Goal: Task Accomplishment & Management: Complete application form

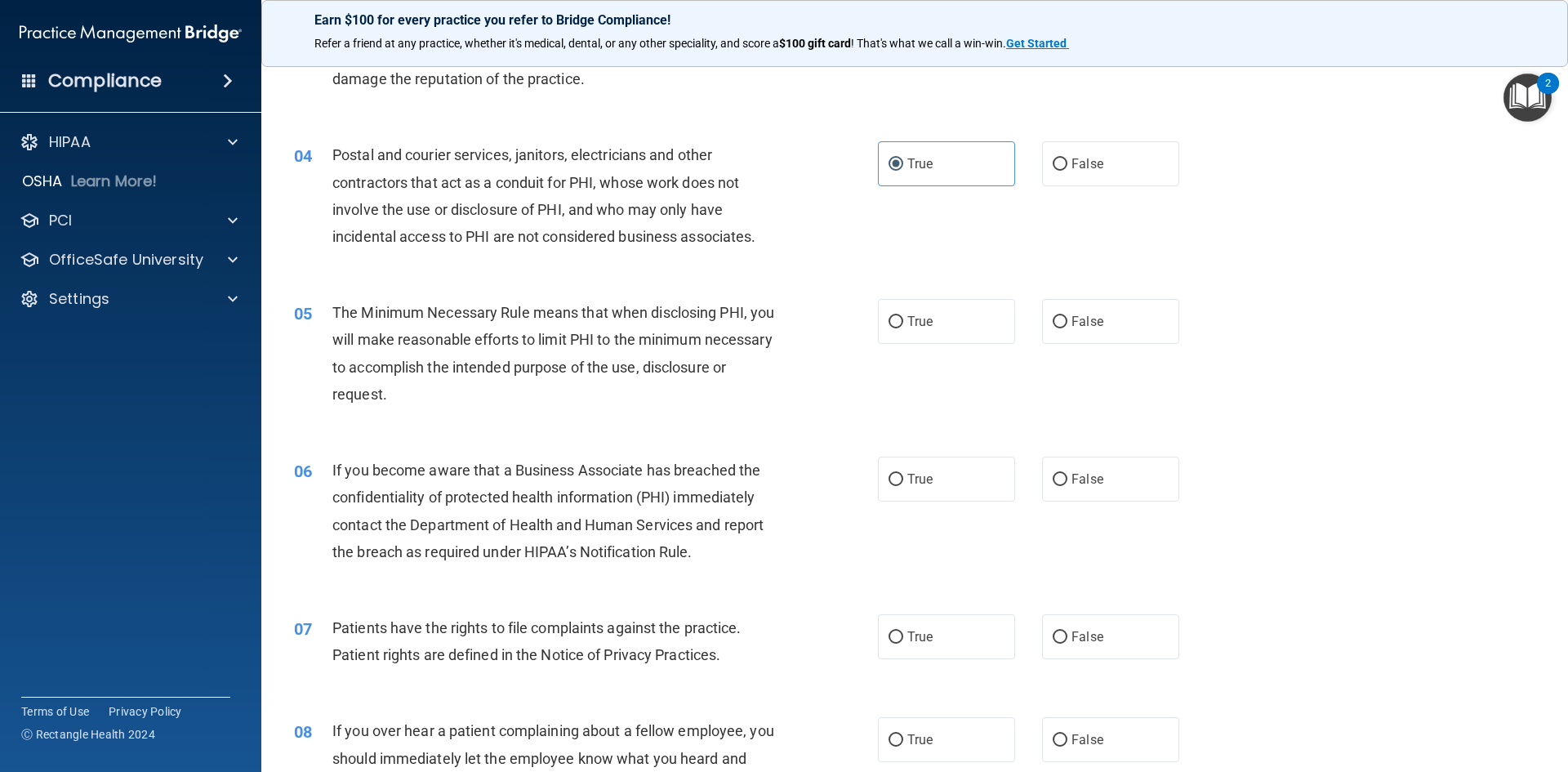
scroll to position [408, 0]
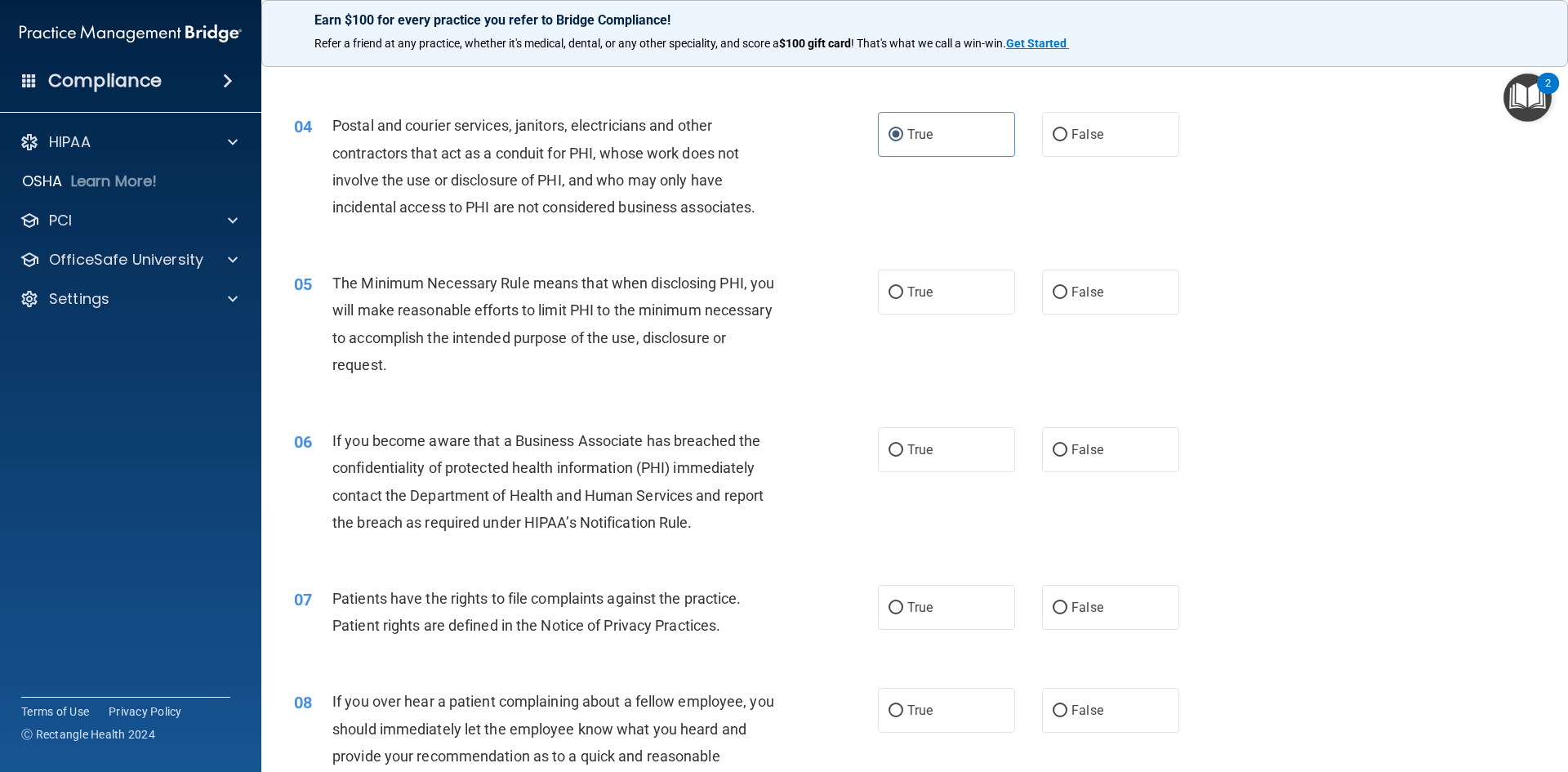
click at [521, 369] on div "The Minimum Necessary Rule means that when disclosing PHI, you will make reason…" at bounding box center [560, 324] width 457 height 109
click at [479, 363] on div "The Minimum Necessary Rule means that when disclosing PHI, you will make reason…" at bounding box center [560, 324] width 457 height 109
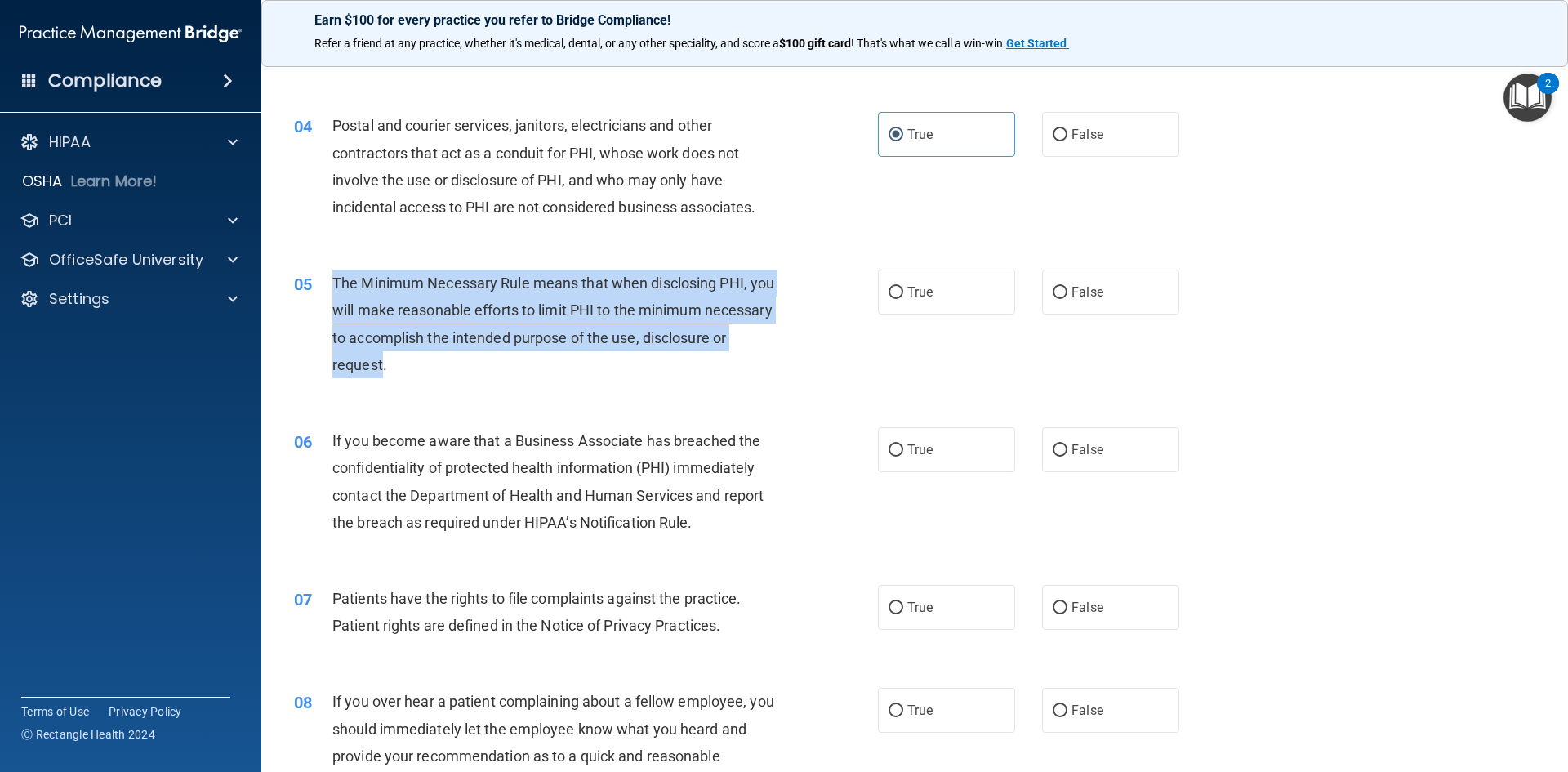
drag, startPoint x: 471, startPoint y: 368, endPoint x: 328, endPoint y: 275, distance: 169.9
click at [328, 275] on div "05 The Minimum Necessary Rule means that when disclosing PHI, you will make rea…" at bounding box center [586, 328] width 633 height 117
copy div "The Minimum Necessary Rule means that when disclosing PHI, you will make reason…"
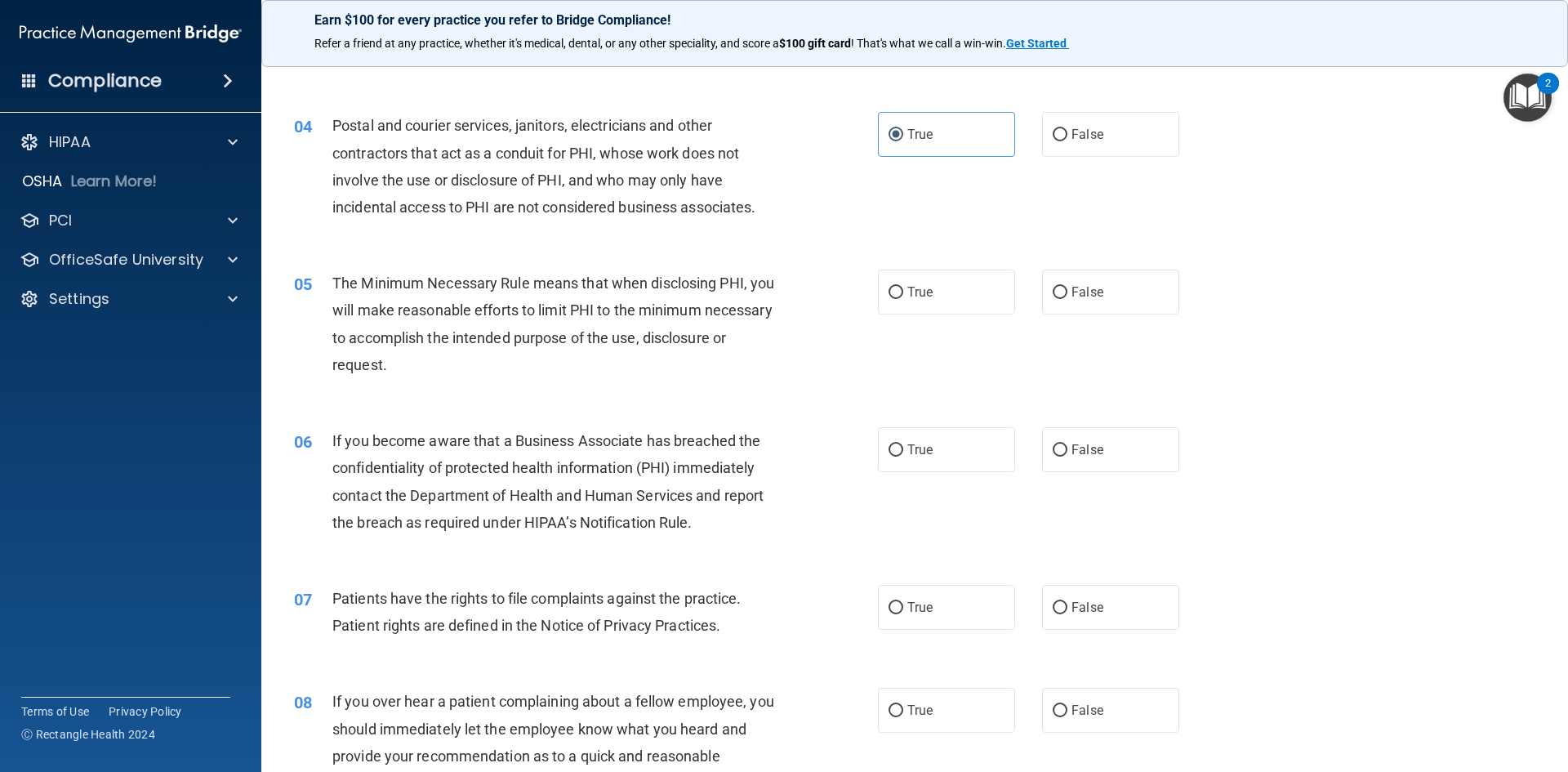
click at [511, 368] on div "The Minimum Necessary Rule means that when disclosing PHI, you will make reason…" at bounding box center [560, 324] width 457 height 109
click at [965, 310] on label "True" at bounding box center [946, 292] width 137 height 45
click at [903, 299] on input "True" at bounding box center [896, 293] width 15 height 12
radio input "true"
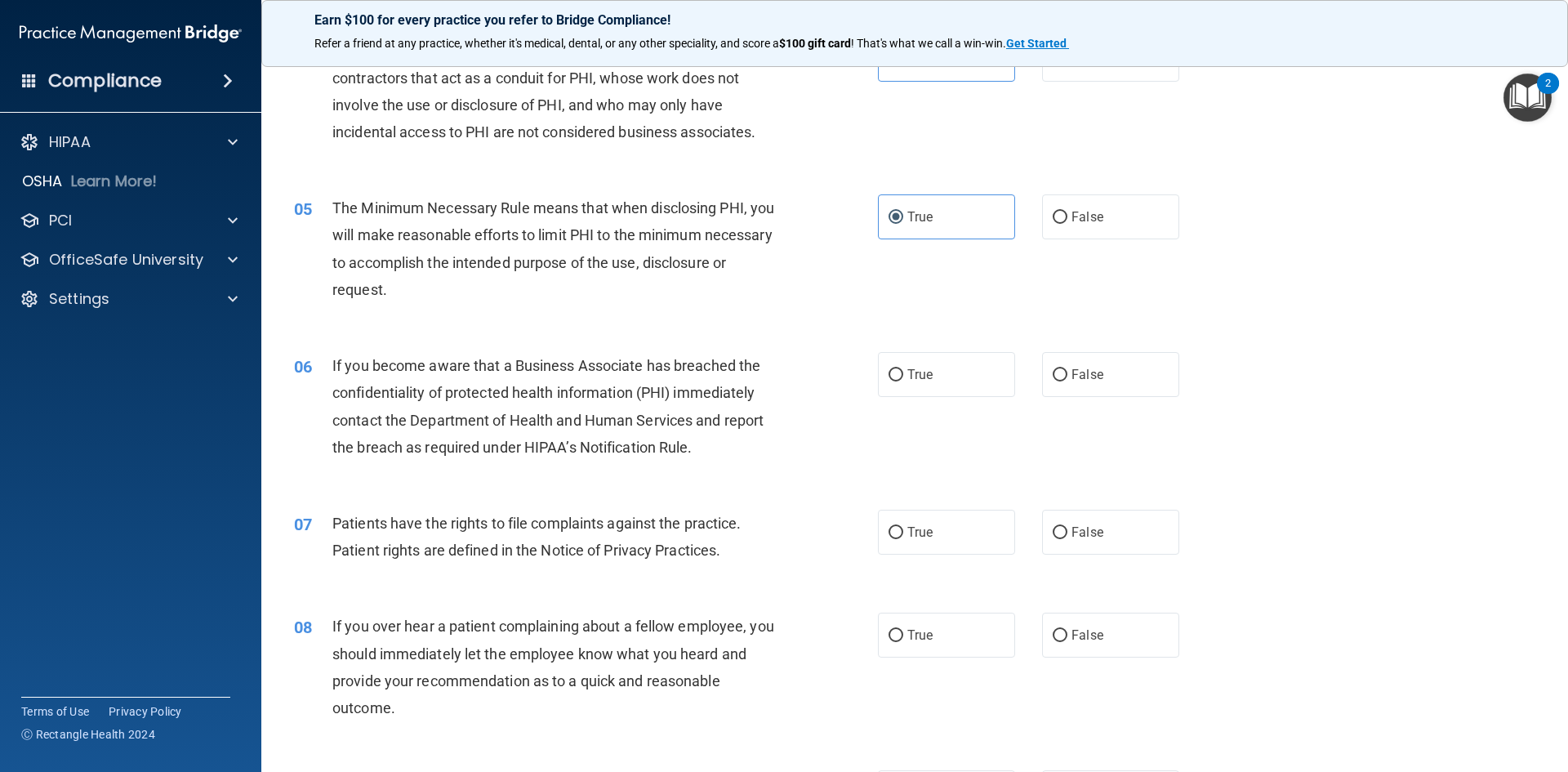
scroll to position [572, 0]
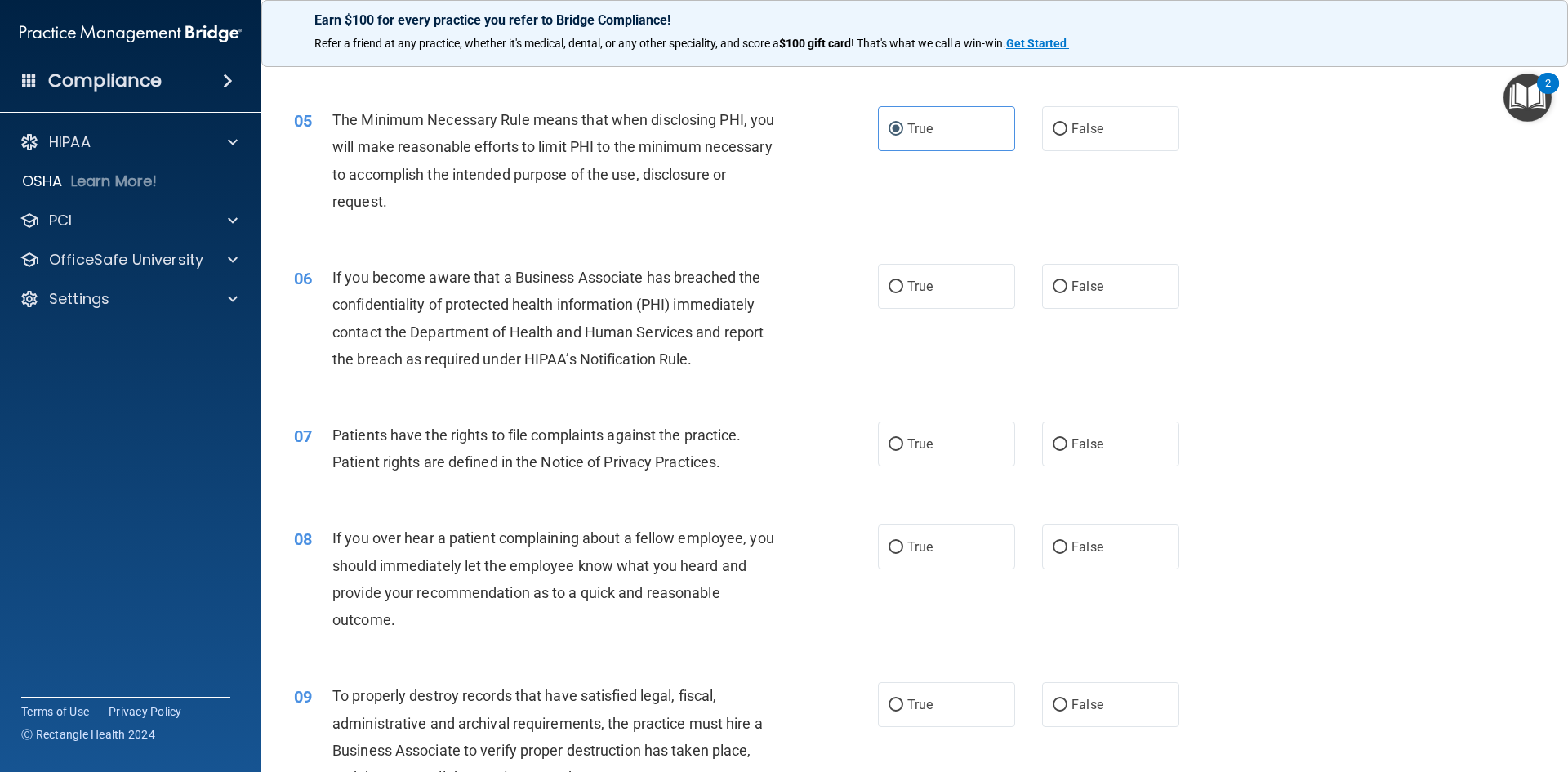
click at [705, 359] on div "If you become aware that a Business Associate has breached the confidentiality …" at bounding box center [560, 318] width 457 height 109
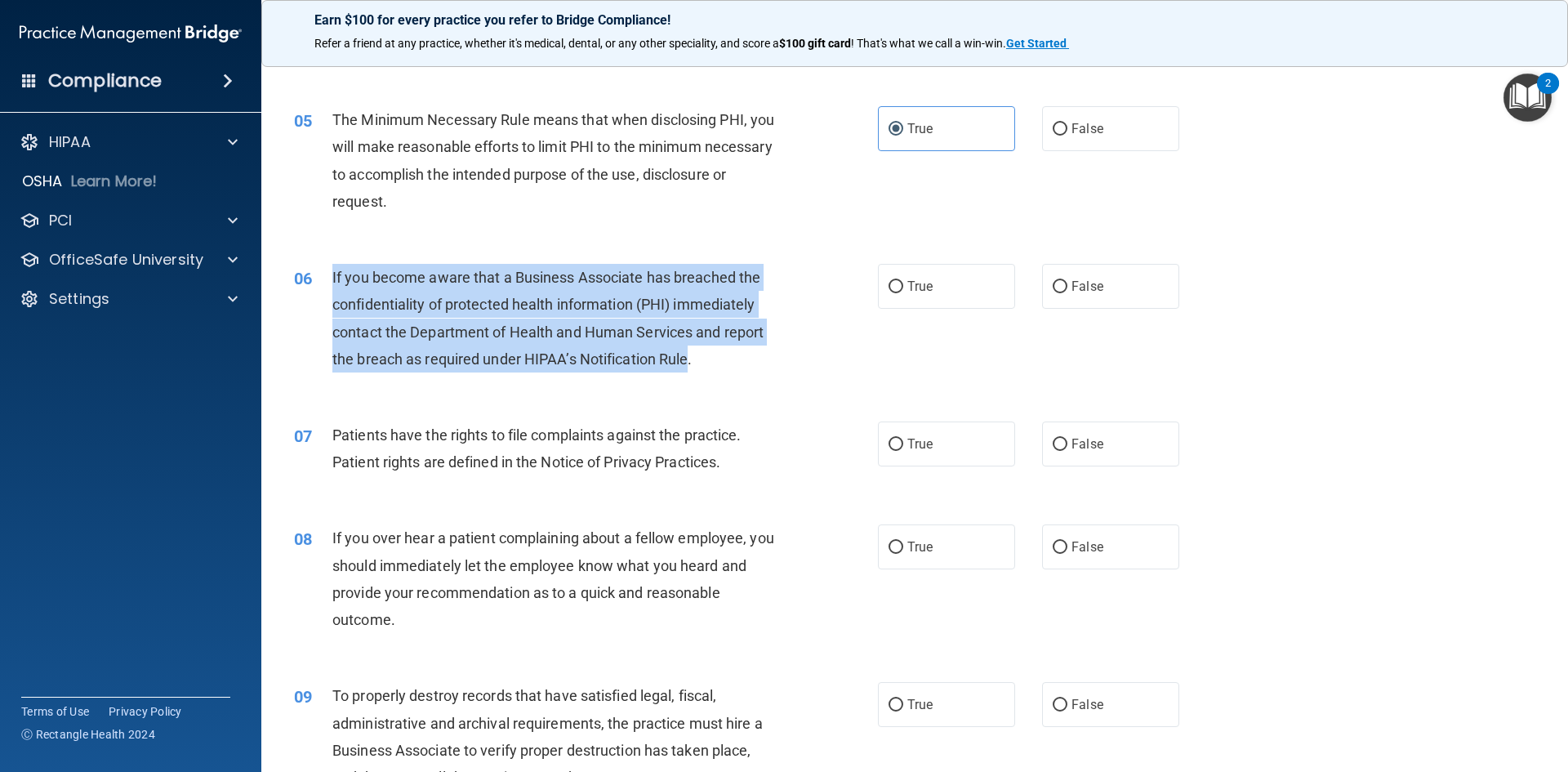
drag, startPoint x: 688, startPoint y: 360, endPoint x: 312, endPoint y: 283, distance: 383.5
click at [312, 283] on div "06 If you become aware that a Business Associate has breached the confidentiali…" at bounding box center [586, 322] width 633 height 117
copy div "If you become aware that a Business Associate has breached the confidentiality …"
click at [675, 369] on div "If you become aware that a Business Associate has breached the confidentiality …" at bounding box center [560, 318] width 457 height 109
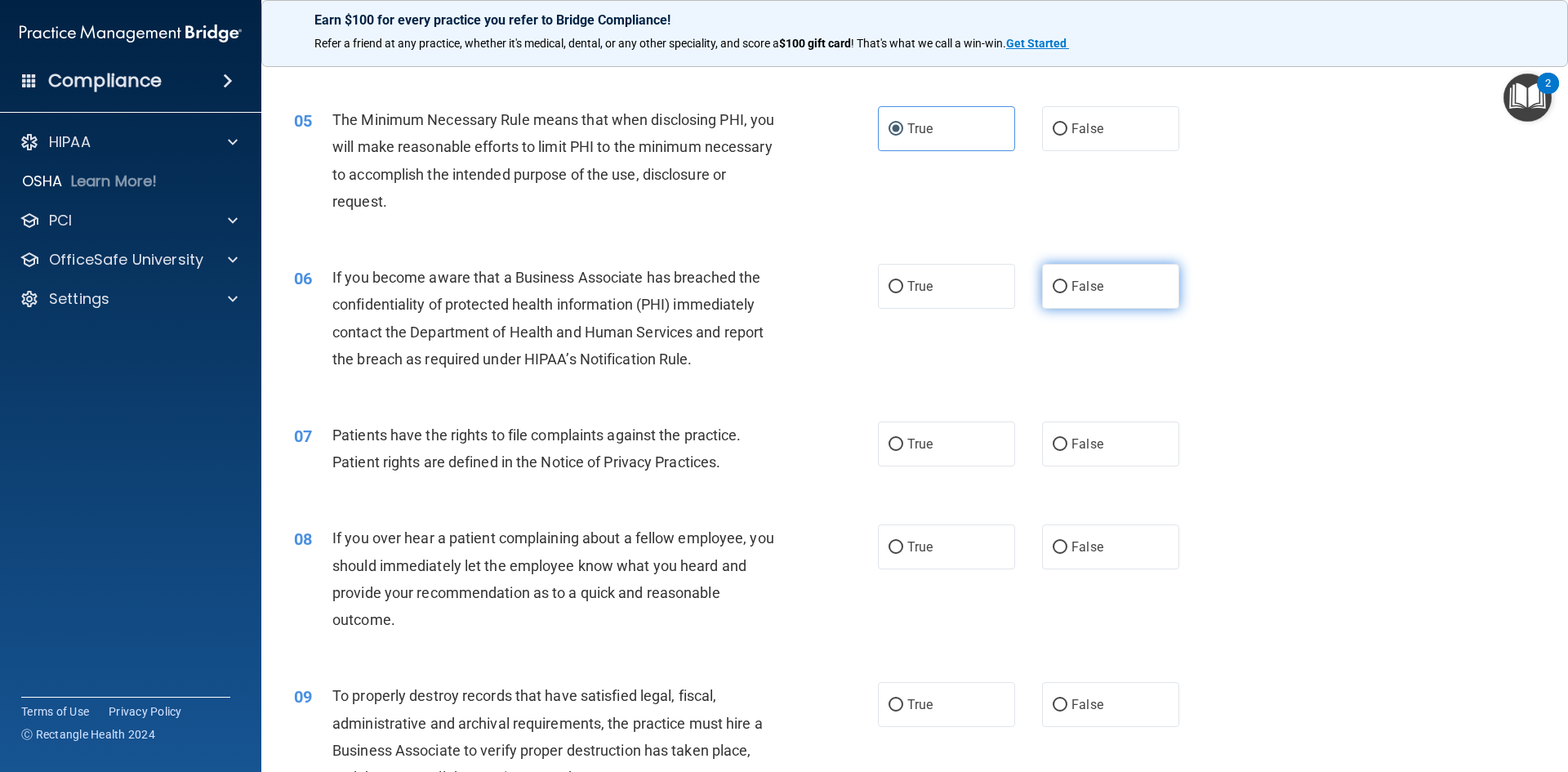
click at [1082, 300] on label "False" at bounding box center [1110, 286] width 137 height 45
click at [1068, 293] on input "False" at bounding box center [1060, 287] width 15 height 12
radio input "true"
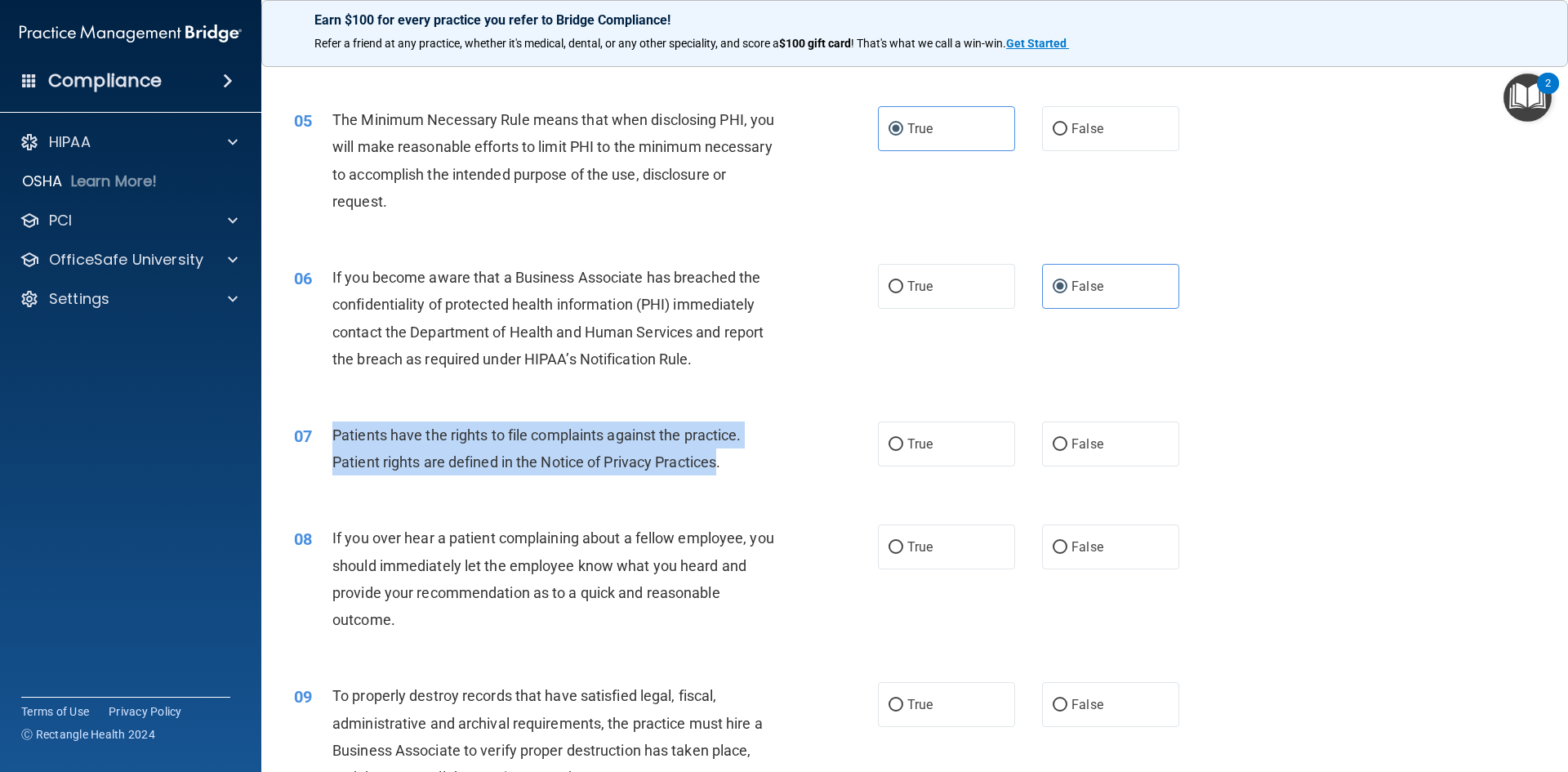
drag, startPoint x: 720, startPoint y: 465, endPoint x: 326, endPoint y: 438, distance: 394.6
click at [326, 438] on div "07 Patients have the rights to file complaints against the practice. Patient ri…" at bounding box center [586, 452] width 633 height 62
copy div "Patients have the rights to file complaints against the practice. Patient right…"
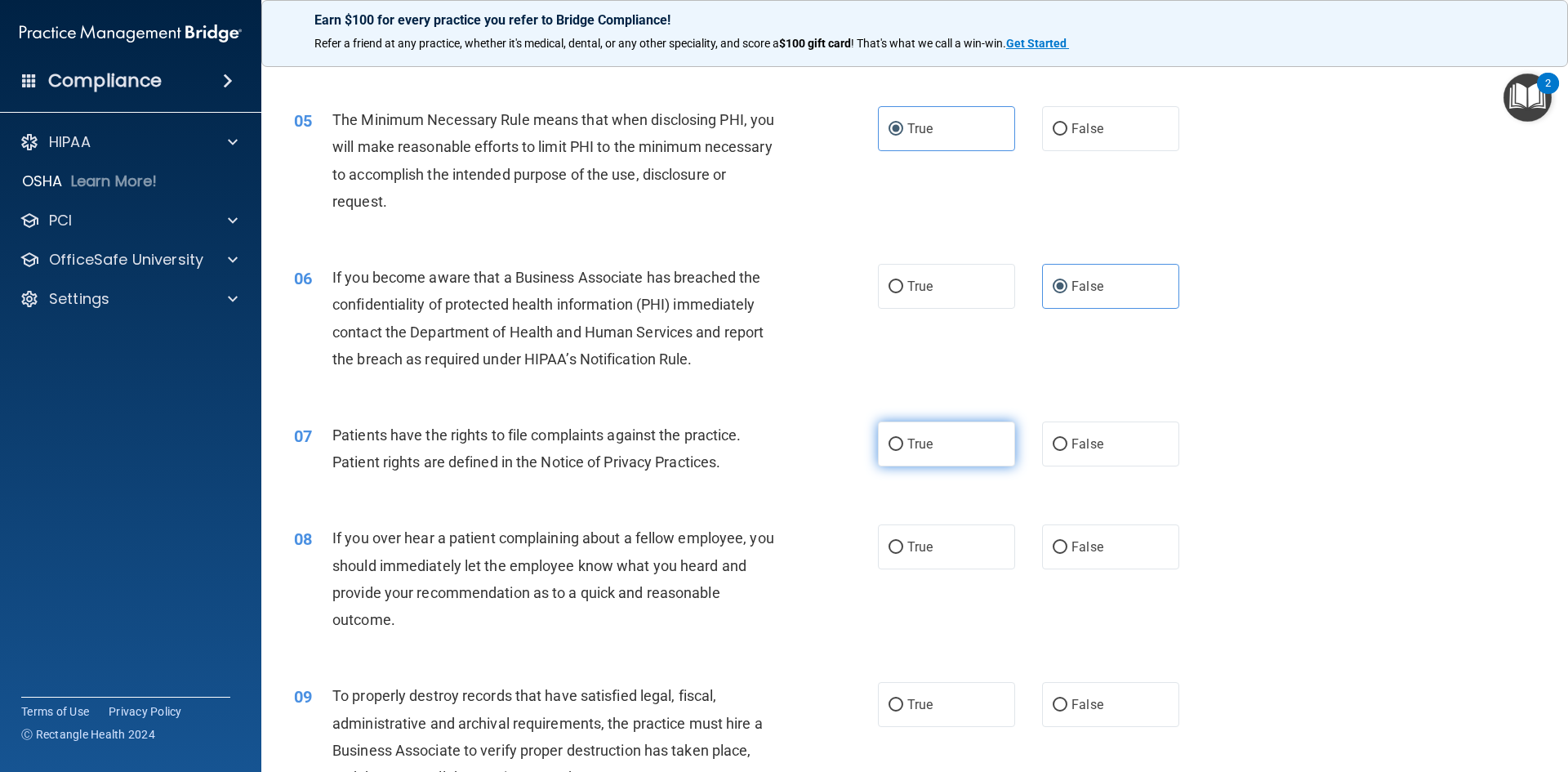
click at [910, 445] on span "True" at bounding box center [920, 444] width 25 height 16
click at [903, 445] on input "True" at bounding box center [896, 445] width 15 height 12
radio input "true"
click at [409, 615] on div "If you over hear a patient complaining about a fellow employee, you should imme…" at bounding box center [560, 578] width 457 height 109
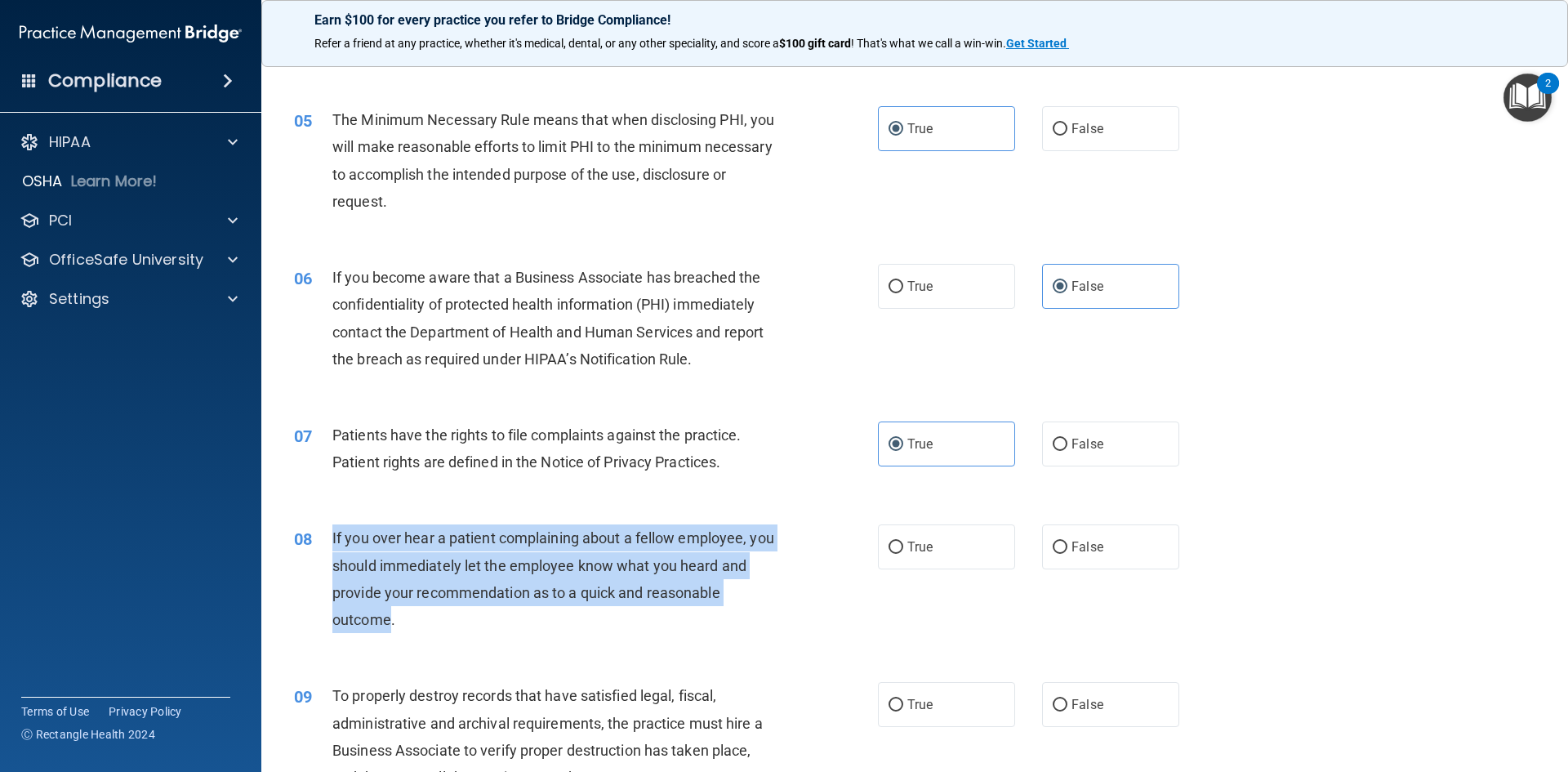
drag, startPoint x: 391, startPoint y: 621, endPoint x: 323, endPoint y: 543, distance: 103.0
click at [323, 543] on div "08 If you over hear a patient complaining about a fellow employee, you should i…" at bounding box center [586, 582] width 633 height 117
copy div "If you over hear a patient complaining about a fellow employee, you should imme…"
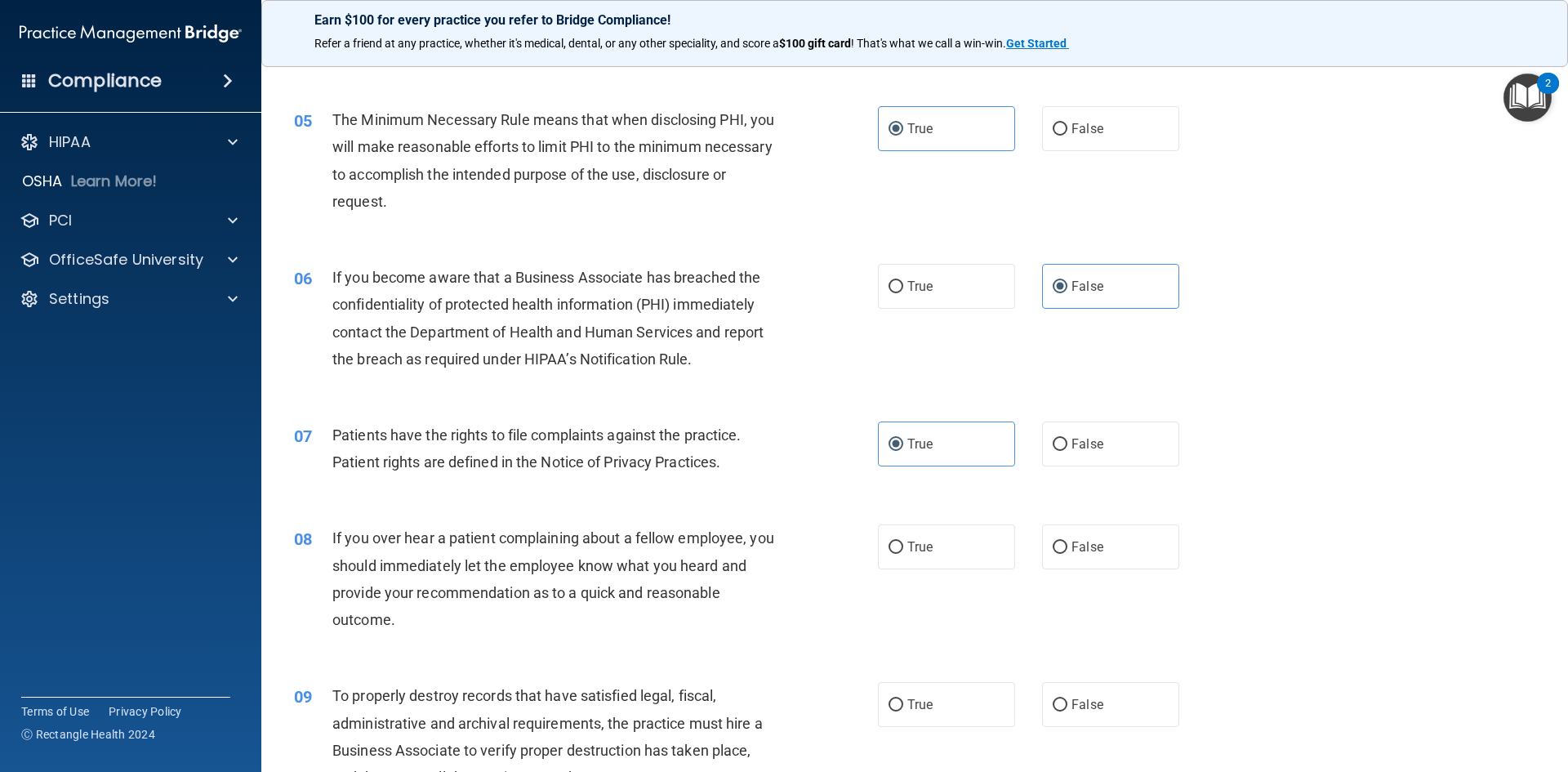
click at [435, 652] on div "08 If you over hear a patient complaining about a fellow employee, you should i…" at bounding box center [915, 583] width 1266 height 158
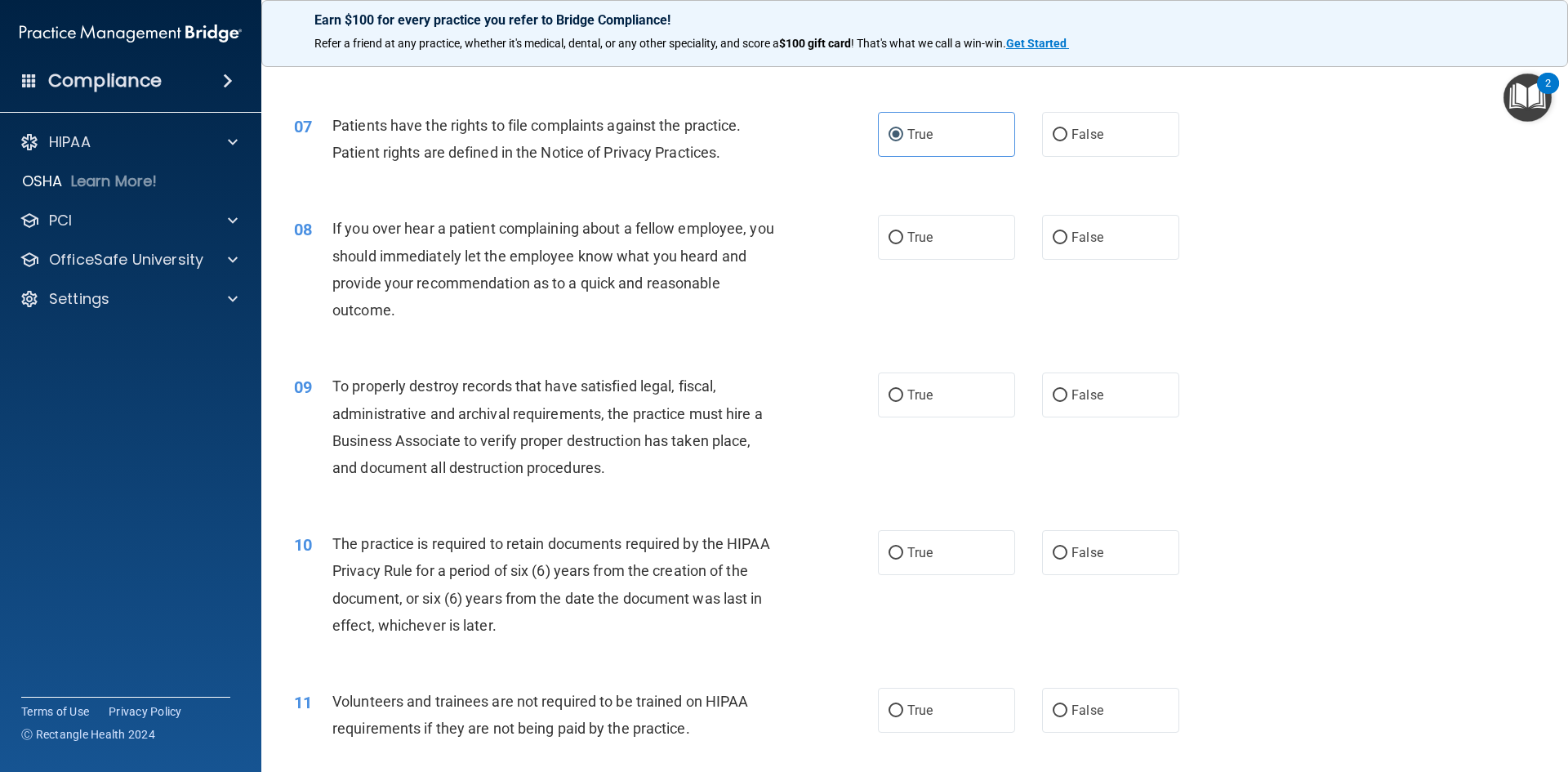
scroll to position [899, 0]
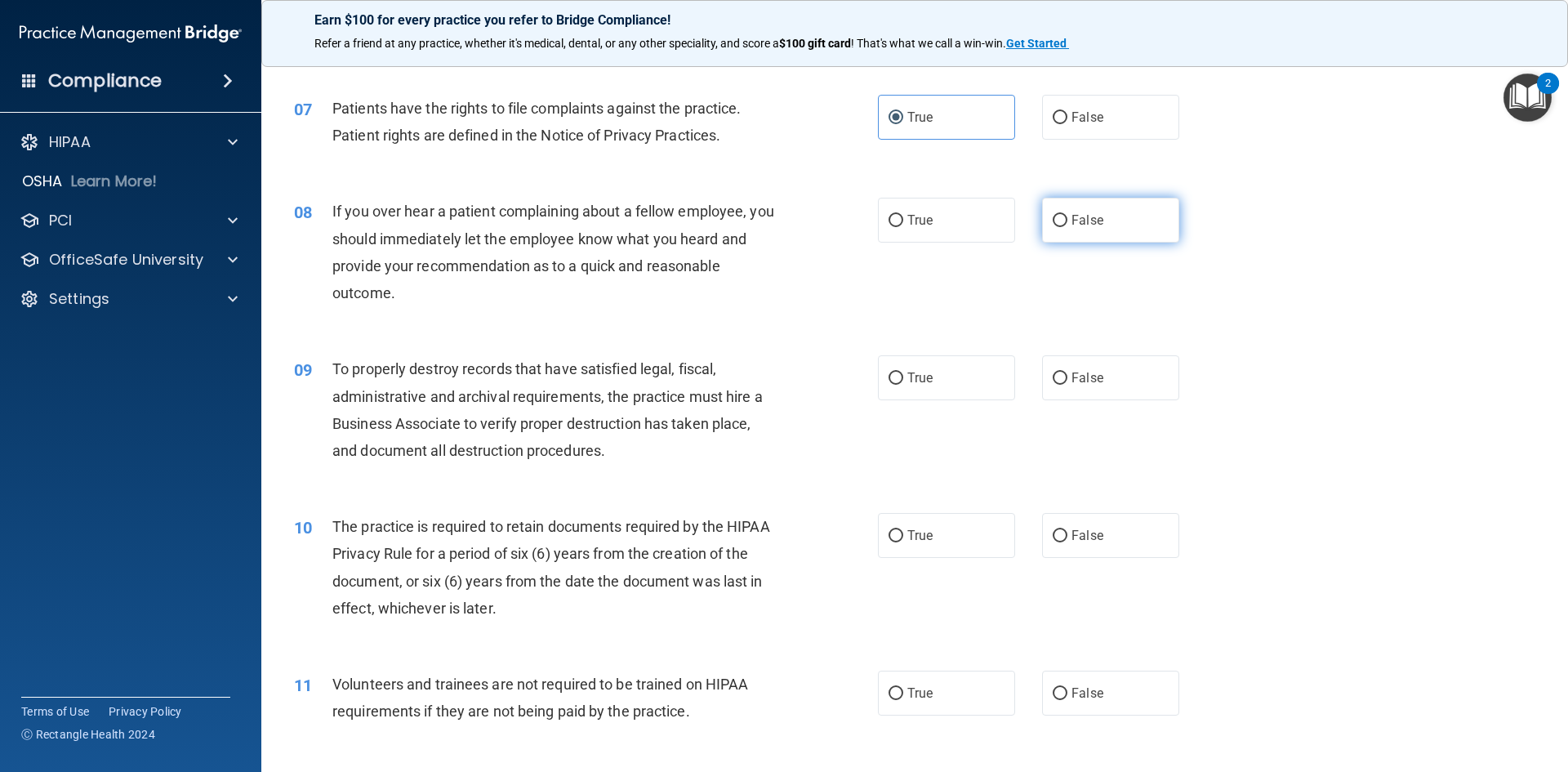
click at [1071, 204] on label "False" at bounding box center [1110, 220] width 137 height 45
click at [1068, 215] on input "False" at bounding box center [1060, 221] width 15 height 12
radio input "true"
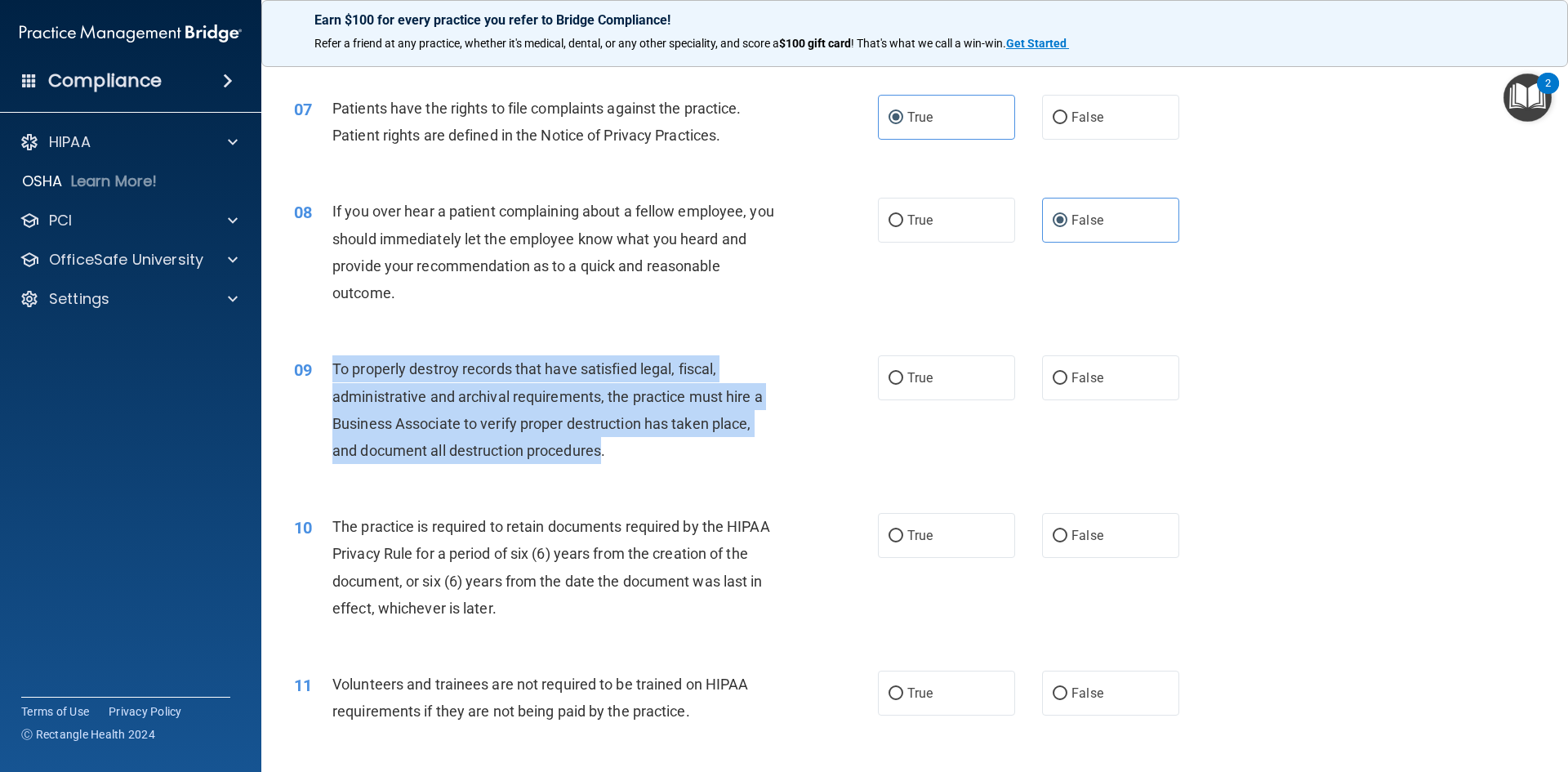
drag, startPoint x: 600, startPoint y: 453, endPoint x: 315, endPoint y: 382, distance: 293.6
click at [315, 382] on div "09 To properly destroy records that have satisfied legal, fiscal, administrativ…" at bounding box center [586, 413] width 633 height 117
copy div "To properly destroy records that have satisfied legal, fiscal, administrative a…"
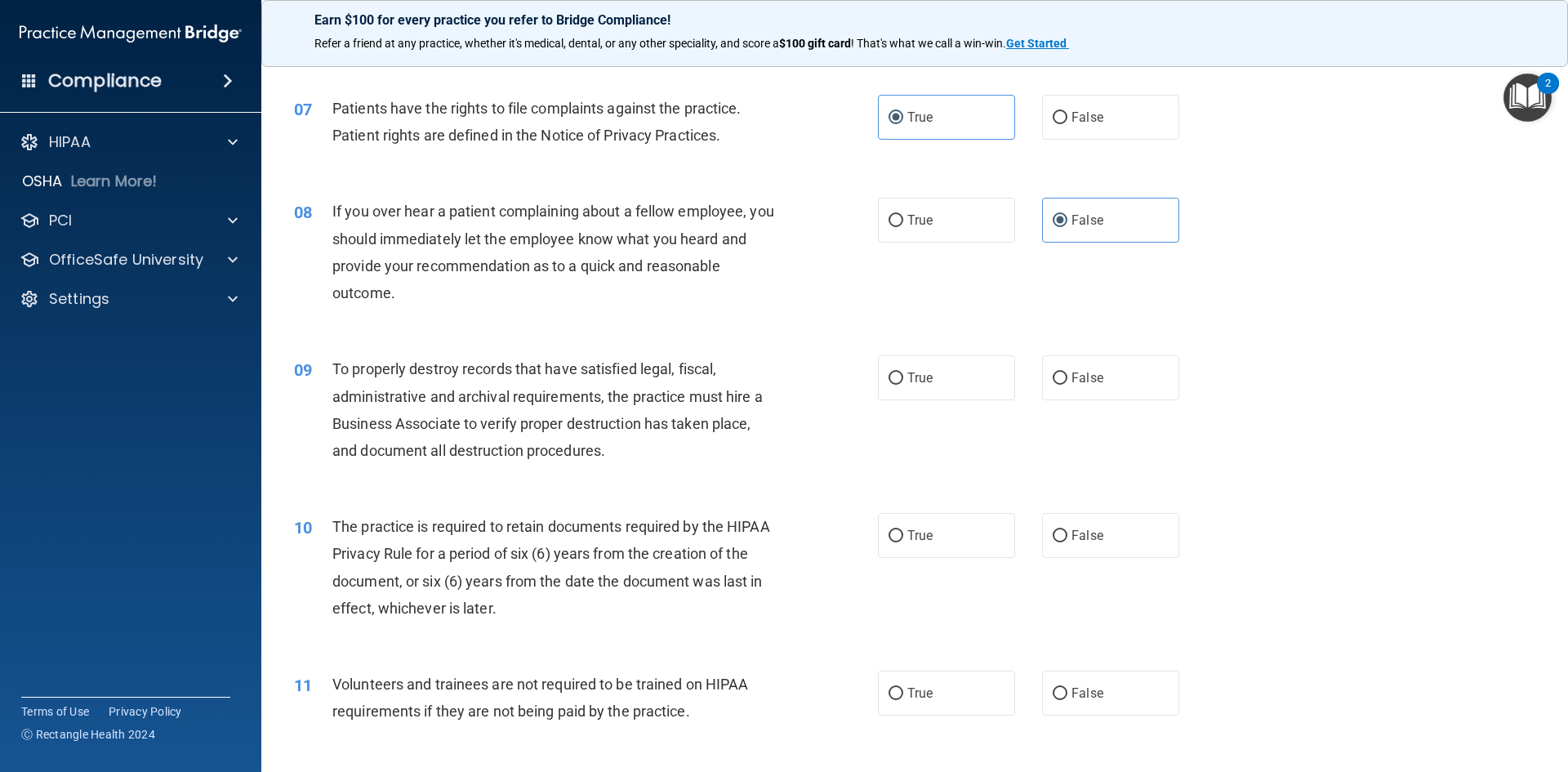
click at [676, 468] on div "09 To properly destroy records that have satisfied legal, fiscal, administrativ…" at bounding box center [586, 413] width 633 height 117
click at [1126, 391] on label "False" at bounding box center [1110, 377] width 137 height 45
click at [1068, 385] on input "False" at bounding box center [1060, 378] width 15 height 12
radio input "true"
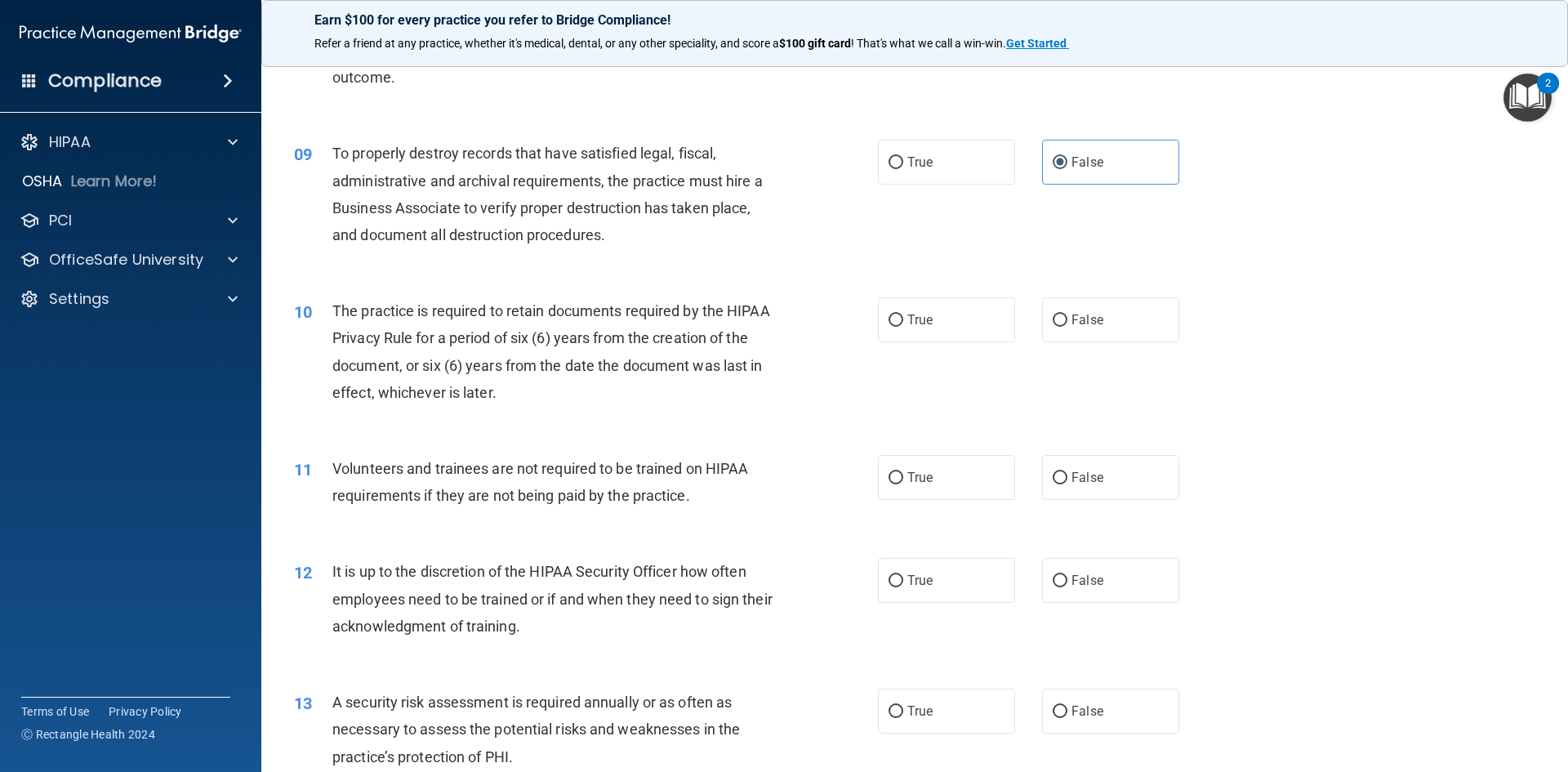
scroll to position [1144, 0]
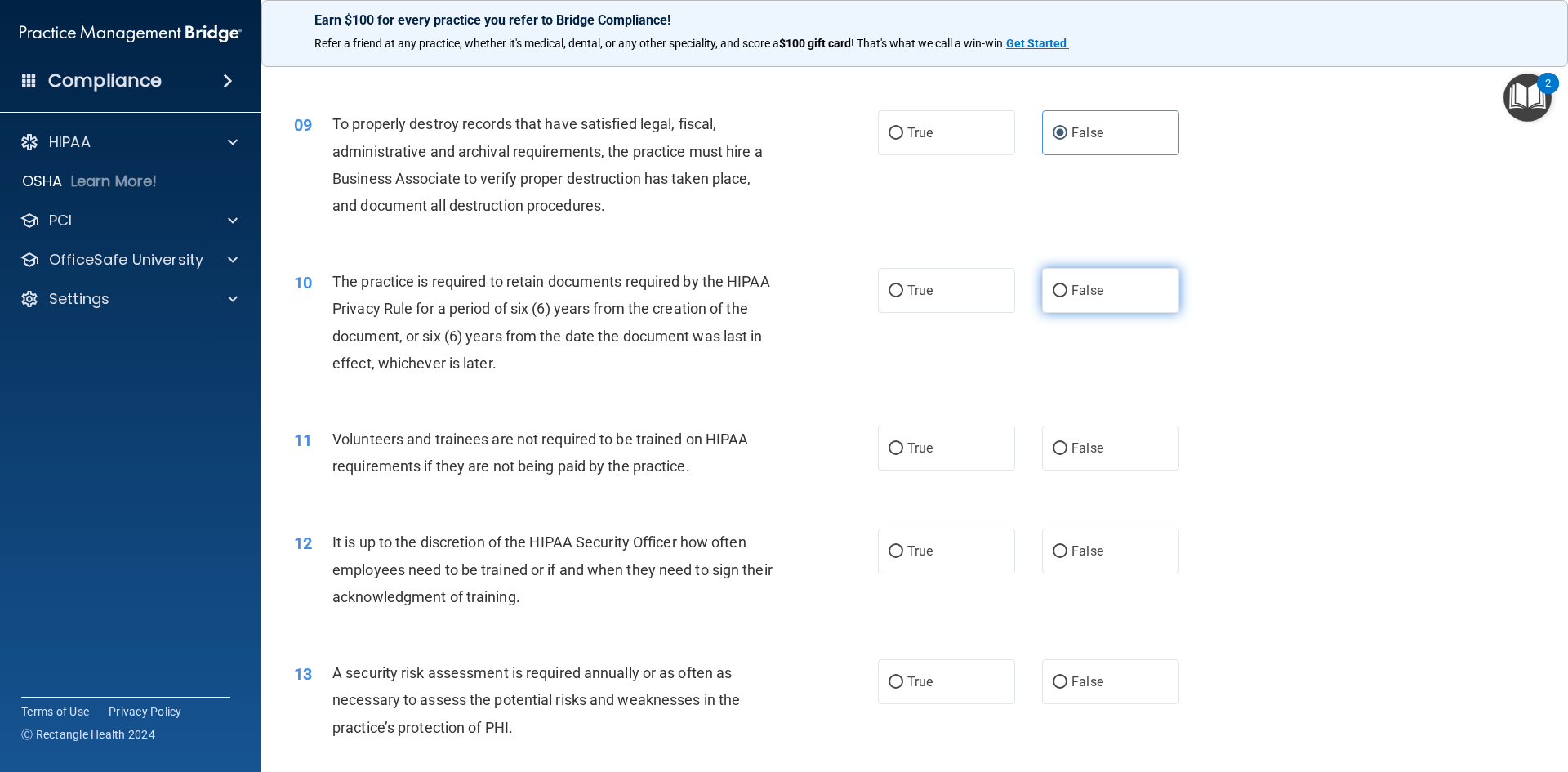
click at [1053, 290] on input "False" at bounding box center [1060, 291] width 15 height 12
radio input "true"
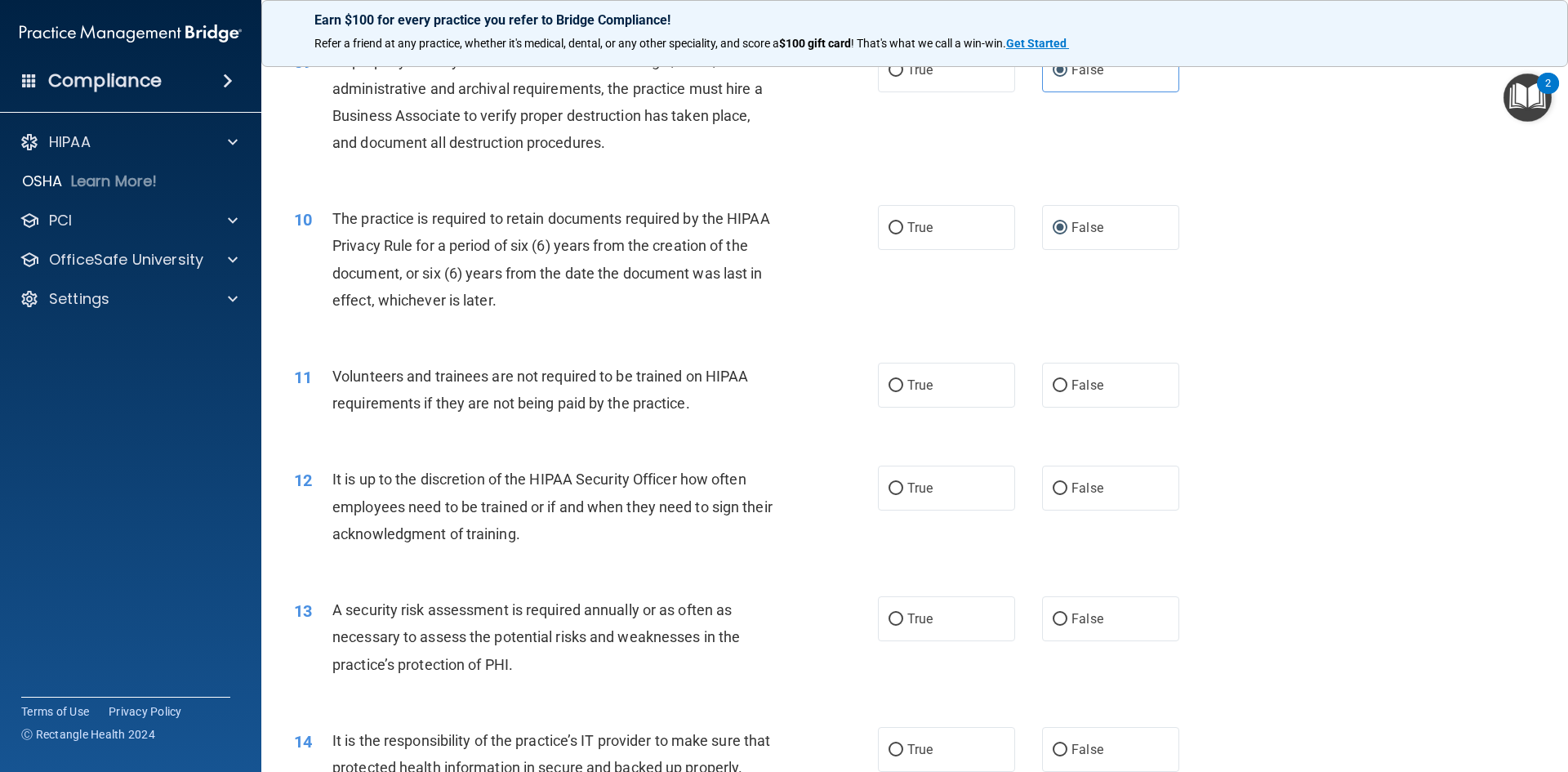
scroll to position [1307, 0]
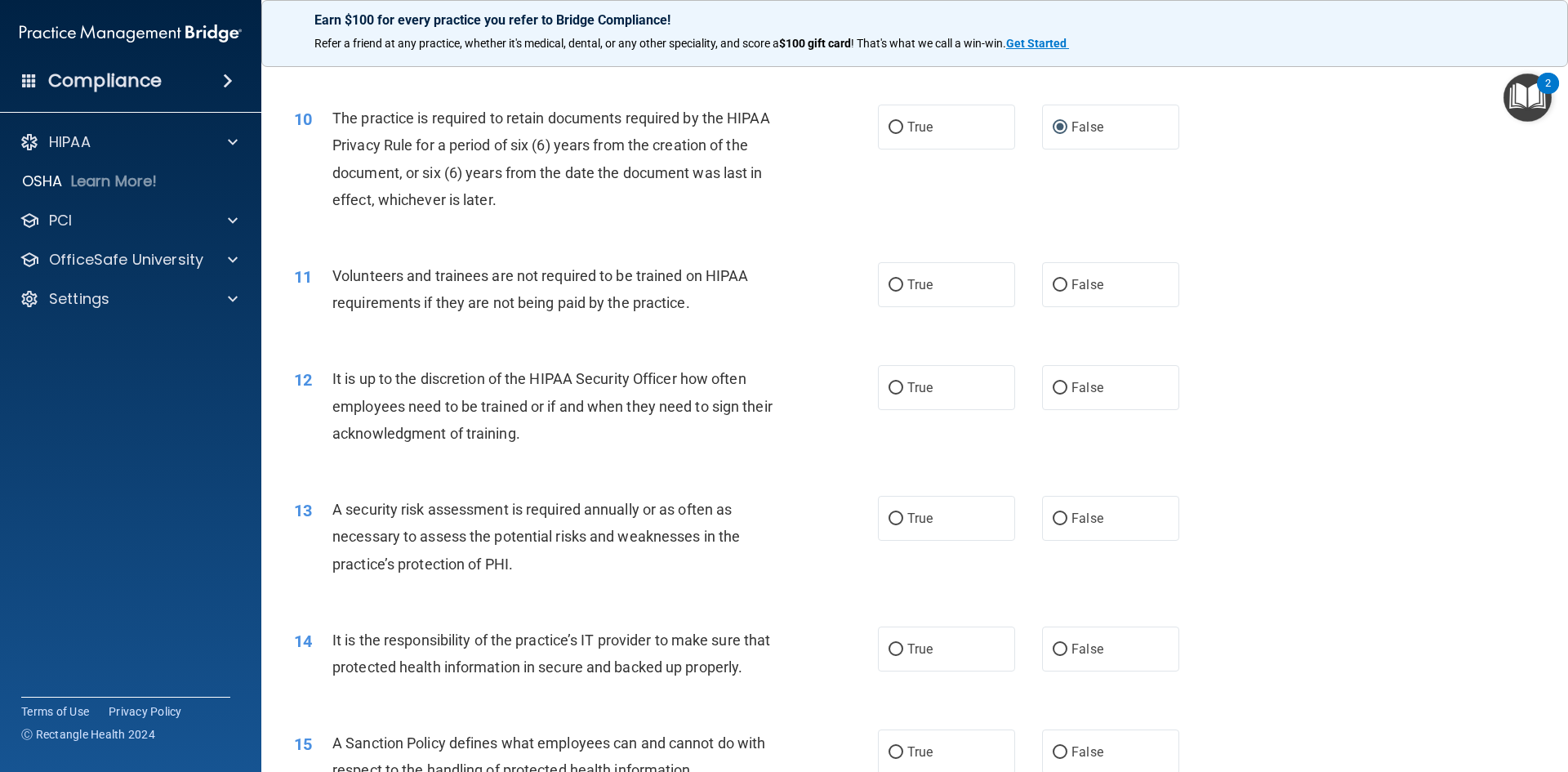
click at [699, 325] on div "11 Volunteers and trainees are not required to be trained on HIPAA requirements…" at bounding box center [915, 293] width 1266 height 103
click at [683, 313] on div "11 Volunteers and trainees are not required to be trained on HIPAA requirements…" at bounding box center [586, 293] width 633 height 62
click at [686, 307] on span "Volunteers and trainees are not required to be trained on HIPAA requirements if…" at bounding box center [540, 289] width 416 height 44
click at [685, 301] on span "Volunteers and trainees are not required to be trained on HIPAA requirements if…" at bounding box center [540, 289] width 416 height 44
click at [769, 300] on div "Volunteers and trainees are not required to be trained on HIPAA requirements if…" at bounding box center [560, 289] width 457 height 54
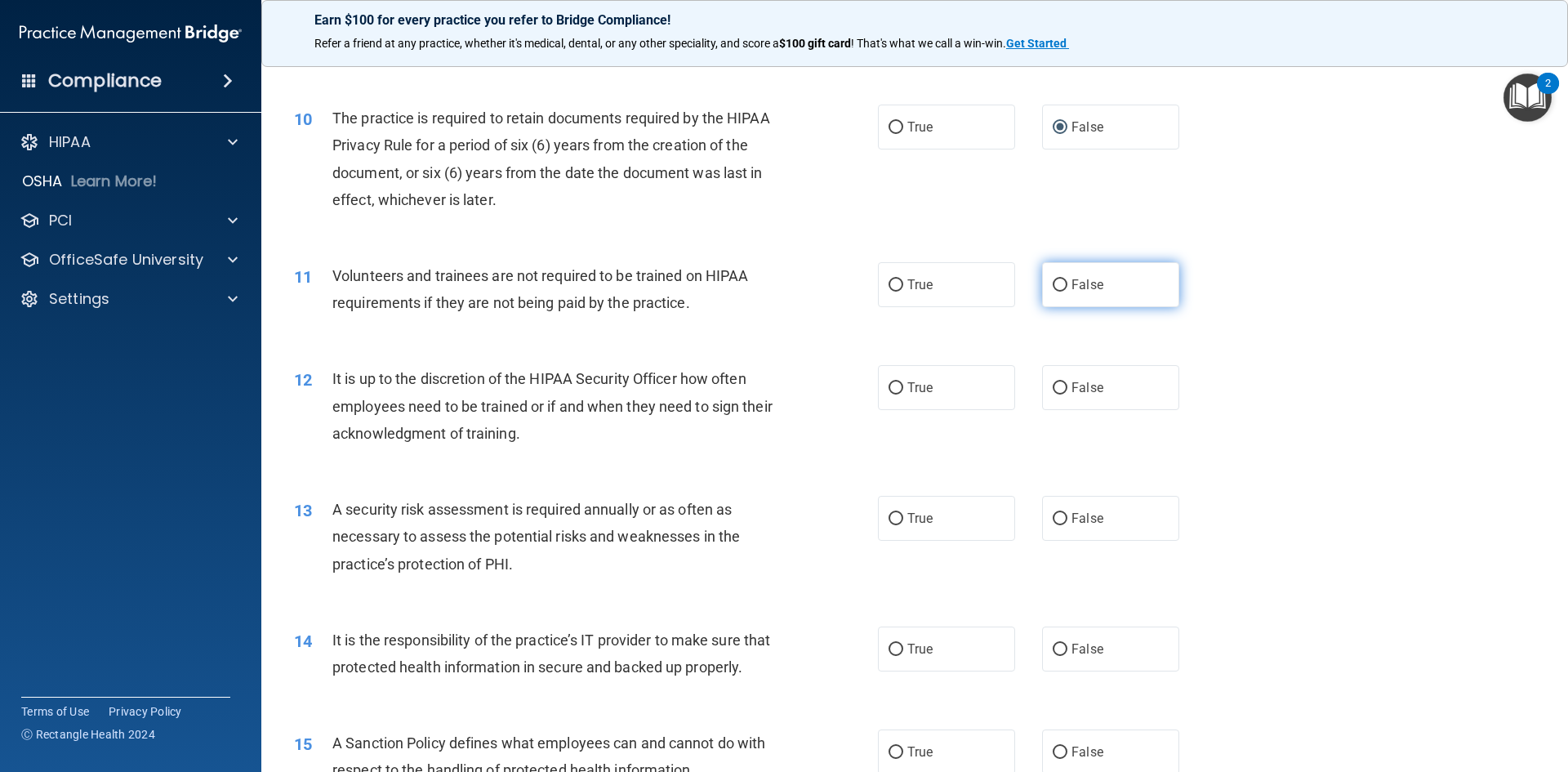
click at [1138, 288] on label "False" at bounding box center [1110, 284] width 137 height 45
click at [1068, 288] on input "False" at bounding box center [1060, 285] width 15 height 12
radio input "true"
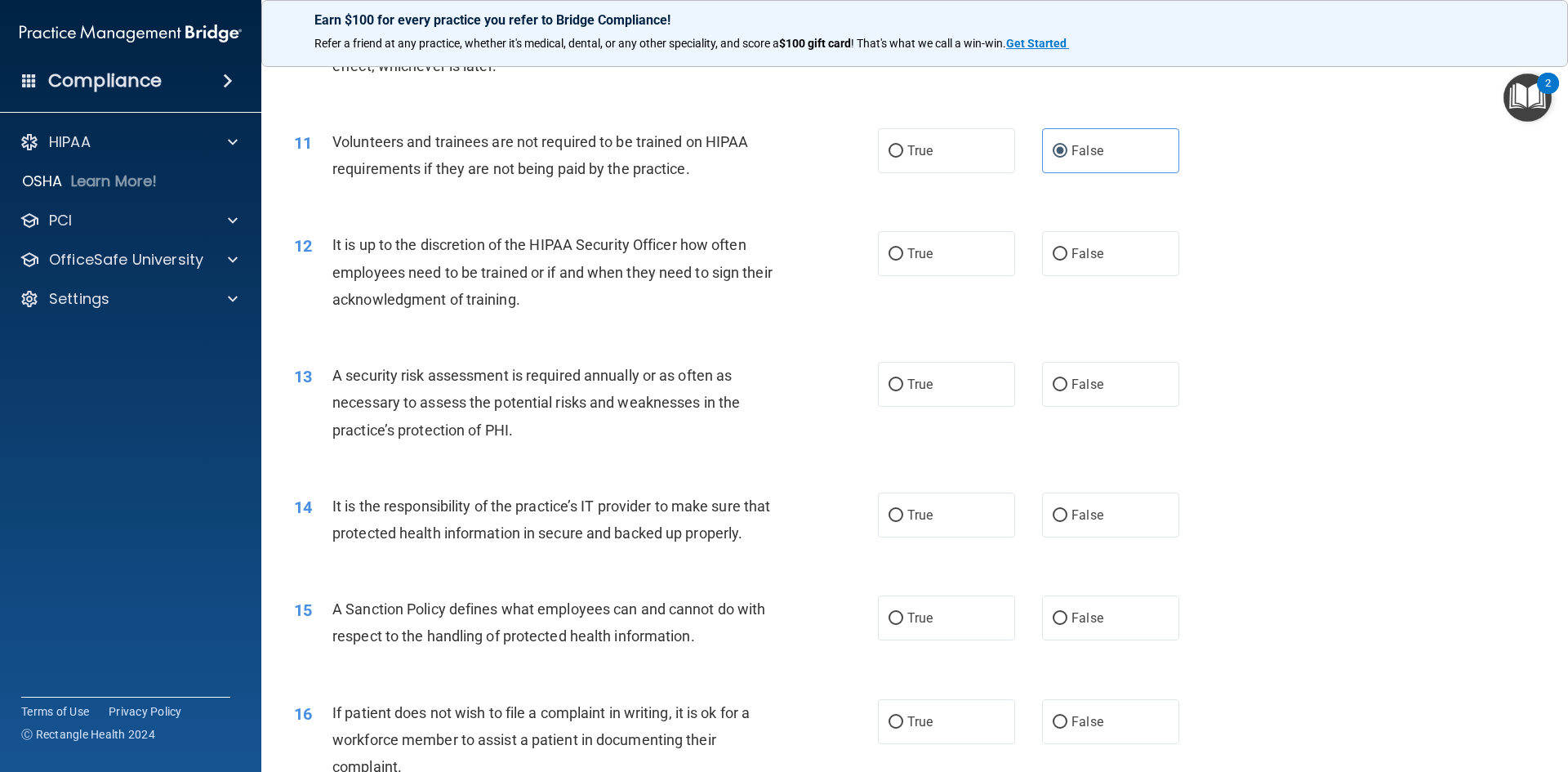
scroll to position [1470, 0]
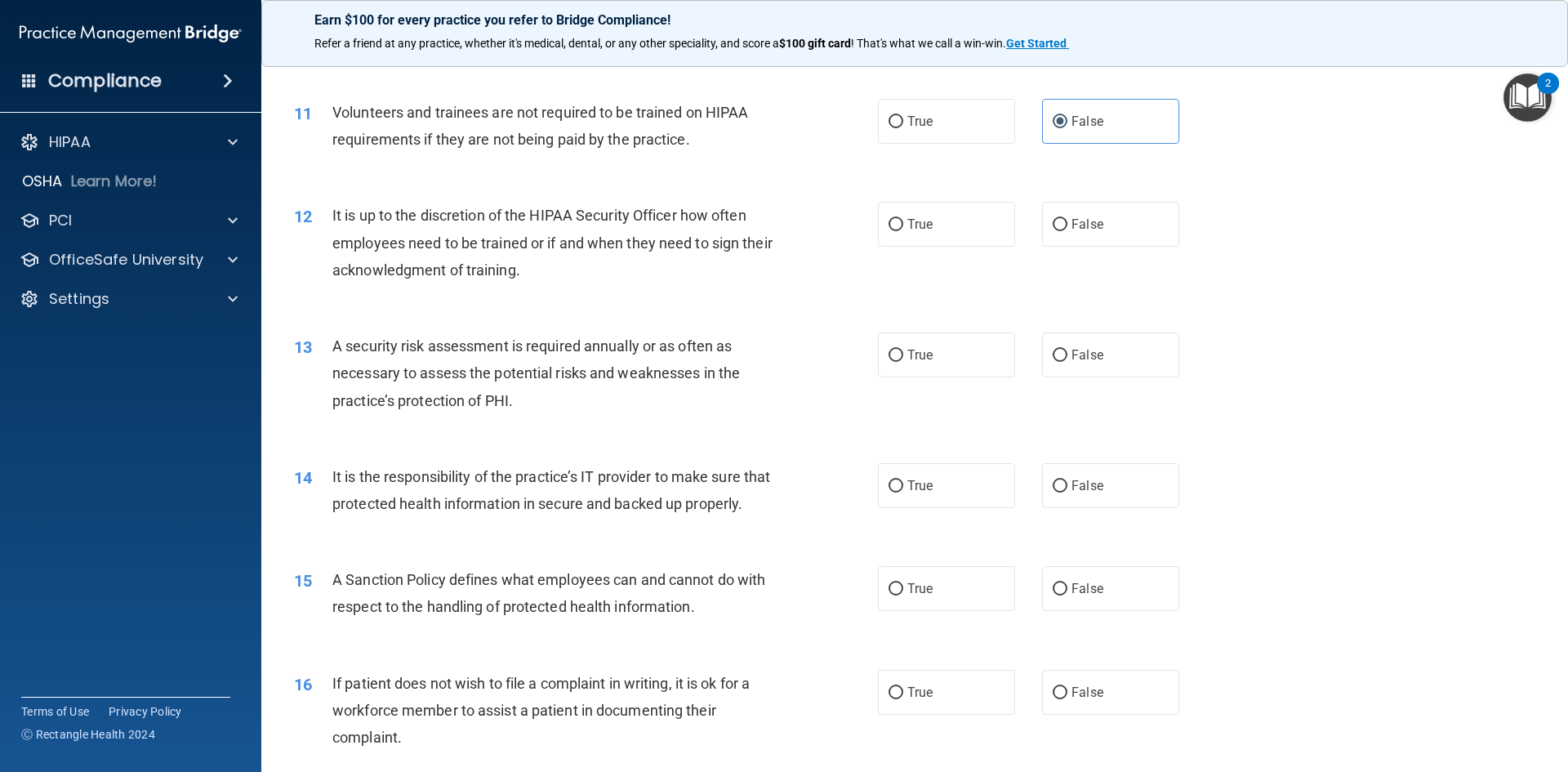
click at [694, 146] on div "Volunteers and trainees are not required to be trained on HIPAA requirements if…" at bounding box center [560, 126] width 457 height 54
click at [680, 141] on span "Volunteers and trainees are not required to be trained on HIPAA requirements if…" at bounding box center [540, 126] width 416 height 44
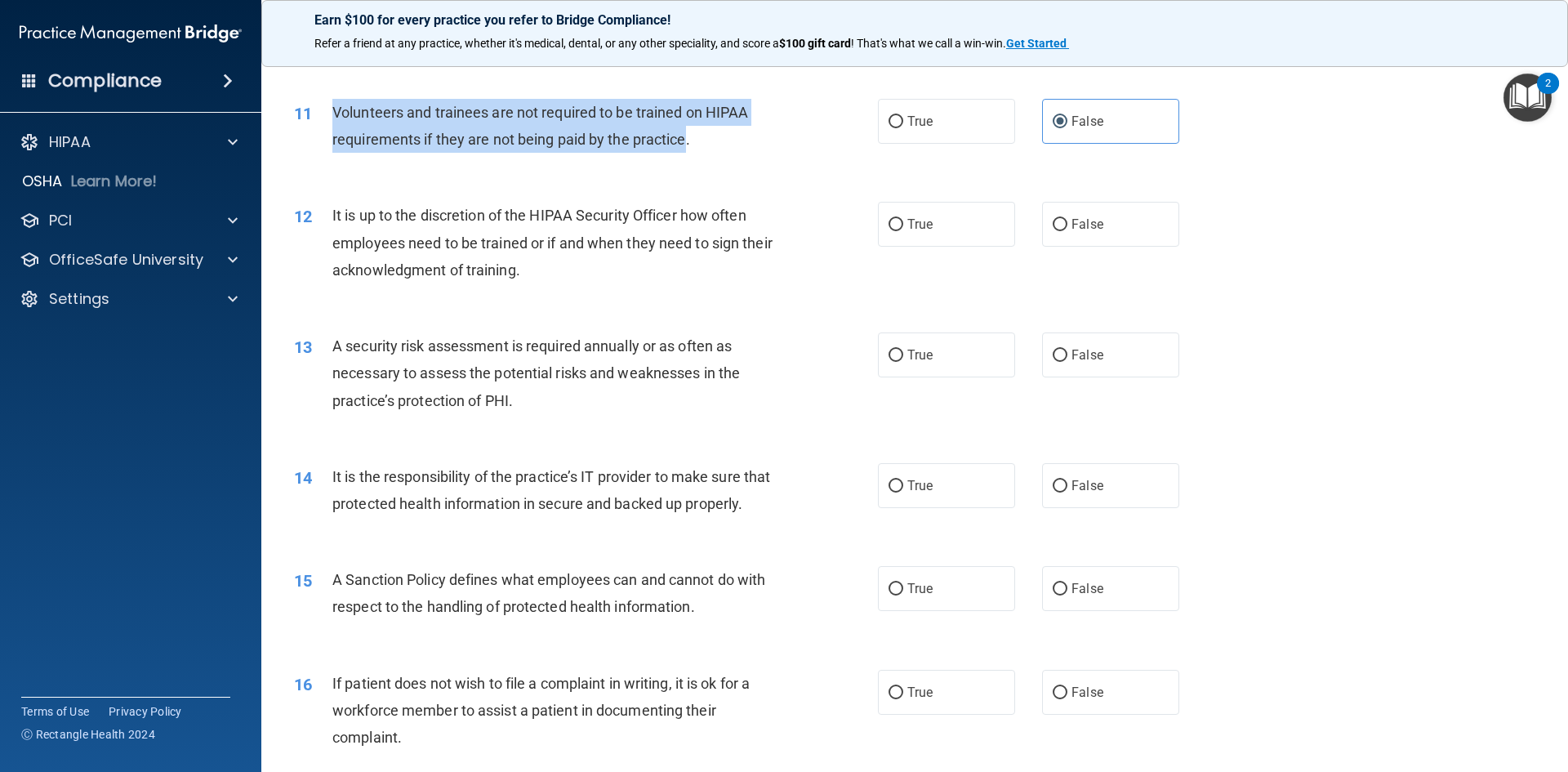
drag, startPoint x: 684, startPoint y: 135, endPoint x: 332, endPoint y: 120, distance: 352.4
click at [332, 122] on div "Volunteers and trainees are not required to be trained on HIPAA requirements if…" at bounding box center [560, 126] width 457 height 54
copy span "Volunteers and trainees are not required to be trained on HIPAA requirements if…"
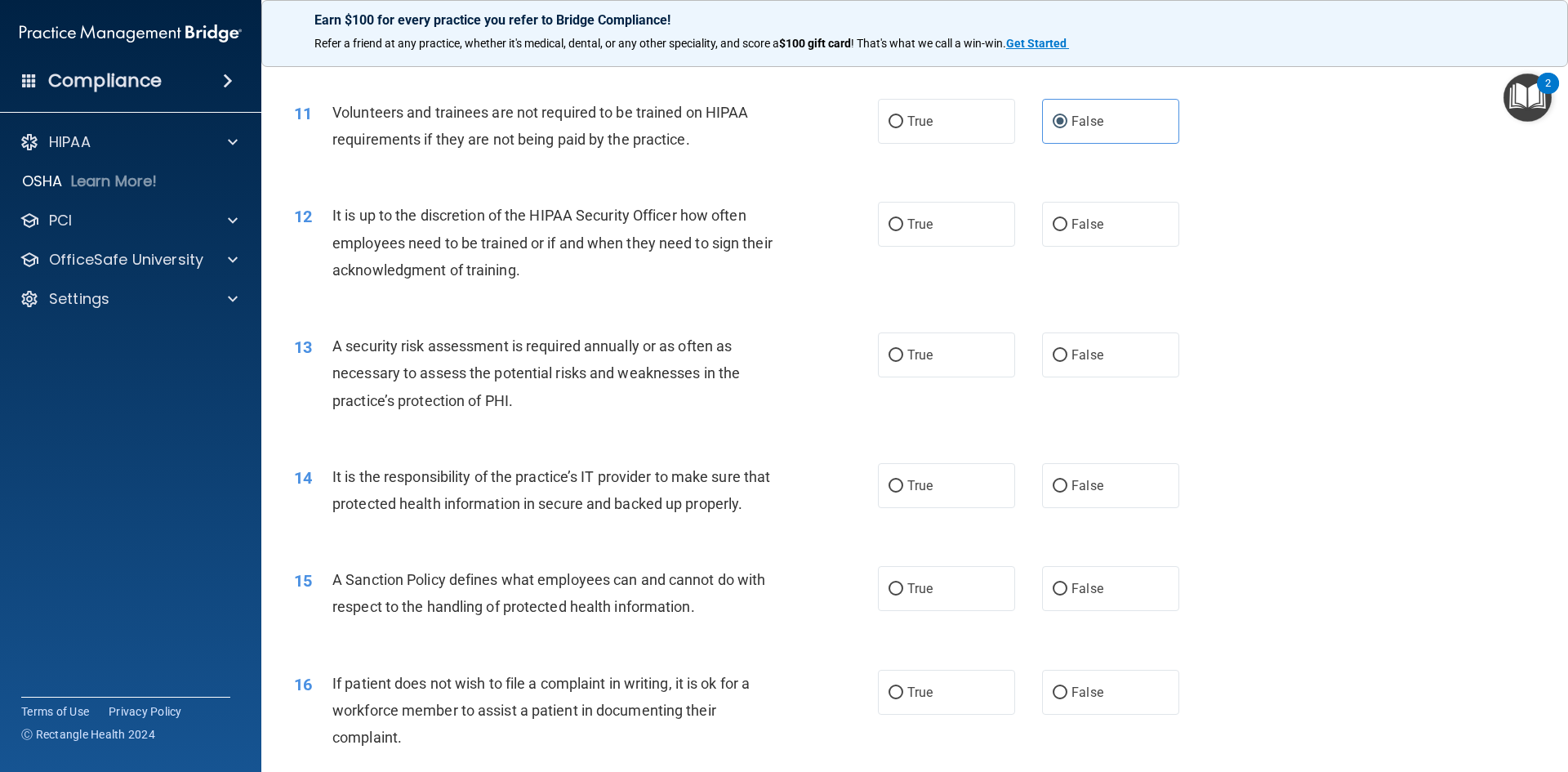
click at [457, 259] on div "It is up to the discretion of the HIPAA Security Officer how often employees ne…" at bounding box center [560, 243] width 457 height 82
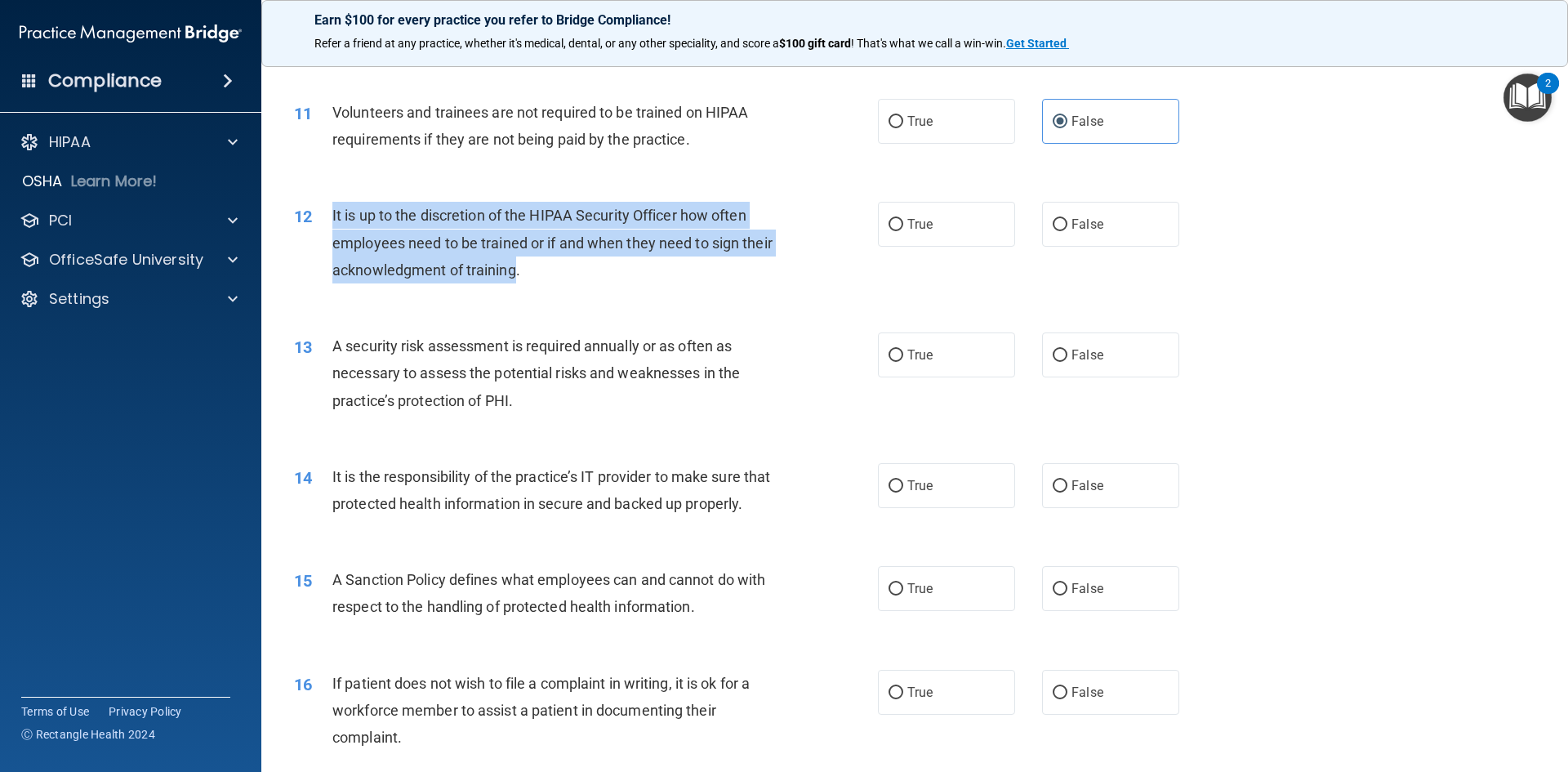
drag, startPoint x: 548, startPoint y: 269, endPoint x: 325, endPoint y: 221, distance: 228.1
click at [323, 222] on div "12 It is up to the discretion of the HIPAA Security Officer how often employees…" at bounding box center [586, 247] width 633 height 90
copy div "It is up to the discretion of the HIPAA Security Officer how often employees ne…"
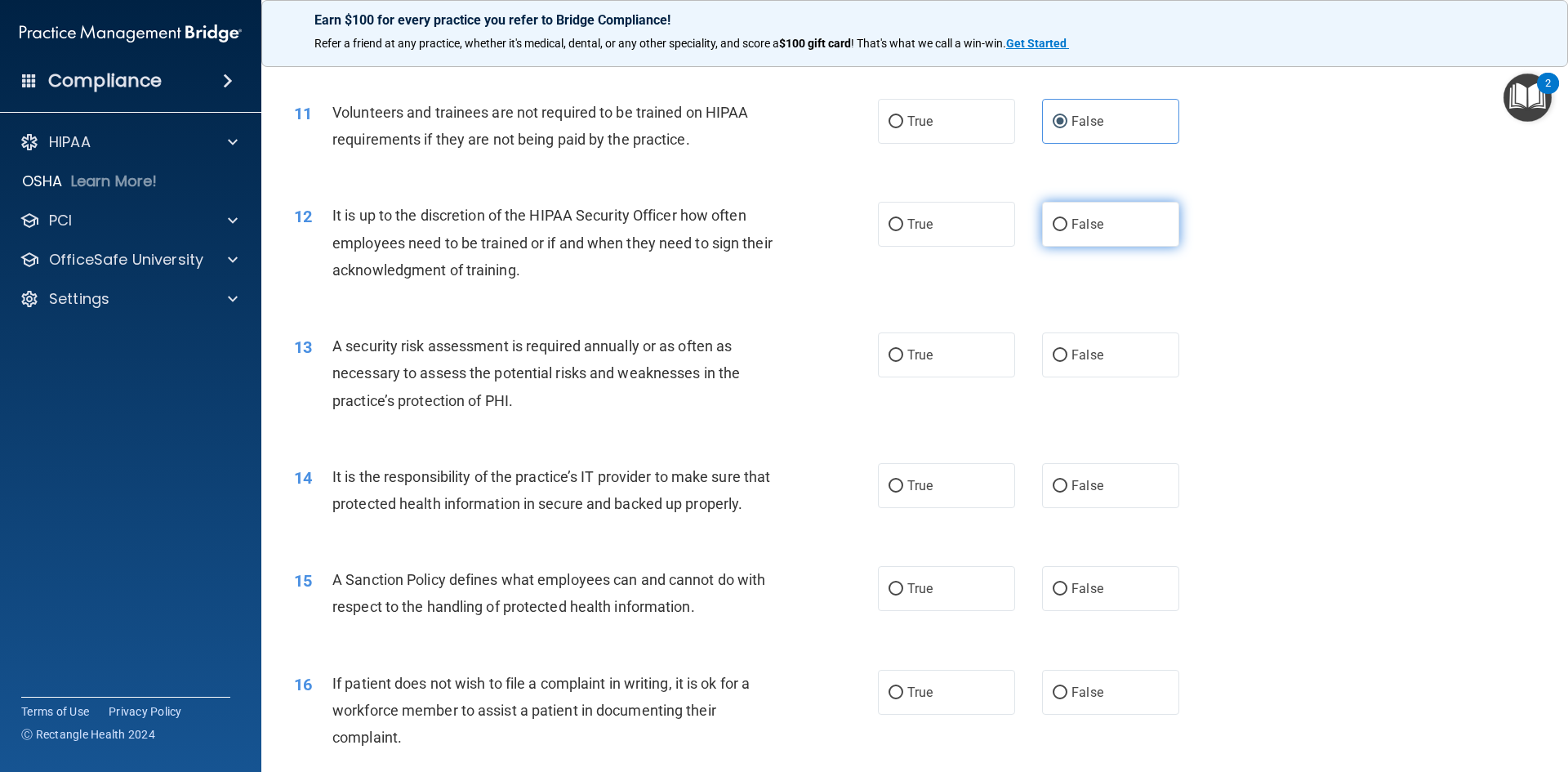
click at [1072, 223] on span "False" at bounding box center [1088, 224] width 32 height 16
click at [1068, 223] on input "False" at bounding box center [1060, 225] width 15 height 12
radio input "true"
click at [520, 392] on div "A security risk assessment is required annually or as often as necessary to ass…" at bounding box center [560, 373] width 457 height 82
click at [955, 357] on label "True" at bounding box center [946, 354] width 137 height 45
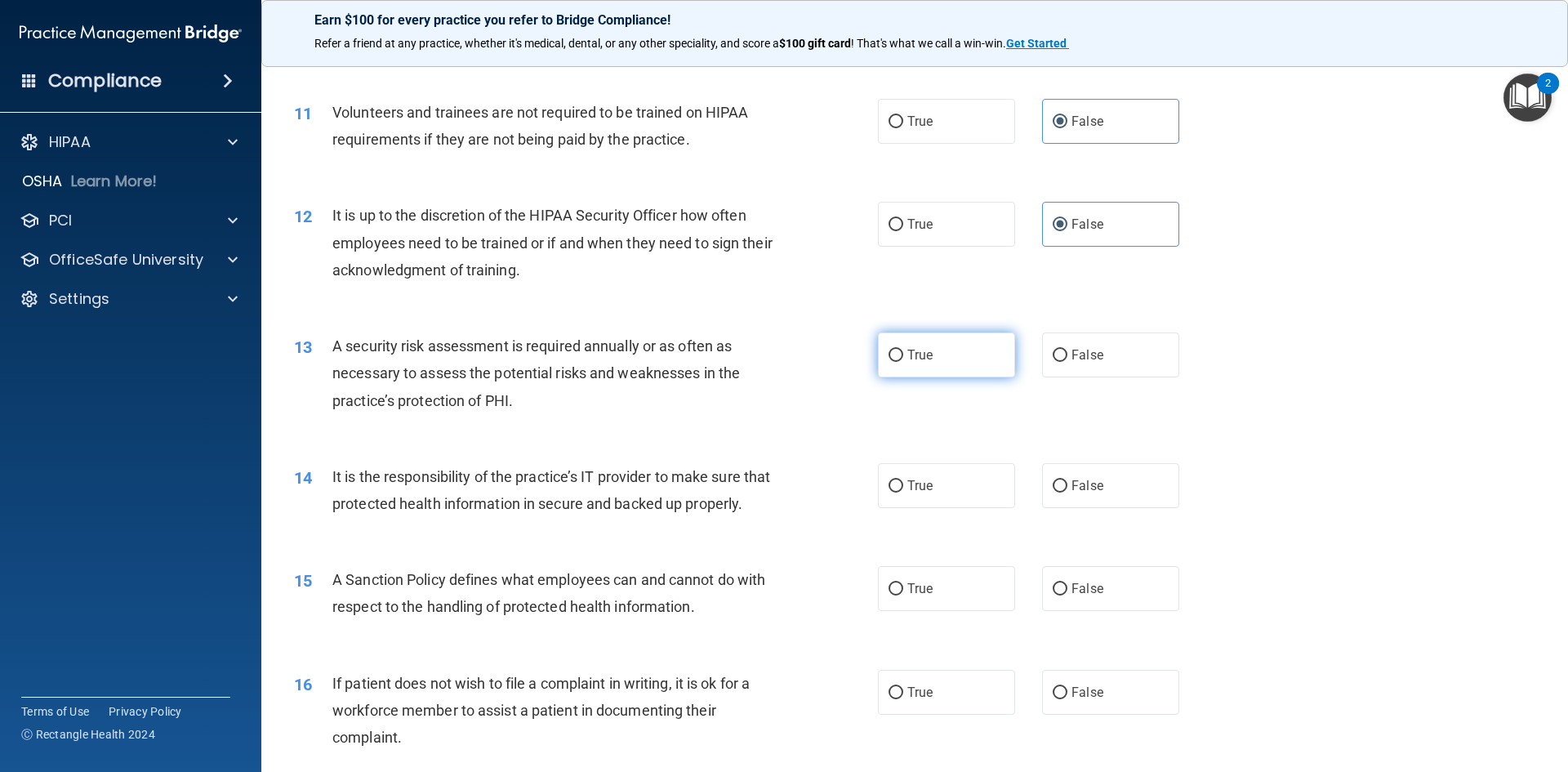
click at [903, 357] on input "True" at bounding box center [896, 356] width 15 height 12
radio input "true"
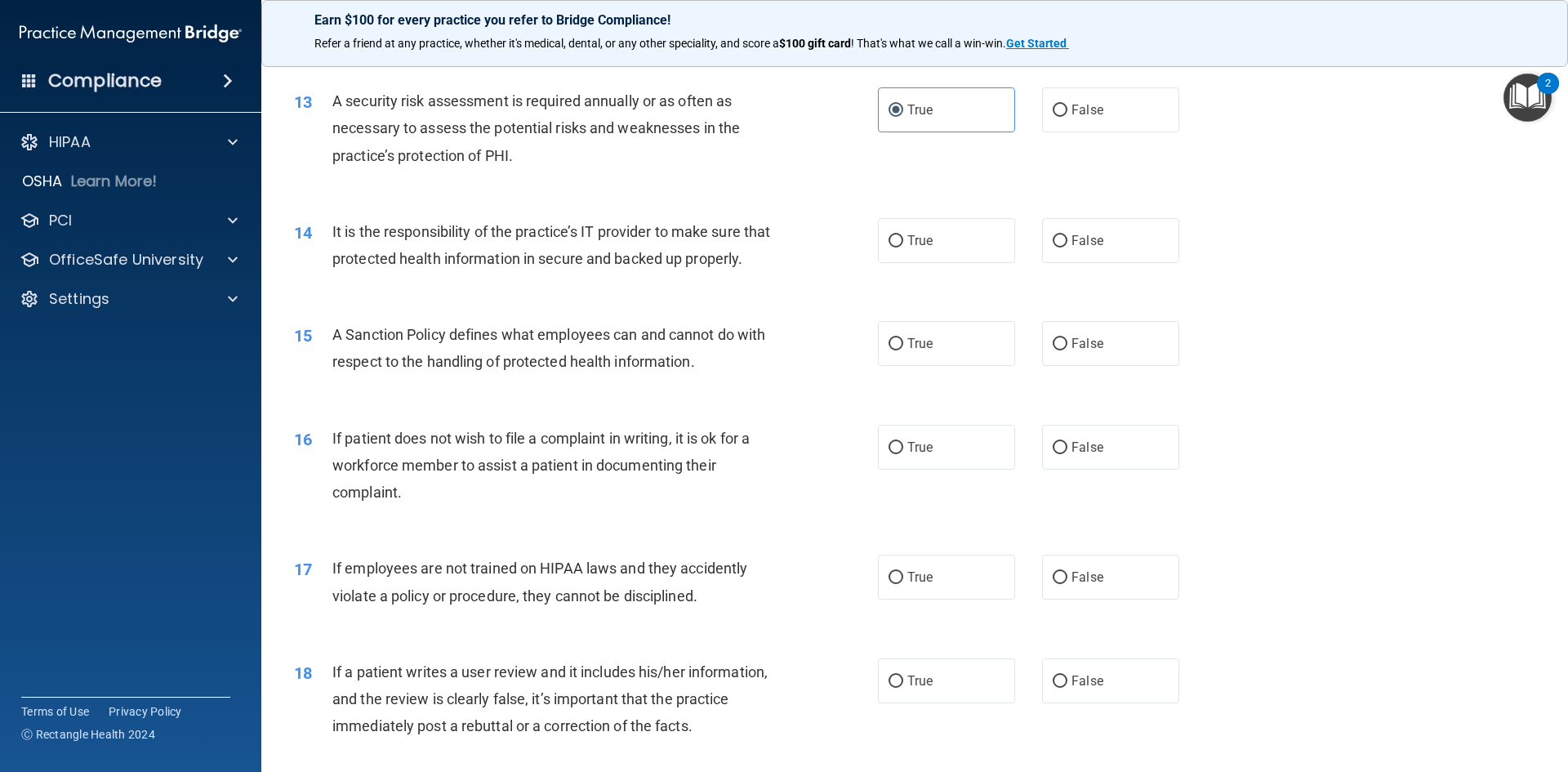
scroll to position [1634, 0]
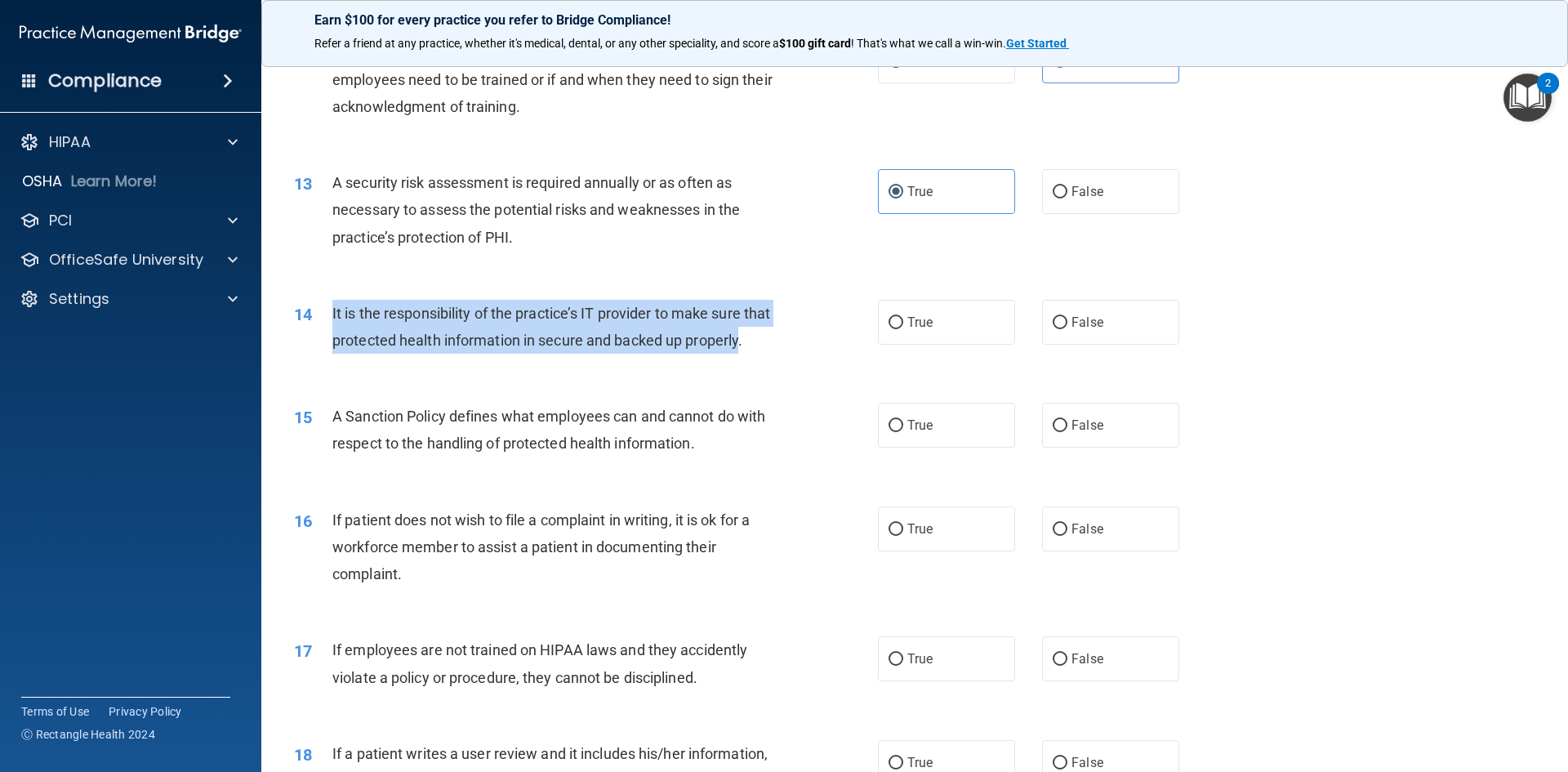
drag, startPoint x: 384, startPoint y: 368, endPoint x: 332, endPoint y: 325, distance: 67.3
click at [332, 325] on div "It is the responsibility of the practice’s IT provider to make sure that protec…" at bounding box center [560, 327] width 457 height 54
copy span "It is the responsibility of the practice’s IT provider to make sure that protec…"
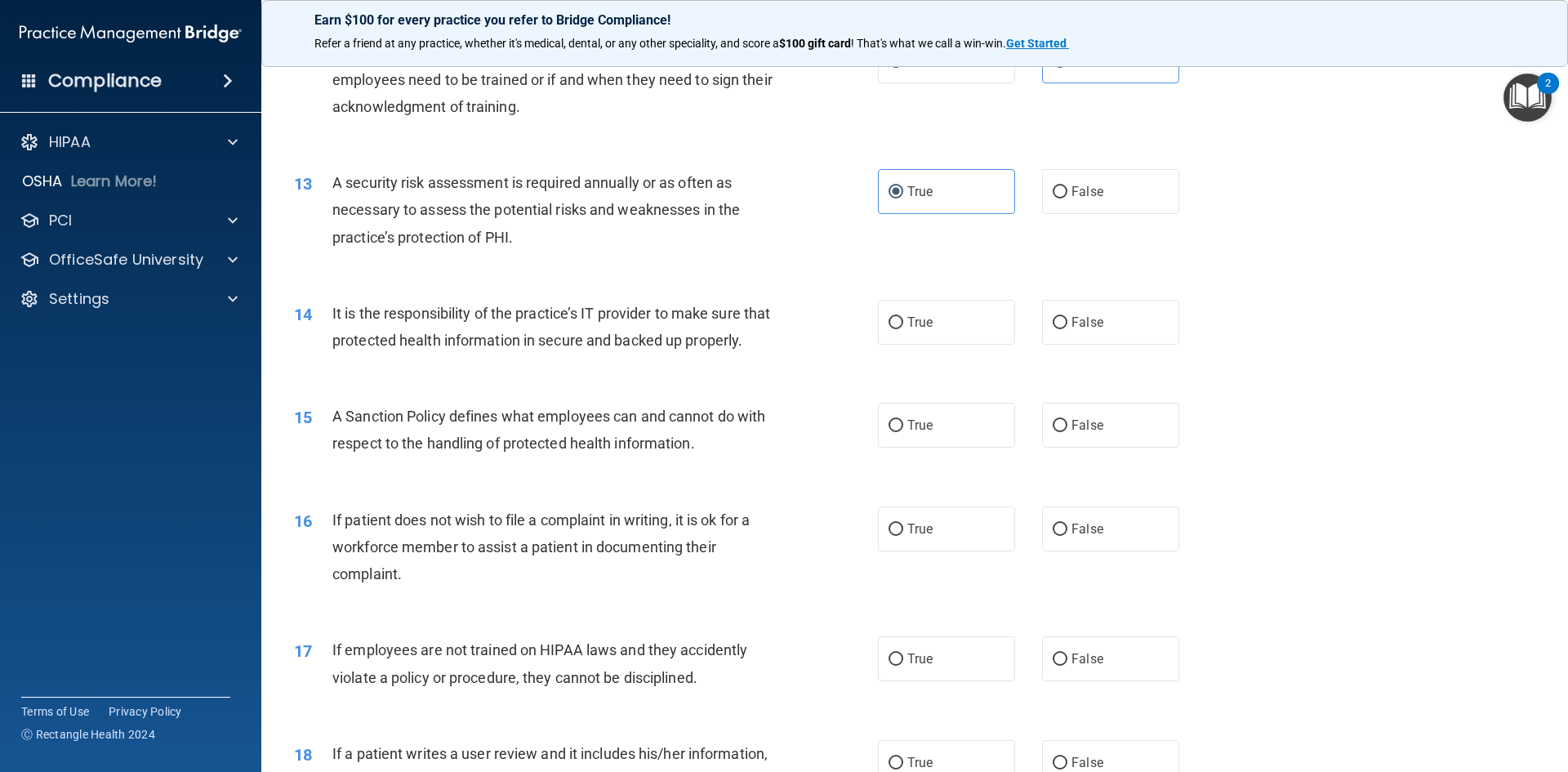
click at [449, 354] on div "It is the responsibility of the practice’s IT provider to make sure that protec…" at bounding box center [560, 327] width 457 height 54
click at [938, 328] on label "True" at bounding box center [946, 322] width 137 height 45
click at [903, 328] on input "True" at bounding box center [896, 323] width 15 height 12
radio input "true"
click at [532, 237] on div "A security risk assessment is required annually or as often as necessary to ass…" at bounding box center [560, 210] width 457 height 82
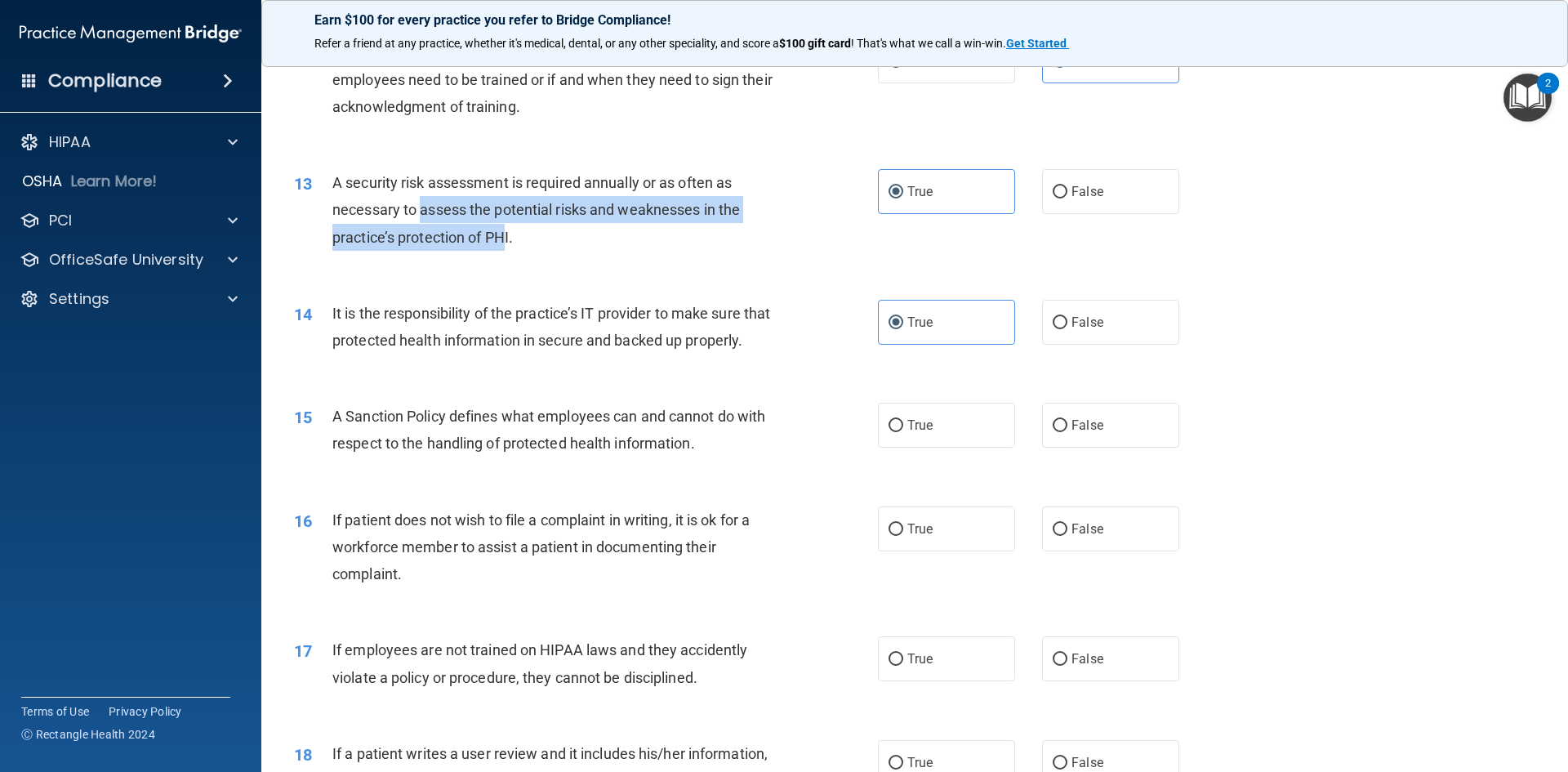
drag, startPoint x: 508, startPoint y: 236, endPoint x: 479, endPoint y: 227, distance: 30.0
click at [430, 224] on div "A security risk assessment is required annually or as often as necessary to ass…" at bounding box center [560, 210] width 457 height 82
drag, startPoint x: 510, startPoint y: 233, endPoint x: 325, endPoint y: 179, distance: 192.3
click at [325, 179] on div "13 A security risk assessment is required annually or as often as necessary to …" at bounding box center [586, 214] width 633 height 90
copy div "A security risk assessment is required annually or as often as necessary to ass…"
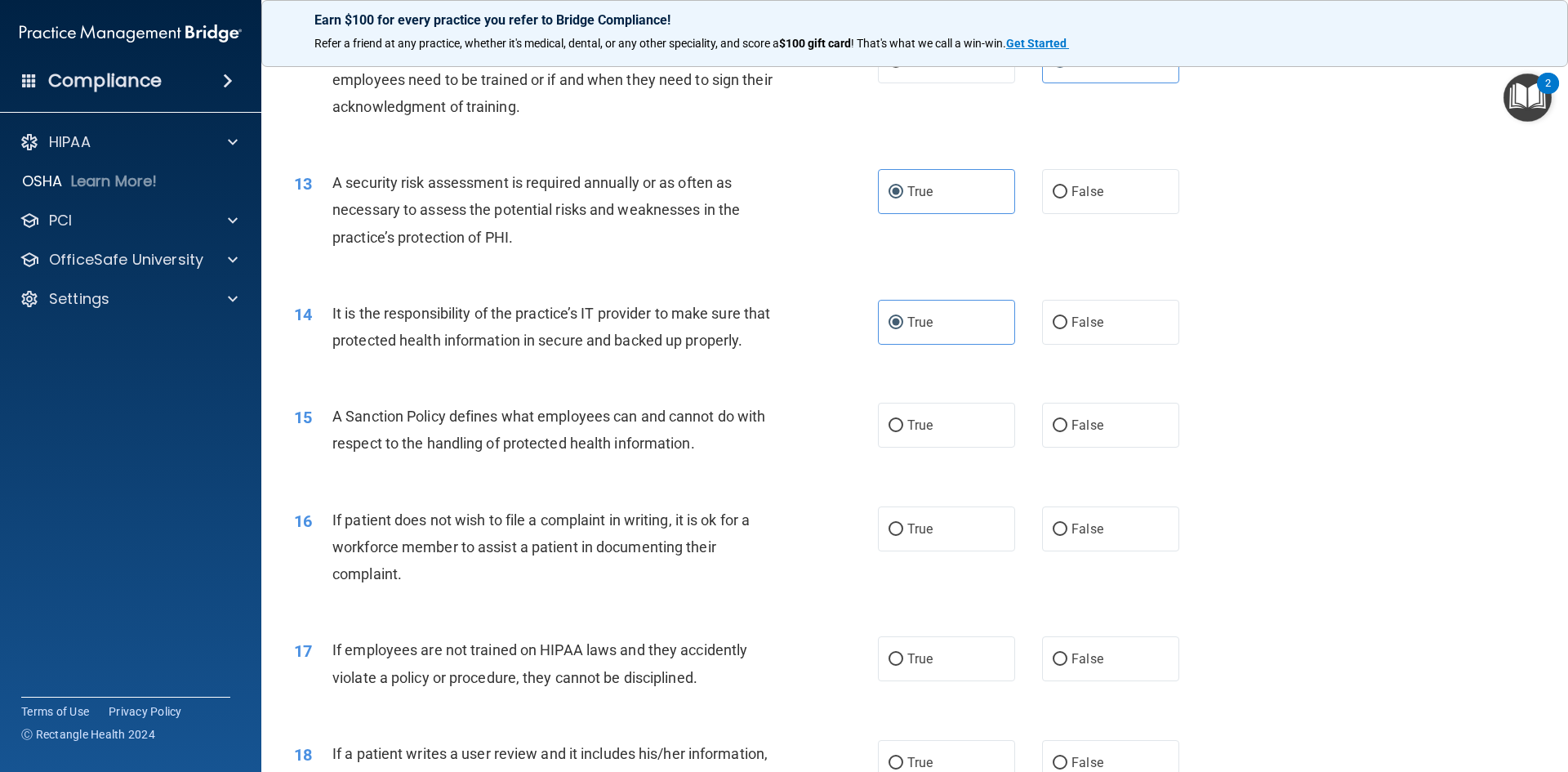
click at [676, 457] on div "A Sanction Policy defines what employees can and cannot do with respect to the …" at bounding box center [560, 430] width 457 height 54
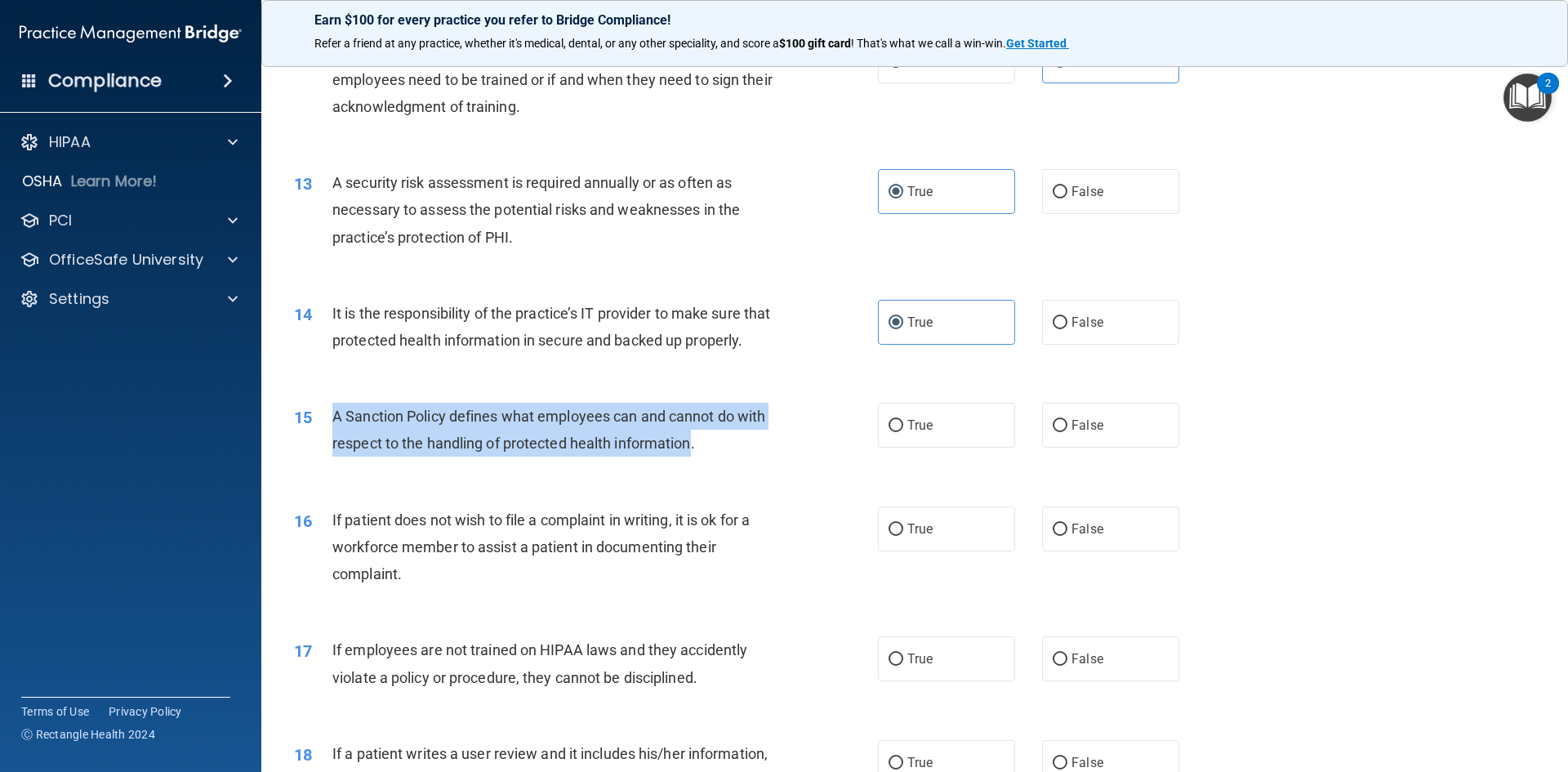
drag, startPoint x: 694, startPoint y: 477, endPoint x: 310, endPoint y: 444, distance: 385.3
click at [310, 444] on div "15 A Sanction Policy defines what employees can and cannot do with respect to t…" at bounding box center [586, 434] width 633 height 62
copy div "A Sanction Policy defines what employees can and cannot do with respect to the …"
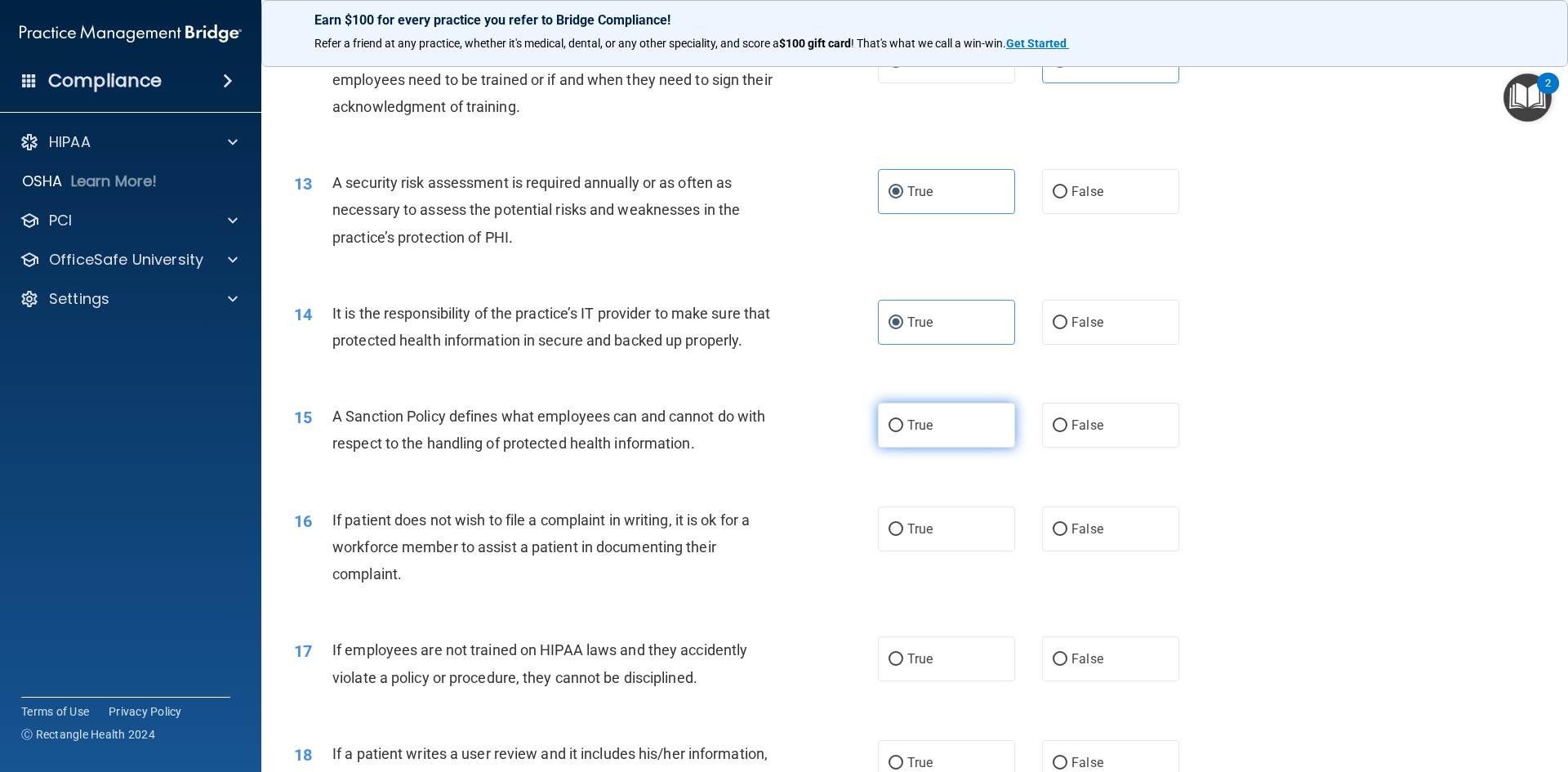
click at [939, 448] on label "True" at bounding box center [946, 425] width 137 height 45
click at [903, 432] on input "True" at bounding box center [896, 426] width 15 height 12
radio input "true"
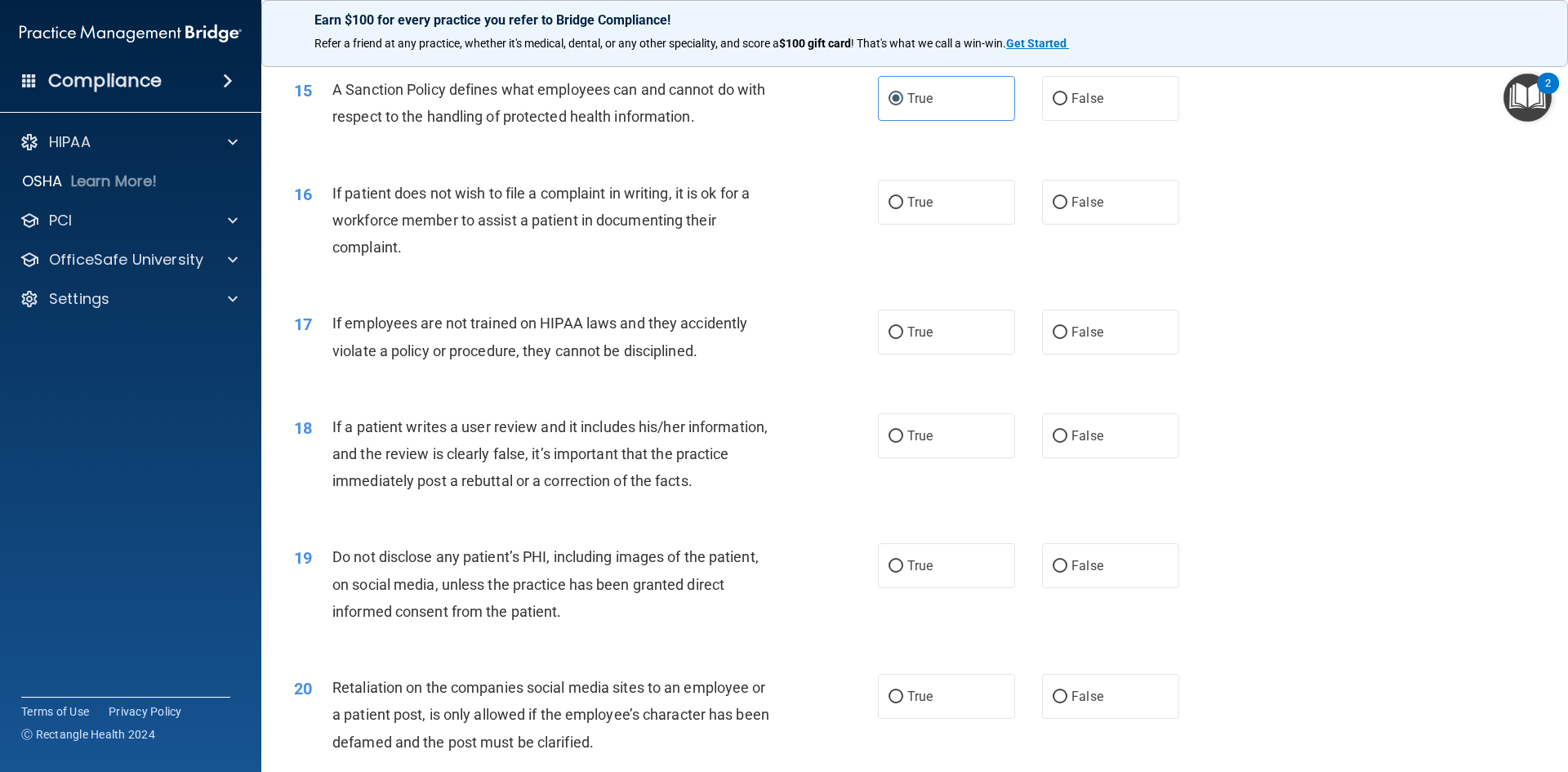
scroll to position [2042, 0]
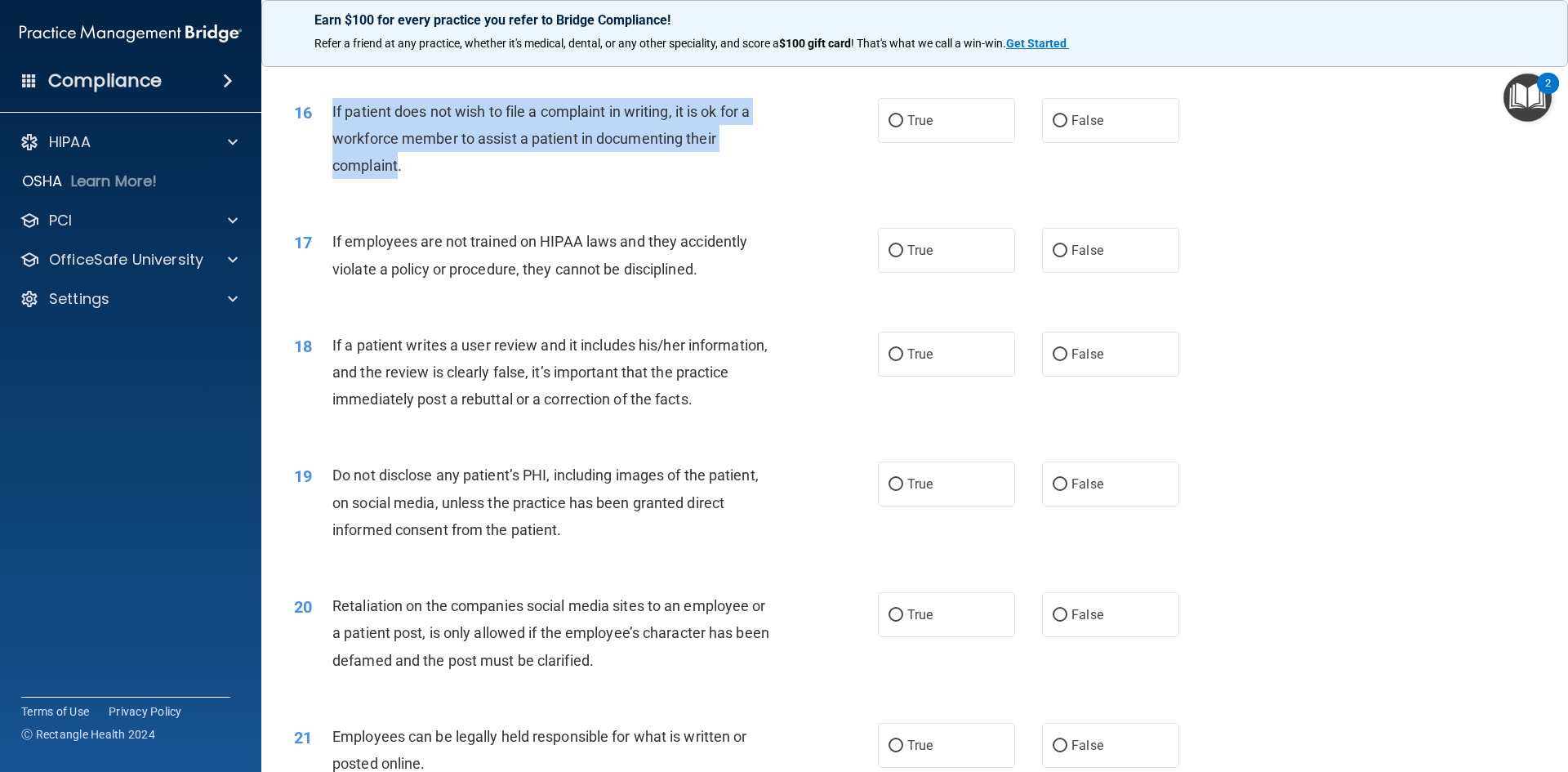
drag, startPoint x: 397, startPoint y: 192, endPoint x: 319, endPoint y: 136, distance: 95.4
click at [319, 136] on div "16 If patient does not wish to file a complaint in writing, it is ok for a work…" at bounding box center [586, 143] width 633 height 90
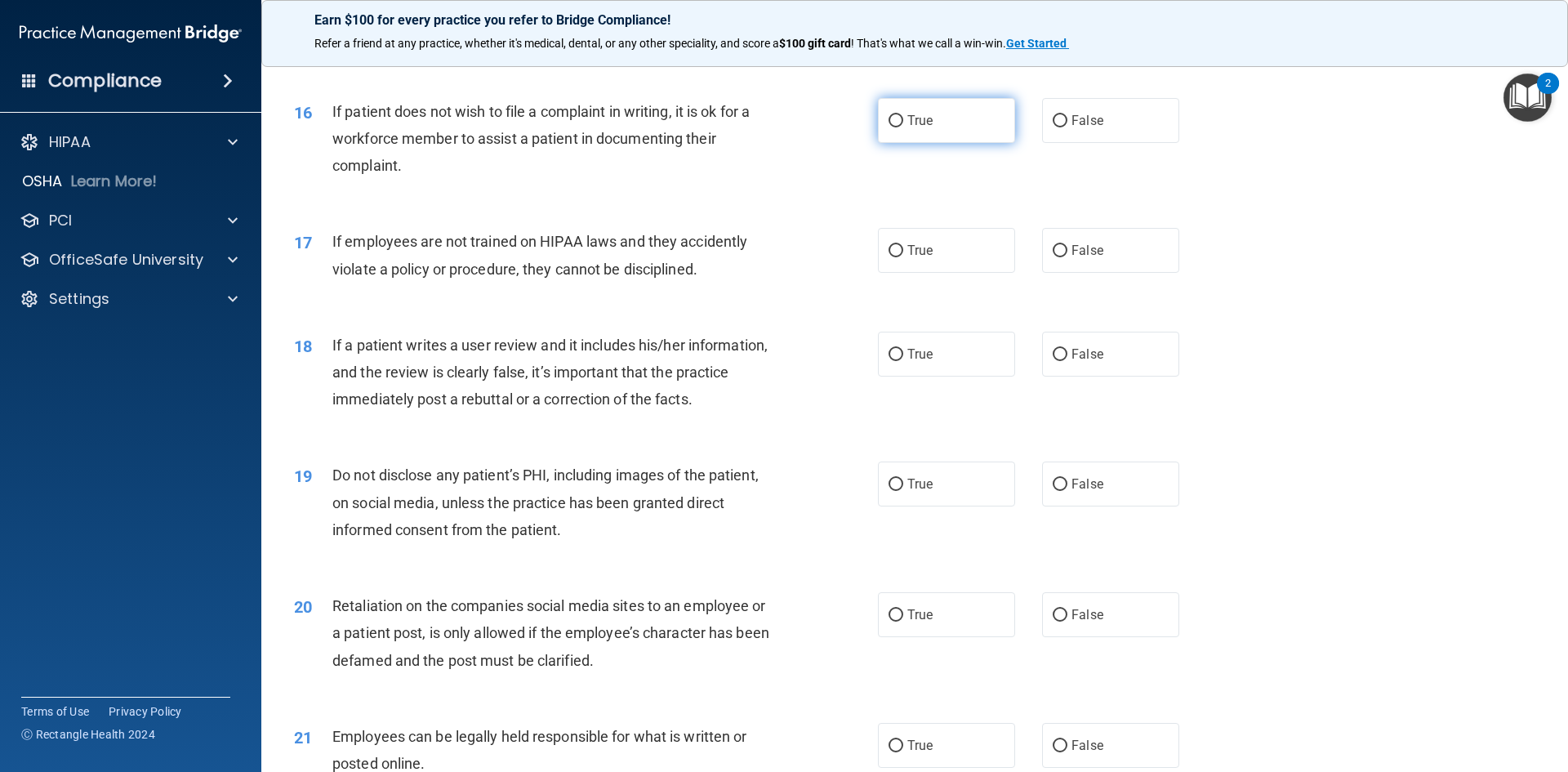
click at [951, 143] on label "True" at bounding box center [946, 120] width 137 height 45
click at [903, 127] on input "True" at bounding box center [896, 121] width 15 height 12
radio input "true"
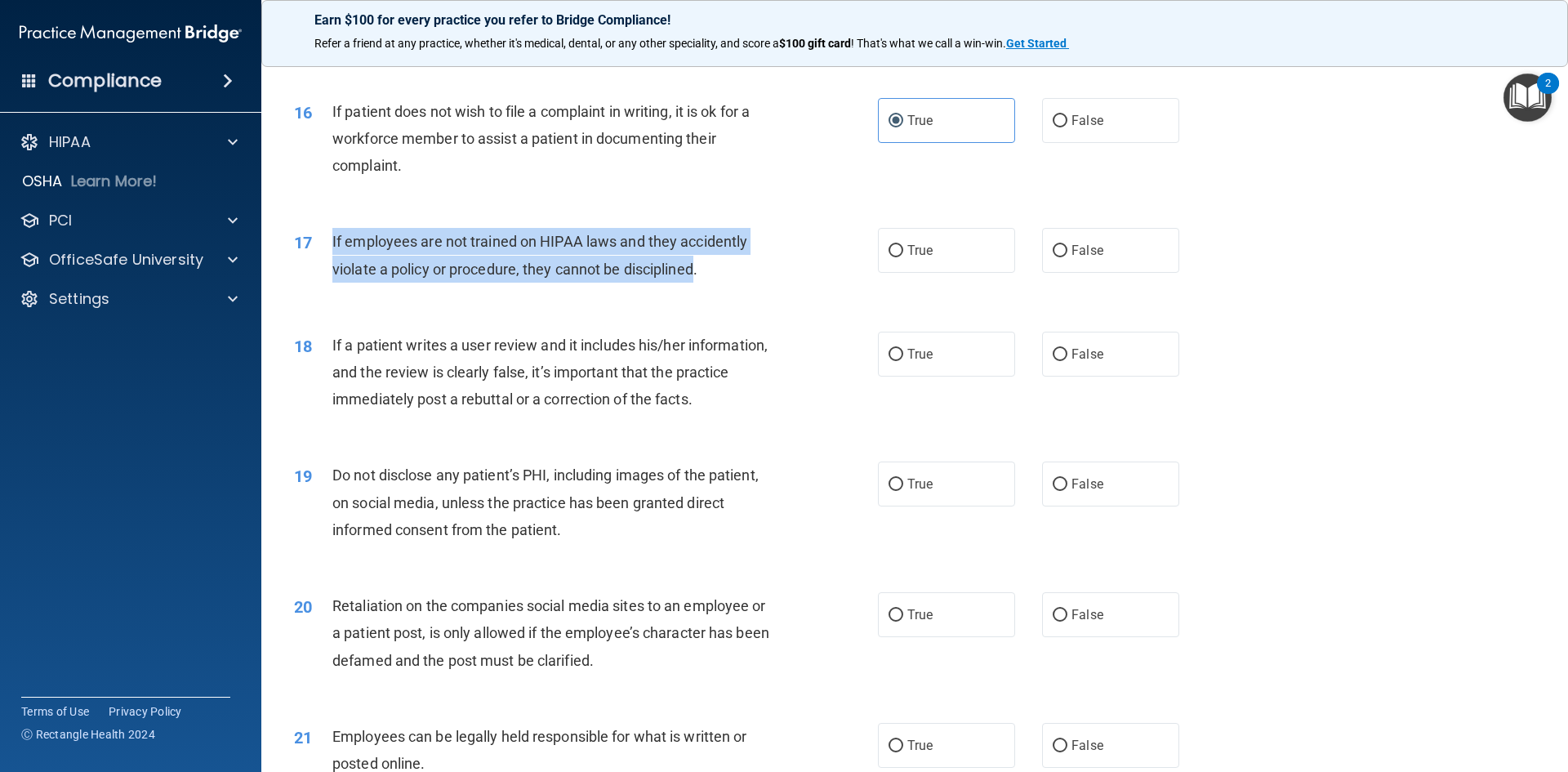
drag, startPoint x: 696, startPoint y: 297, endPoint x: 329, endPoint y: 282, distance: 367.1
click at [329, 282] on div "17 If employees are not trained on HIPAA laws and they accidently violate a pol…" at bounding box center [586, 259] width 633 height 62
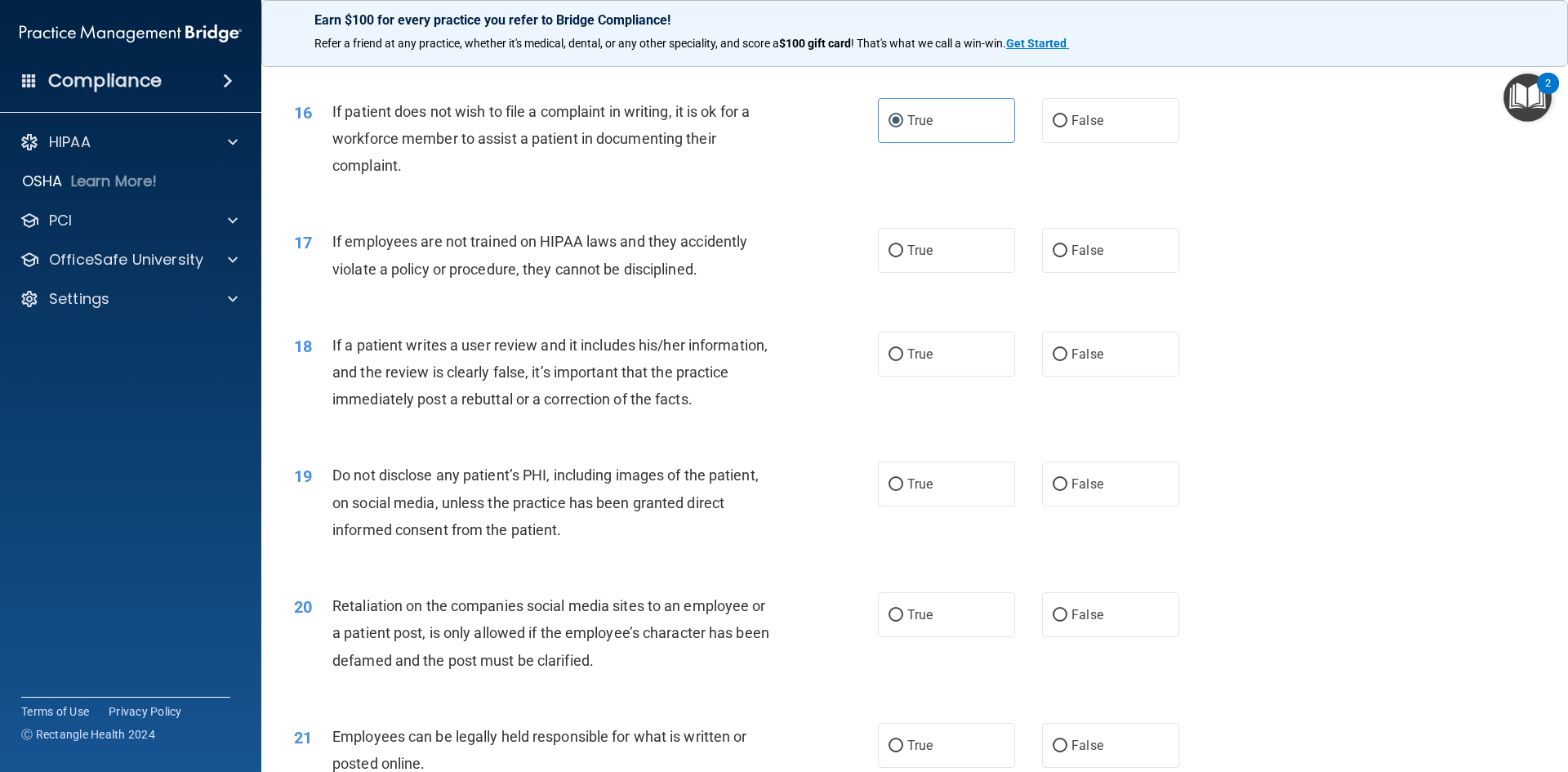
click at [701, 277] on span "If employees are not trained on HIPAA laws and they accidently violate a policy…" at bounding box center [539, 255] width 415 height 44
click at [1084, 258] on span "False" at bounding box center [1088, 251] width 32 height 16
click at [1068, 257] on input "False" at bounding box center [1060, 251] width 15 height 12
radio input "true"
click at [584, 385] on div "If a patient writes a user review and it includes his/her information, and the …" at bounding box center [560, 373] width 457 height 82
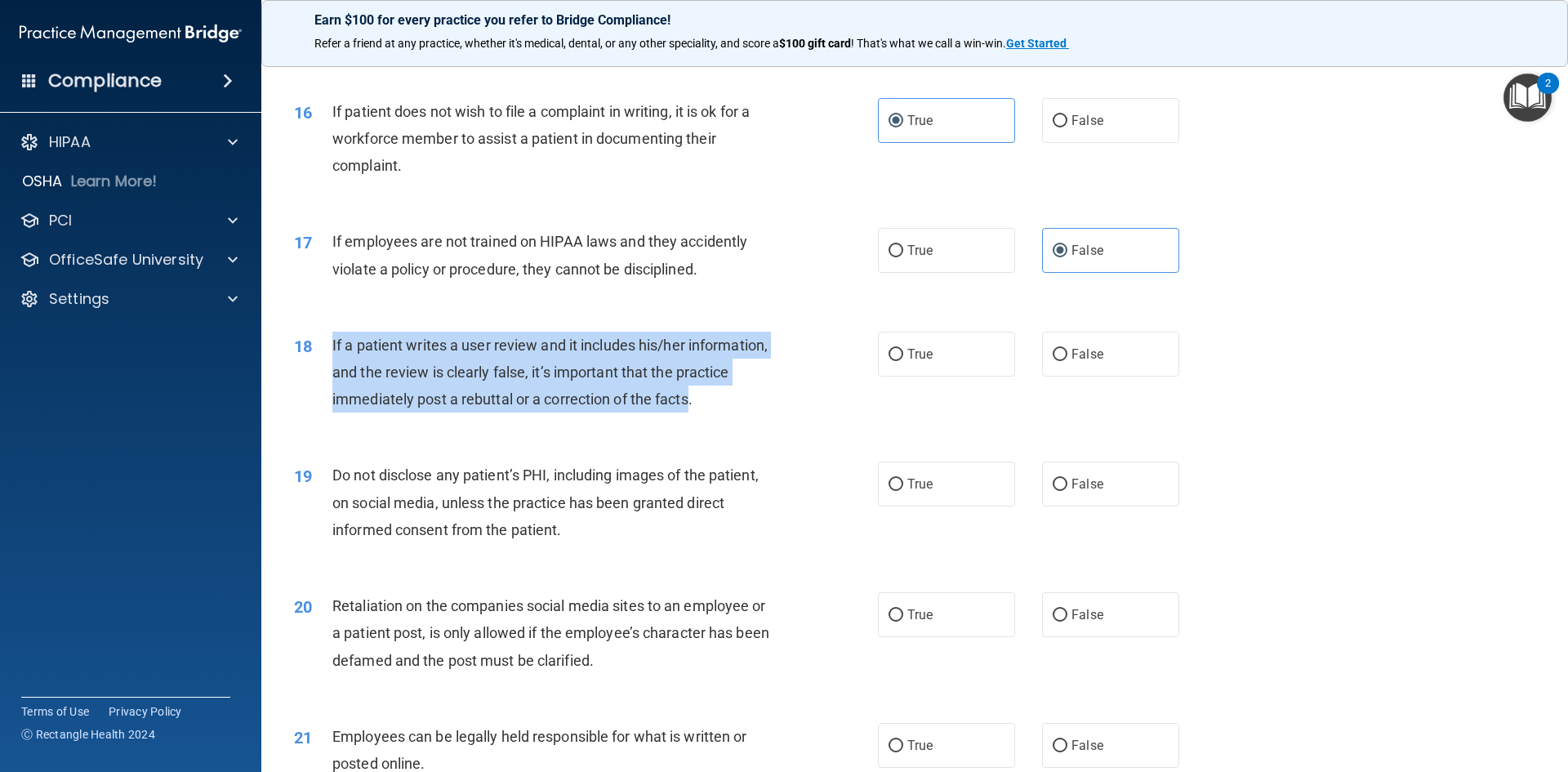
drag, startPoint x: 690, startPoint y: 422, endPoint x: 322, endPoint y: 378, distance: 371.0
click at [322, 378] on div "18 If a patient writes a user review and it includes his/her information, and t…" at bounding box center [586, 377] width 633 height 90
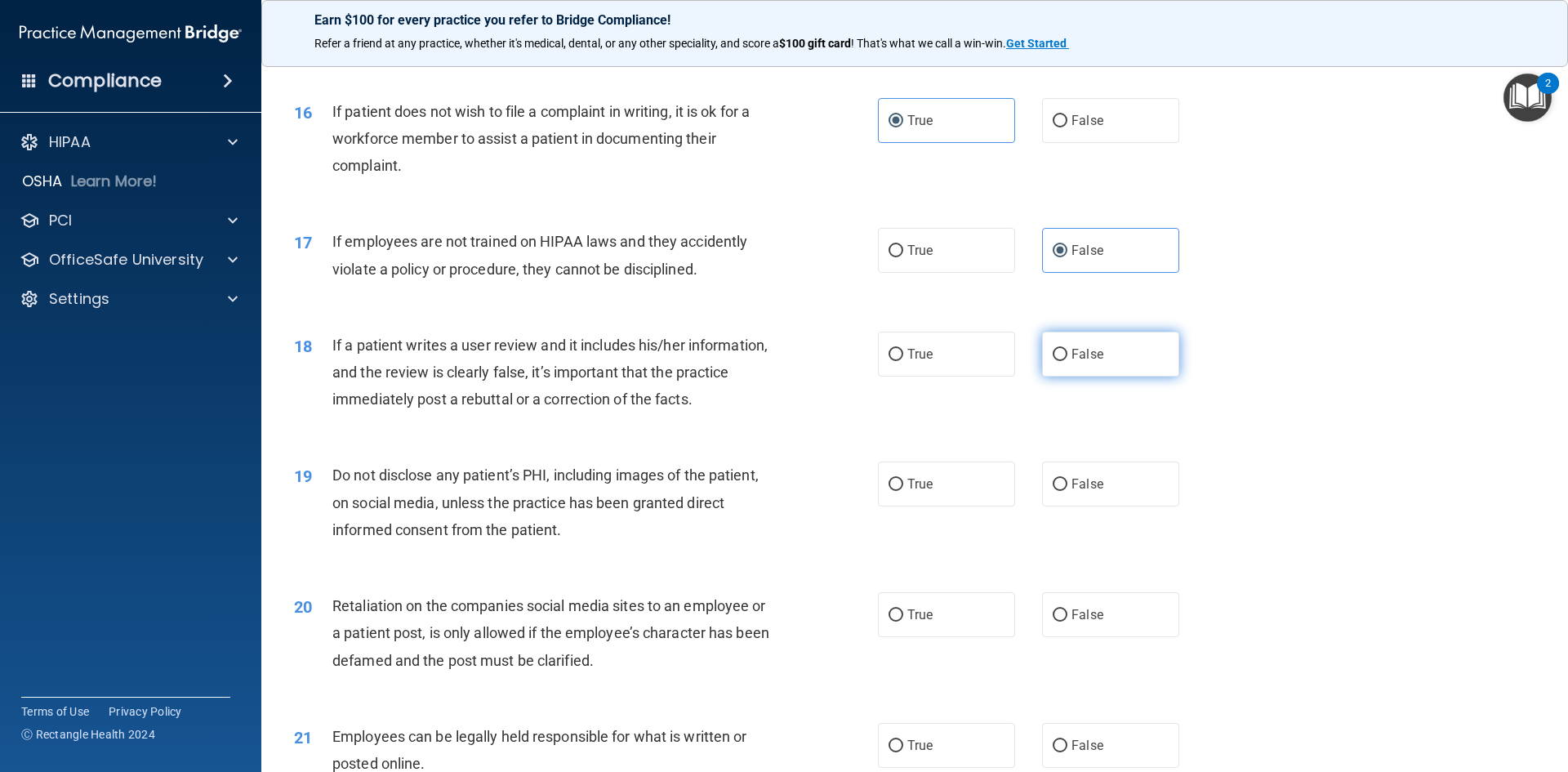
click at [1111, 377] on label "False" at bounding box center [1110, 354] width 137 height 45
click at [1068, 361] on input "False" at bounding box center [1060, 355] width 15 height 12
radio input "true"
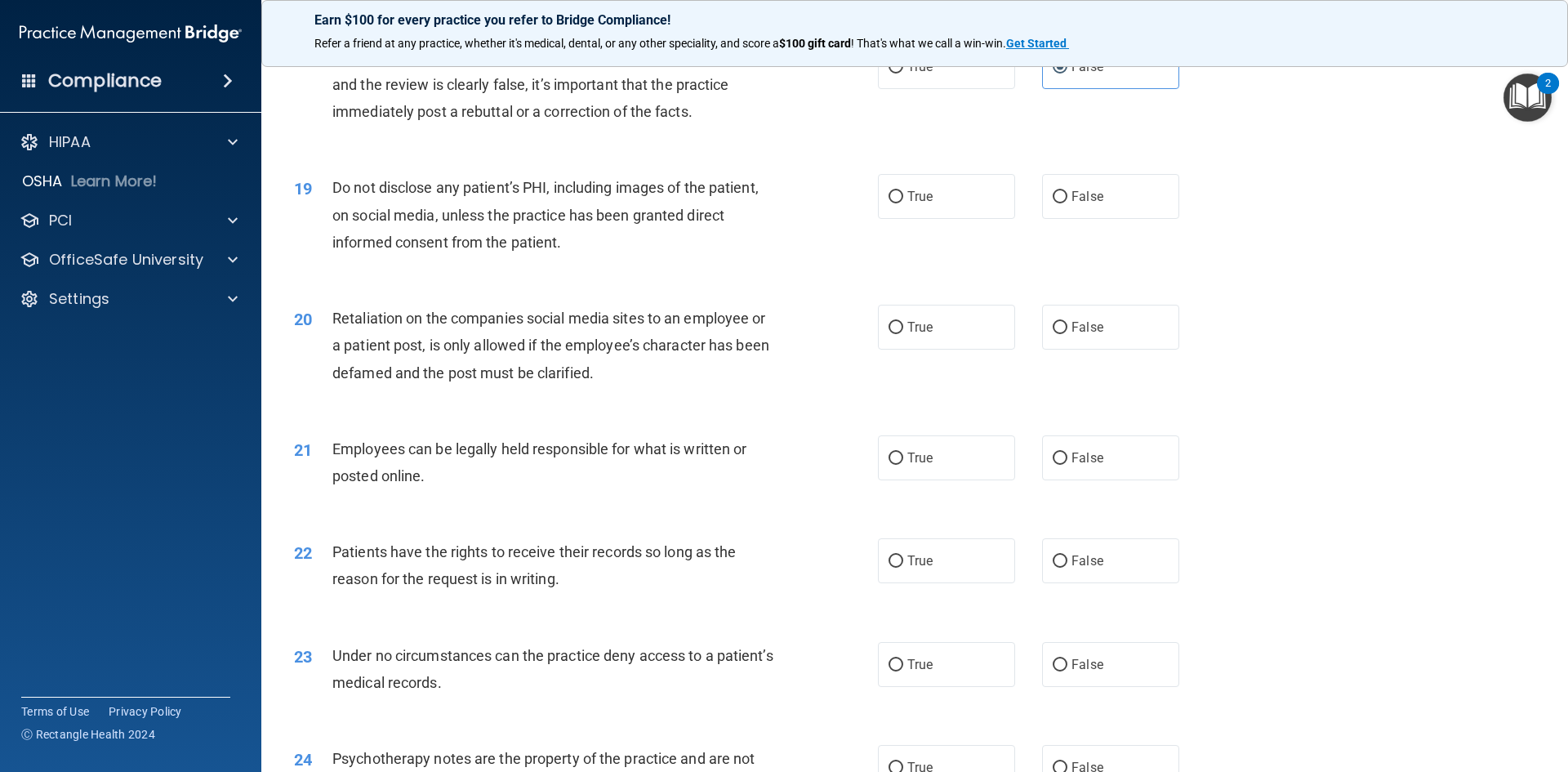
scroll to position [2369, 0]
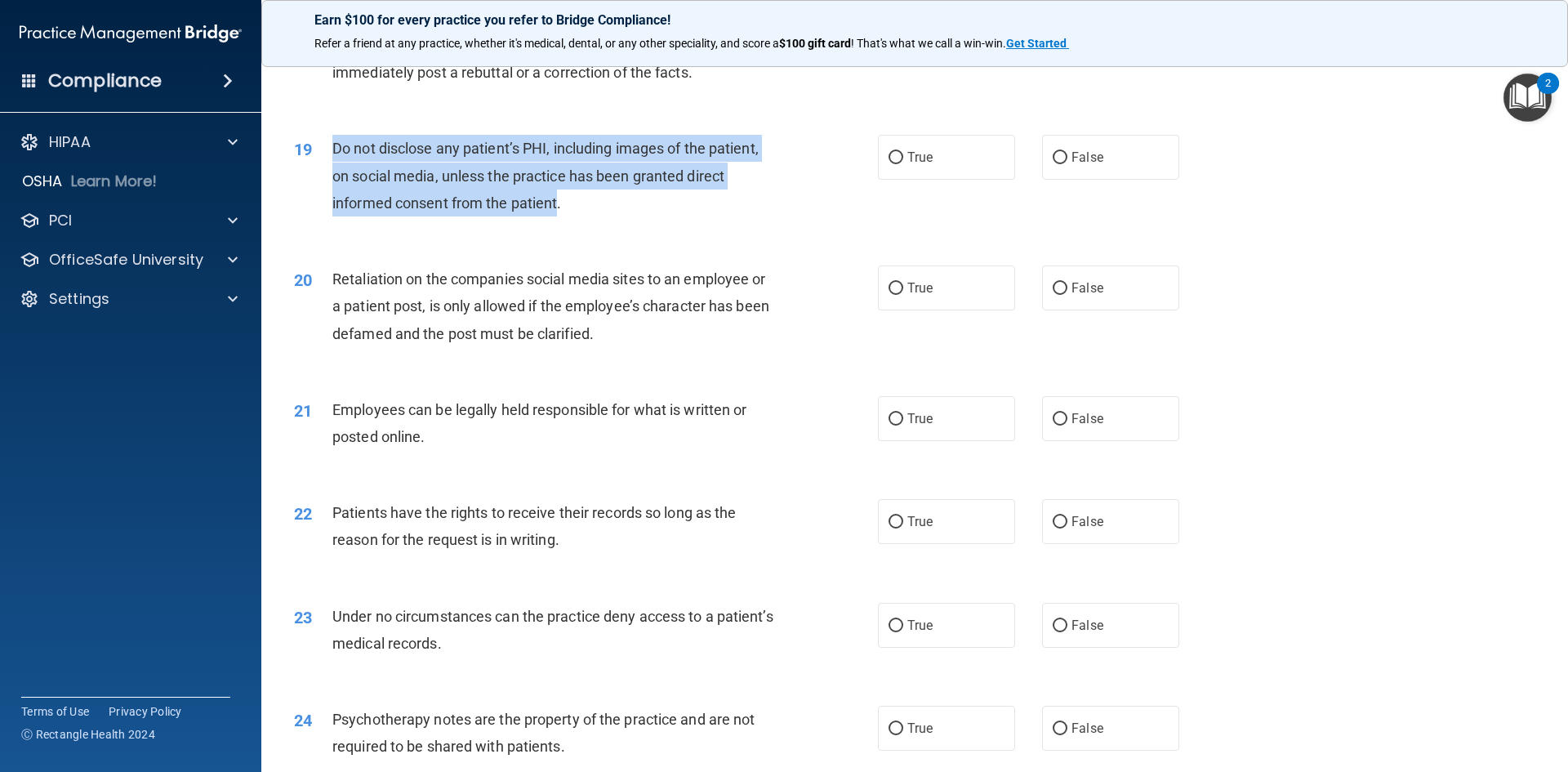
drag, startPoint x: 558, startPoint y: 232, endPoint x: 322, endPoint y: 177, distance: 242.3
click at [323, 178] on div "19 Do not disclose any patient’s PHI, including images of the patient, on socia…" at bounding box center [586, 180] width 633 height 90
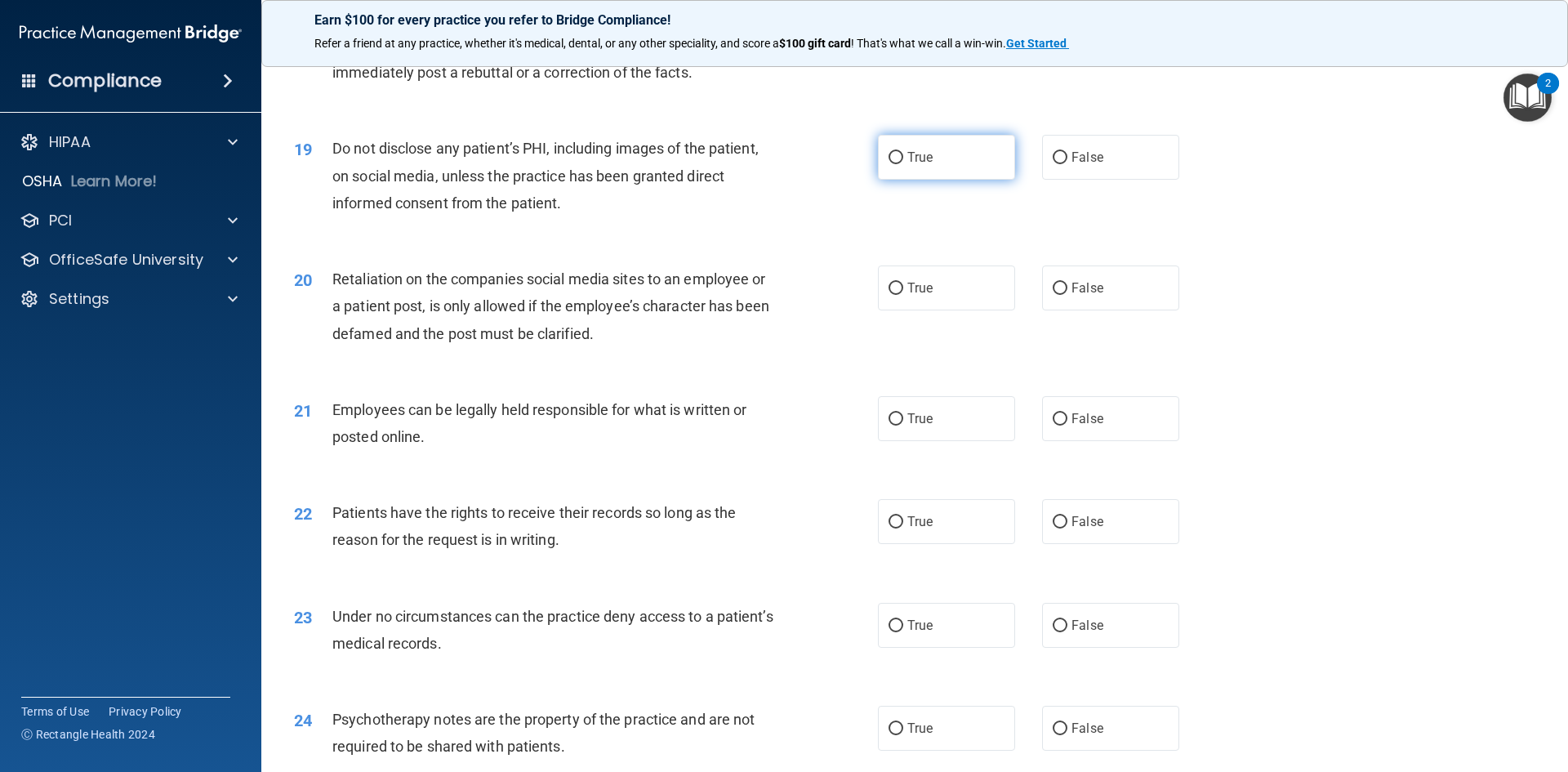
click at [942, 180] on label "True" at bounding box center [946, 157] width 137 height 45
click at [903, 164] on input "True" at bounding box center [896, 158] width 15 height 12
radio input "true"
click at [710, 376] on div "20 Retaliation on the companies social media sites to an employee or a patient …" at bounding box center [915, 310] width 1266 height 131
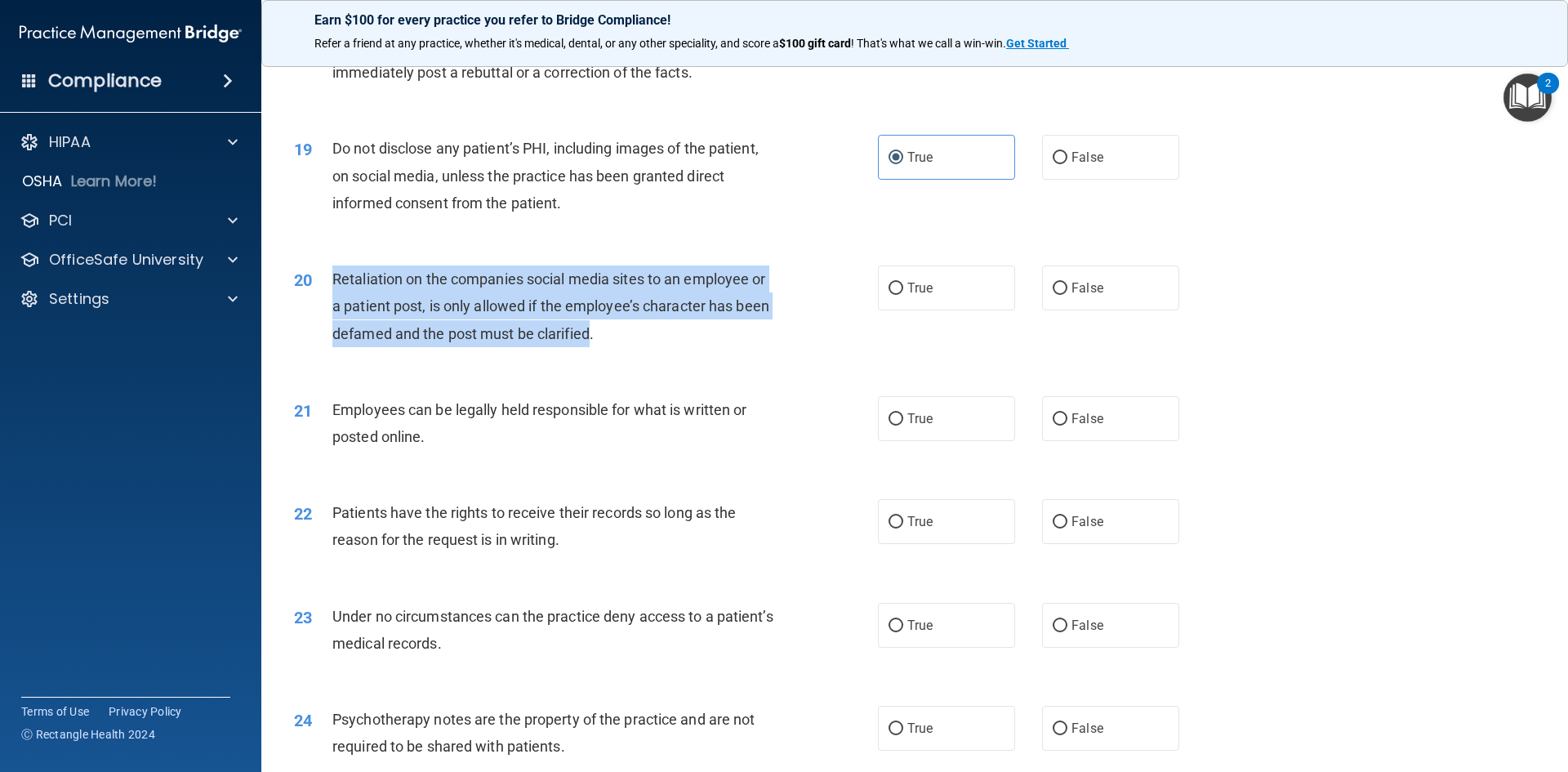
drag, startPoint x: 591, startPoint y: 363, endPoint x: 332, endPoint y: 300, distance: 265.7
click at [332, 300] on span "Retaliation on the companies social media sites to an employee or a patient pos…" at bounding box center [550, 305] width 437 height 71
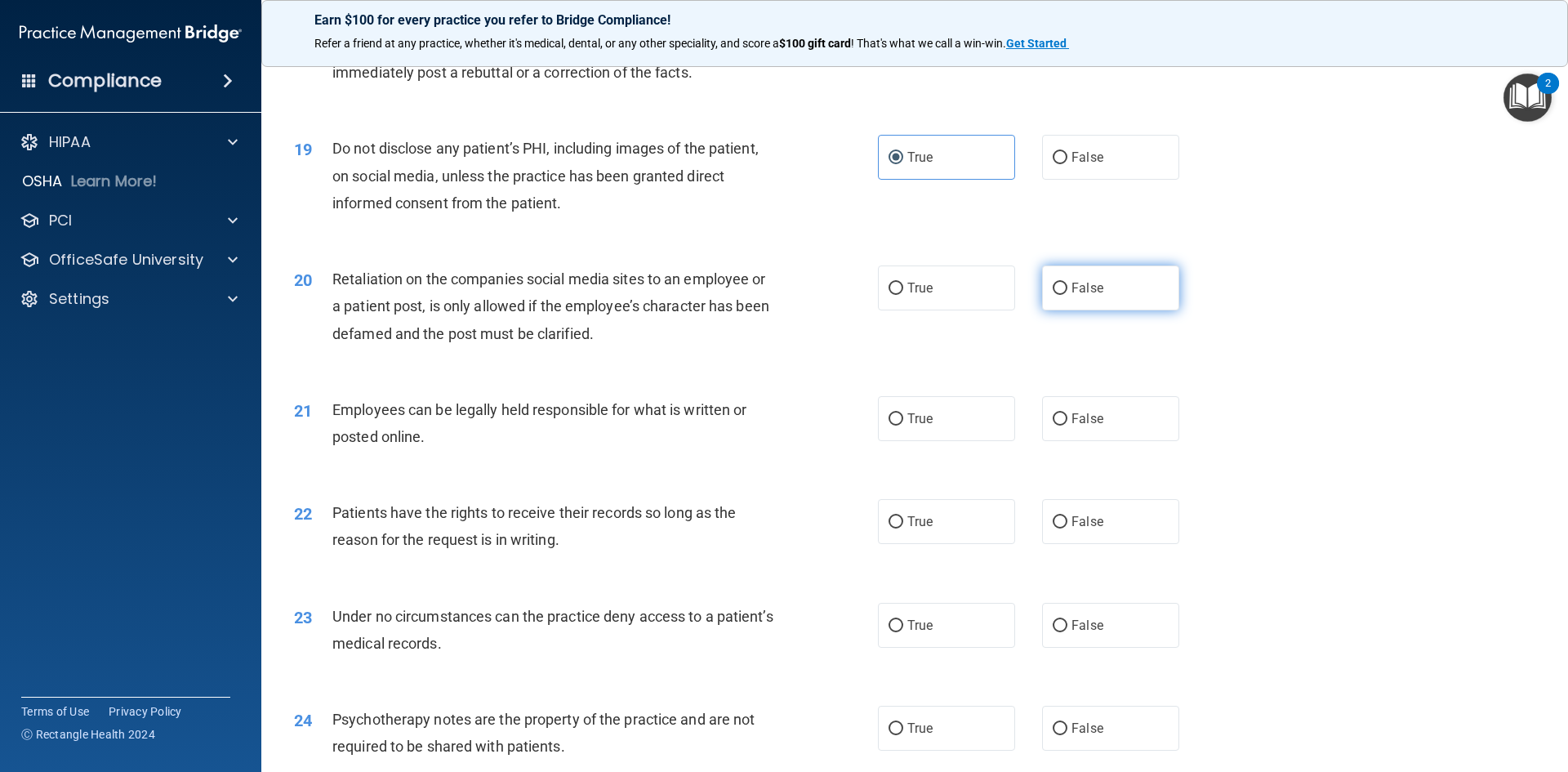
click at [1120, 310] on label "False" at bounding box center [1110, 287] width 137 height 45
click at [1068, 295] on input "False" at bounding box center [1060, 289] width 15 height 12
radio input "true"
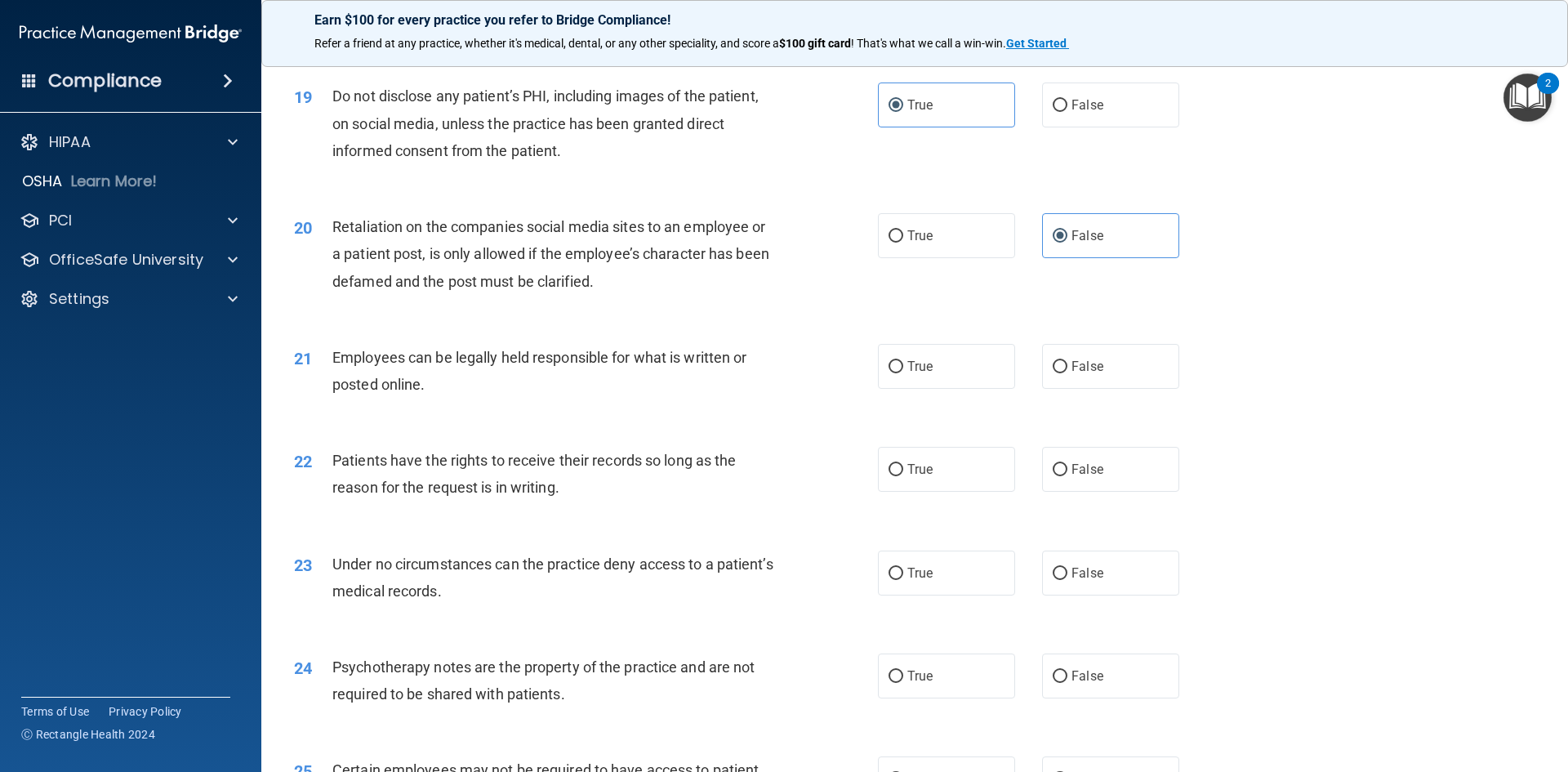
scroll to position [2451, 0]
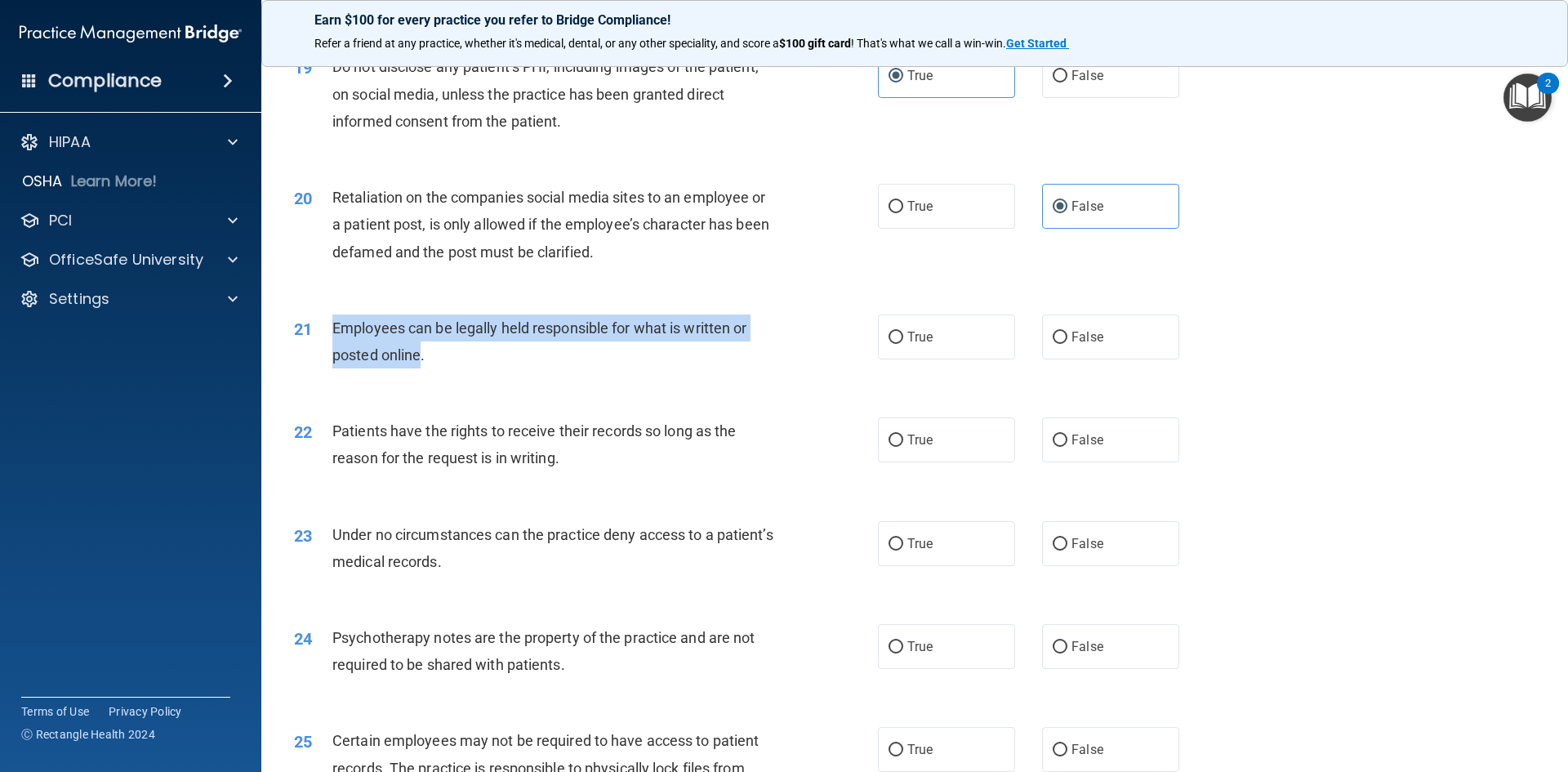
drag, startPoint x: 422, startPoint y: 382, endPoint x: 334, endPoint y: 362, distance: 90.6
click at [334, 362] on span "Employees can be legally held responsible for what is written or posted online." at bounding box center [539, 341] width 414 height 44
click at [602, 368] on div "Employees can be legally held responsible for what is written or posted online." at bounding box center [560, 341] width 457 height 54
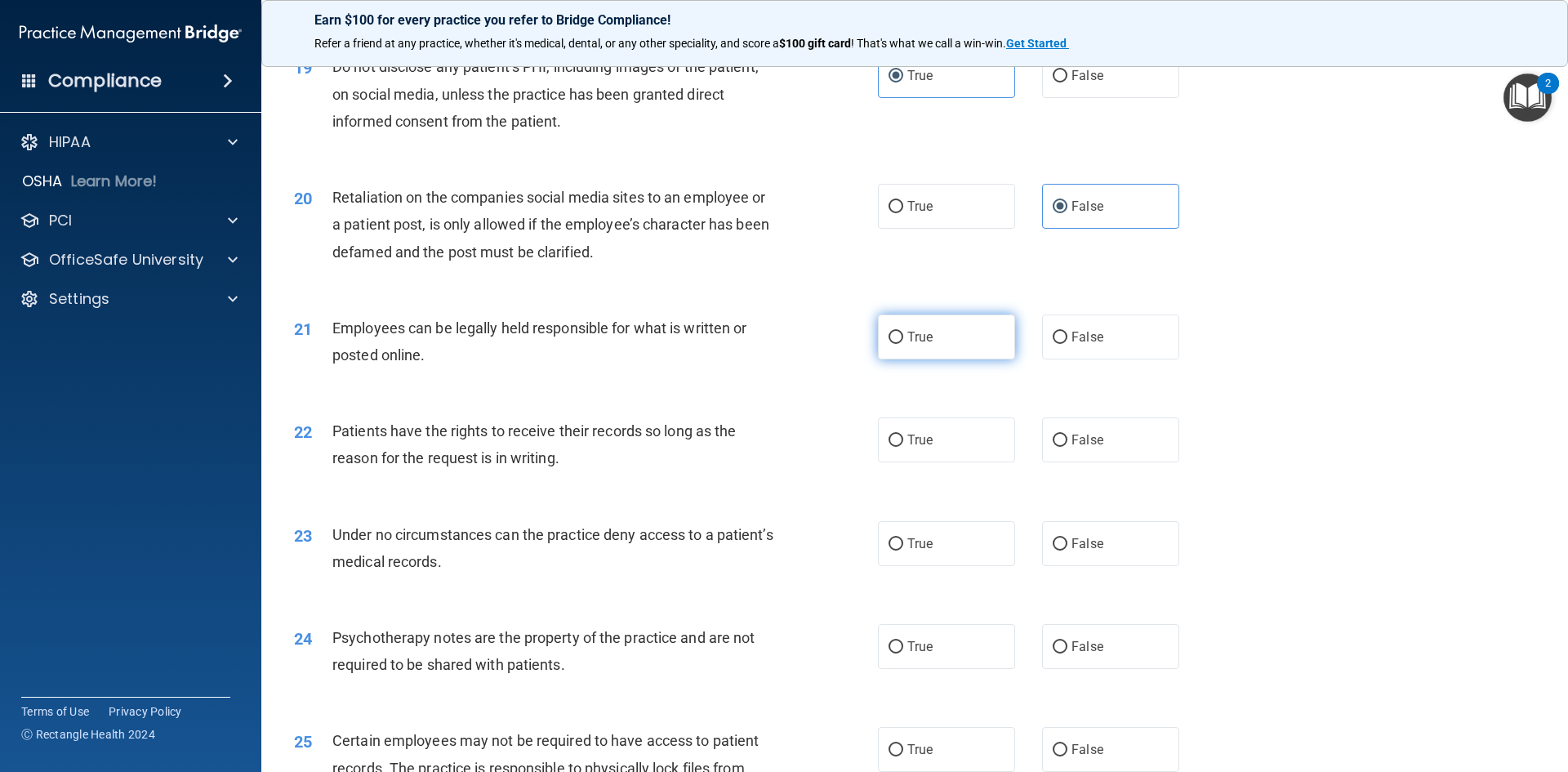
click at [948, 359] on label "True" at bounding box center [946, 336] width 137 height 45
click at [903, 344] on input "True" at bounding box center [896, 338] width 15 height 12
radio input "true"
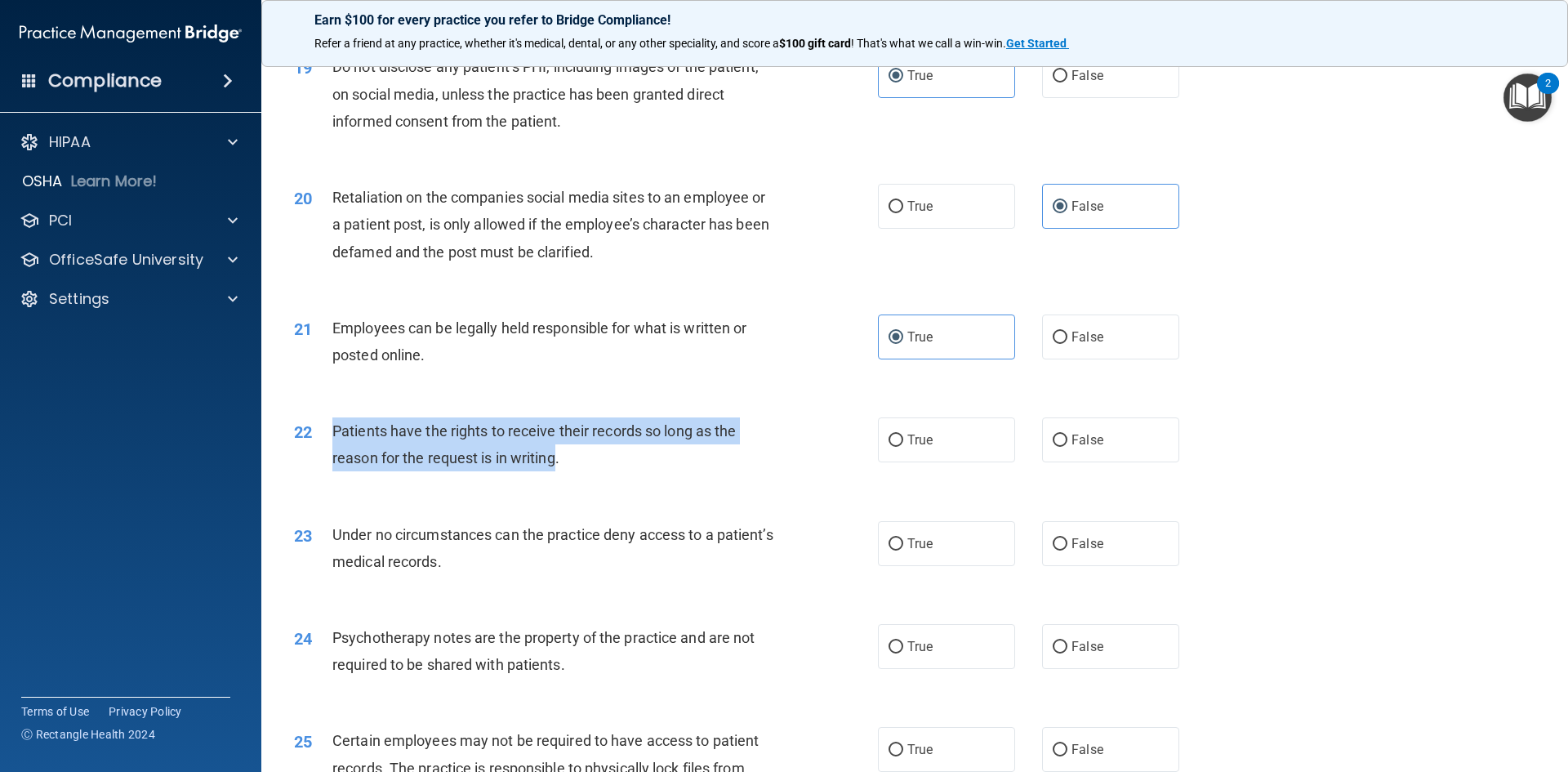
drag, startPoint x: 556, startPoint y: 484, endPoint x: 331, endPoint y: 459, distance: 226.9
click at [331, 459] on div "22 Patients have the rights to receive their records so long as the reason for …" at bounding box center [586, 448] width 633 height 62
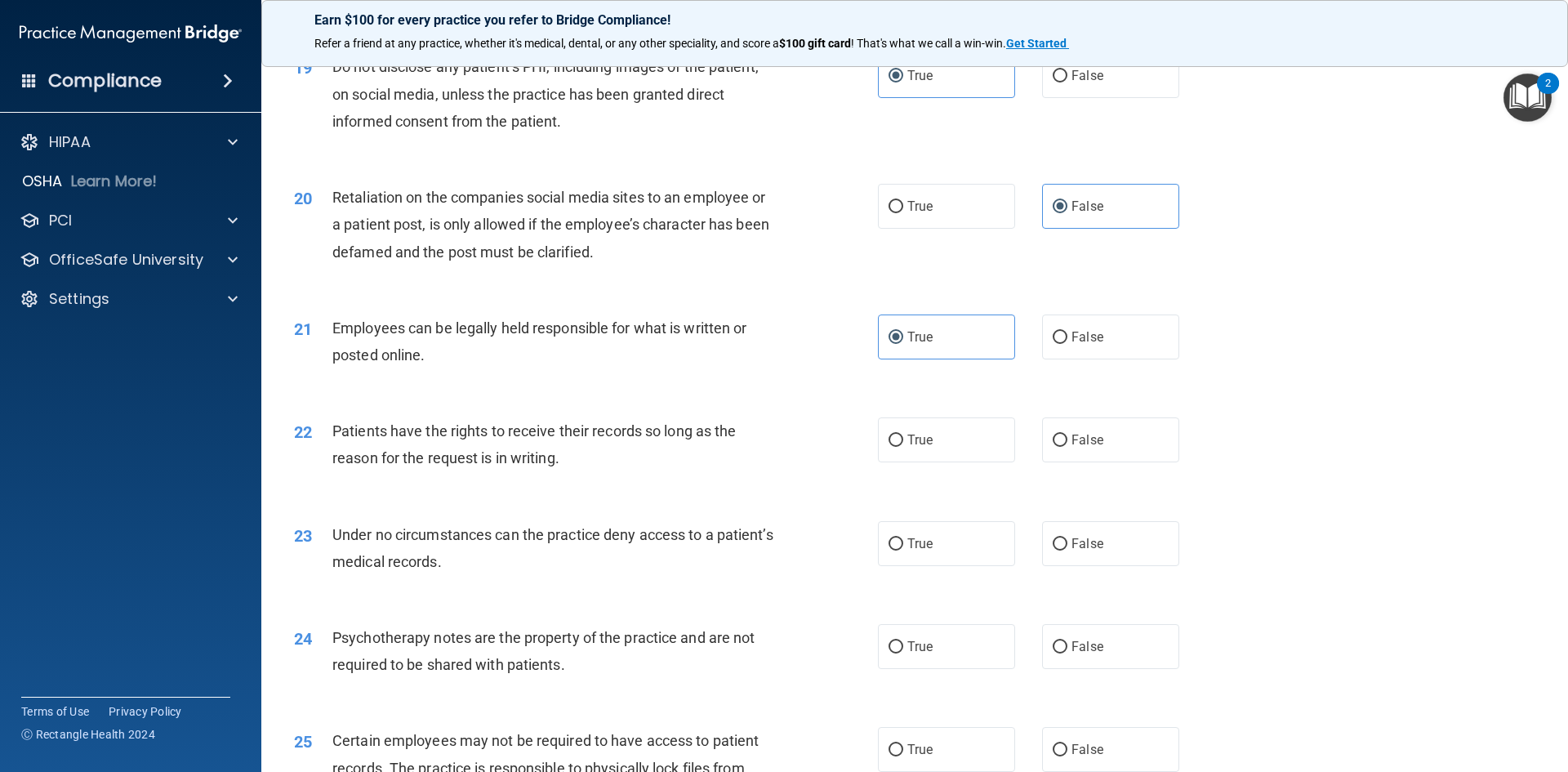
click at [612, 471] on div "Patients have the rights to receive their records so long as the reason for the…" at bounding box center [560, 444] width 457 height 54
click at [1090, 462] on label "False" at bounding box center [1110, 439] width 137 height 45
click at [1068, 447] on input "False" at bounding box center [1060, 441] width 15 height 12
radio input "true"
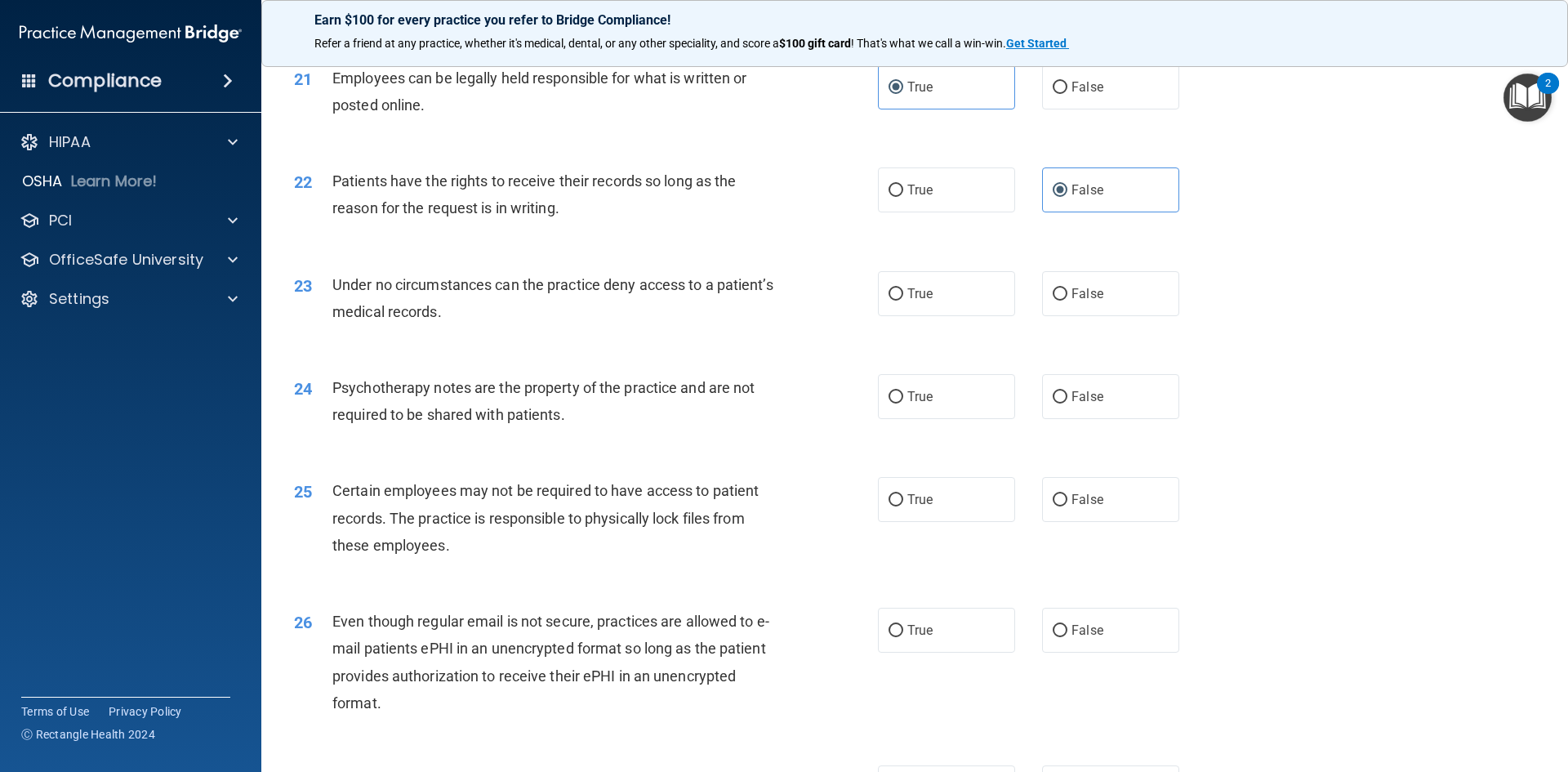
scroll to position [2696, 0]
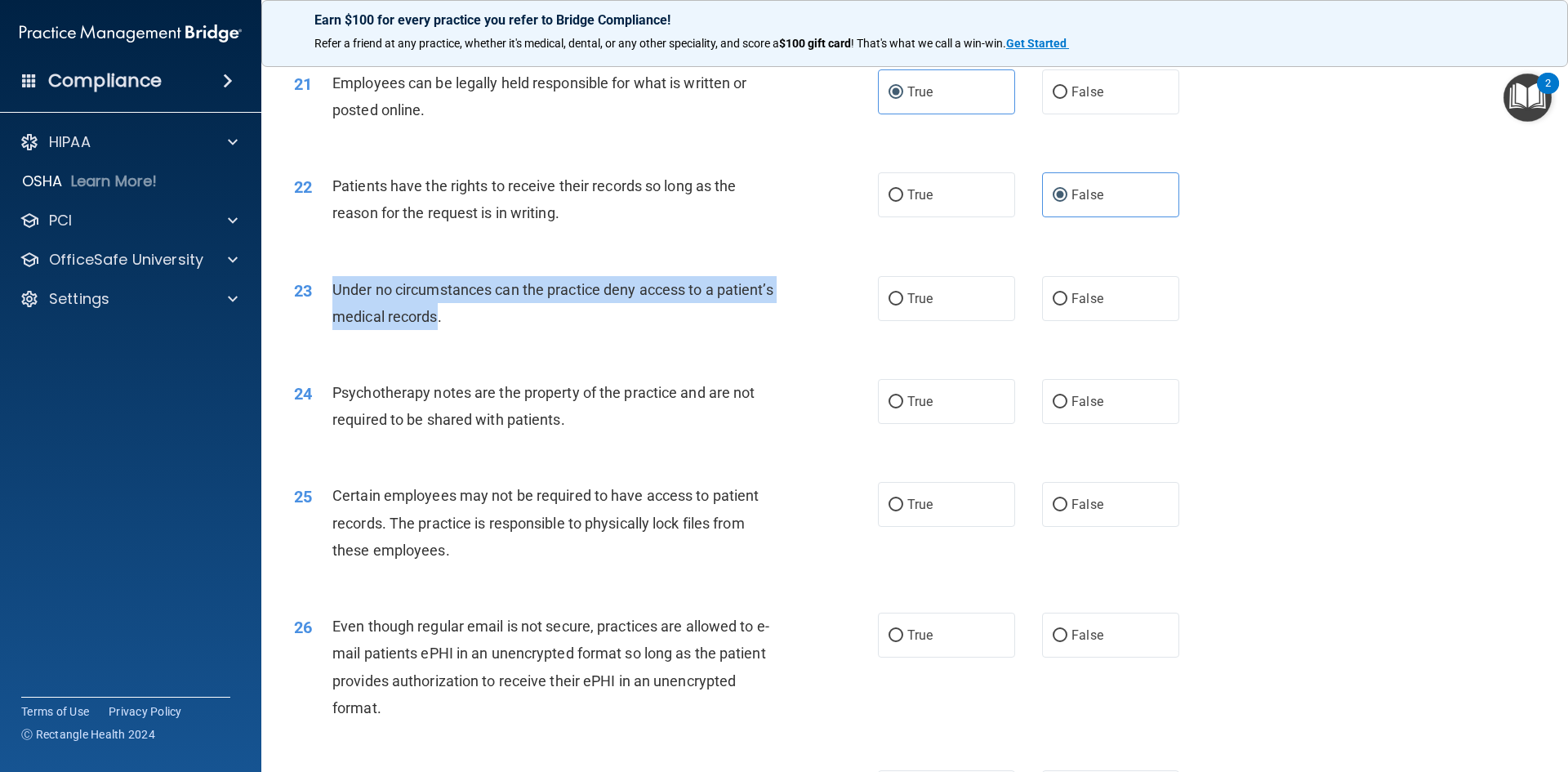
drag, startPoint x: 497, startPoint y: 347, endPoint x: 336, endPoint y: 316, distance: 164.7
click at [336, 316] on span "Under no circumstances can the practice deny access to a patient’s medical reco…" at bounding box center [552, 303] width 441 height 44
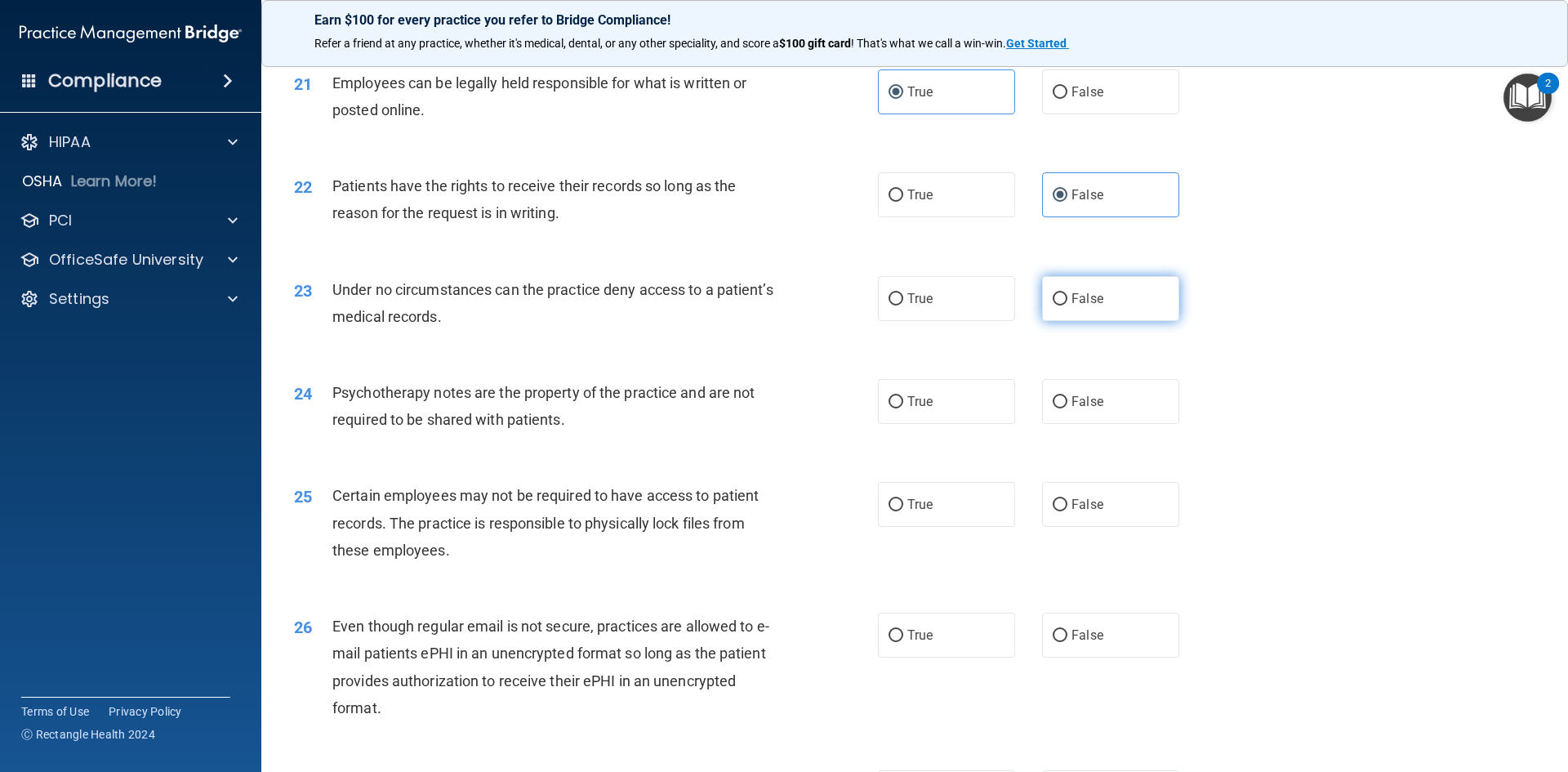
click at [1106, 316] on label "False" at bounding box center [1110, 298] width 137 height 45
click at [1068, 306] on input "False" at bounding box center [1060, 299] width 15 height 12
radio input "true"
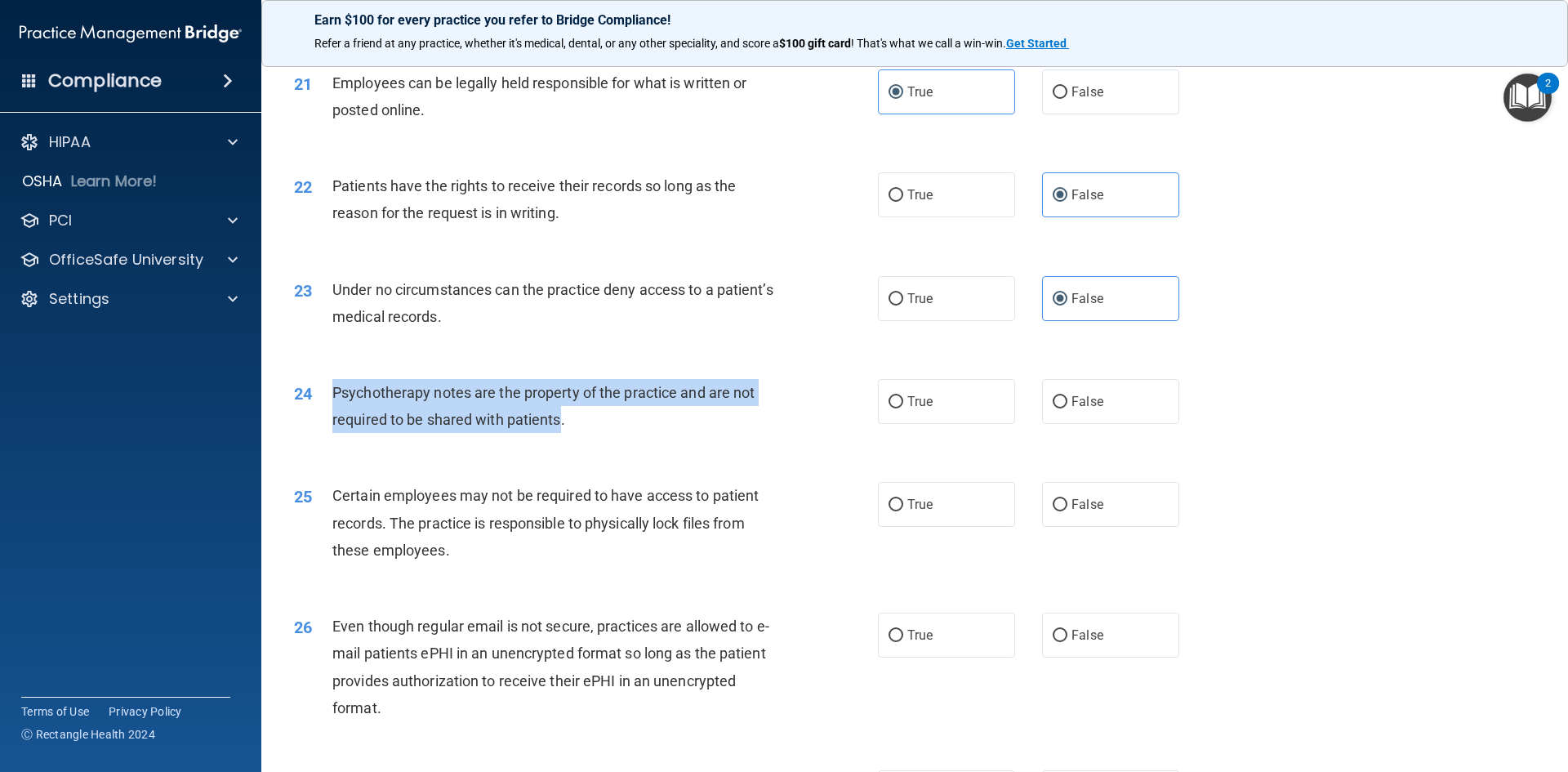
drag, startPoint x: 561, startPoint y: 444, endPoint x: 335, endPoint y: 418, distance: 227.7
click at [335, 418] on span "Psychotherapy notes are the property of the practice and are not required to be…" at bounding box center [543, 406] width 422 height 44
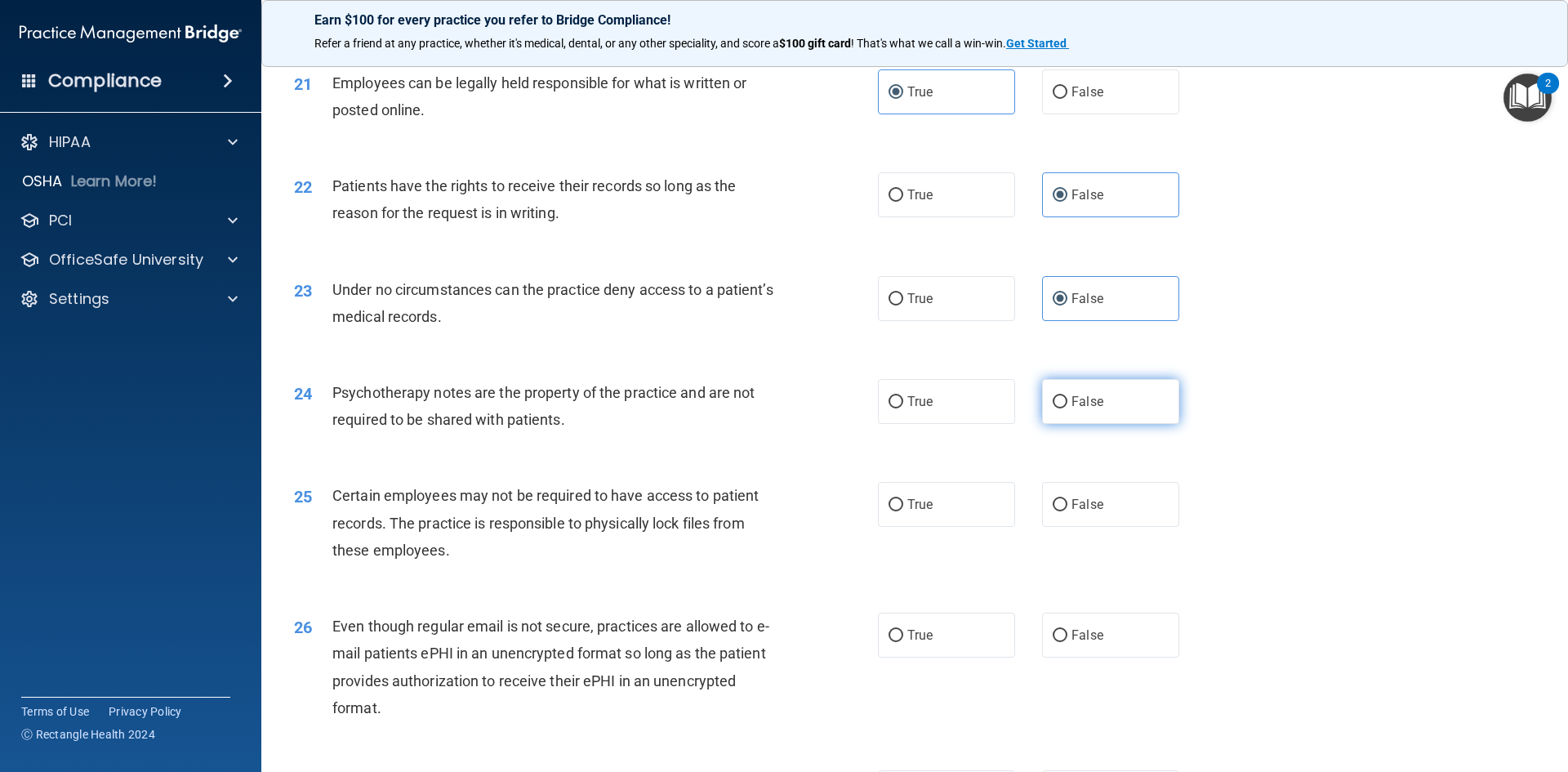
click at [1109, 424] on label "False" at bounding box center [1110, 401] width 137 height 45
click at [1068, 408] on input "False" at bounding box center [1060, 402] width 15 height 12
radio input "true"
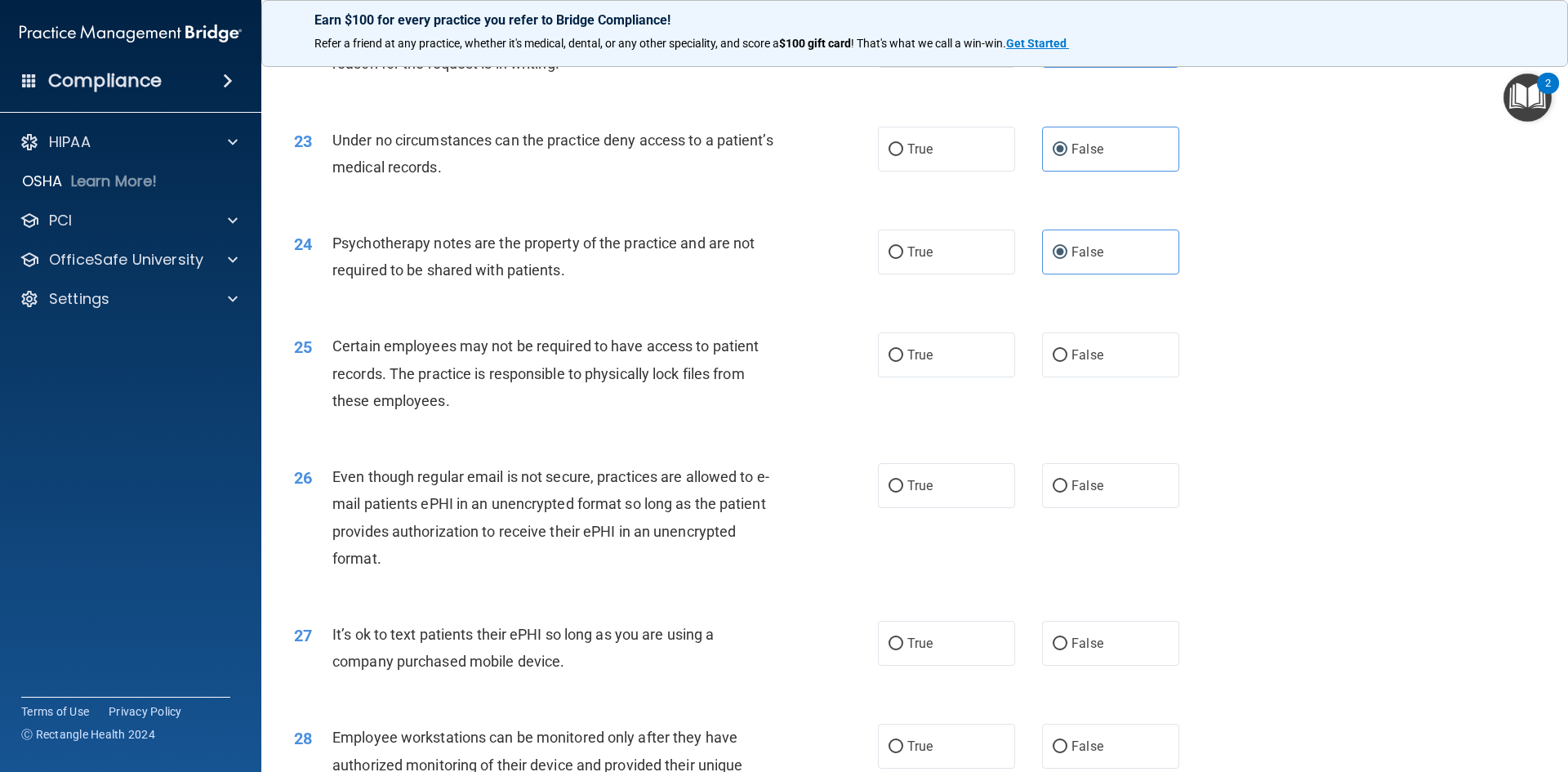
scroll to position [2941, 0]
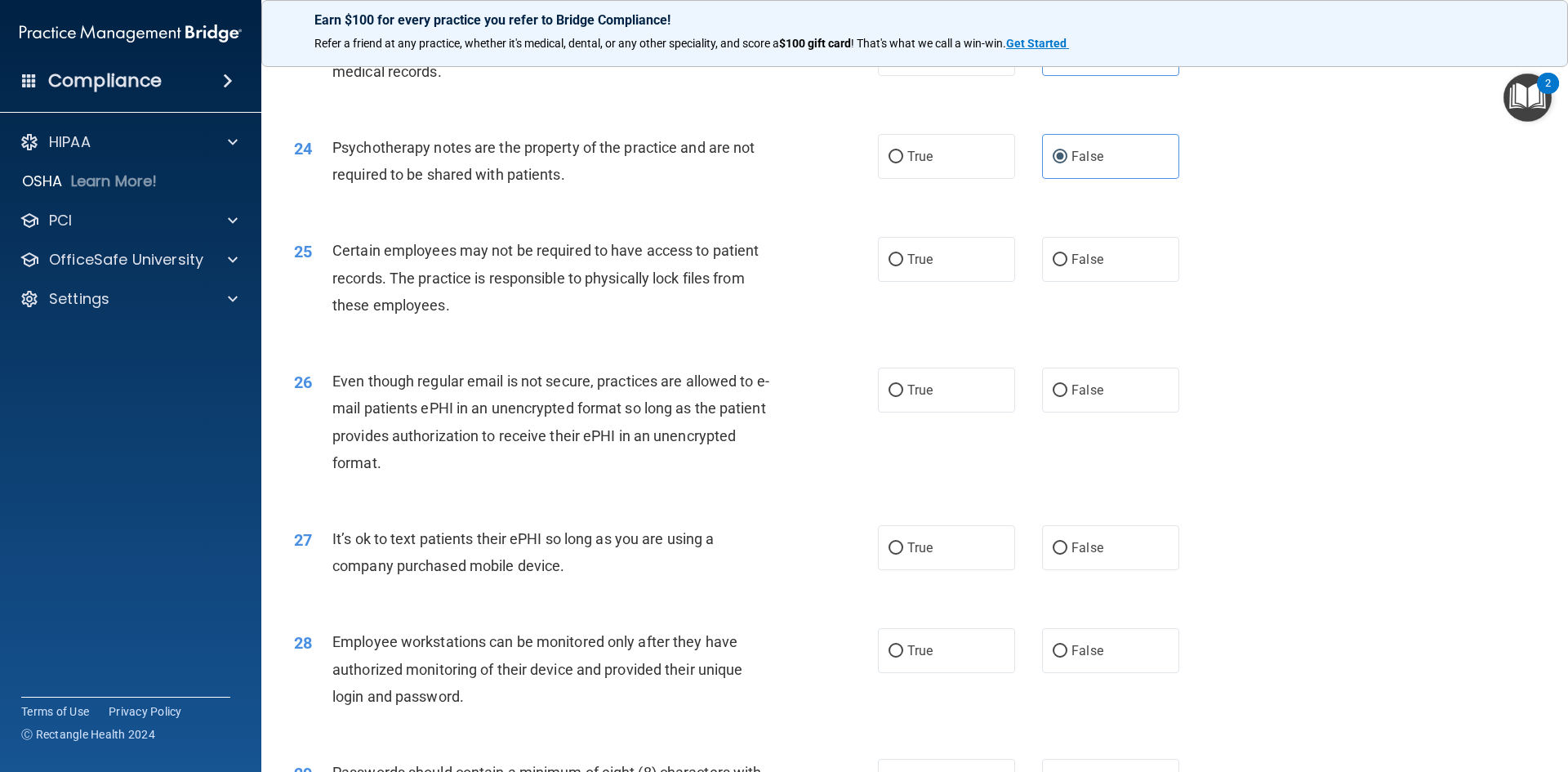
click at [453, 319] on div "Certain employees may not be required to have access to patient records. The pr…" at bounding box center [560, 278] width 457 height 82
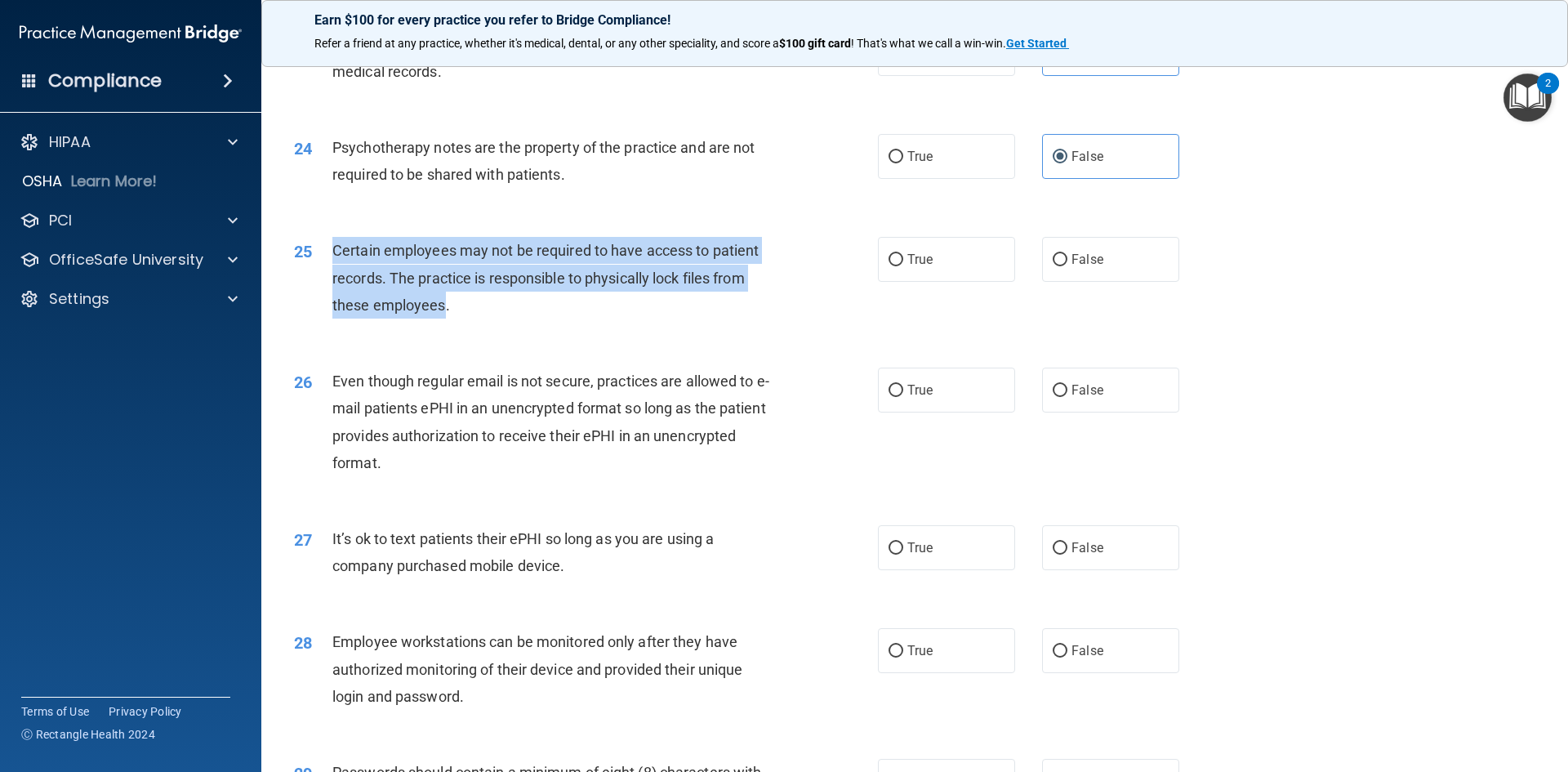
drag, startPoint x: 444, startPoint y: 335, endPoint x: 334, endPoint y: 287, distance: 120.3
click at [334, 287] on div "Certain employees may not be required to have access to patient records. The pr…" at bounding box center [560, 278] width 457 height 82
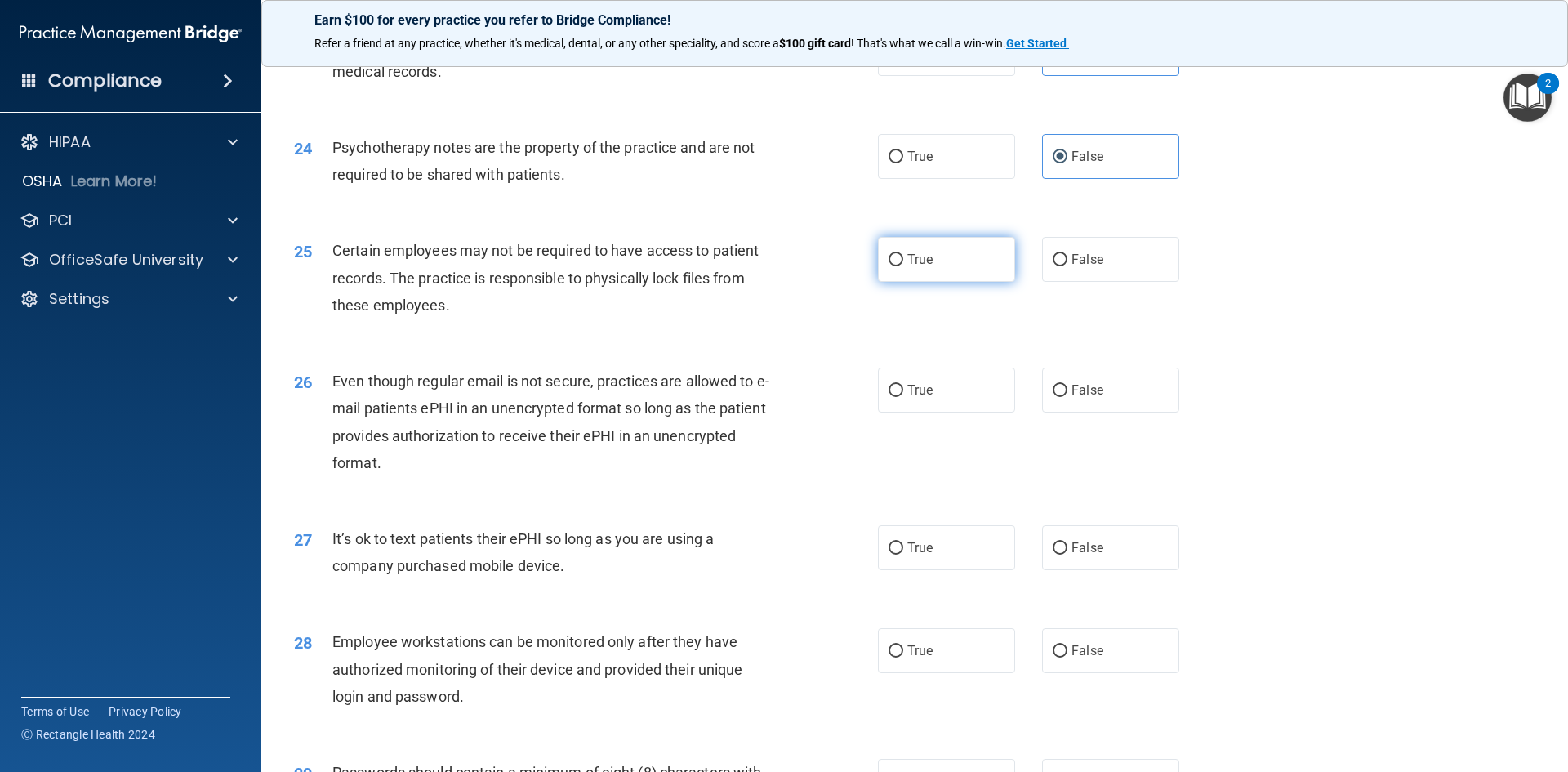
click at [955, 282] on label "True" at bounding box center [946, 259] width 137 height 45
click at [903, 266] on input "True" at bounding box center [896, 260] width 15 height 12
radio input "true"
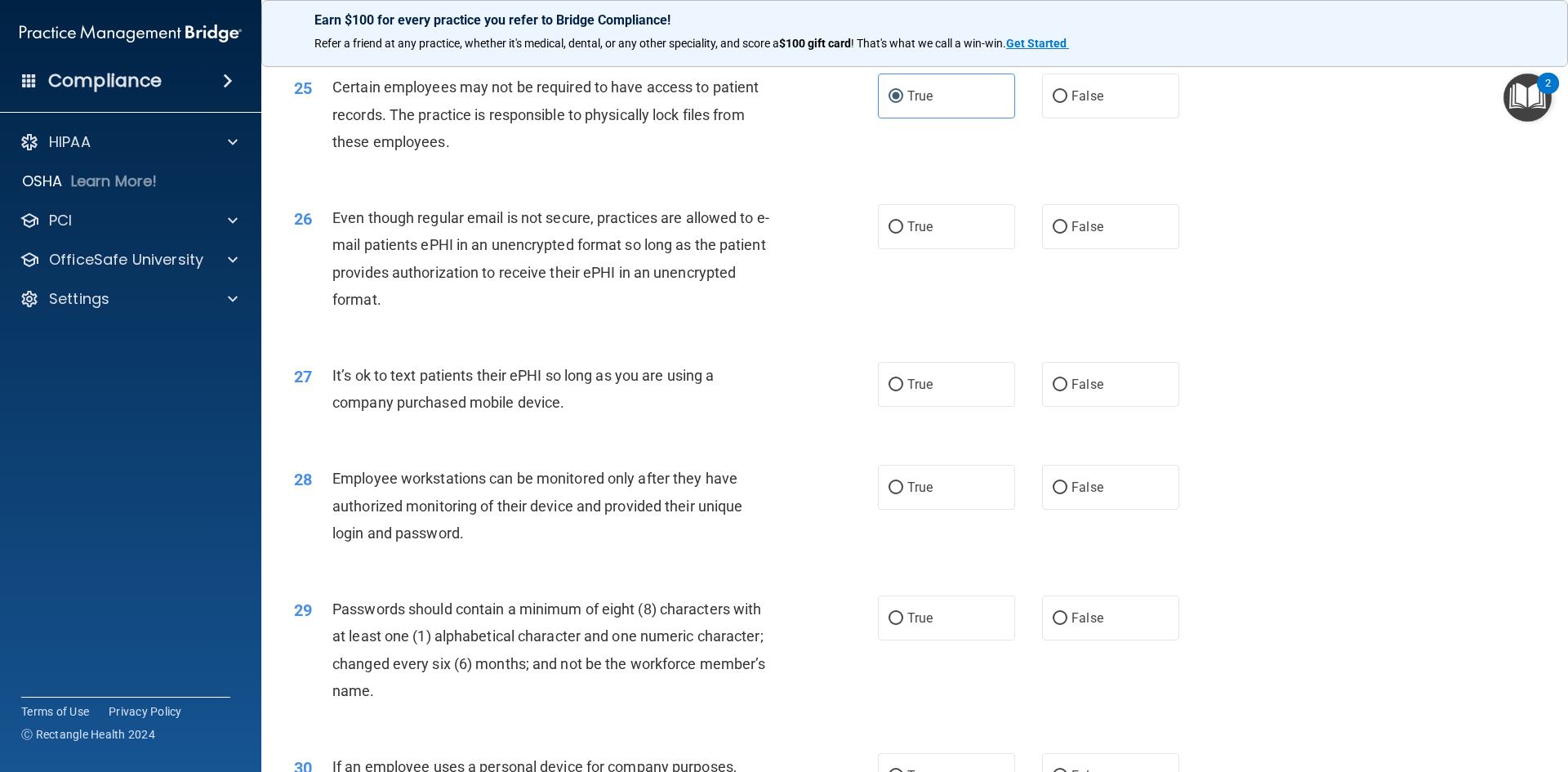
scroll to position [3186, 0]
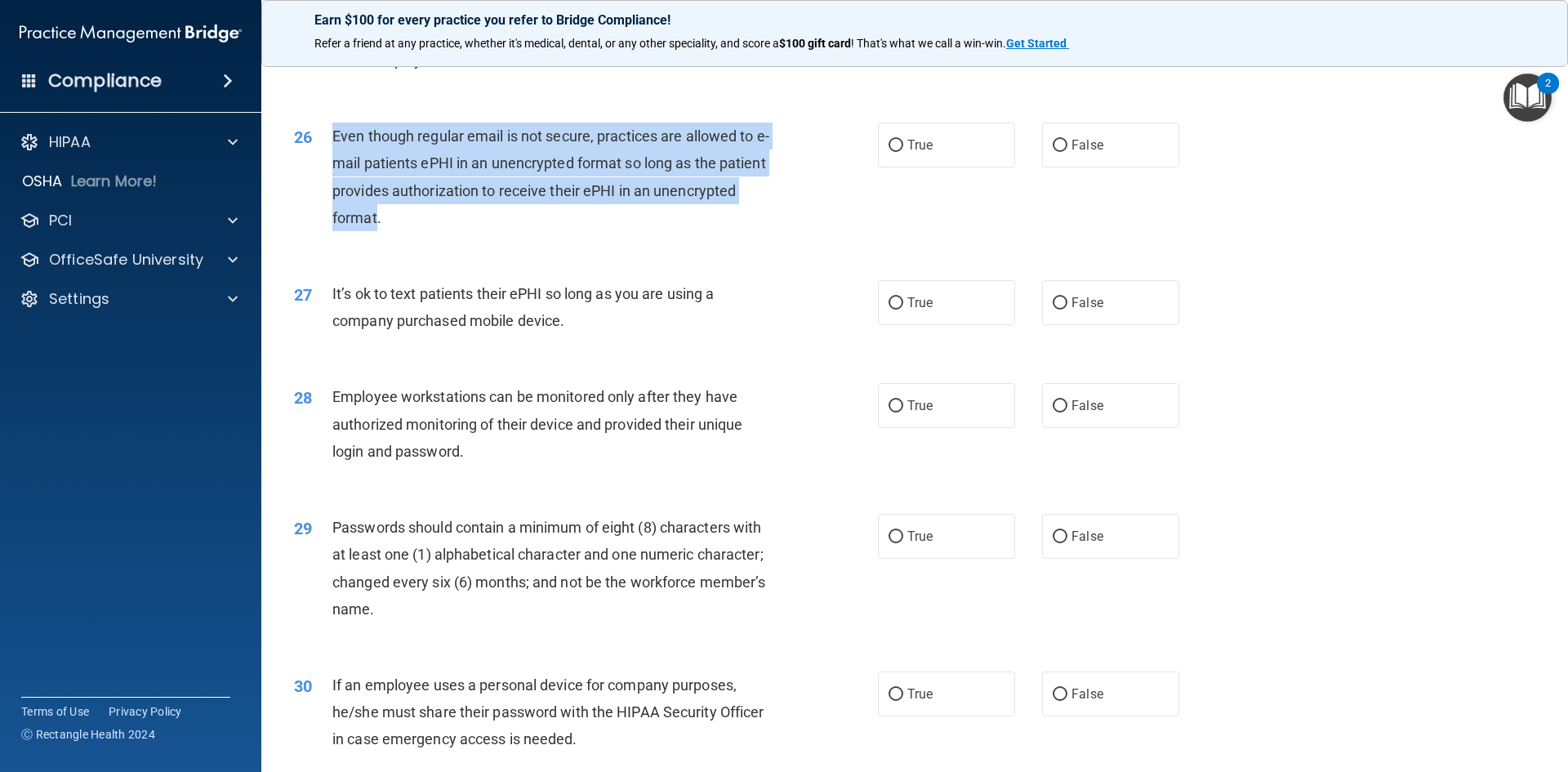
drag, startPoint x: 377, startPoint y: 250, endPoint x: 332, endPoint y: 176, distance: 86.9
click at [332, 176] on div "Even though regular email is not secure, practices are allowed to e-mail patien…" at bounding box center [560, 177] width 457 height 109
click at [713, 219] on span "Even though regular email is not secure, practices are allowed to e-mail patien…" at bounding box center [550, 176] width 437 height 99
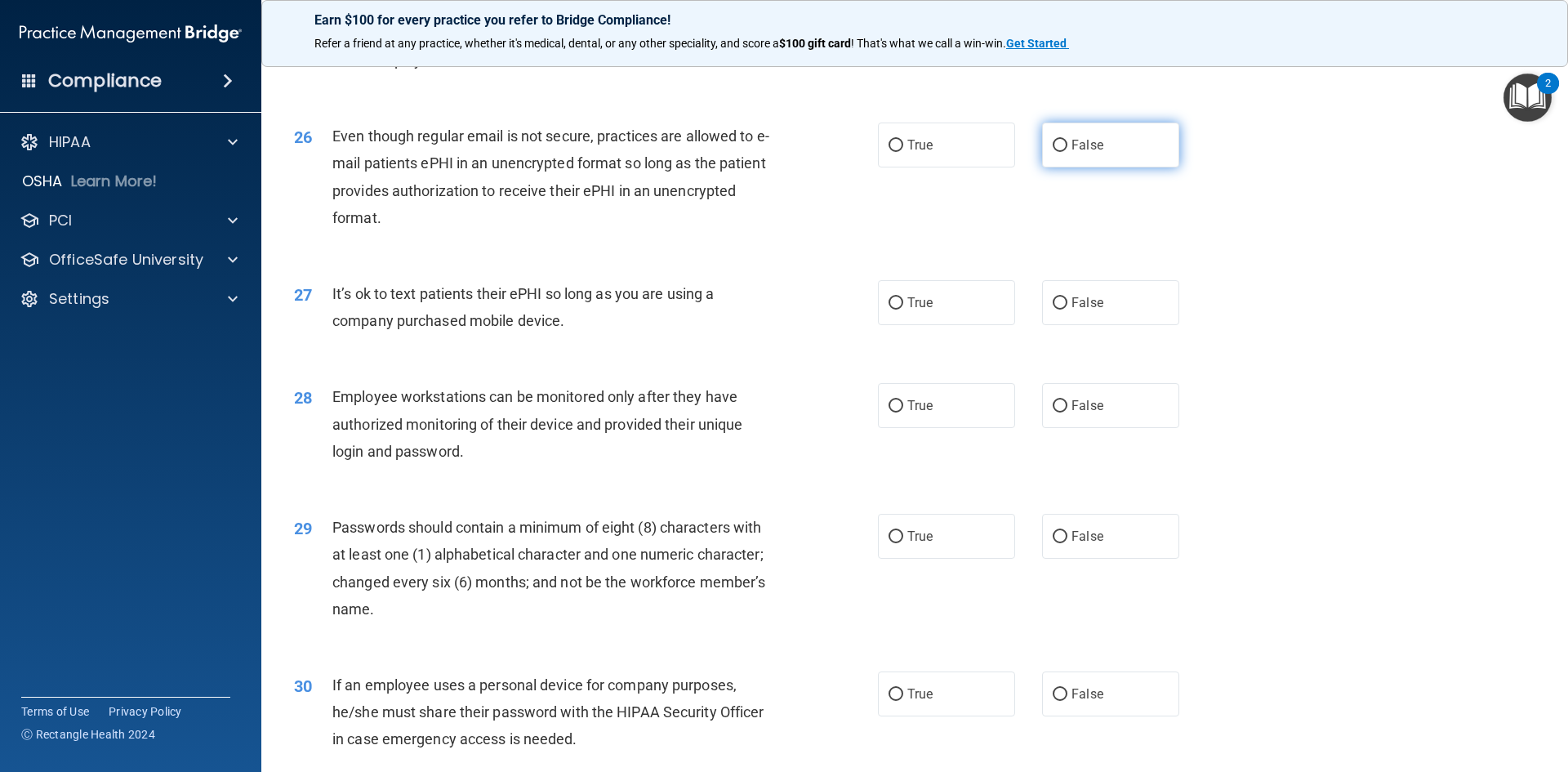
click at [1101, 167] on label "False" at bounding box center [1110, 145] width 137 height 45
click at [1068, 152] on input "False" at bounding box center [1060, 146] width 15 height 12
radio input "true"
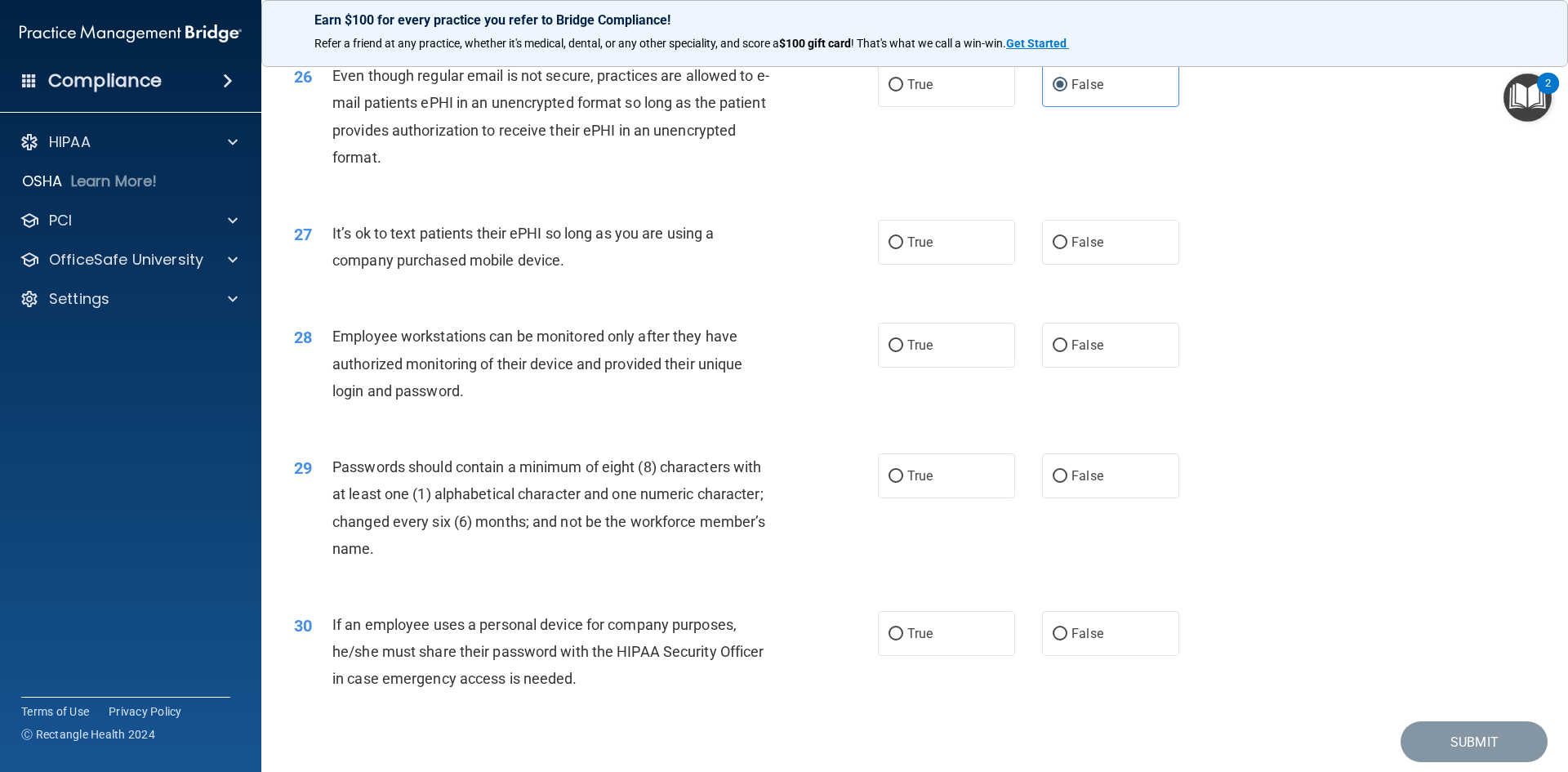
scroll to position [3329, 0]
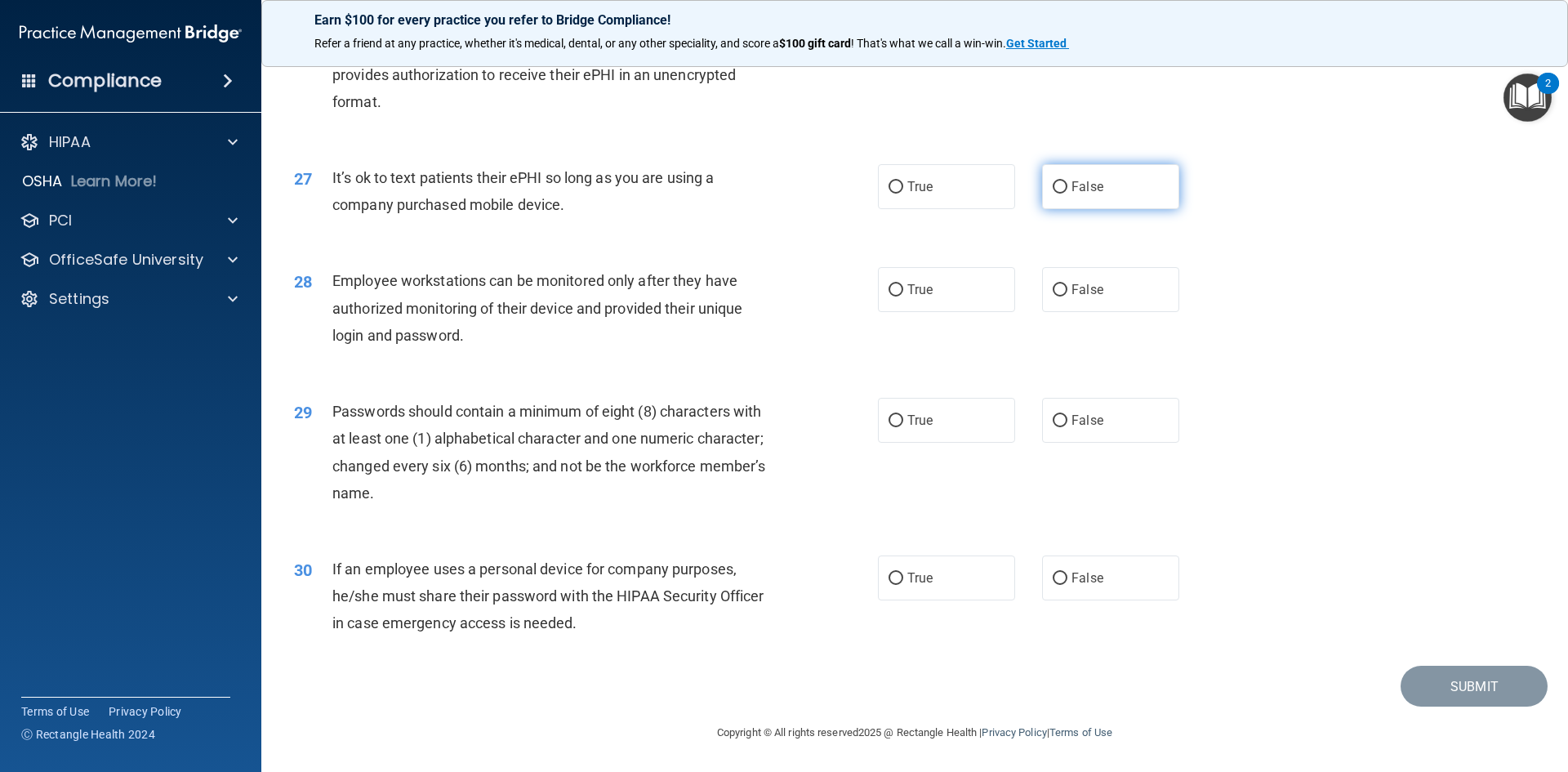
click at [1099, 194] on label "False" at bounding box center [1110, 186] width 137 height 45
click at [1068, 194] on input "False" at bounding box center [1060, 187] width 15 height 12
radio input "true"
click at [1073, 296] on span "False" at bounding box center [1088, 290] width 32 height 16
click at [1068, 296] on input "False" at bounding box center [1060, 290] width 15 height 12
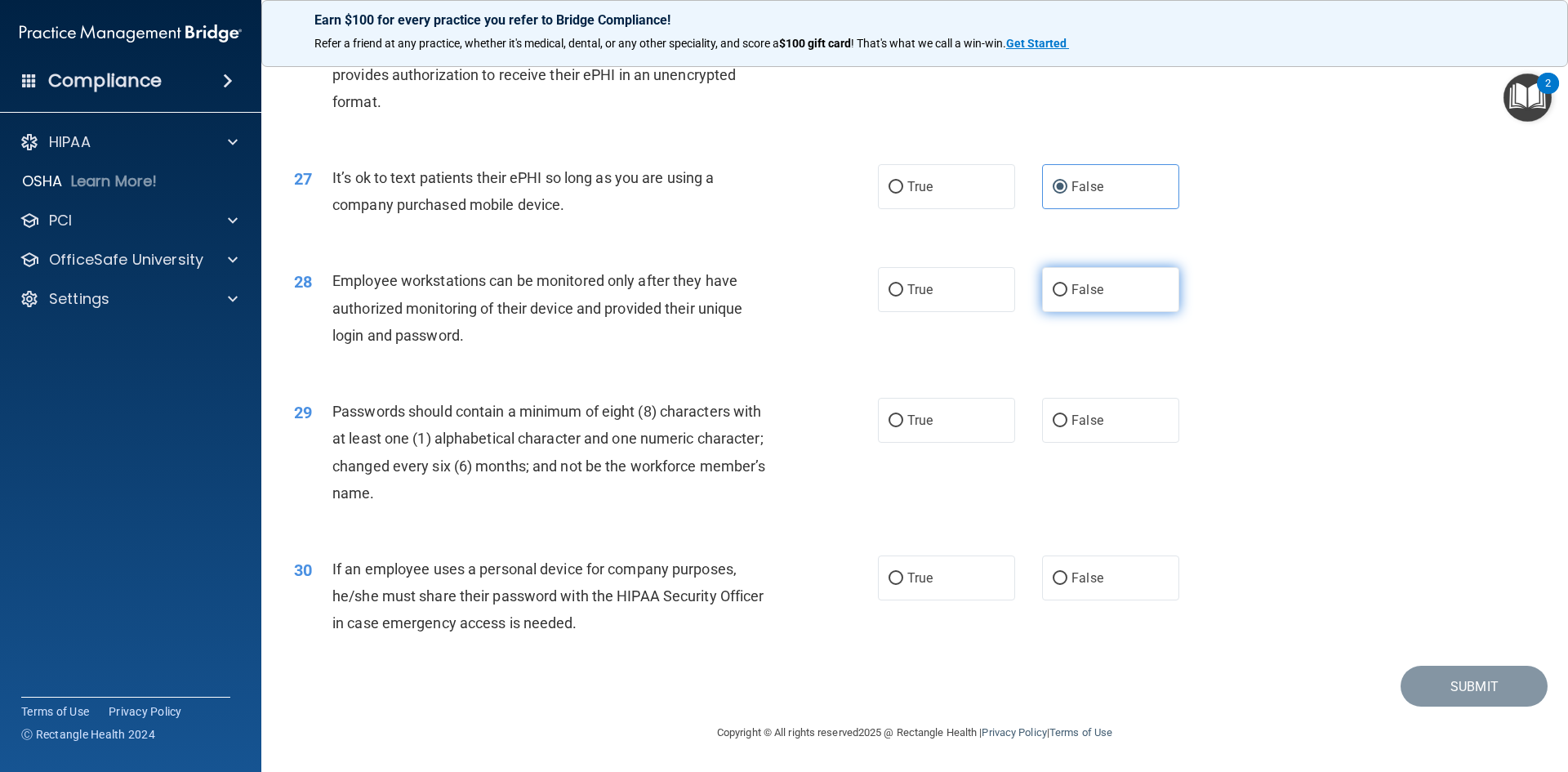
radio input "true"
click at [928, 426] on label "True" at bounding box center [946, 420] width 137 height 45
click at [903, 426] on input "True" at bounding box center [896, 421] width 15 height 12
radio input "true"
click at [1112, 582] on label "False" at bounding box center [1110, 577] width 137 height 45
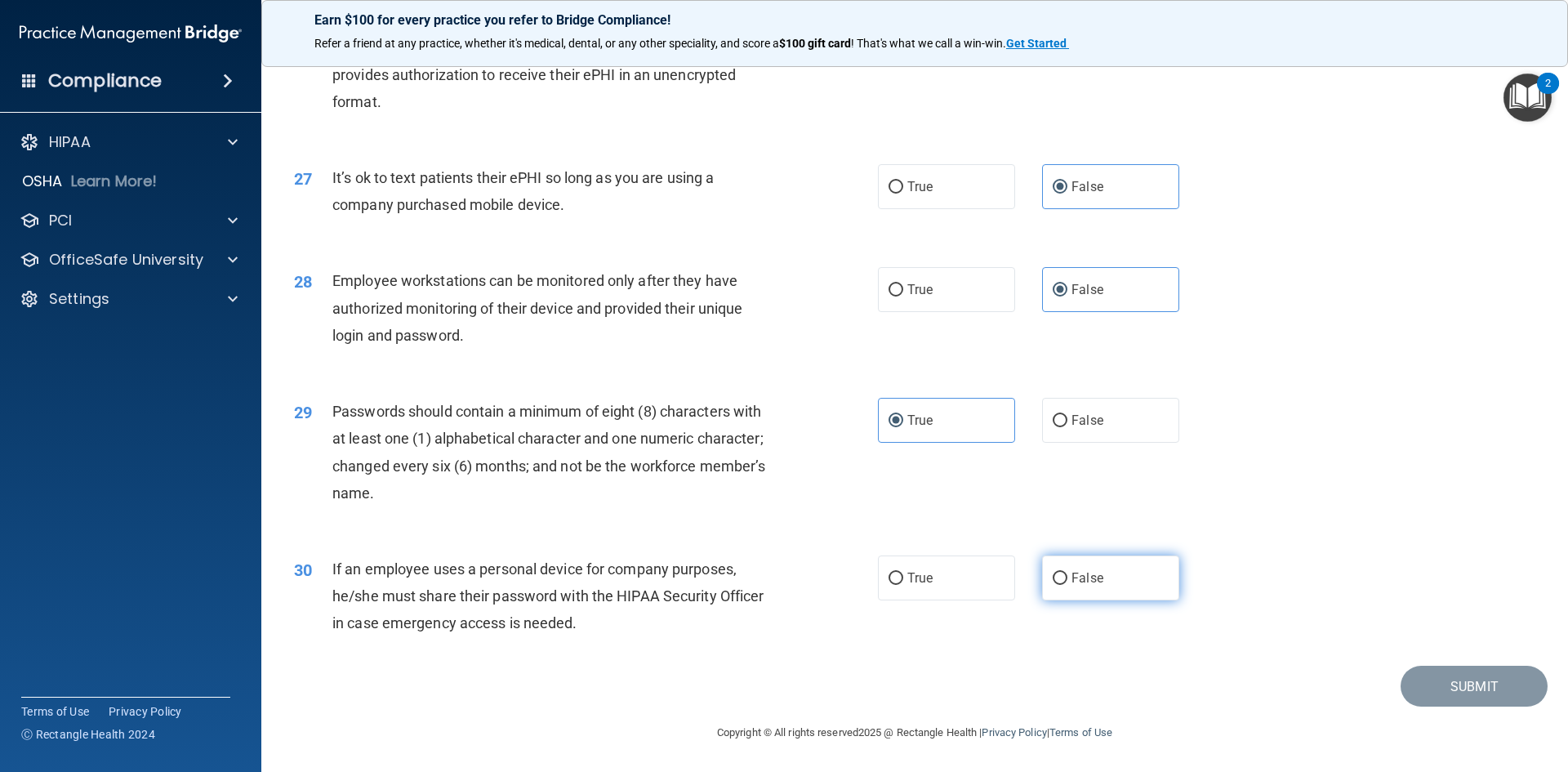
click at [1068, 582] on input "False" at bounding box center [1060, 579] width 15 height 12
radio input "true"
click at [1443, 676] on button "Submit" at bounding box center [1474, 687] width 147 height 42
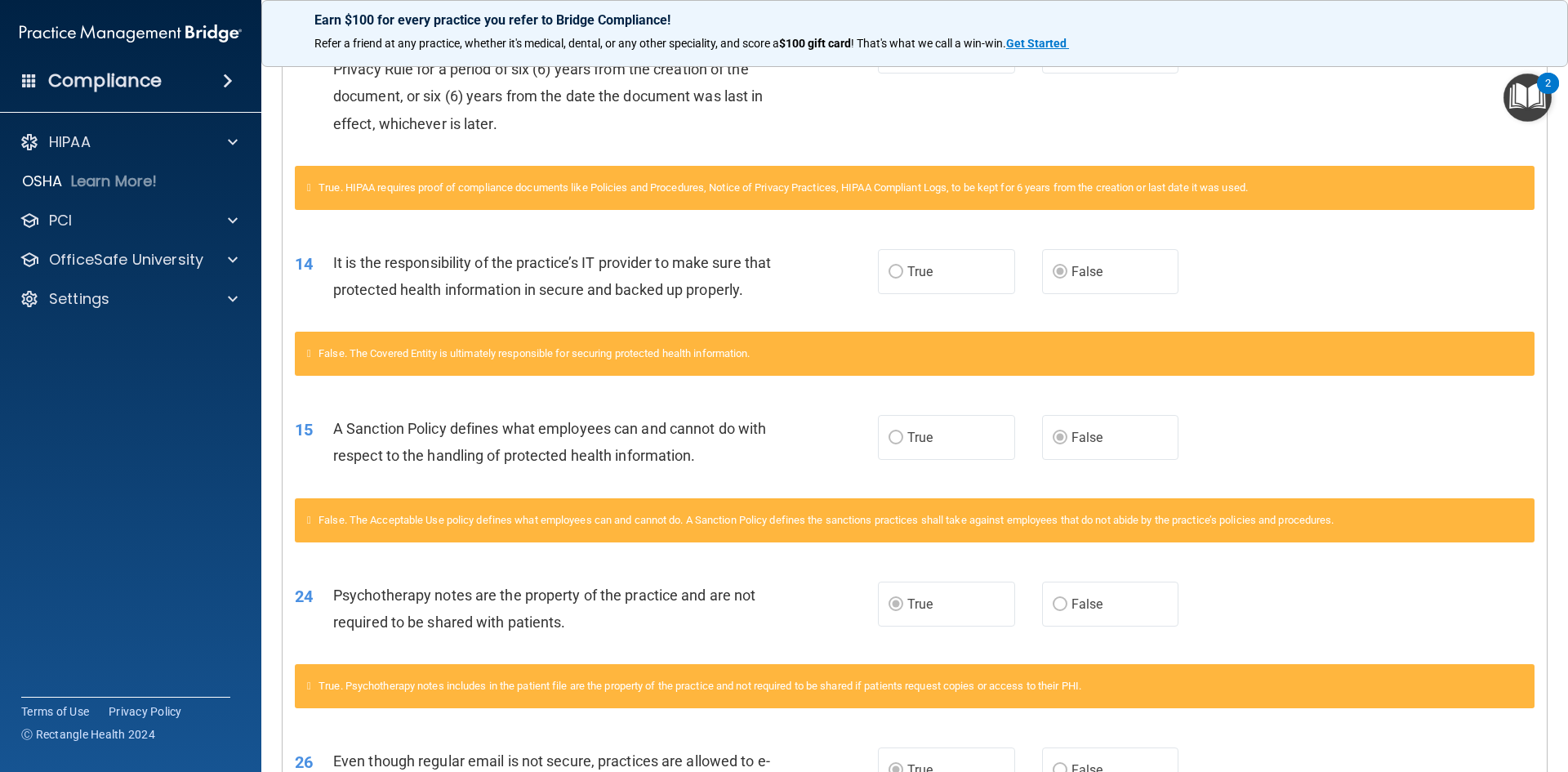
scroll to position [899, 0]
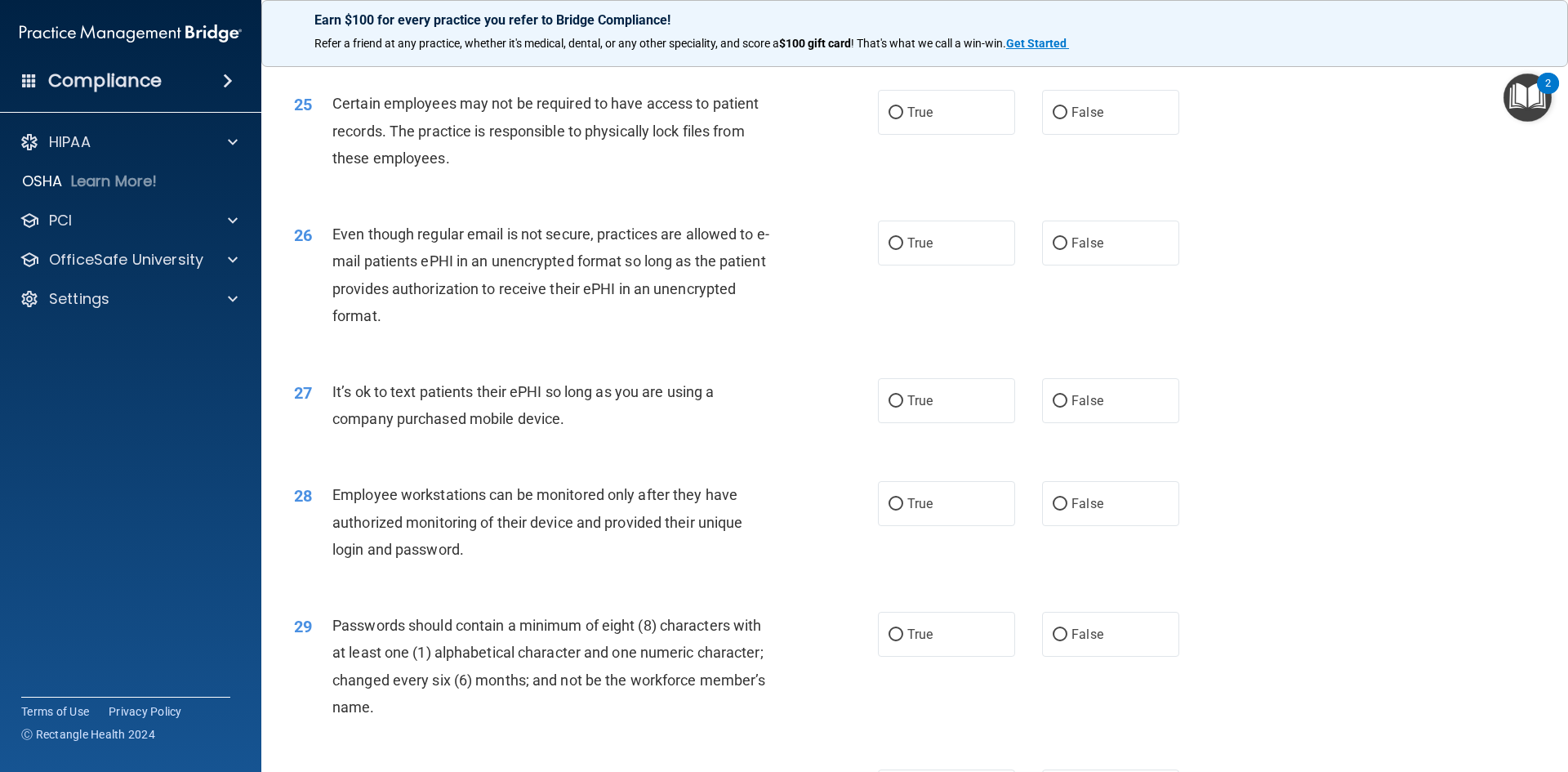
scroll to position [3084, 0]
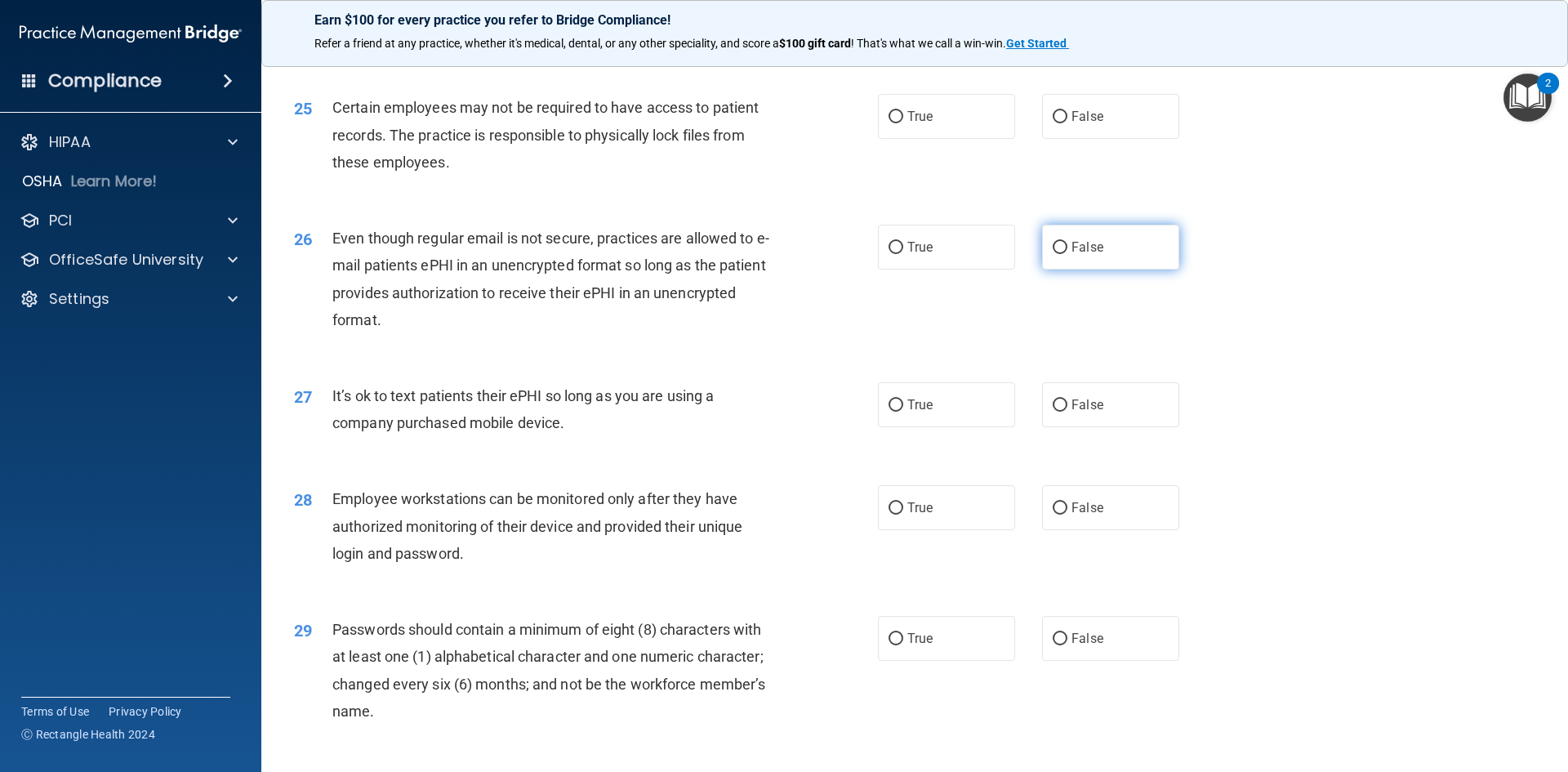
click at [1151, 270] on label "False" at bounding box center [1110, 247] width 137 height 45
click at [1068, 254] on input "False" at bounding box center [1060, 248] width 15 height 12
radio input "true"
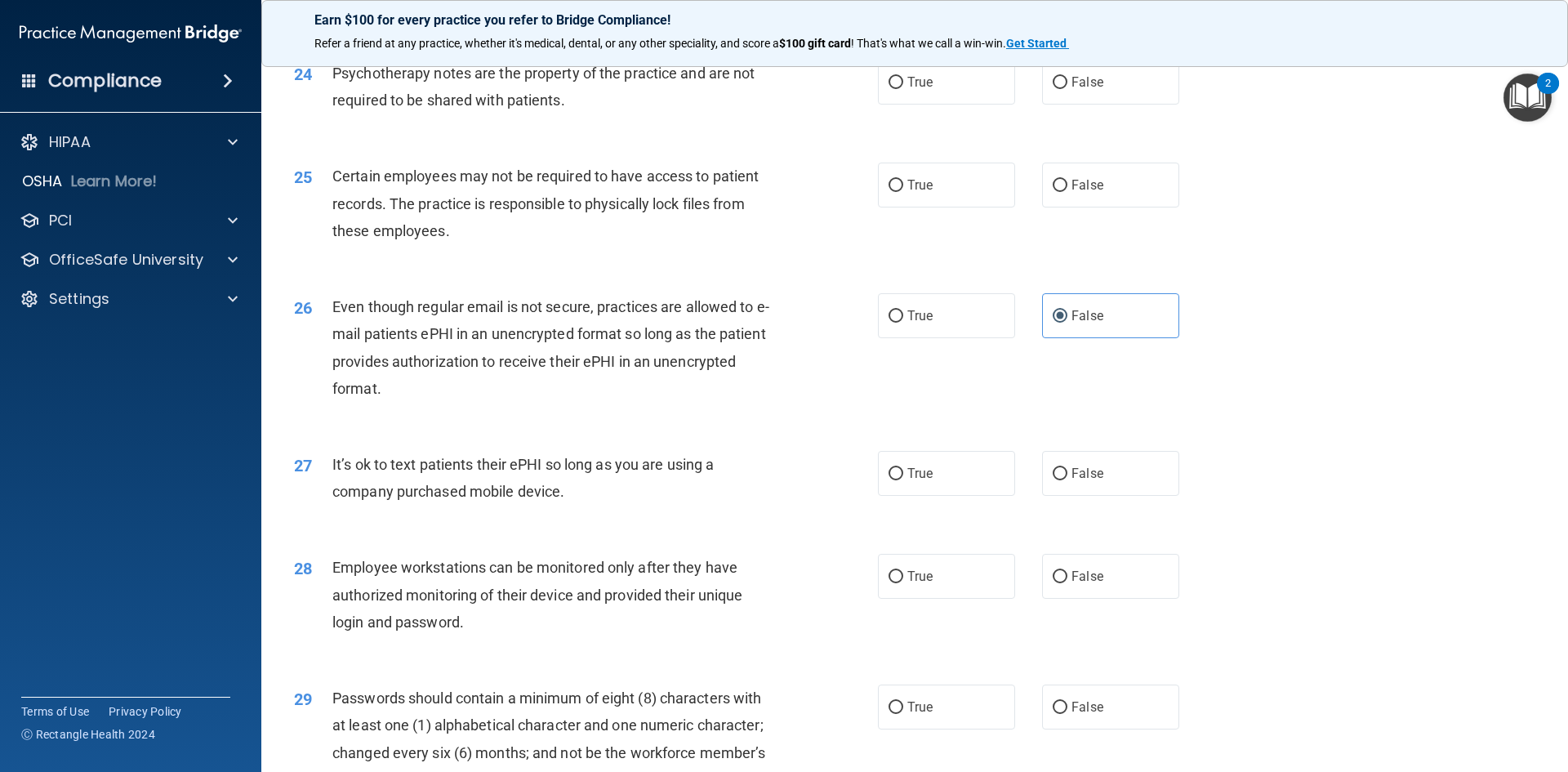
scroll to position [2920, 0]
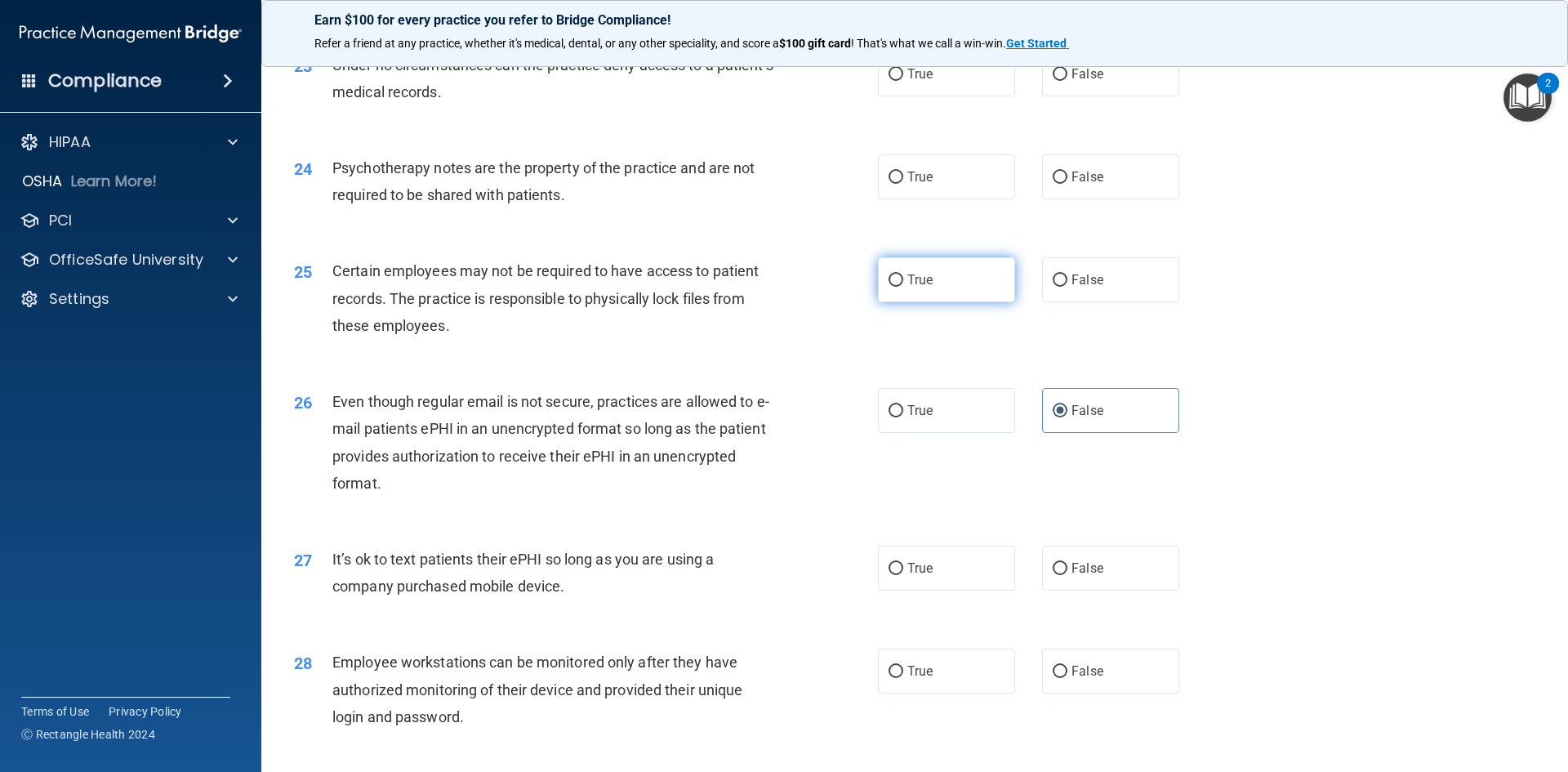
click at [937, 302] on label "True" at bounding box center [946, 279] width 137 height 45
click at [903, 287] on input "True" at bounding box center [896, 280] width 15 height 12
radio input "true"
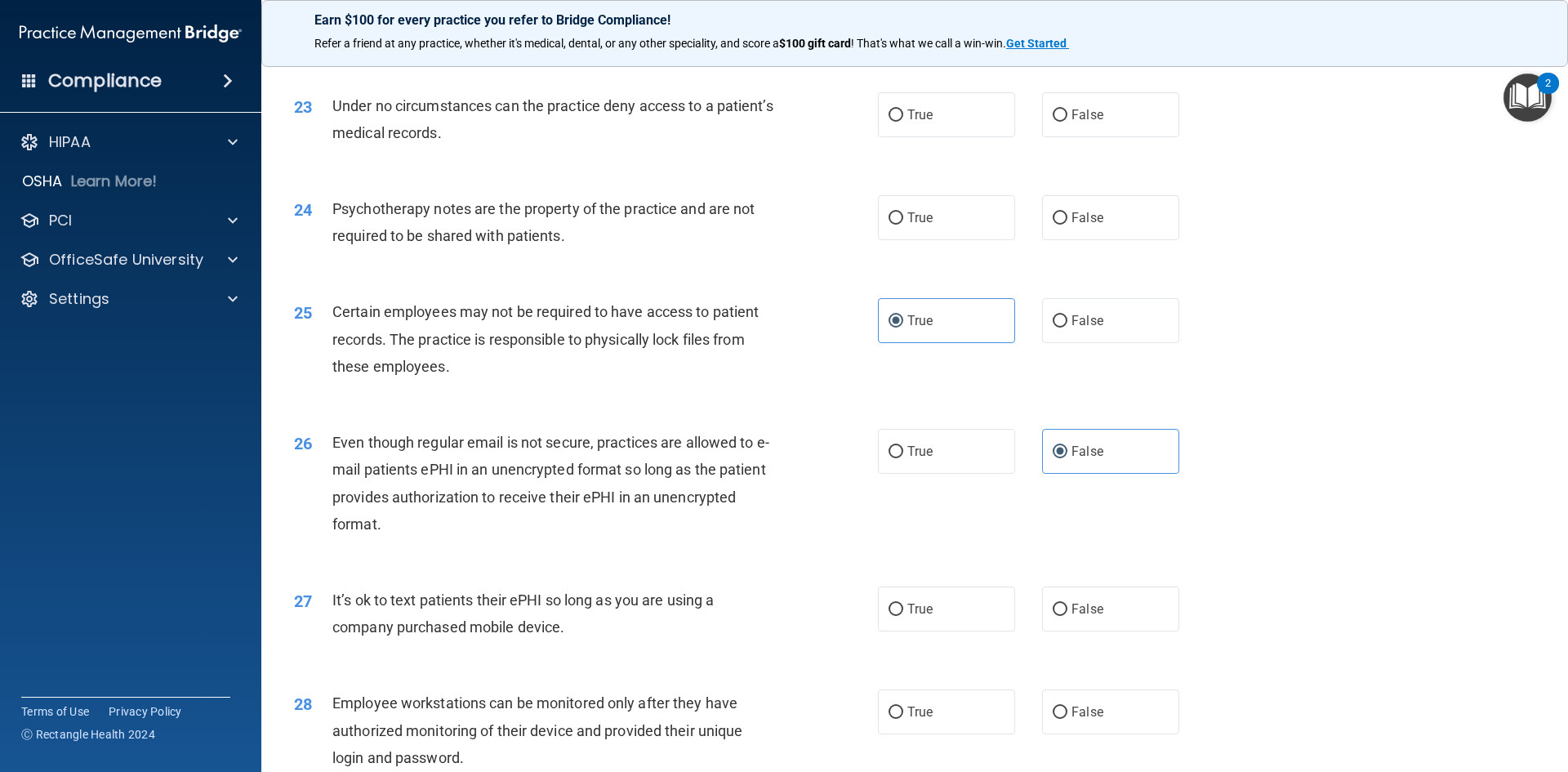
scroll to position [2839, 0]
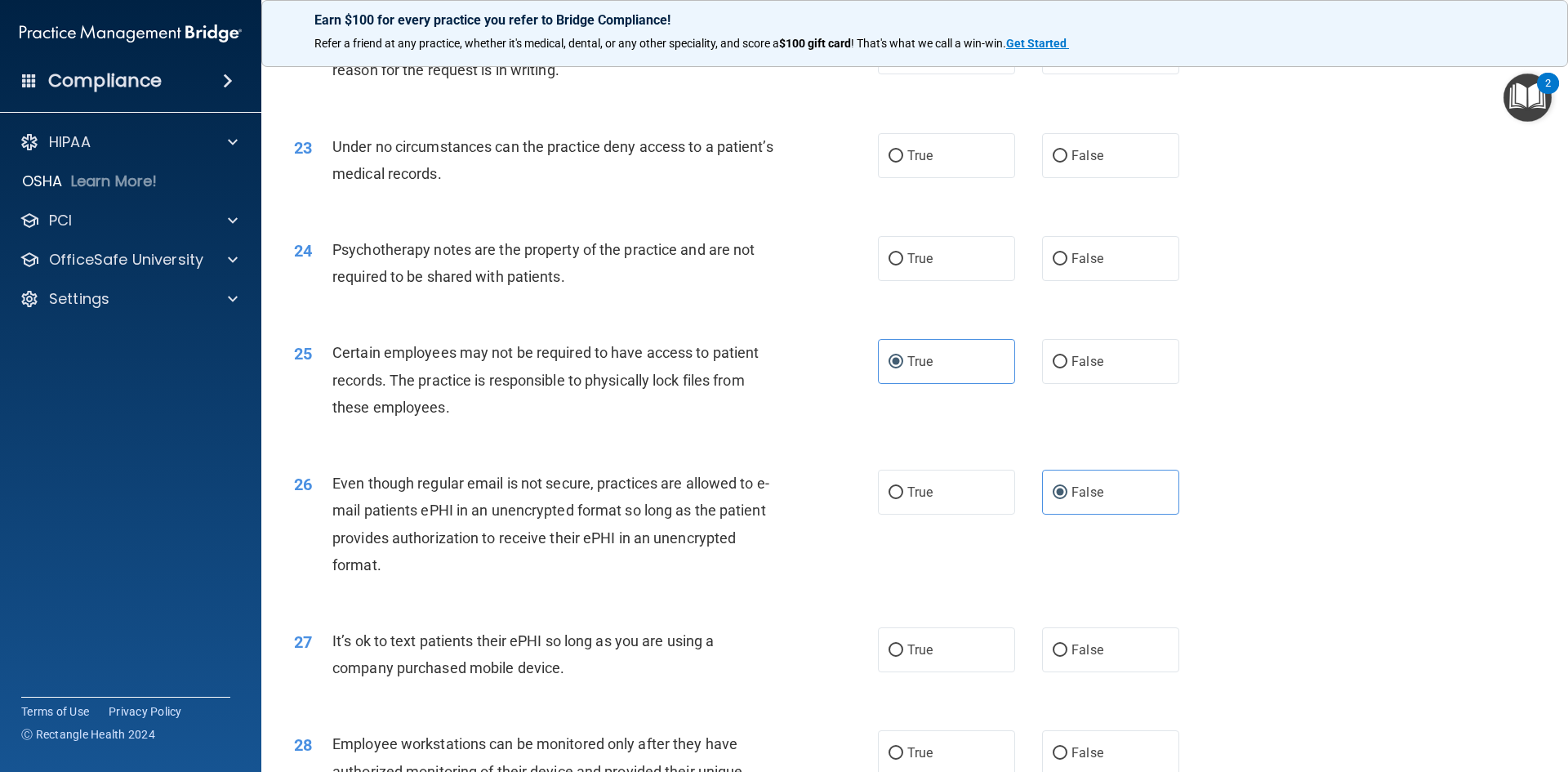
drag, startPoint x: 1106, startPoint y: 283, endPoint x: 1048, endPoint y: 259, distance: 63.0
click at [1104, 281] on label "False" at bounding box center [1110, 258] width 137 height 45
click at [1068, 265] on input "False" at bounding box center [1060, 259] width 15 height 12
radio input "true"
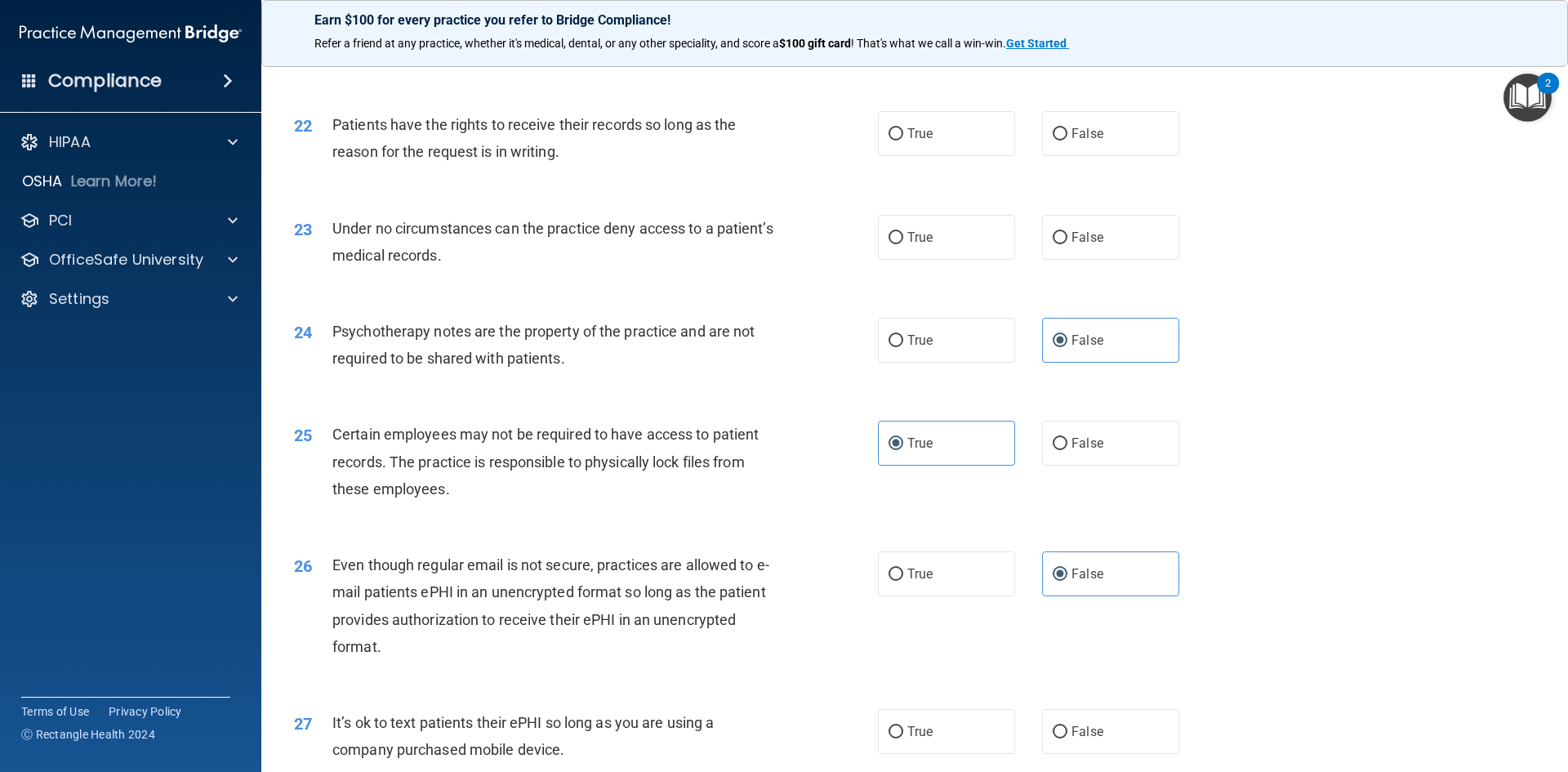
scroll to position [2675, 0]
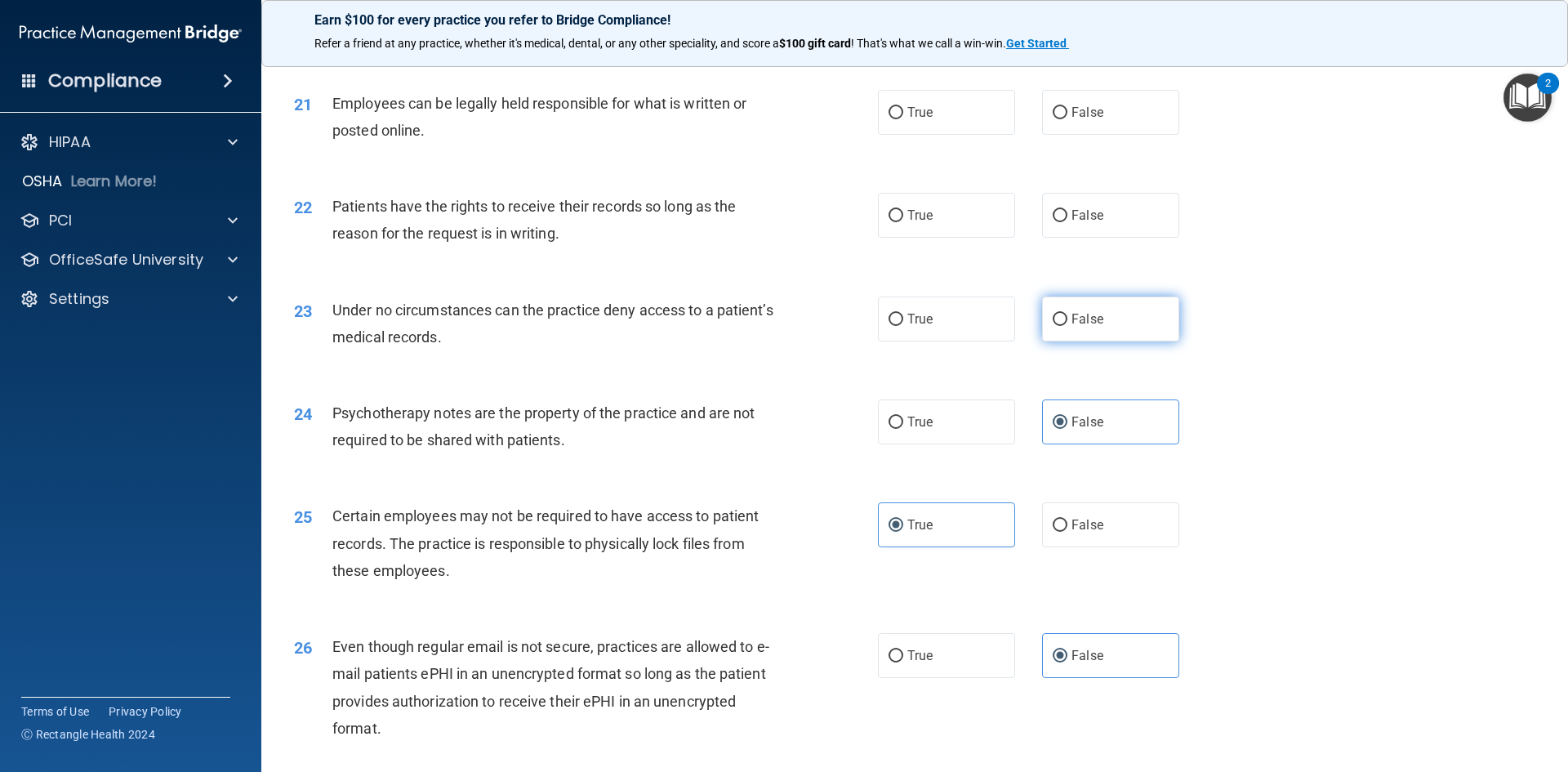
click at [1141, 341] on label "False" at bounding box center [1110, 319] width 137 height 45
click at [1068, 326] on input "False" at bounding box center [1060, 320] width 15 height 12
radio input "true"
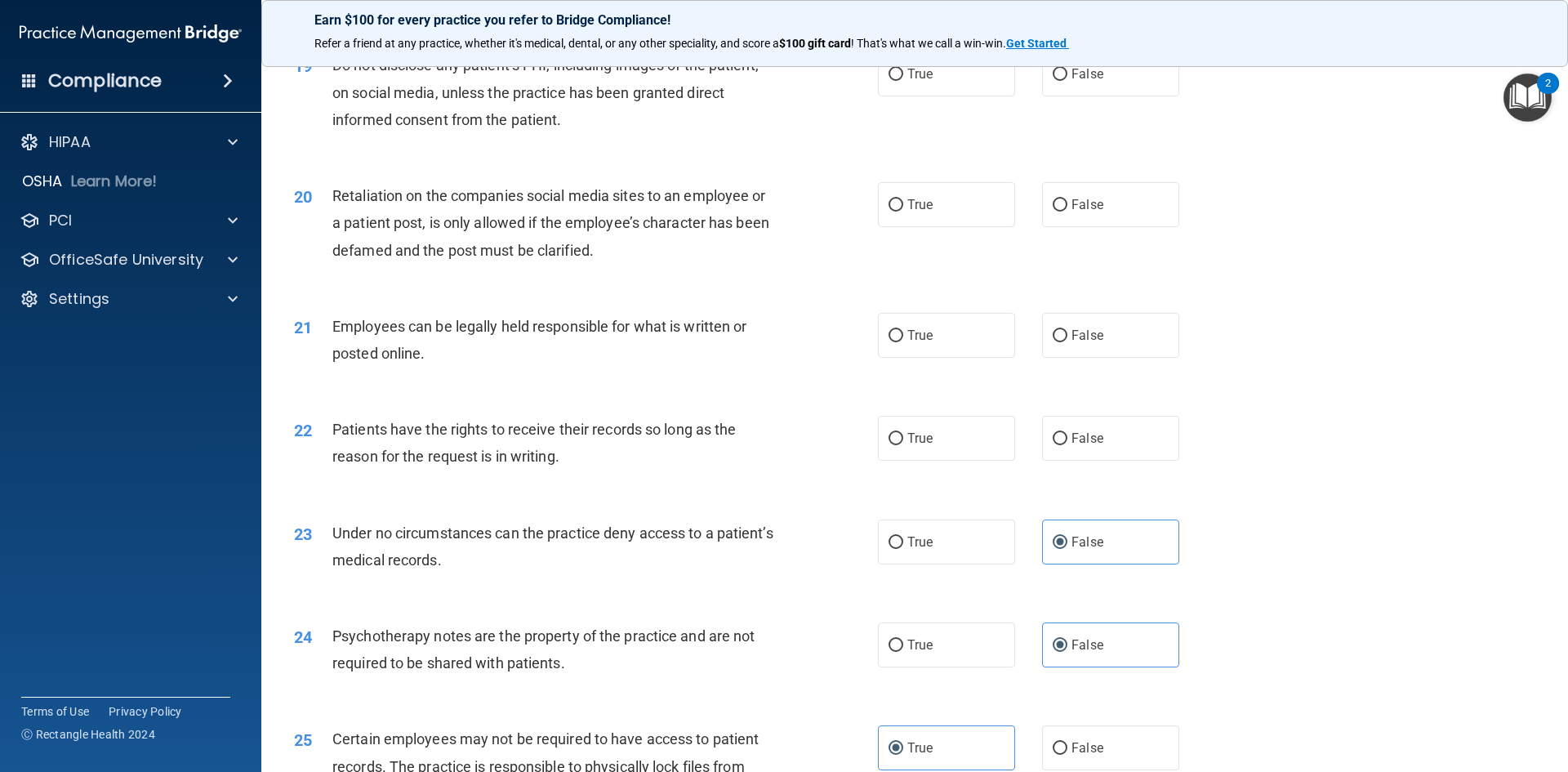
scroll to position [2430, 0]
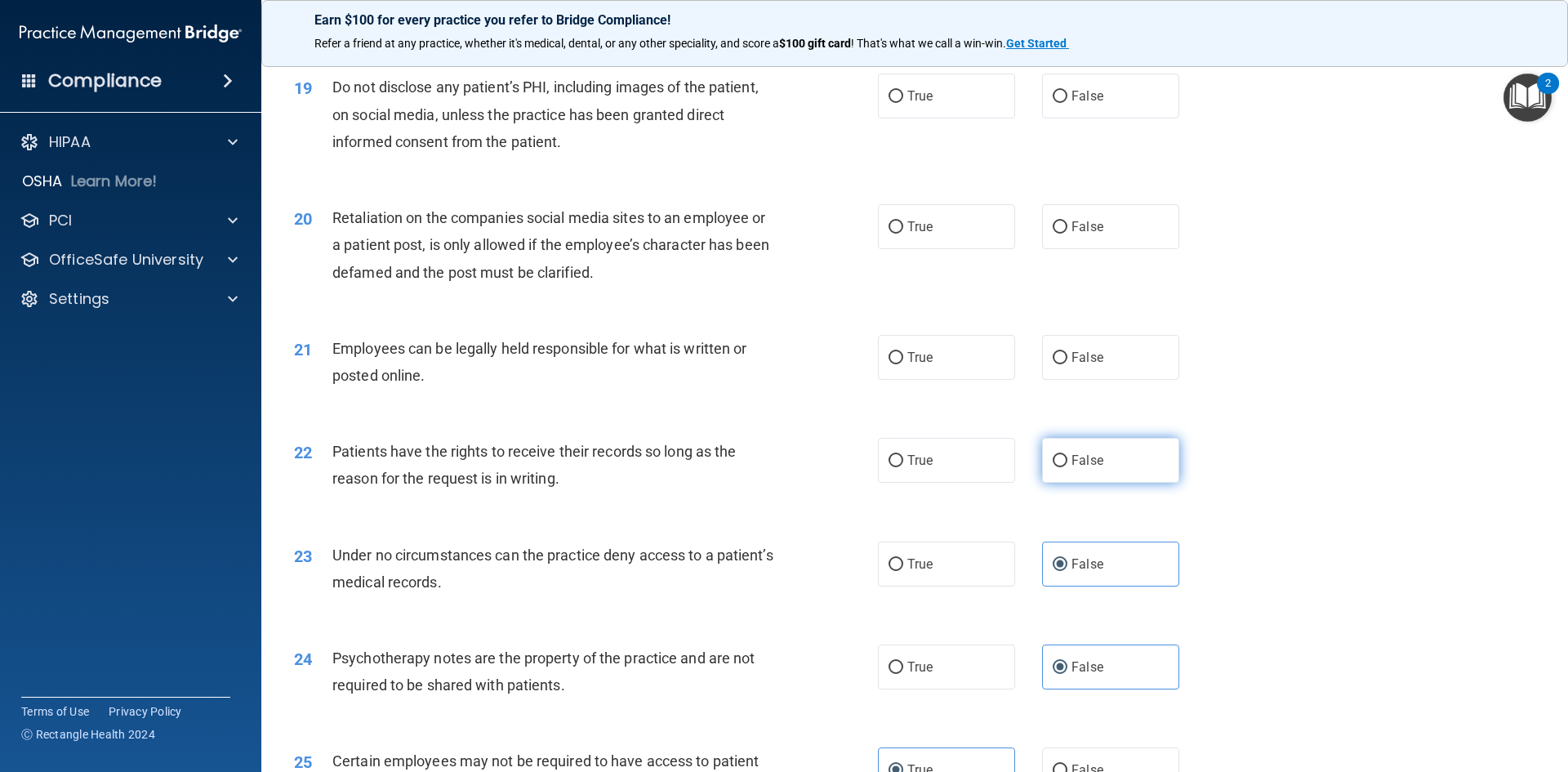
click at [1113, 483] on label "False" at bounding box center [1110, 460] width 137 height 45
click at [1068, 467] on input "False" at bounding box center [1060, 461] width 15 height 12
radio input "true"
click at [924, 365] on span "True" at bounding box center [920, 358] width 25 height 16
click at [903, 364] on input "True" at bounding box center [896, 358] width 15 height 12
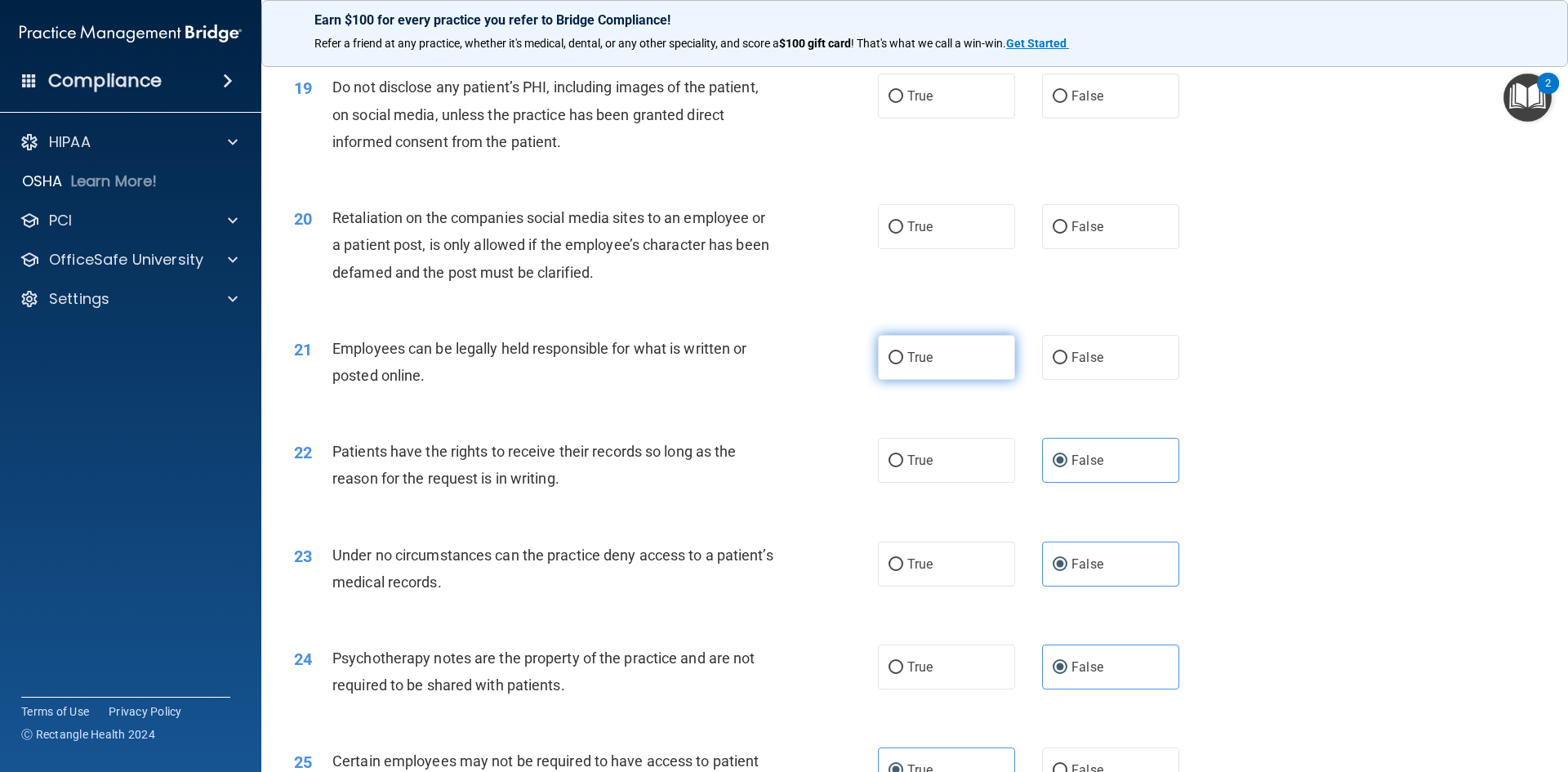
radio input "true"
click at [1112, 249] on label "False" at bounding box center [1110, 226] width 137 height 45
click at [1068, 234] on input "False" at bounding box center [1060, 227] width 15 height 12
radio input "true"
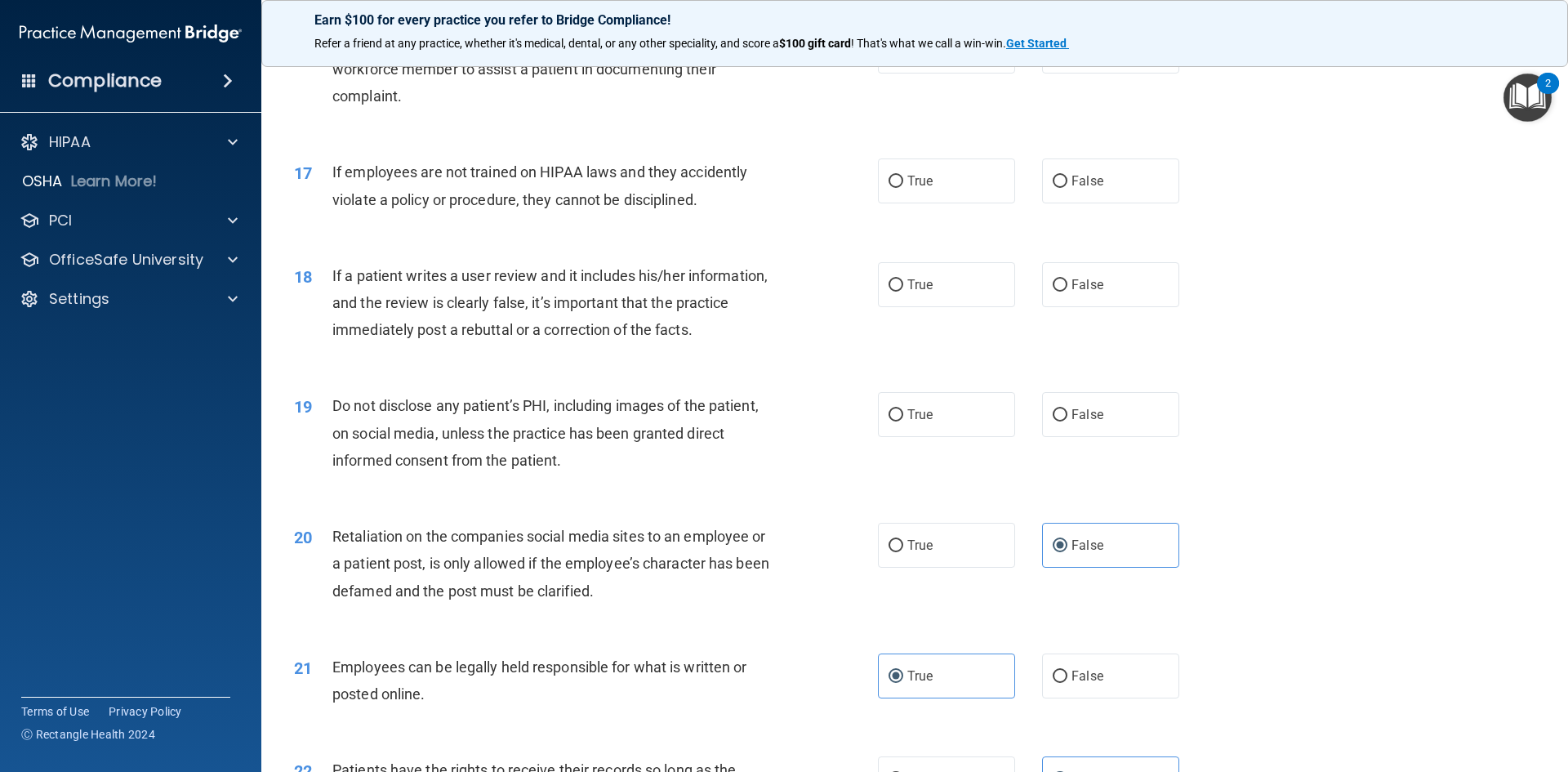
scroll to position [2103, 0]
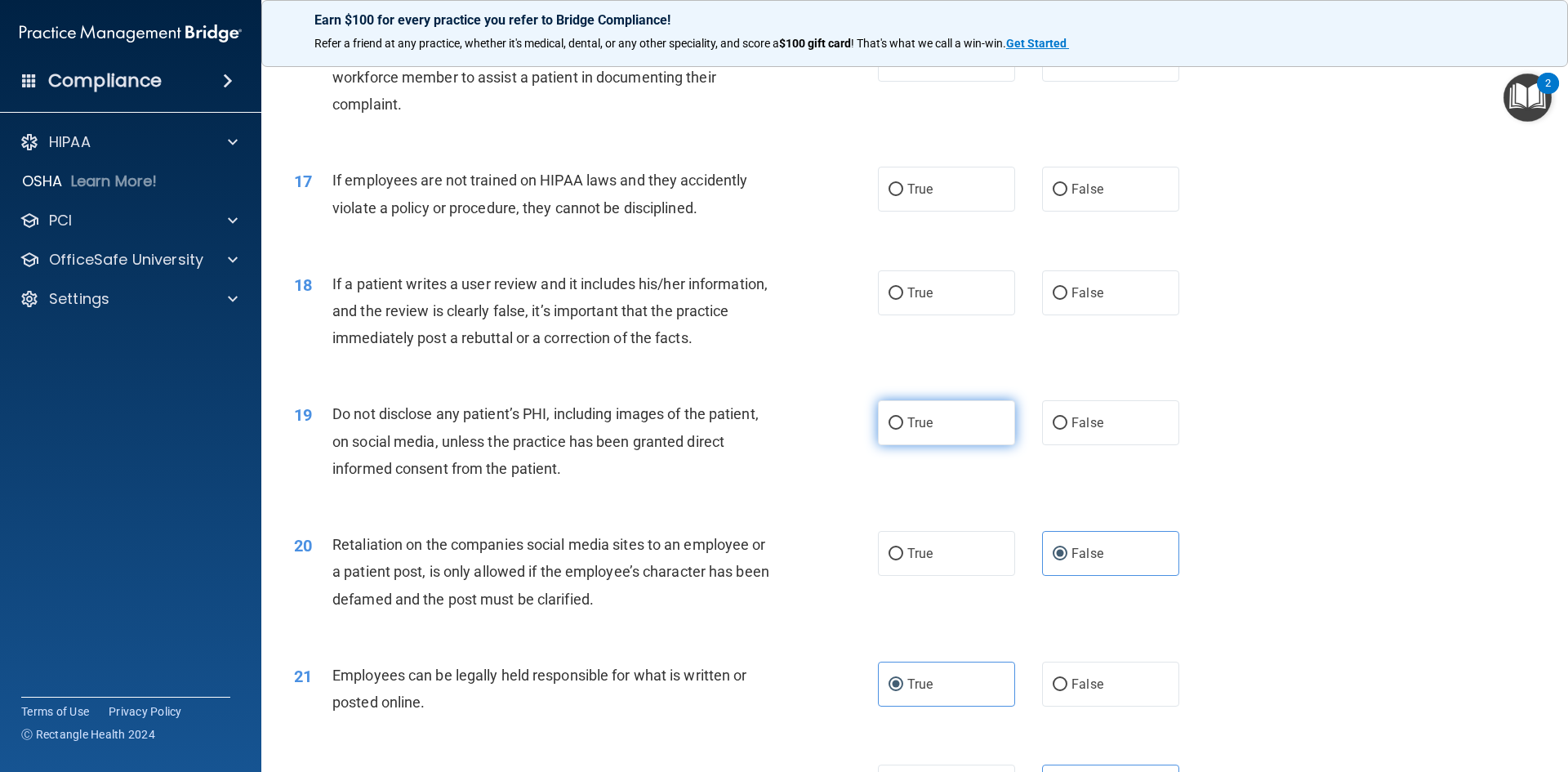
click at [929, 445] on label "True" at bounding box center [946, 422] width 137 height 45
click at [903, 430] on input "True" at bounding box center [896, 423] width 15 height 12
radio input "true"
click at [1126, 311] on label "False" at bounding box center [1110, 292] width 137 height 45
click at [1068, 300] on input "False" at bounding box center [1060, 294] width 15 height 12
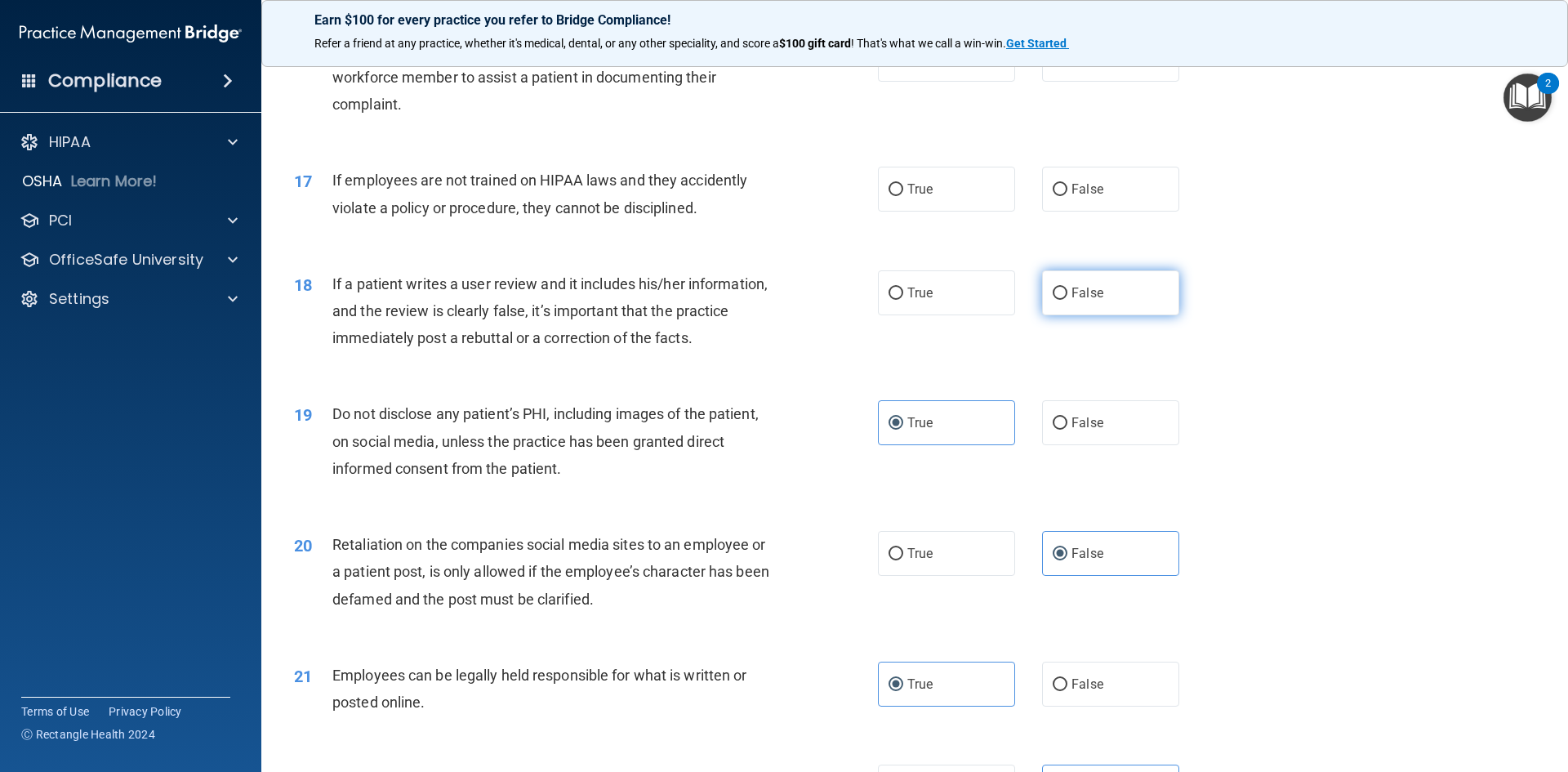
radio input "true"
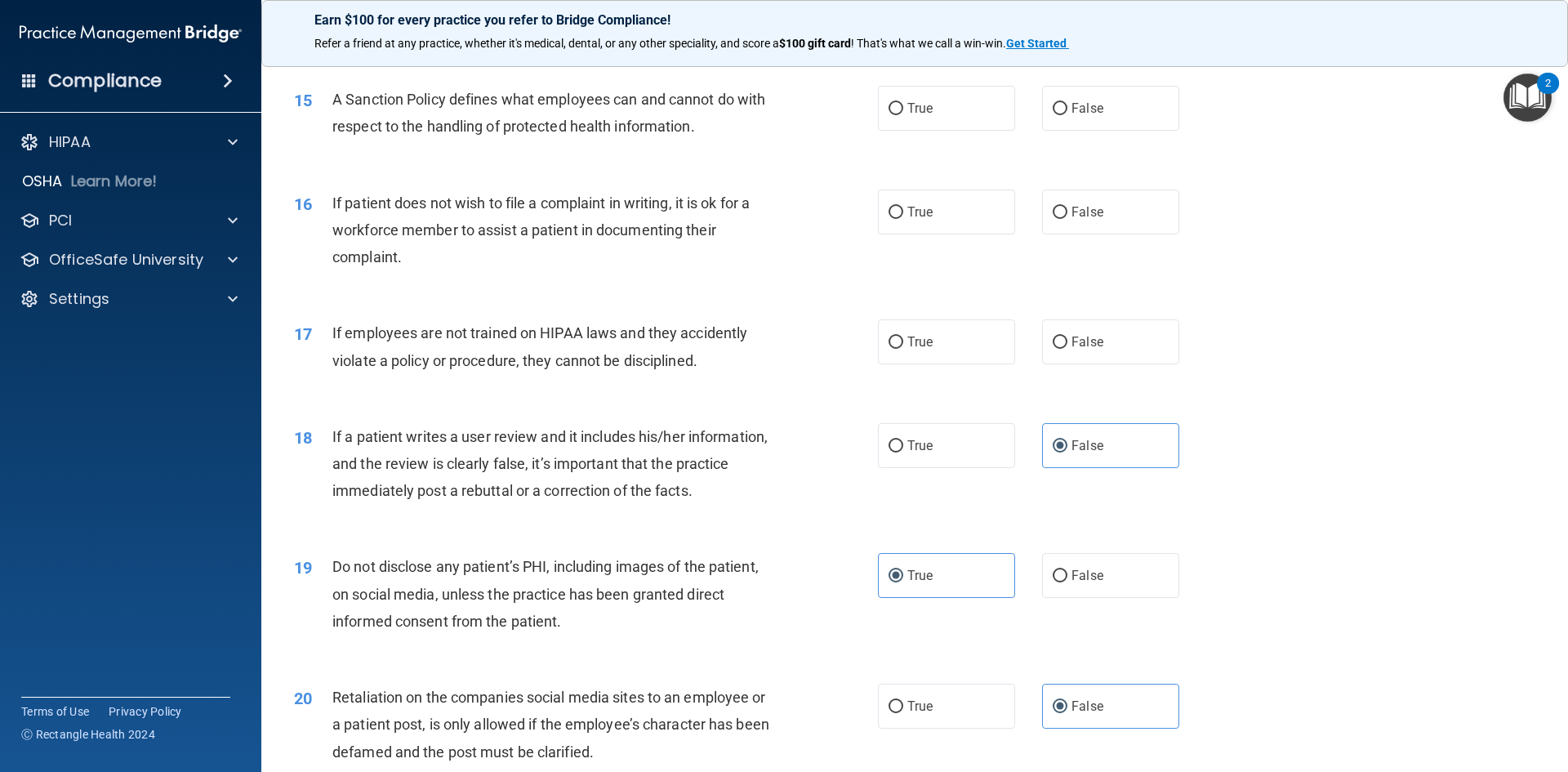
scroll to position [1940, 0]
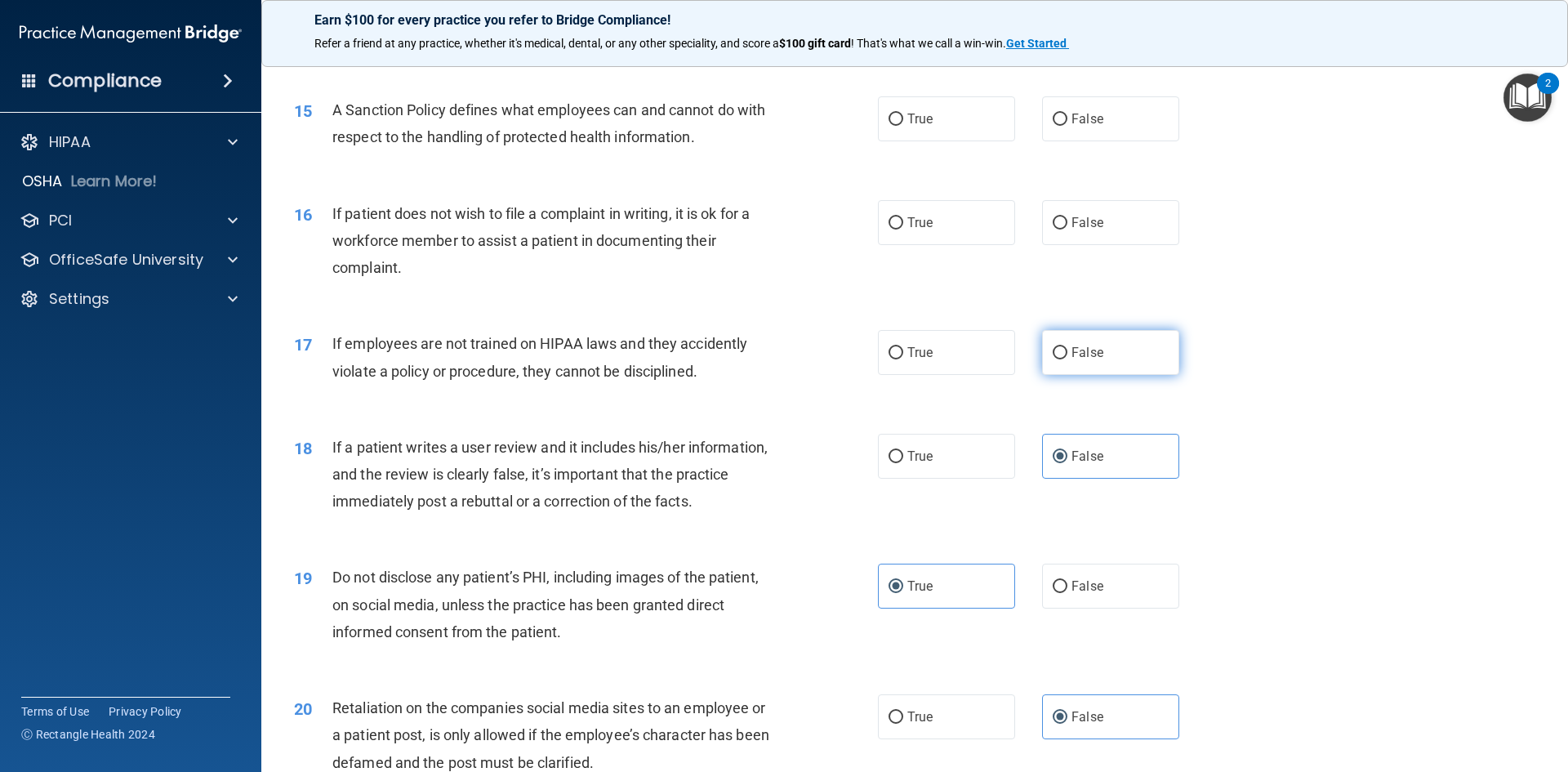
click at [1099, 362] on label "False" at bounding box center [1110, 352] width 137 height 45
click at [1068, 359] on input "False" at bounding box center [1060, 353] width 15 height 12
radio input "true"
click at [949, 245] on label "True" at bounding box center [946, 222] width 137 height 45
click at [903, 230] on input "True" at bounding box center [896, 223] width 15 height 12
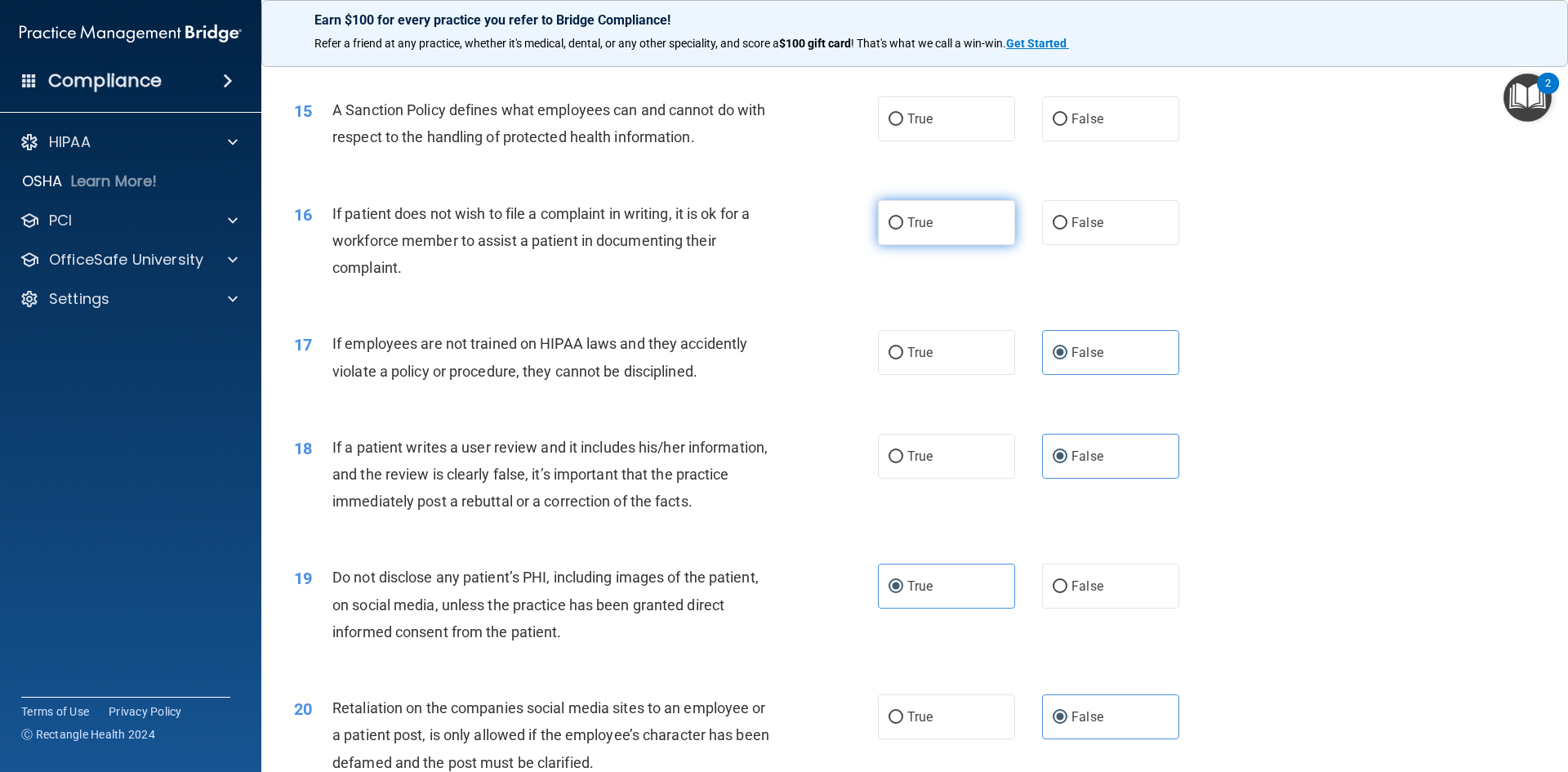
radio input "true"
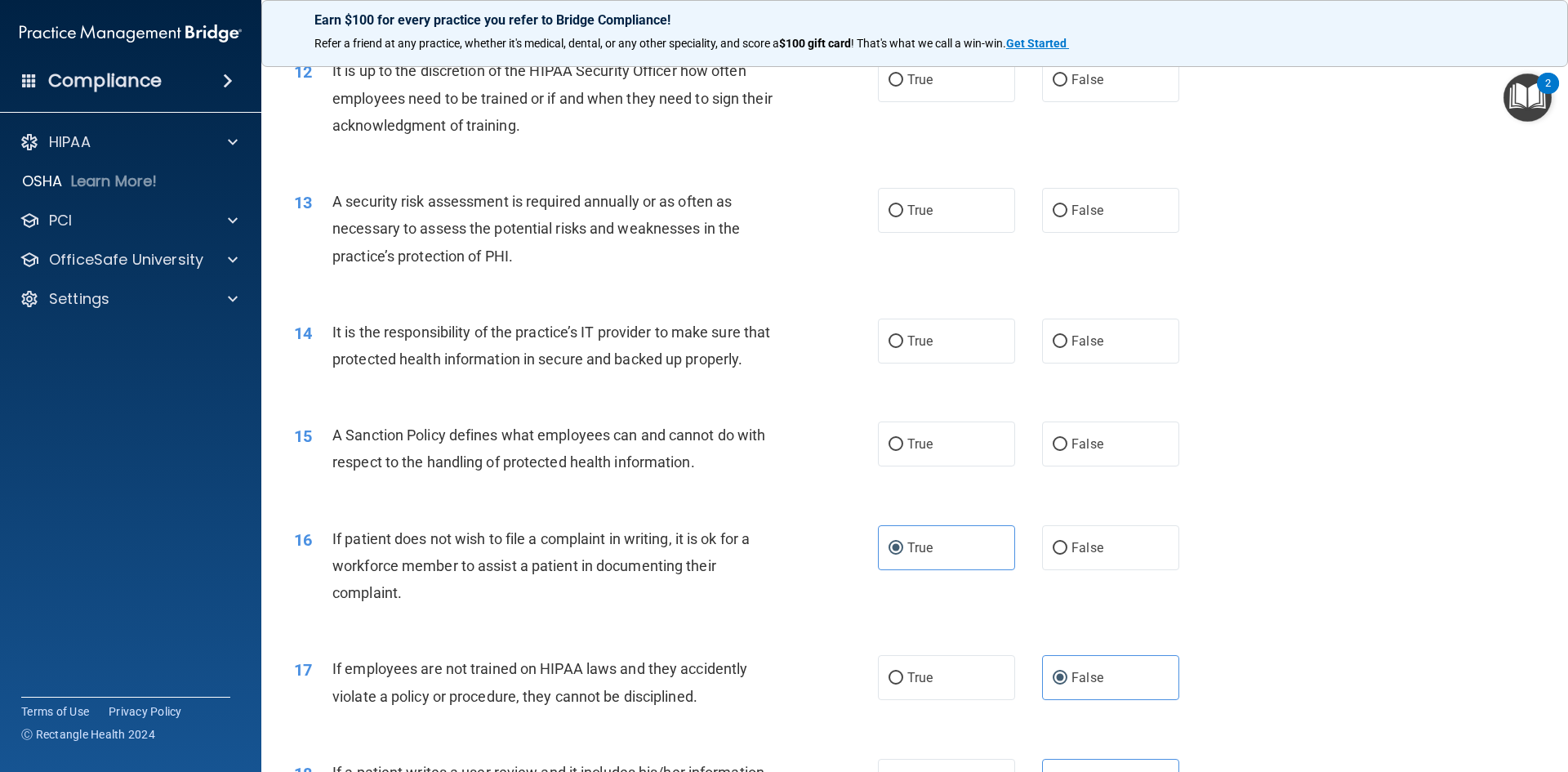
scroll to position [1613, 0]
click at [1006, 468] on label "True" at bounding box center [946, 445] width 137 height 45
click at [903, 453] on input "True" at bounding box center [896, 446] width 15 height 12
radio input "true"
click at [961, 357] on label "True" at bounding box center [946, 342] width 137 height 45
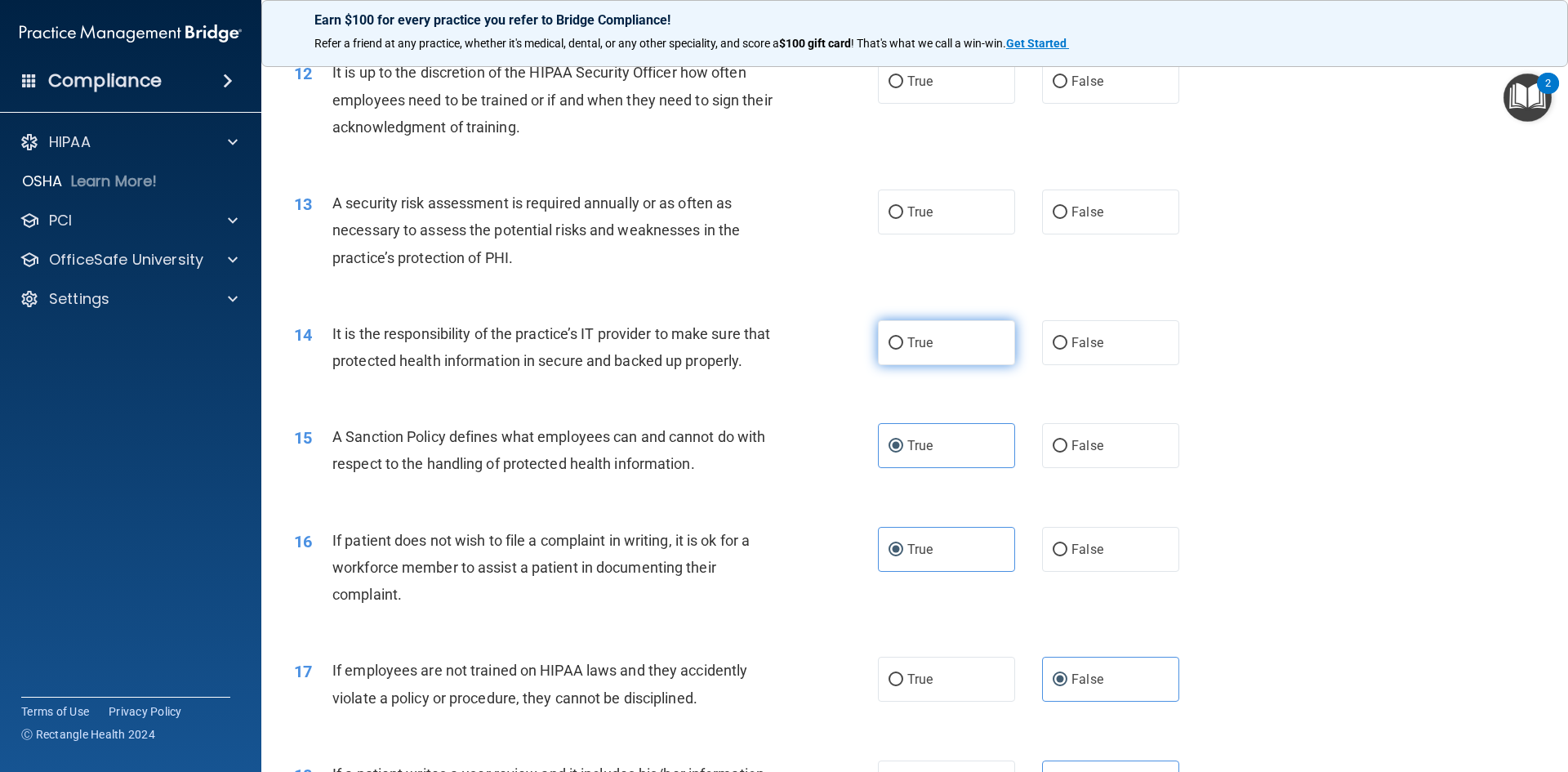
click at [903, 350] on input "True" at bounding box center [896, 343] width 15 height 12
radio input "true"
click at [981, 219] on label "True" at bounding box center [946, 212] width 137 height 45
click at [903, 219] on input "True" at bounding box center [896, 213] width 15 height 12
radio input "true"
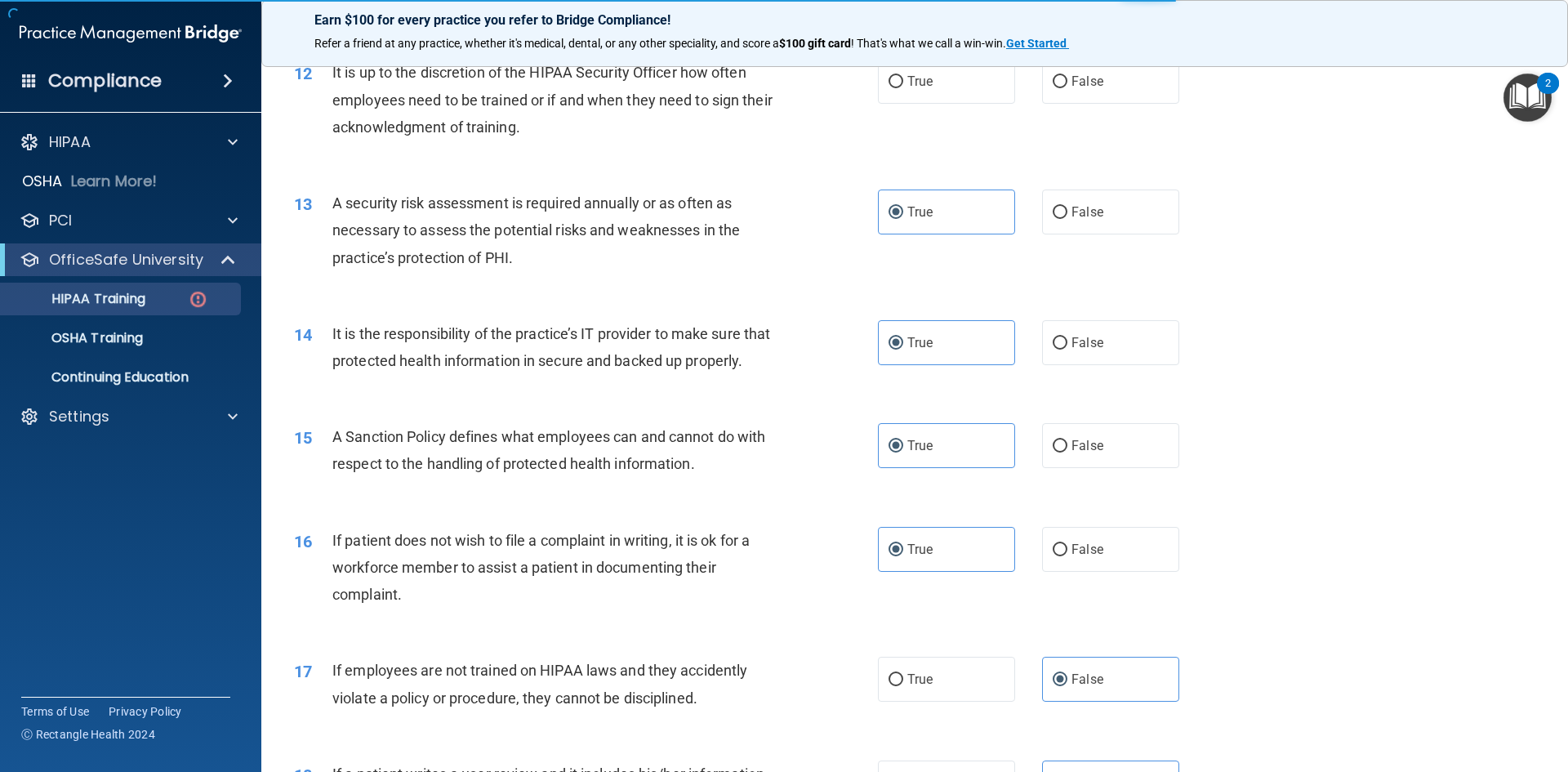
scroll to position [274, 0]
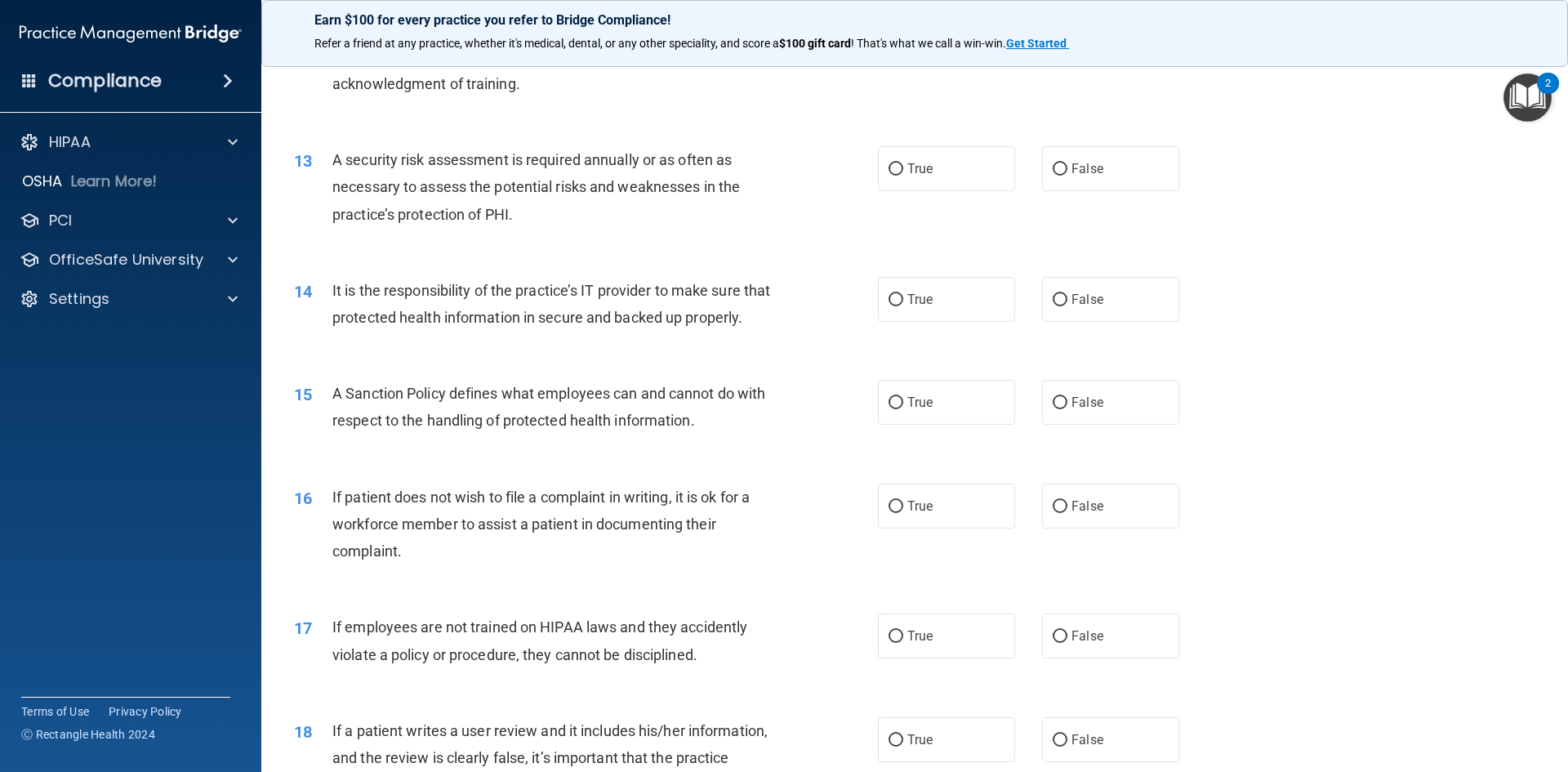
scroll to position [1613, 0]
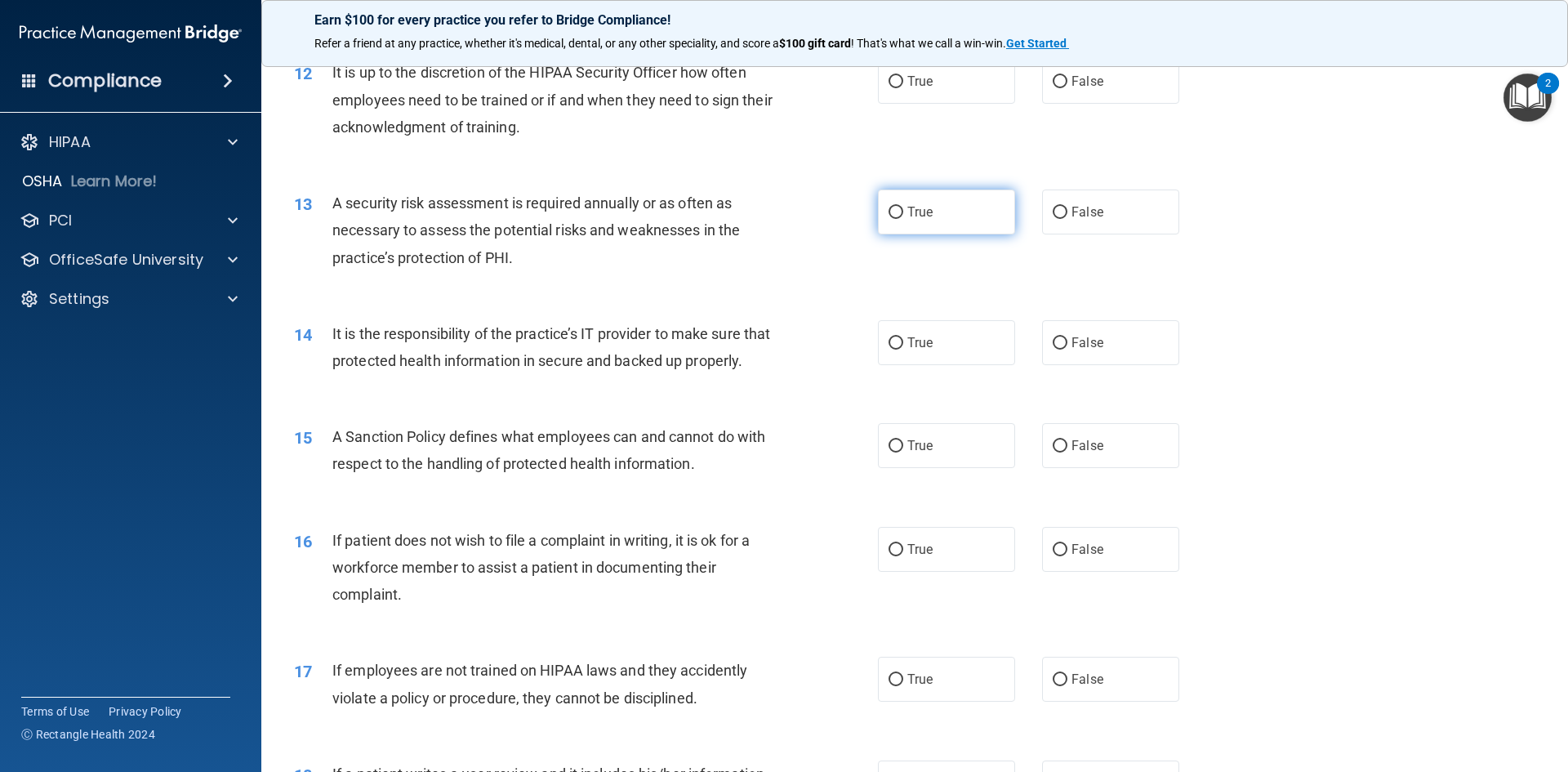
click at [952, 218] on label "True" at bounding box center [946, 212] width 137 height 45
click at [903, 218] on input "True" at bounding box center [896, 213] width 15 height 12
radio input "true"
click at [1121, 468] on label "False" at bounding box center [1110, 445] width 137 height 45
click at [1068, 453] on input "False" at bounding box center [1060, 446] width 15 height 12
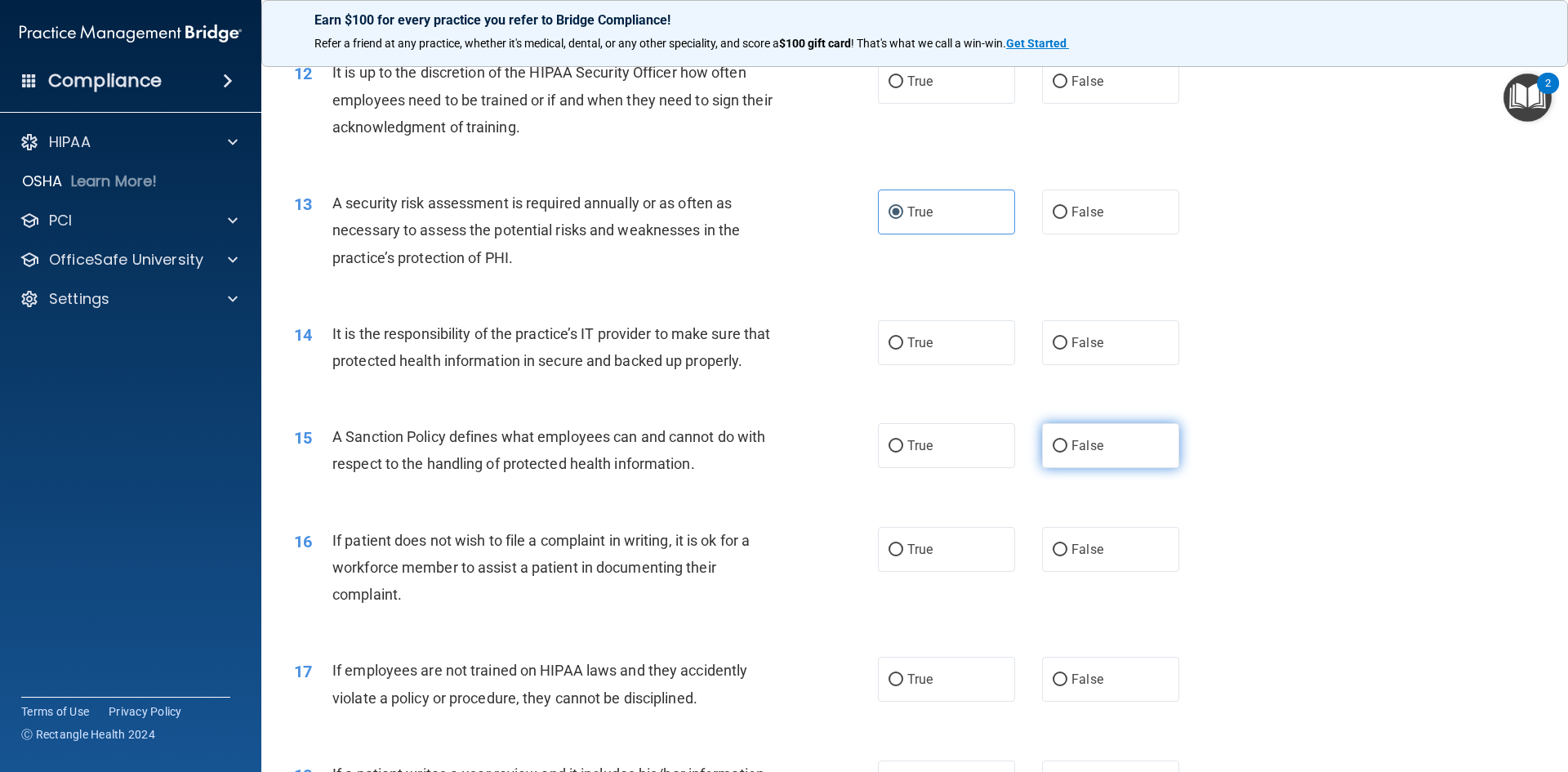
radio input "true"
drag, startPoint x: 939, startPoint y: 432, endPoint x: 939, endPoint y: 441, distance: 9.0
click at [939, 441] on div "15 A Sanction Policy defines what employees can and cannot do with respect to t…" at bounding box center [915, 454] width 1266 height 103
click at [962, 468] on label "True" at bounding box center [946, 445] width 137 height 45
click at [903, 453] on input "True" at bounding box center [896, 446] width 15 height 12
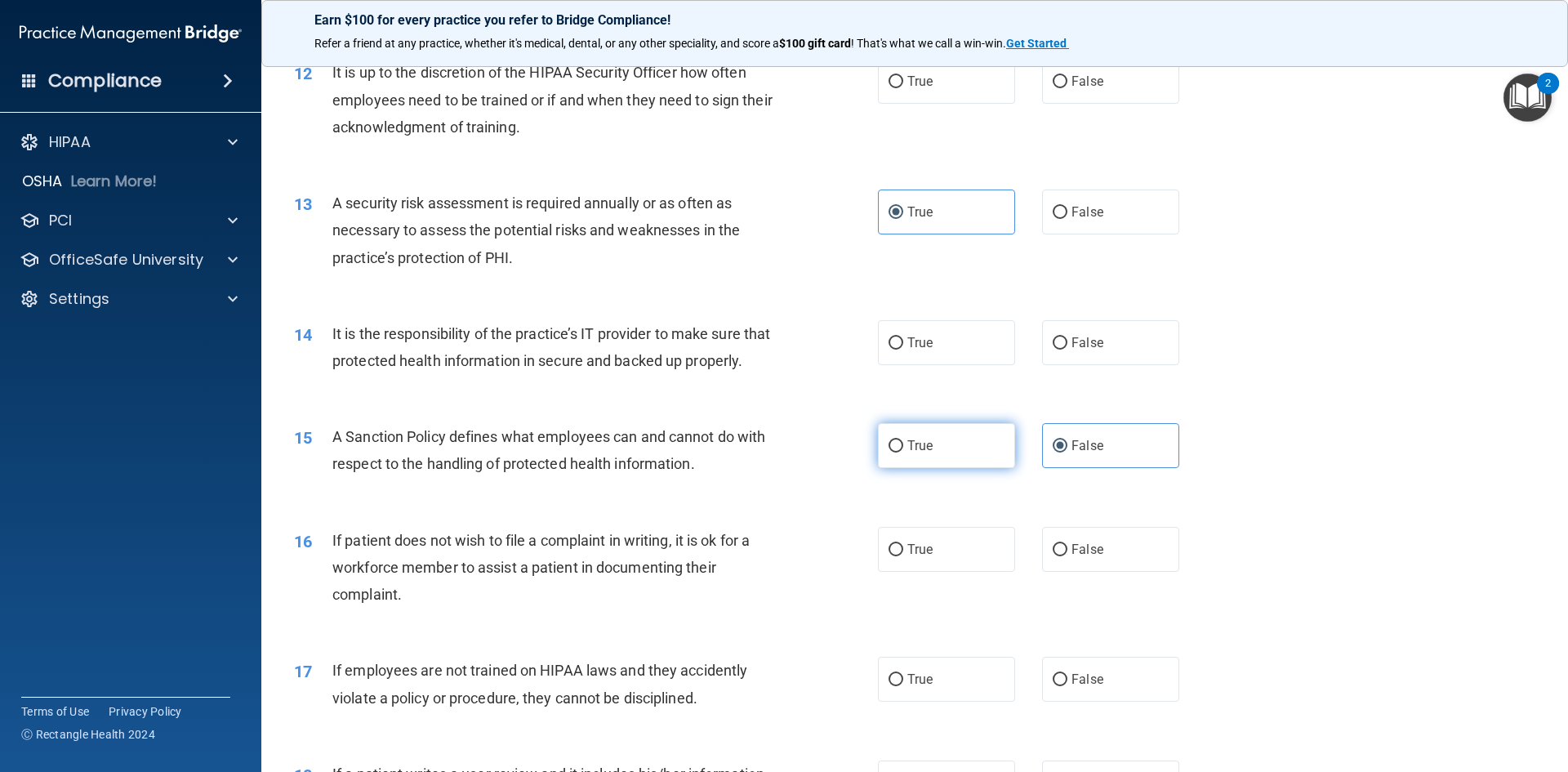
radio input "true"
radio input "false"
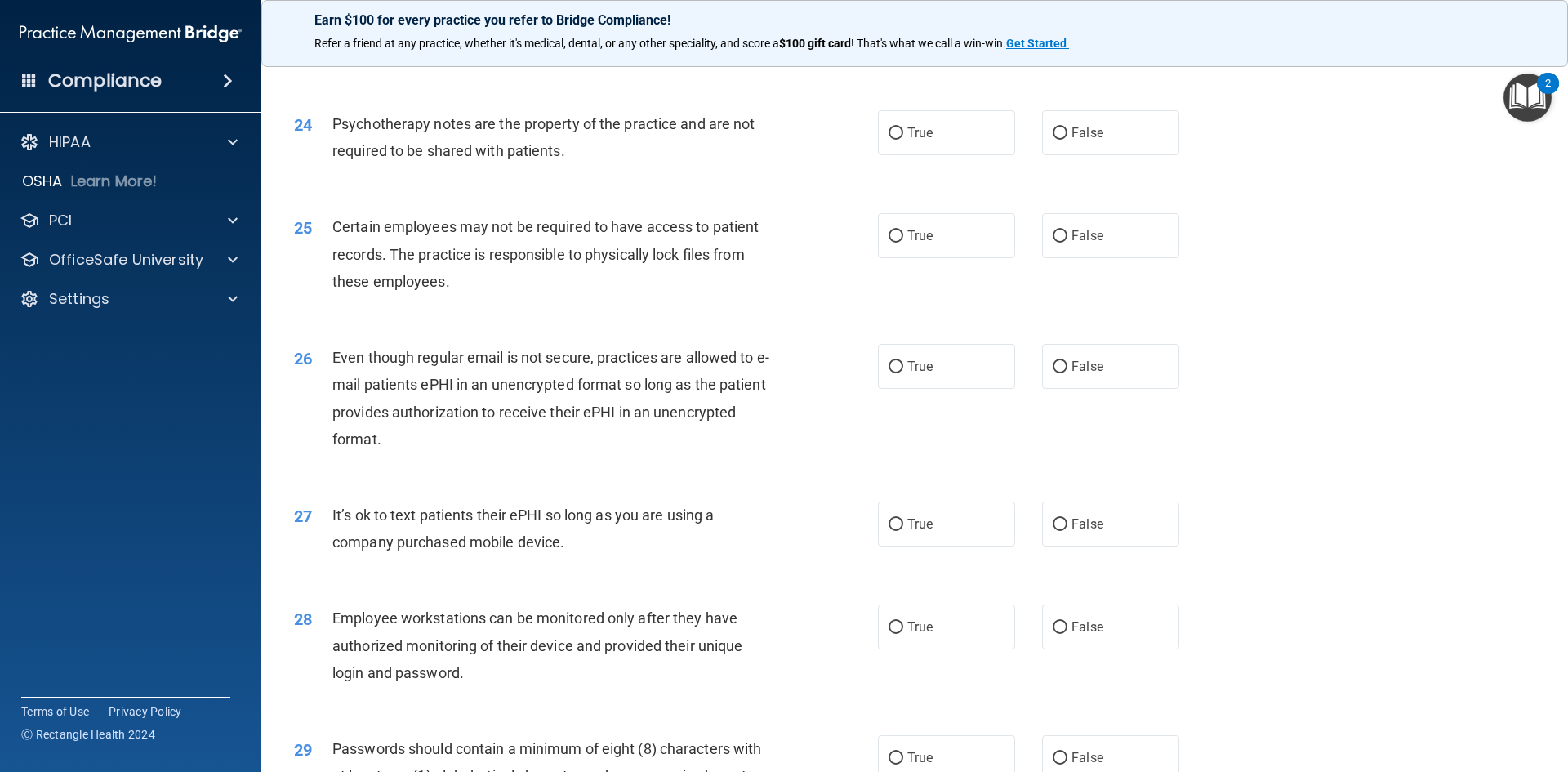
scroll to position [3002, 0]
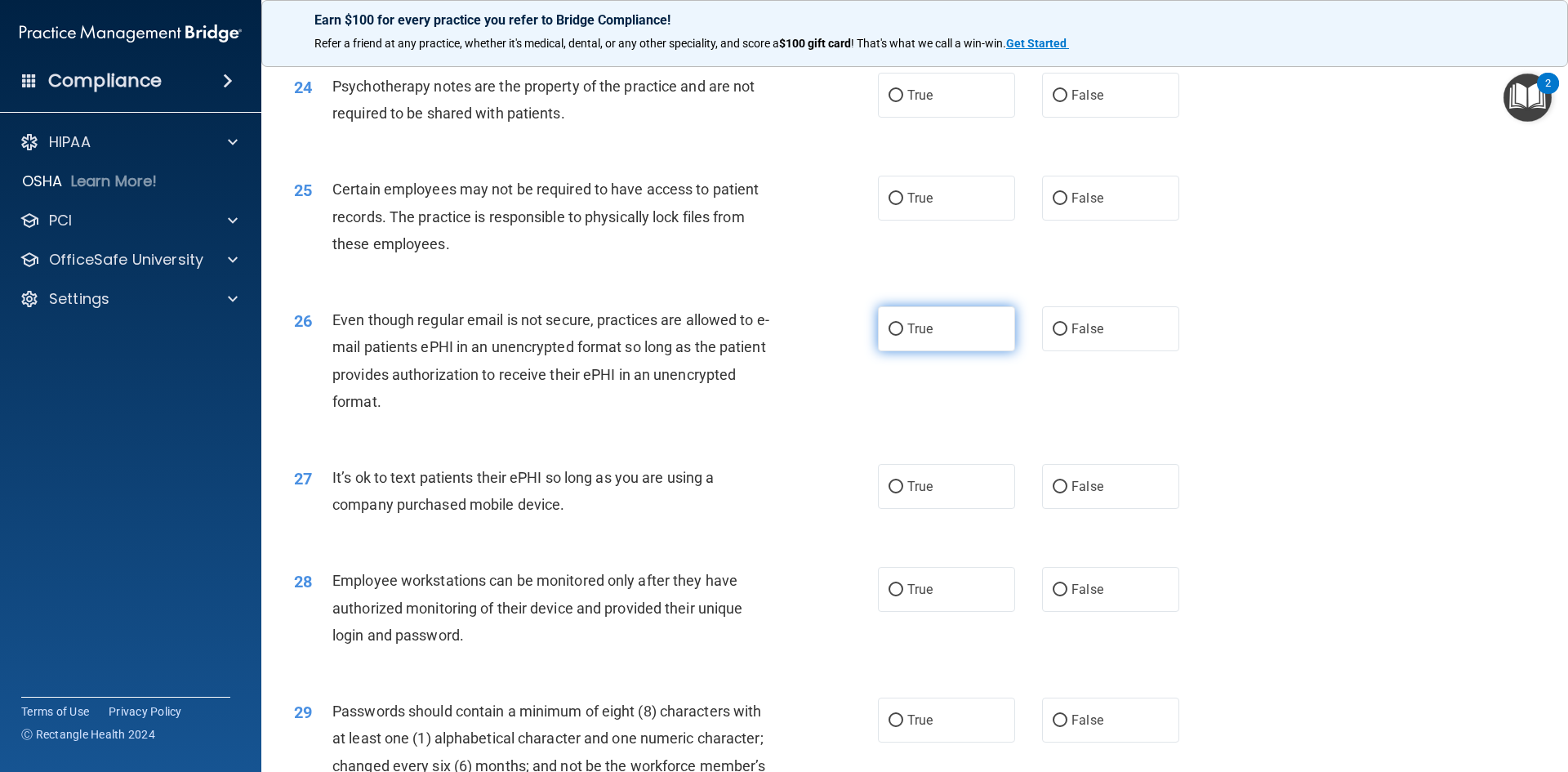
click at [939, 351] on label "True" at bounding box center [946, 328] width 137 height 45
click at [903, 336] on input "True" at bounding box center [896, 329] width 15 height 12
radio input "true"
click at [1130, 346] on label "False" at bounding box center [1110, 328] width 137 height 45
click at [1068, 336] on input "False" at bounding box center [1060, 329] width 15 height 12
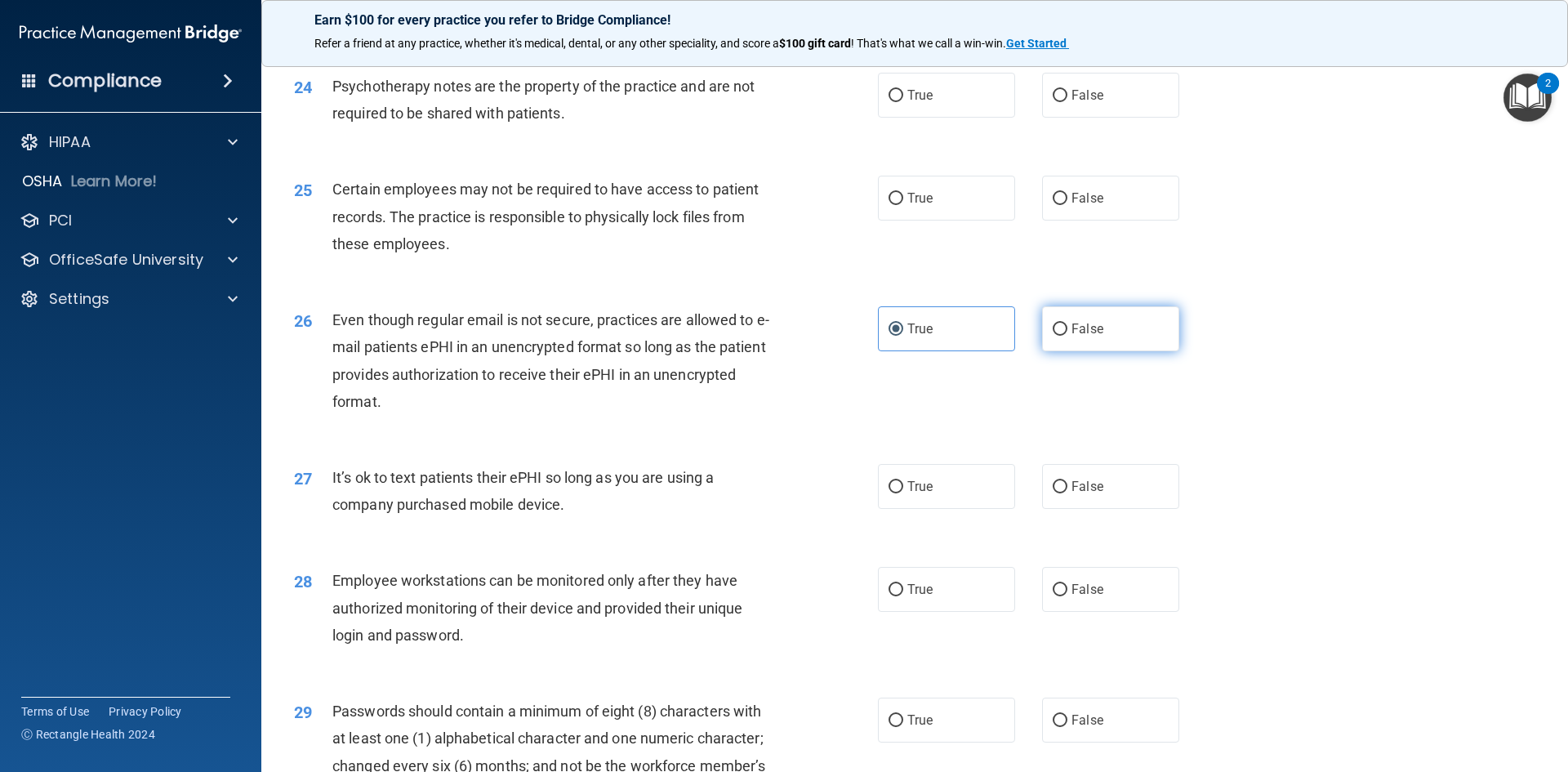
radio input "true"
radio input "false"
click at [954, 221] on label "True" at bounding box center [946, 198] width 137 height 45
click at [903, 205] on input "True" at bounding box center [896, 199] width 15 height 12
radio input "true"
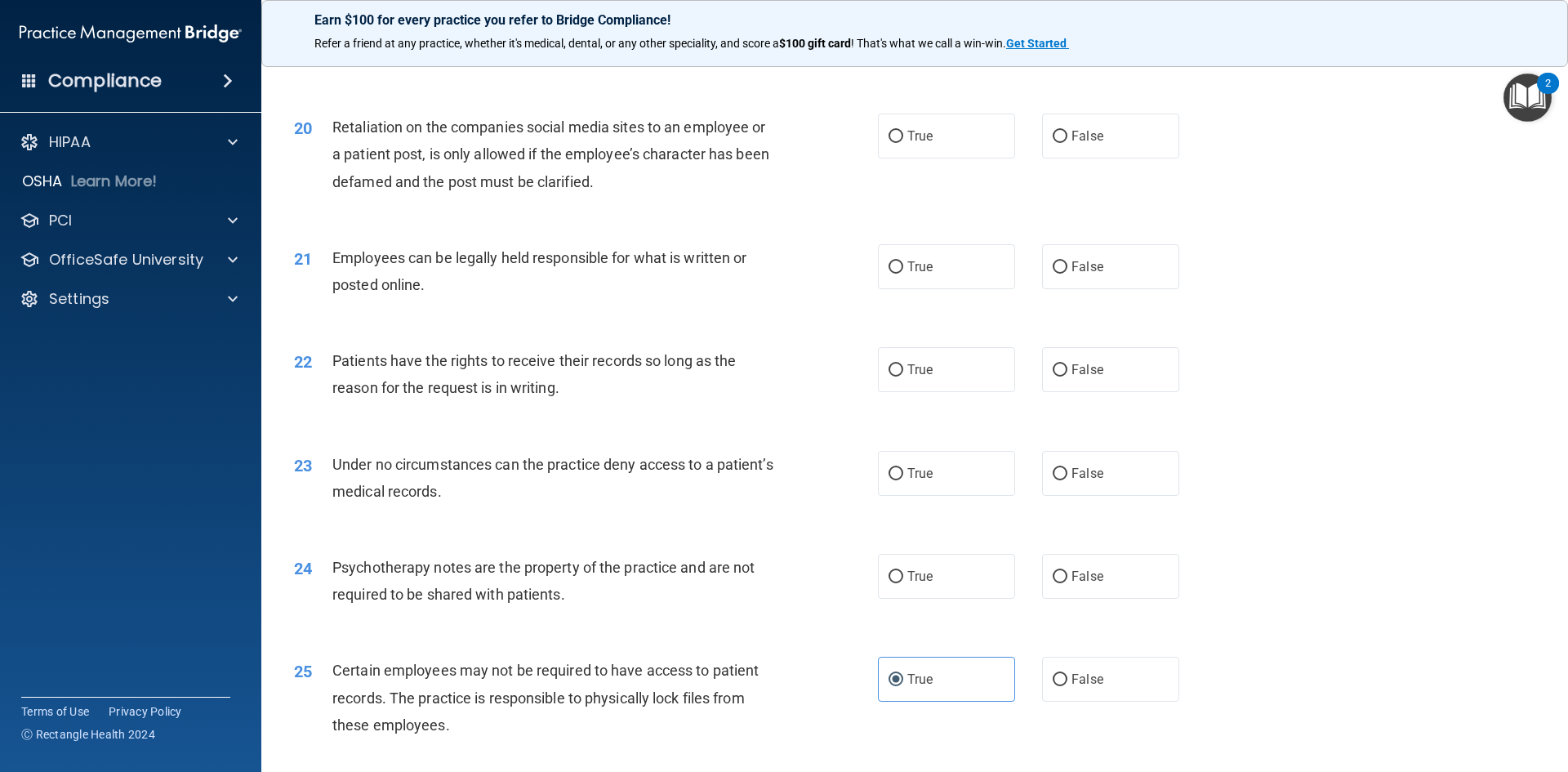
scroll to position [2512, 0]
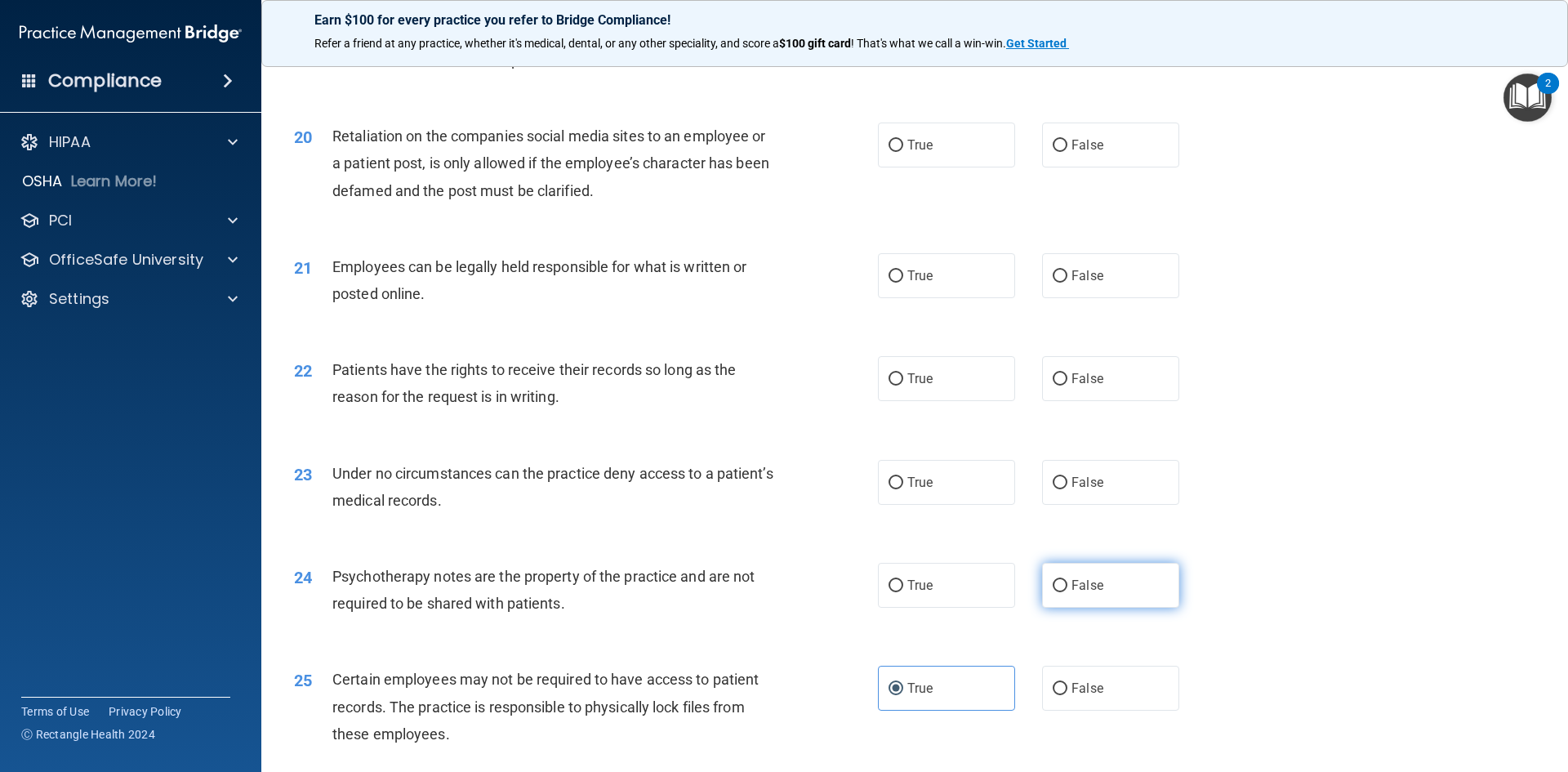
click at [1108, 608] on label "False" at bounding box center [1110, 585] width 137 height 45
click at [1068, 592] on input "False" at bounding box center [1060, 586] width 15 height 12
radio input "true"
click at [1148, 502] on label "False" at bounding box center [1110, 482] width 137 height 45
click at [1068, 489] on input "False" at bounding box center [1060, 483] width 15 height 12
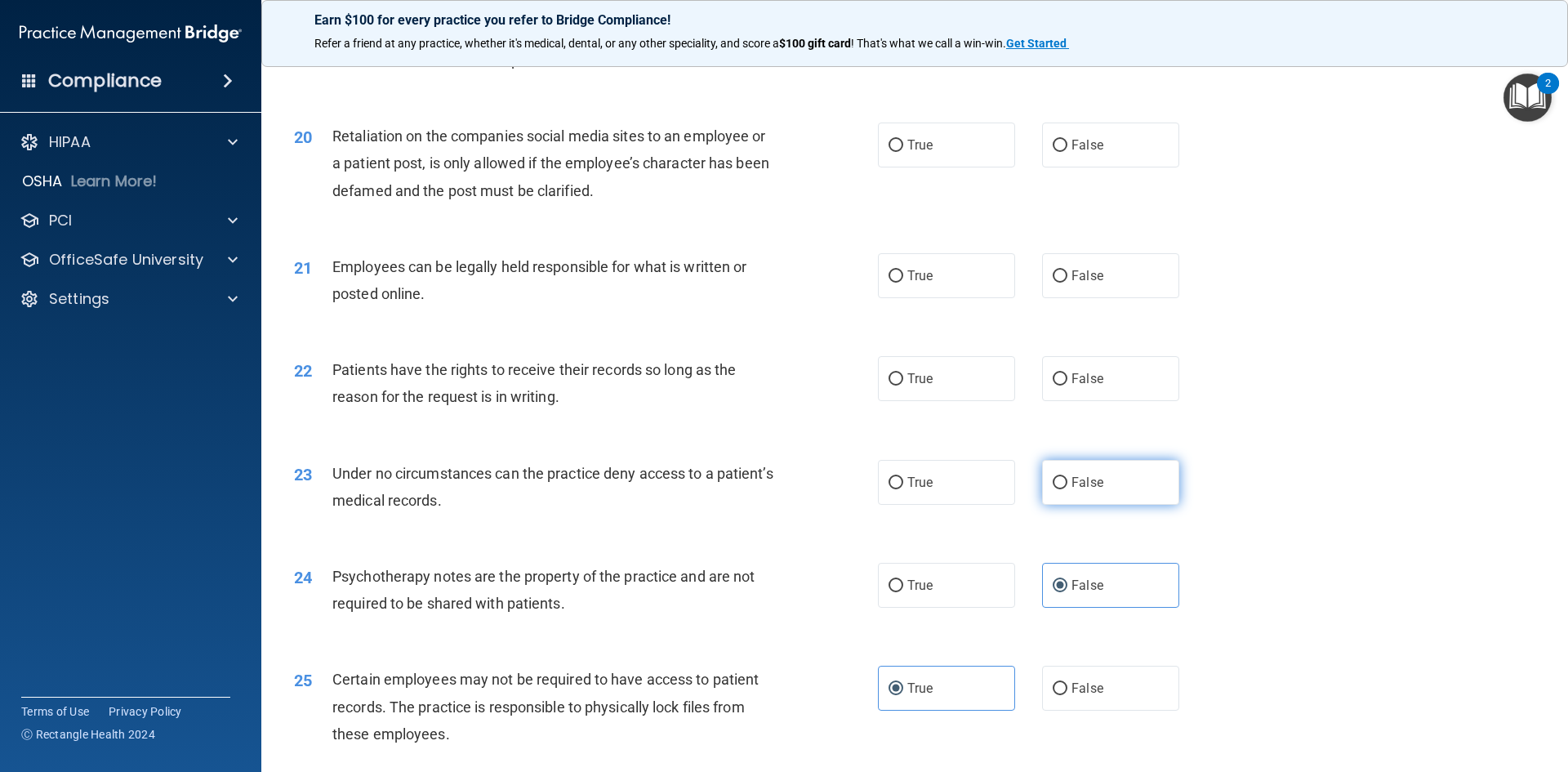
radio input "true"
click at [1175, 401] on div "True False" at bounding box center [1042, 378] width 329 height 45
click at [1093, 392] on label "False" at bounding box center [1110, 378] width 137 height 45
click at [1068, 386] on input "False" at bounding box center [1060, 379] width 15 height 12
radio input "true"
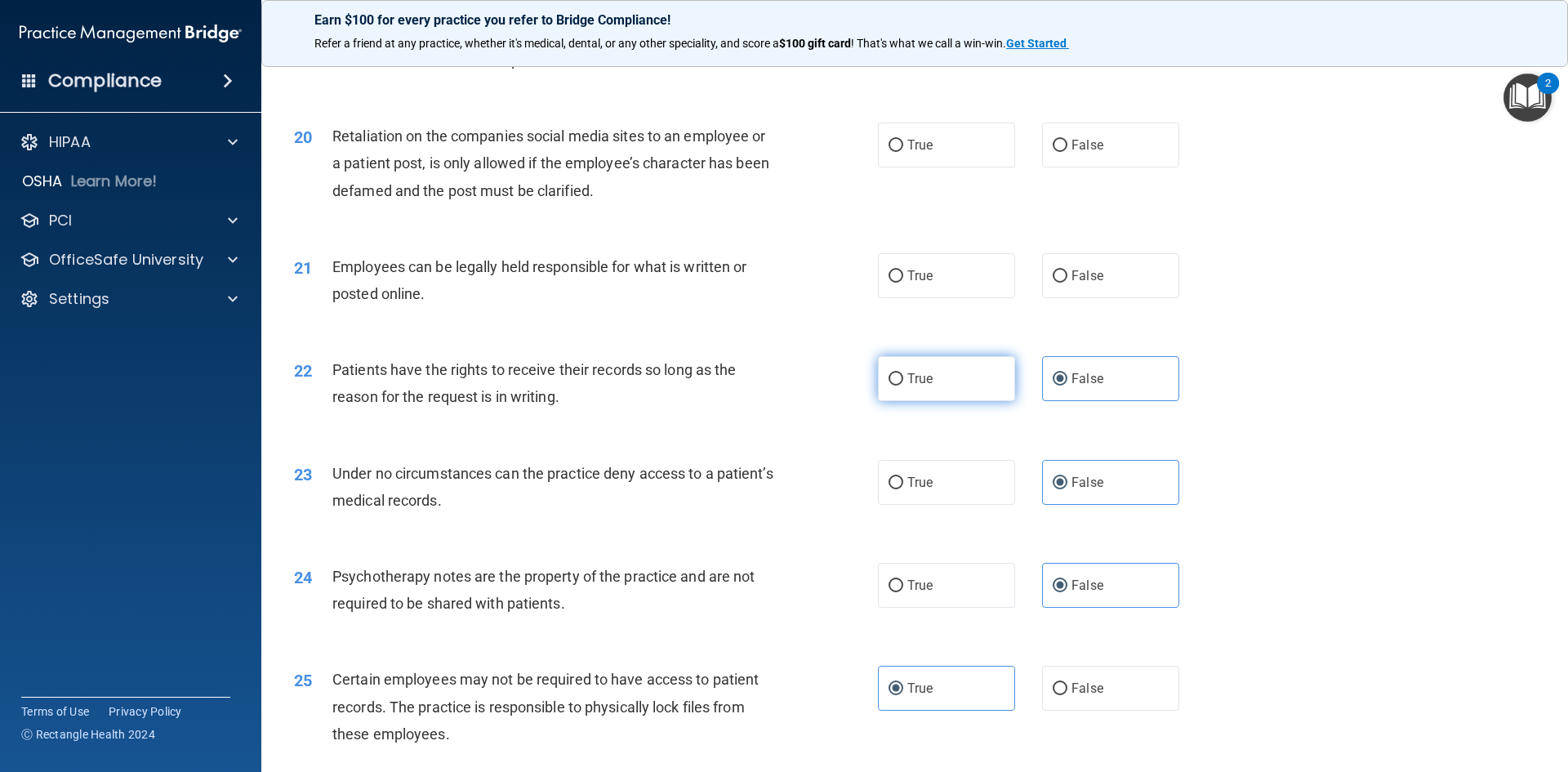
click at [943, 401] on label "True" at bounding box center [946, 378] width 137 height 45
click at [903, 386] on input "True" at bounding box center [896, 379] width 15 height 12
radio input "true"
radio input "false"
click at [974, 298] on label "True" at bounding box center [946, 275] width 137 height 45
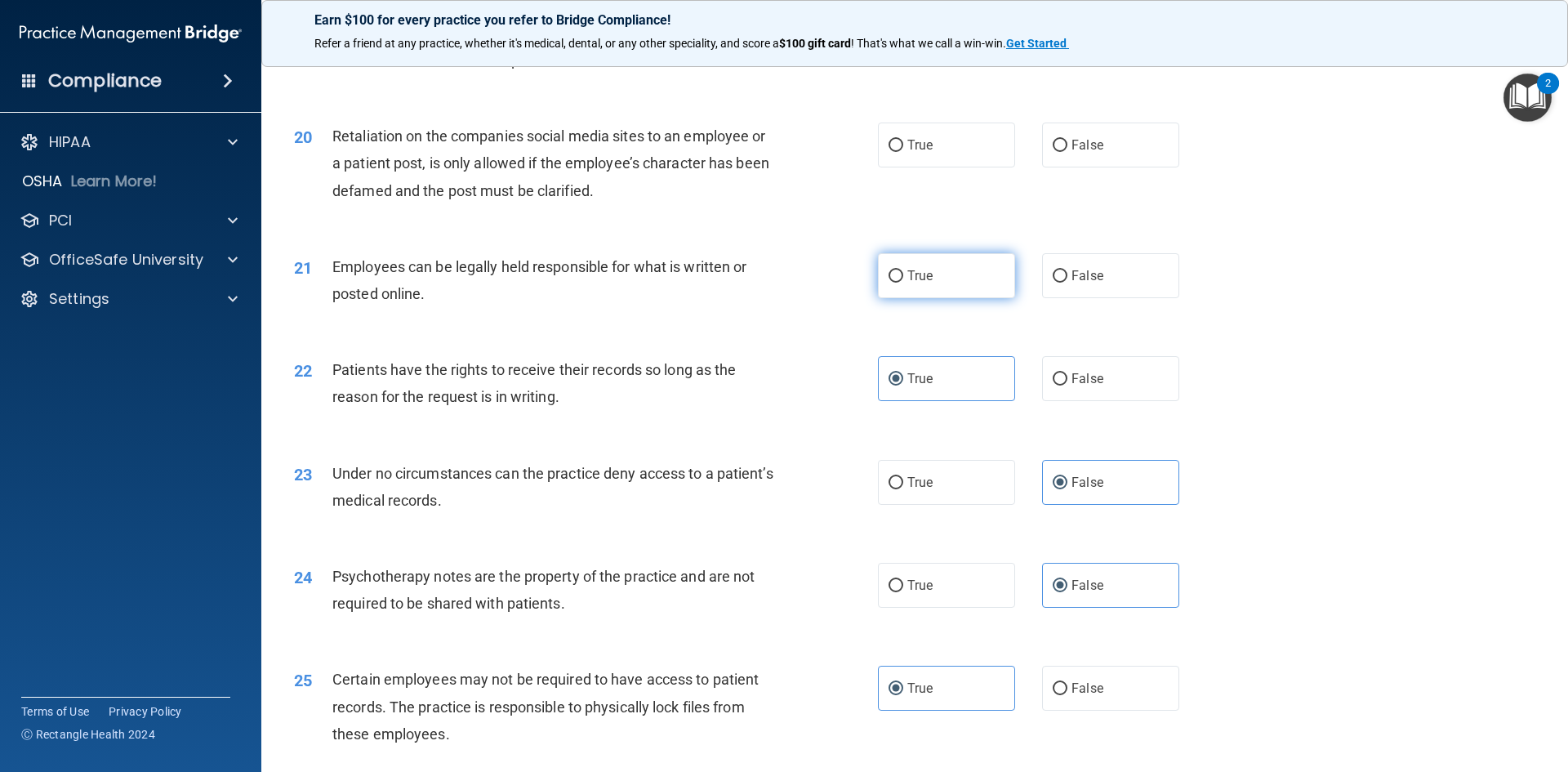
click at [903, 283] on input "True" at bounding box center [896, 276] width 15 height 12
radio input "true"
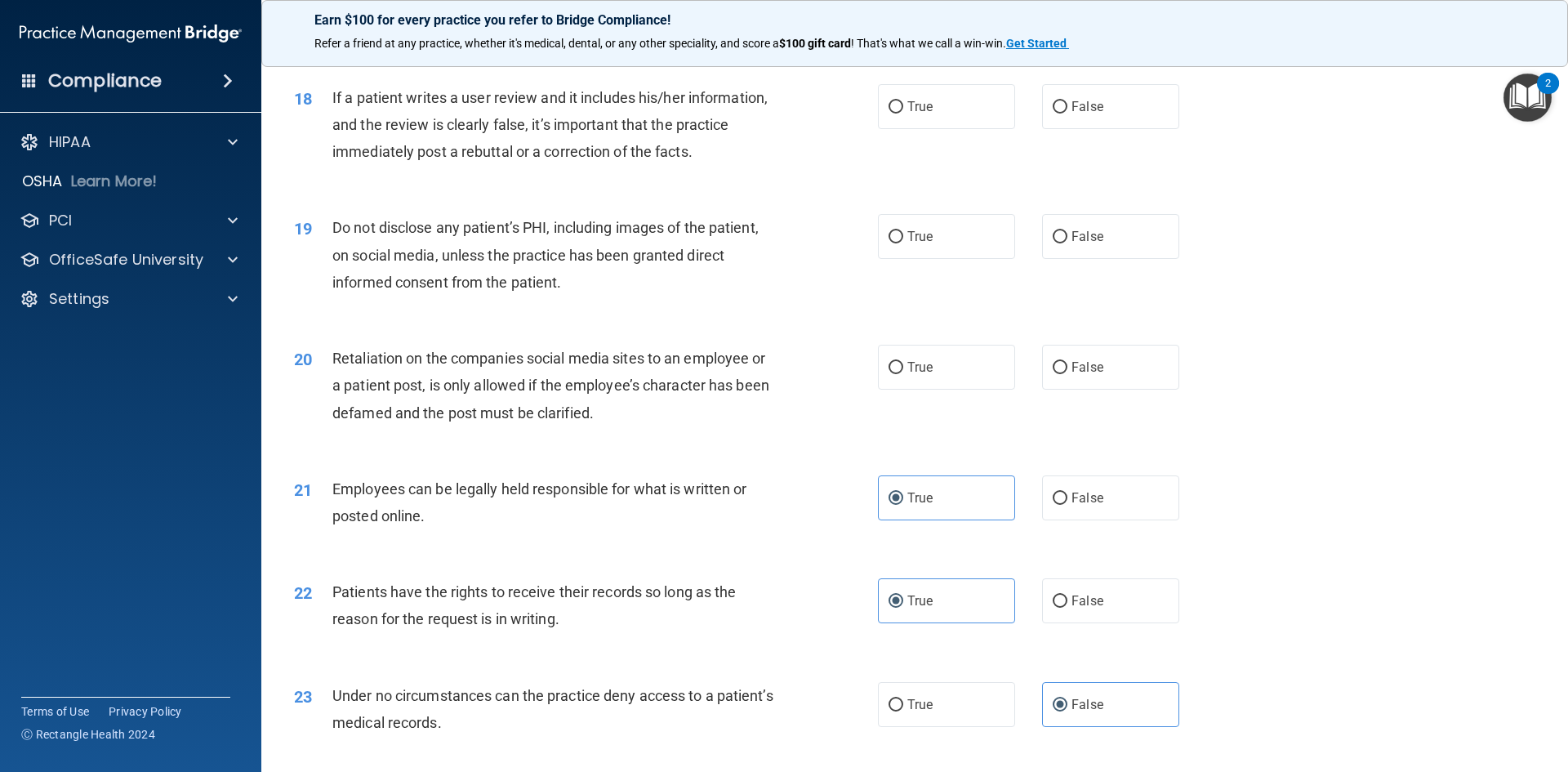
scroll to position [2267, 0]
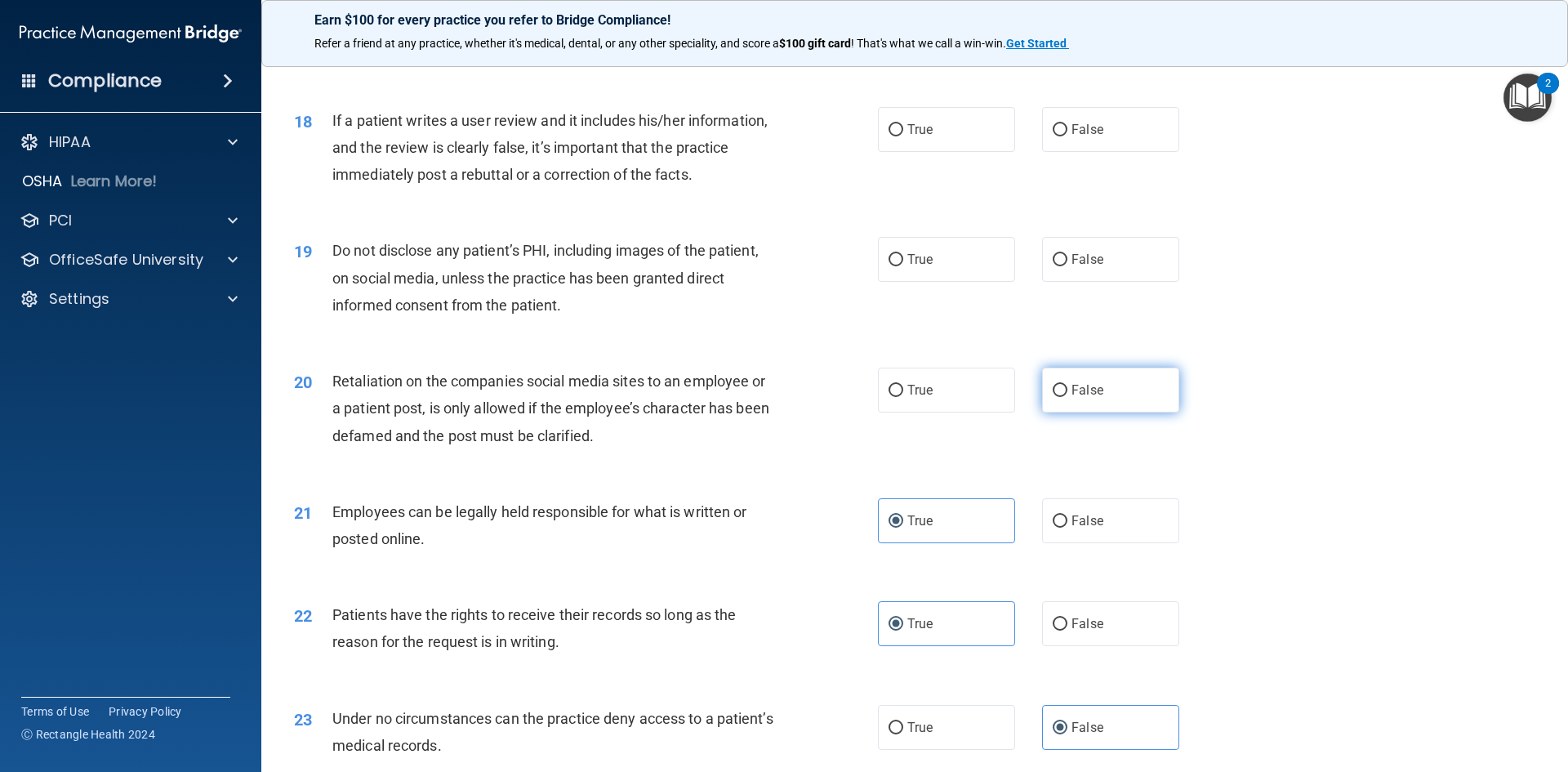
click at [1104, 406] on label "False" at bounding box center [1110, 390] width 137 height 45
click at [1068, 397] on input "False" at bounding box center [1060, 391] width 15 height 12
radio input "true"
click at [966, 282] on label "True" at bounding box center [946, 259] width 137 height 45
click at [903, 266] on input "True" at bounding box center [896, 260] width 15 height 12
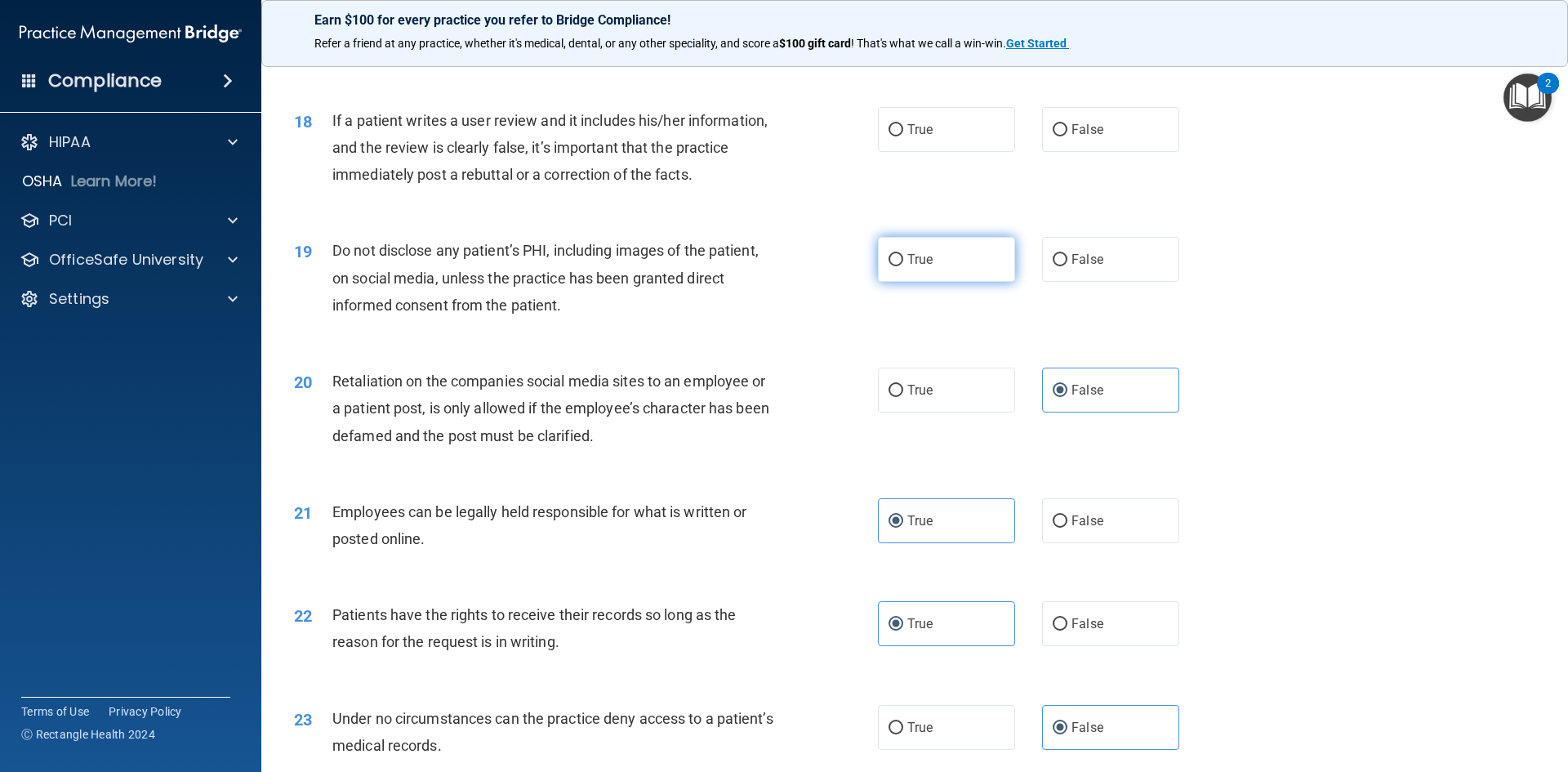
radio input "true"
click at [1094, 137] on span "False" at bounding box center [1088, 130] width 32 height 16
click at [1068, 136] on input "False" at bounding box center [1060, 130] width 15 height 12
radio input "true"
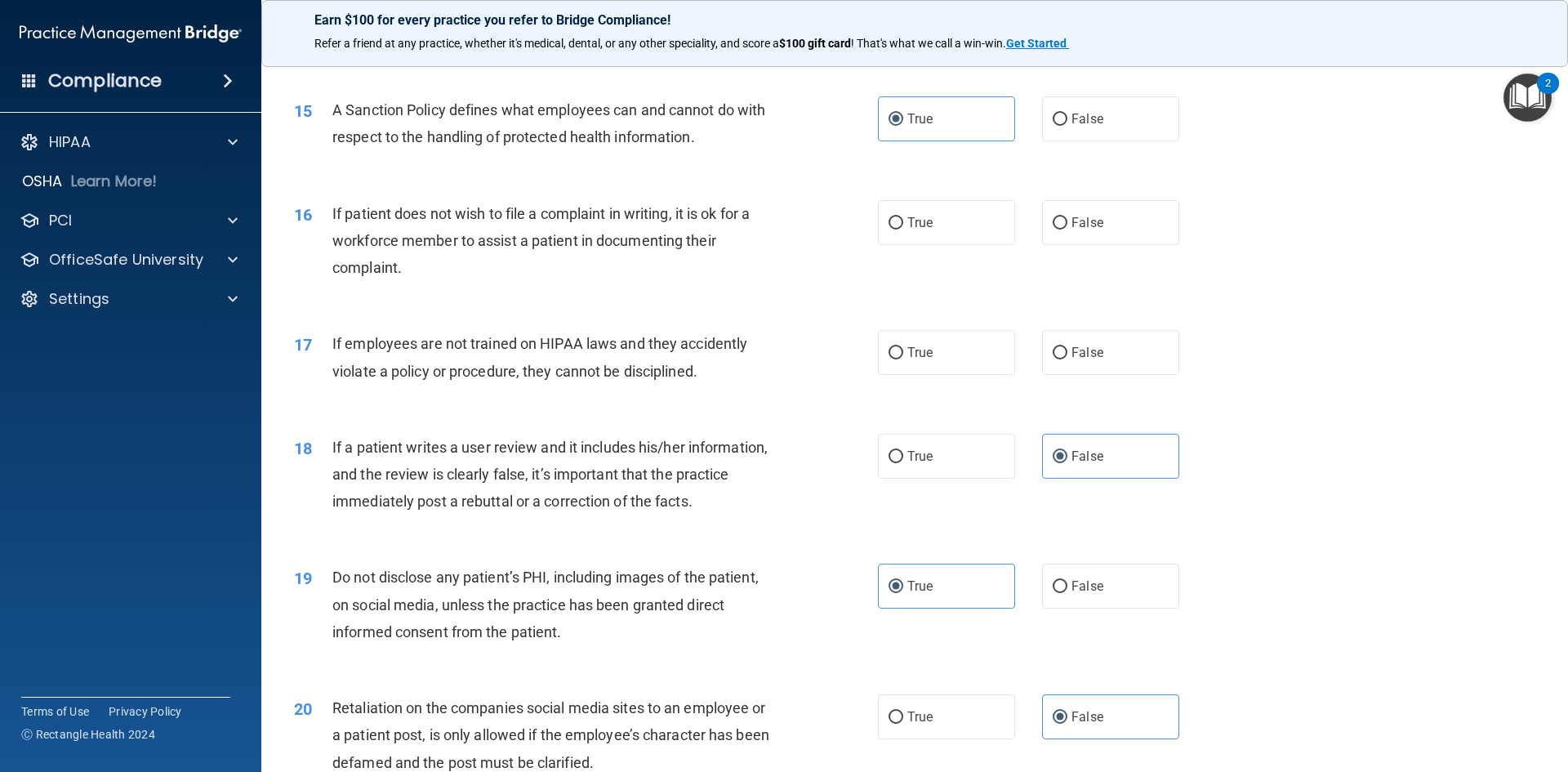
scroll to position [1858, 0]
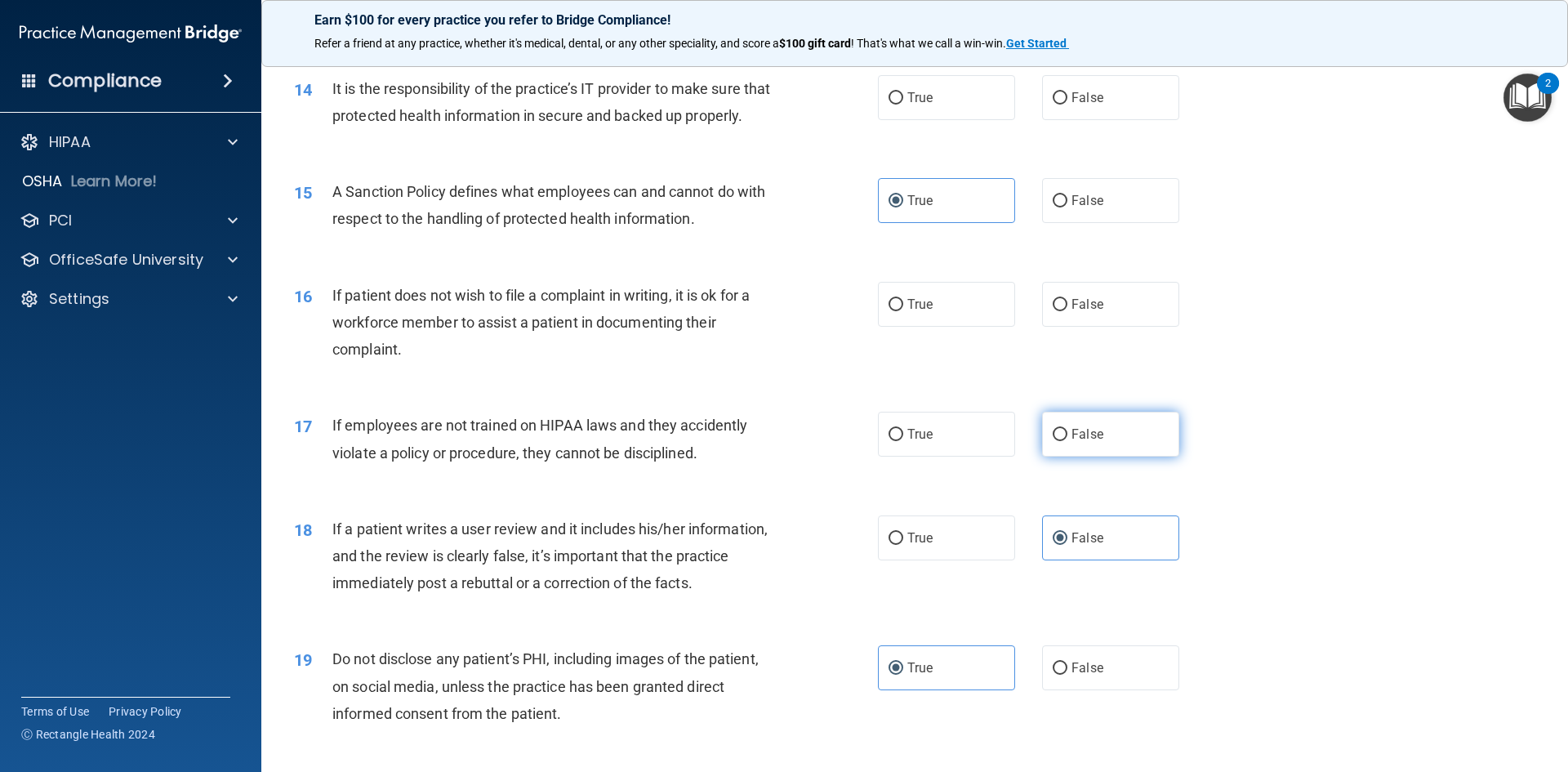
click at [1083, 457] on label "False" at bounding box center [1110, 434] width 137 height 45
click at [1068, 441] on input "False" at bounding box center [1060, 435] width 15 height 12
radio input "true"
click at [942, 327] on label "True" at bounding box center [946, 304] width 137 height 45
click at [903, 311] on input "True" at bounding box center [896, 305] width 15 height 12
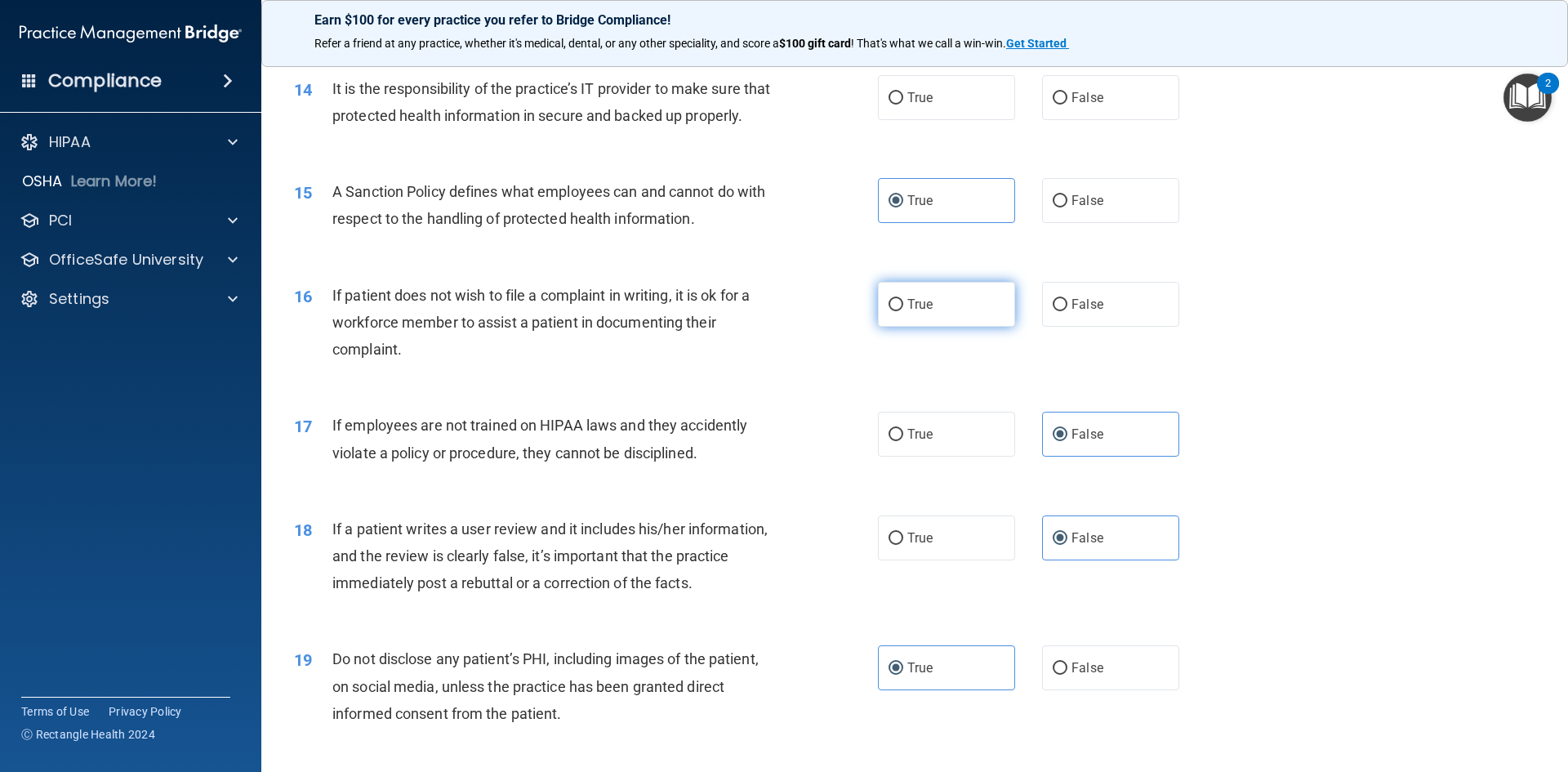
radio input "true"
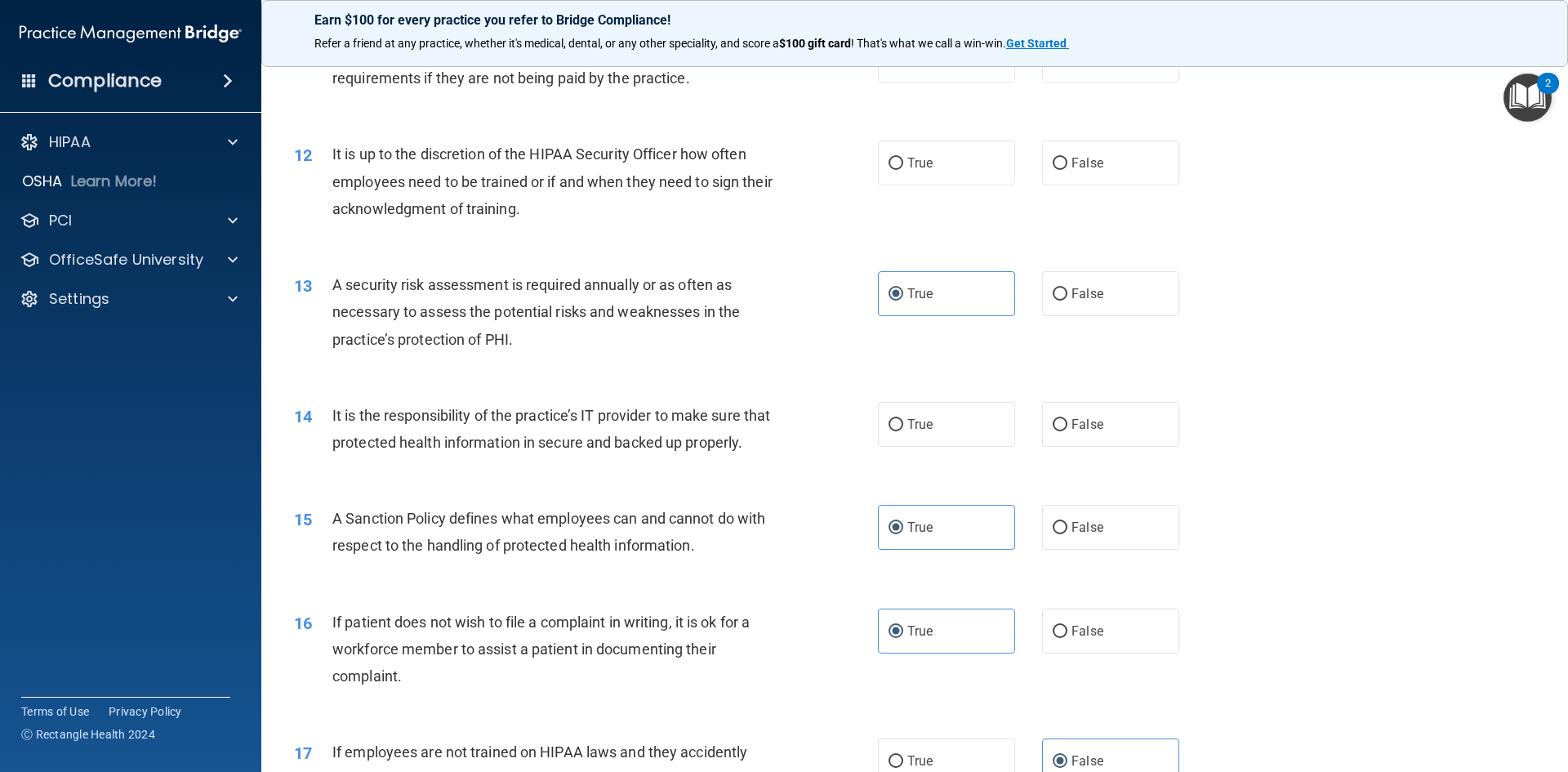
scroll to position [1450, 0]
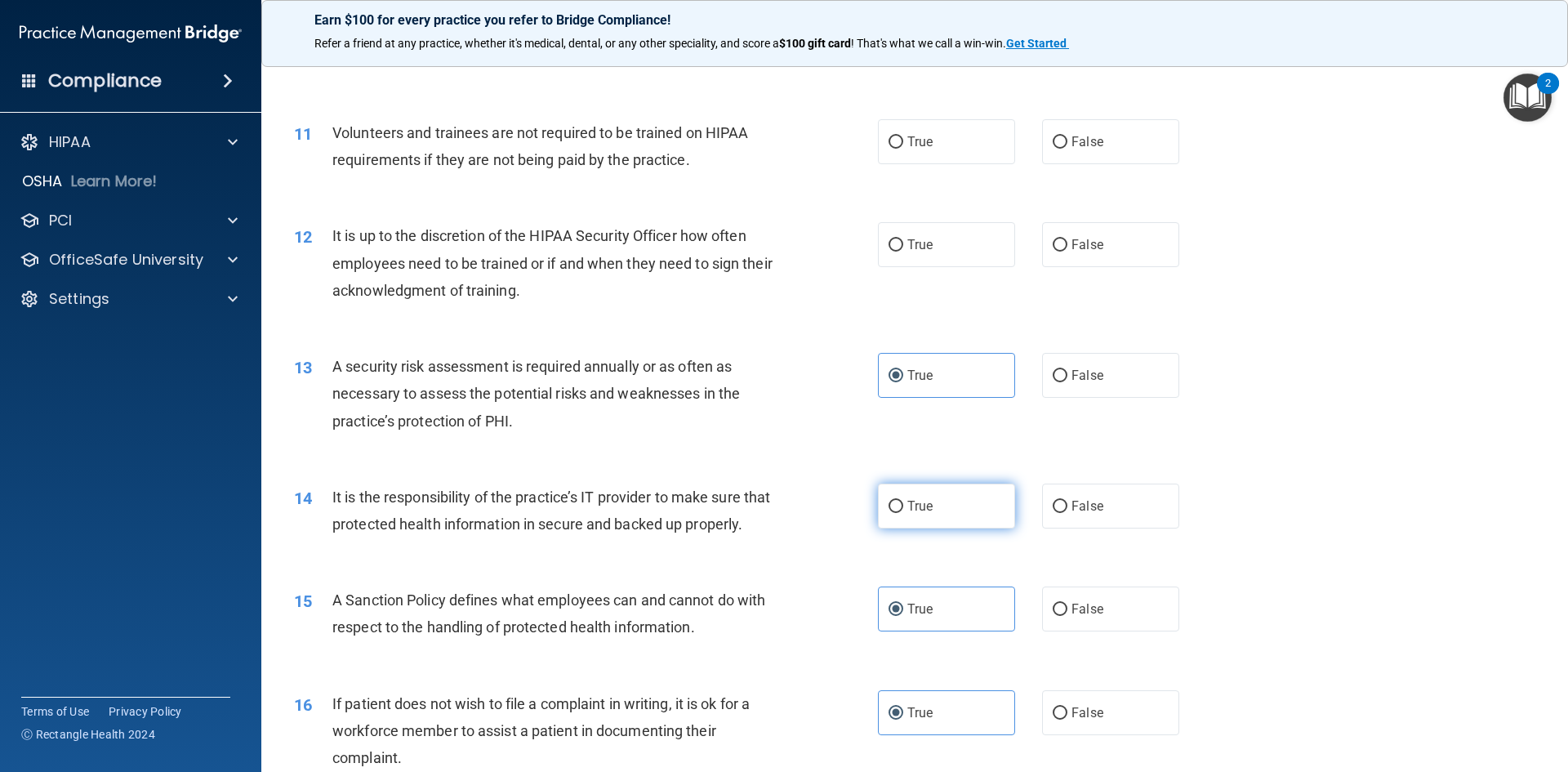
click at [929, 502] on label "True" at bounding box center [946, 506] width 137 height 45
click at [903, 502] on input "True" at bounding box center [896, 507] width 15 height 12
radio input "true"
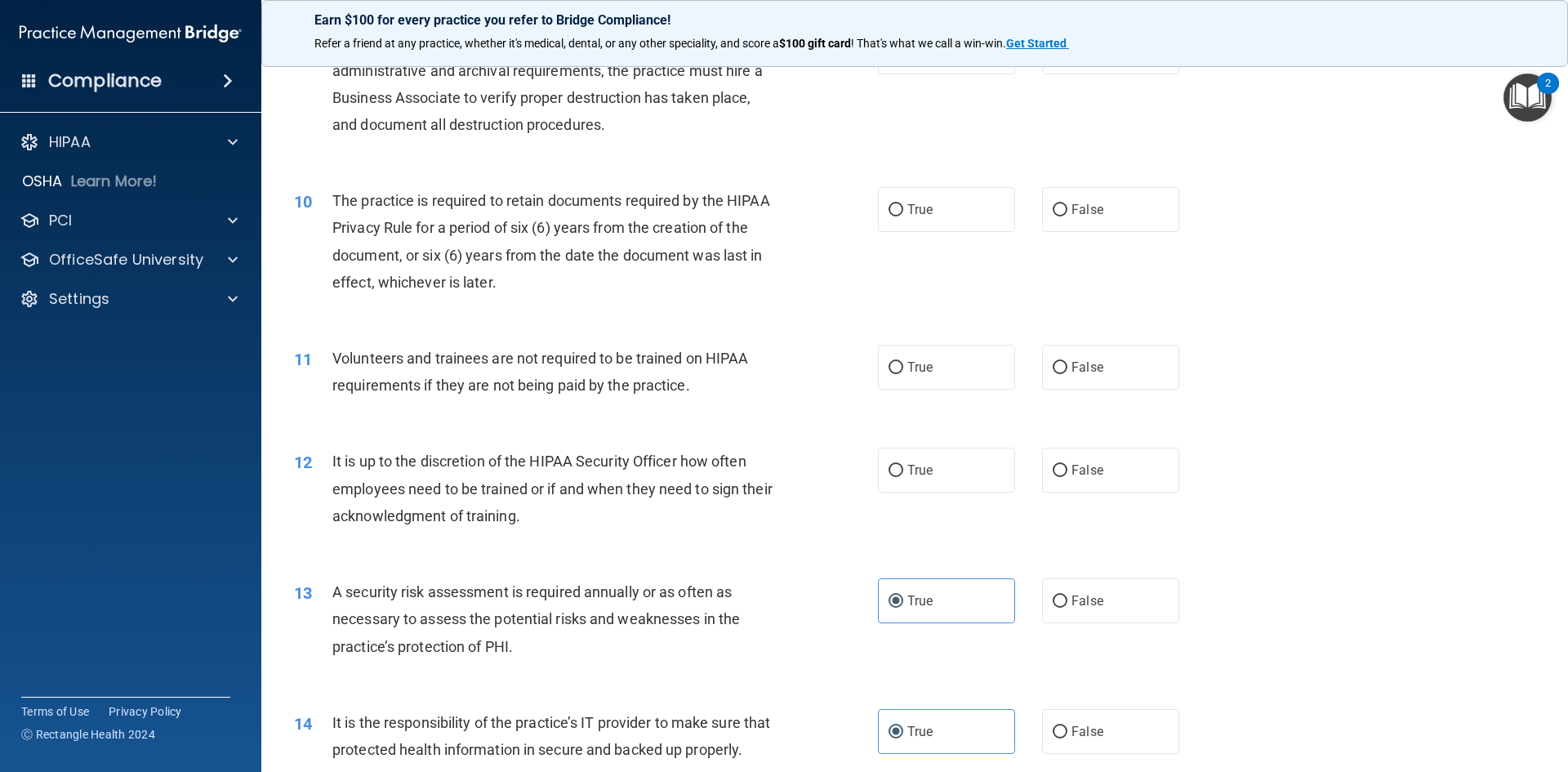
scroll to position [1123, 0]
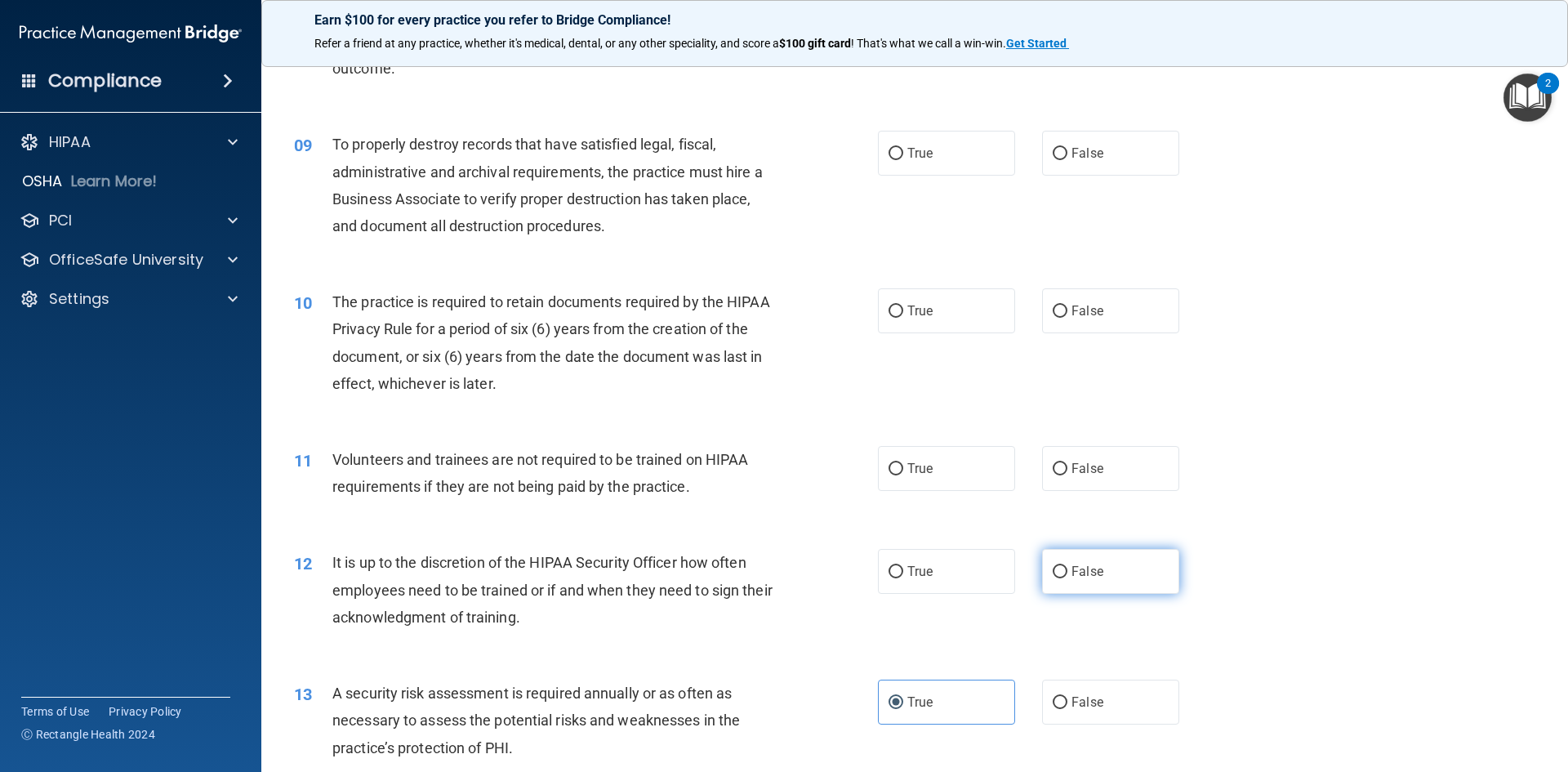
click at [1082, 568] on span "False" at bounding box center [1088, 572] width 32 height 16
click at [1068, 568] on input "False" at bounding box center [1060, 572] width 15 height 12
radio input "true"
click at [1104, 475] on label "False" at bounding box center [1110, 468] width 137 height 45
click at [1068, 475] on input "False" at bounding box center [1060, 469] width 15 height 12
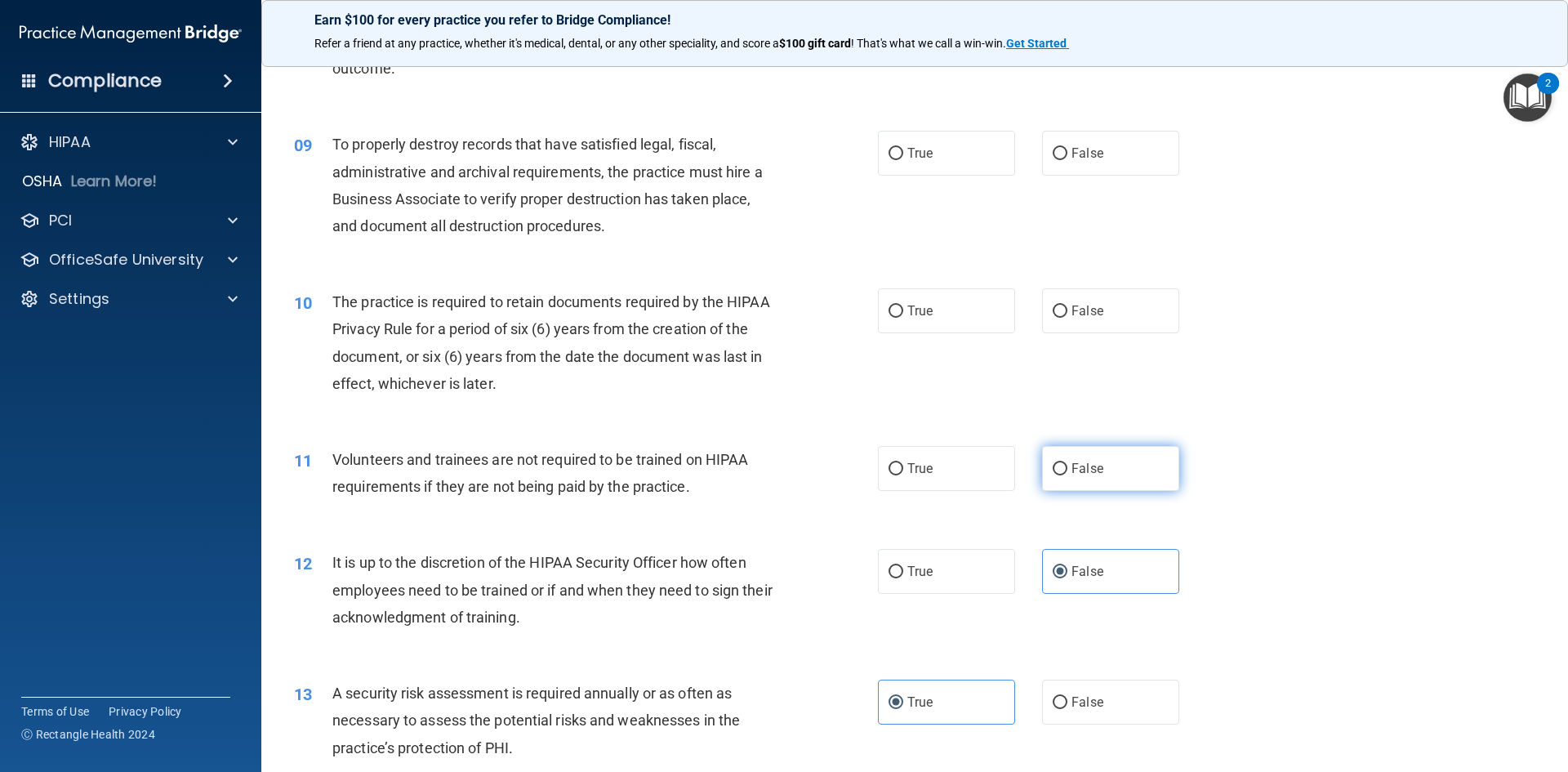
radio input "true"
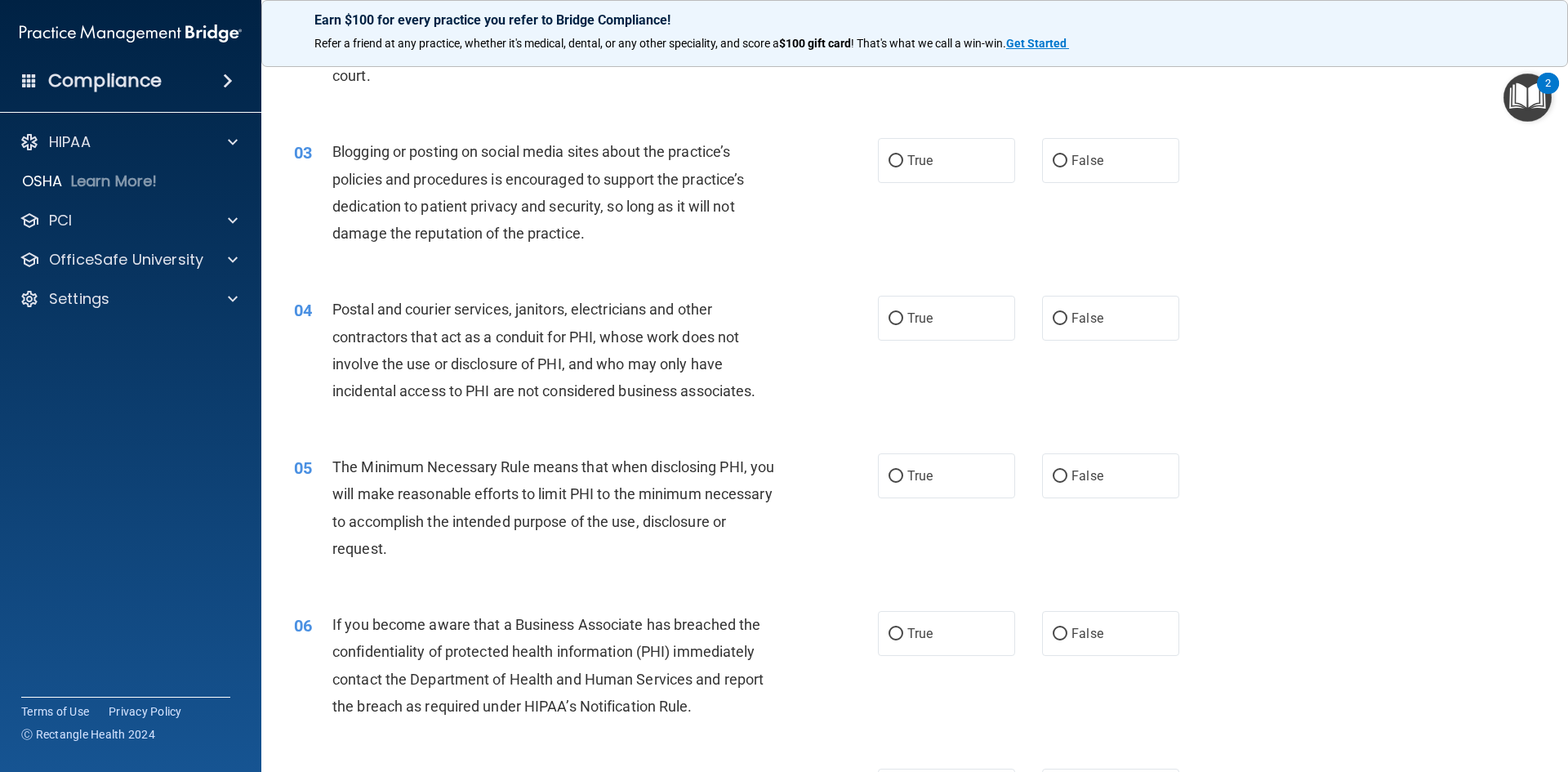
scroll to position [0, 0]
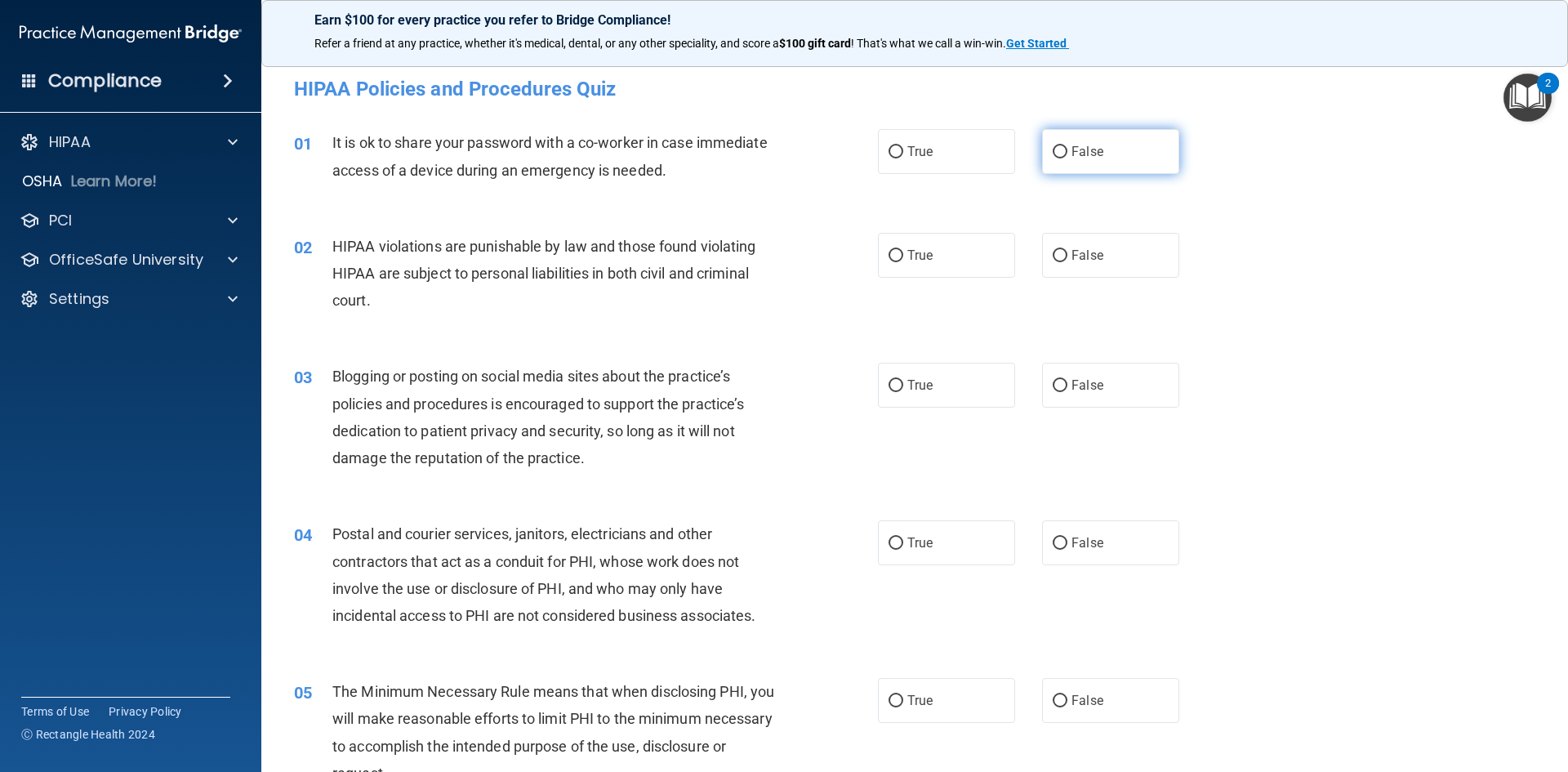
click at [1069, 172] on label "False" at bounding box center [1110, 151] width 137 height 45
click at [1068, 158] on input "False" at bounding box center [1060, 152] width 15 height 12
radio input "true"
click at [961, 256] on label "True" at bounding box center [946, 255] width 137 height 45
click at [903, 256] on input "True" at bounding box center [896, 256] width 15 height 12
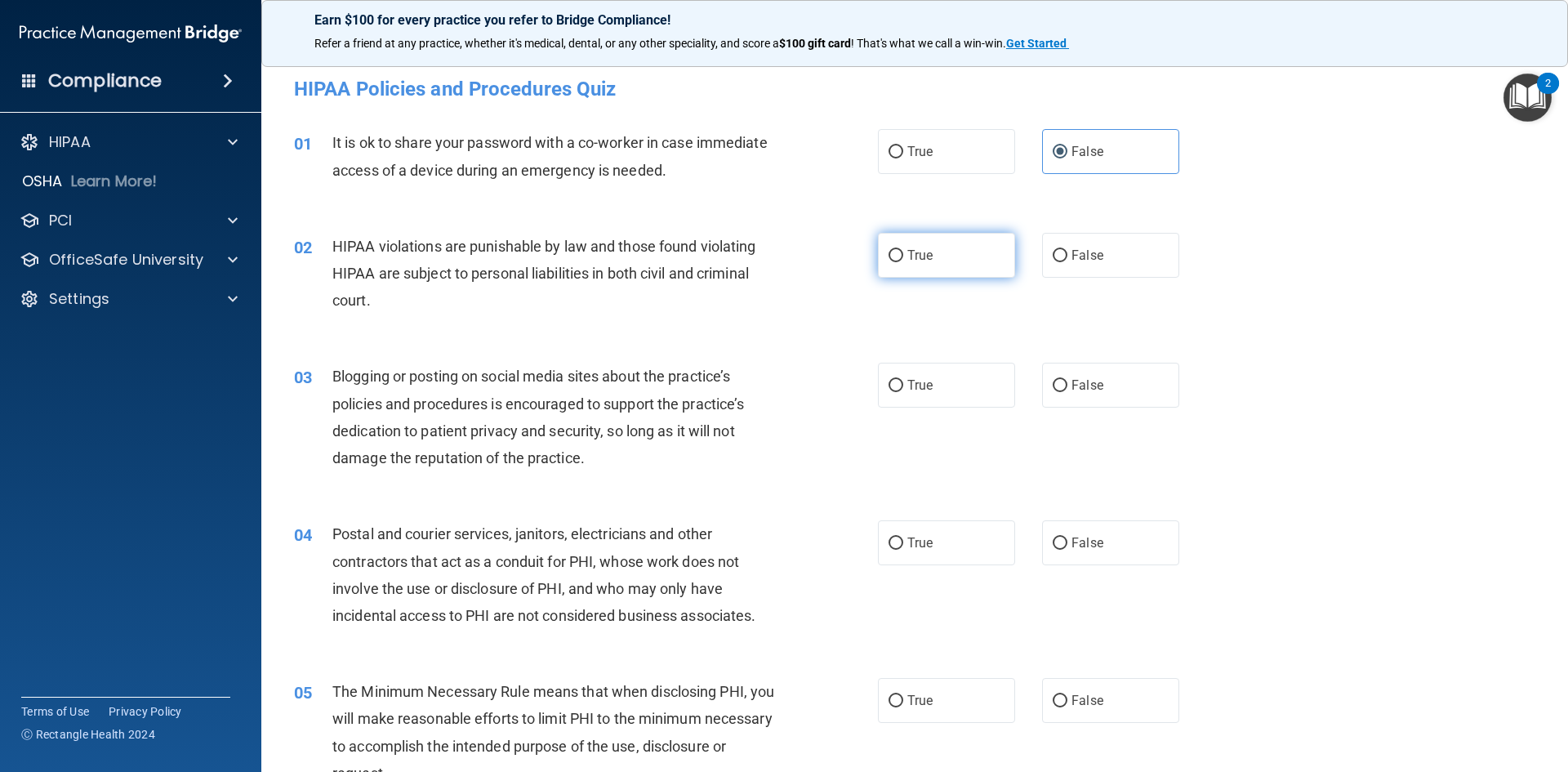
radio input "true"
click at [1146, 383] on label "False" at bounding box center [1110, 385] width 137 height 45
click at [1068, 383] on input "False" at bounding box center [1060, 386] width 15 height 12
radio input "true"
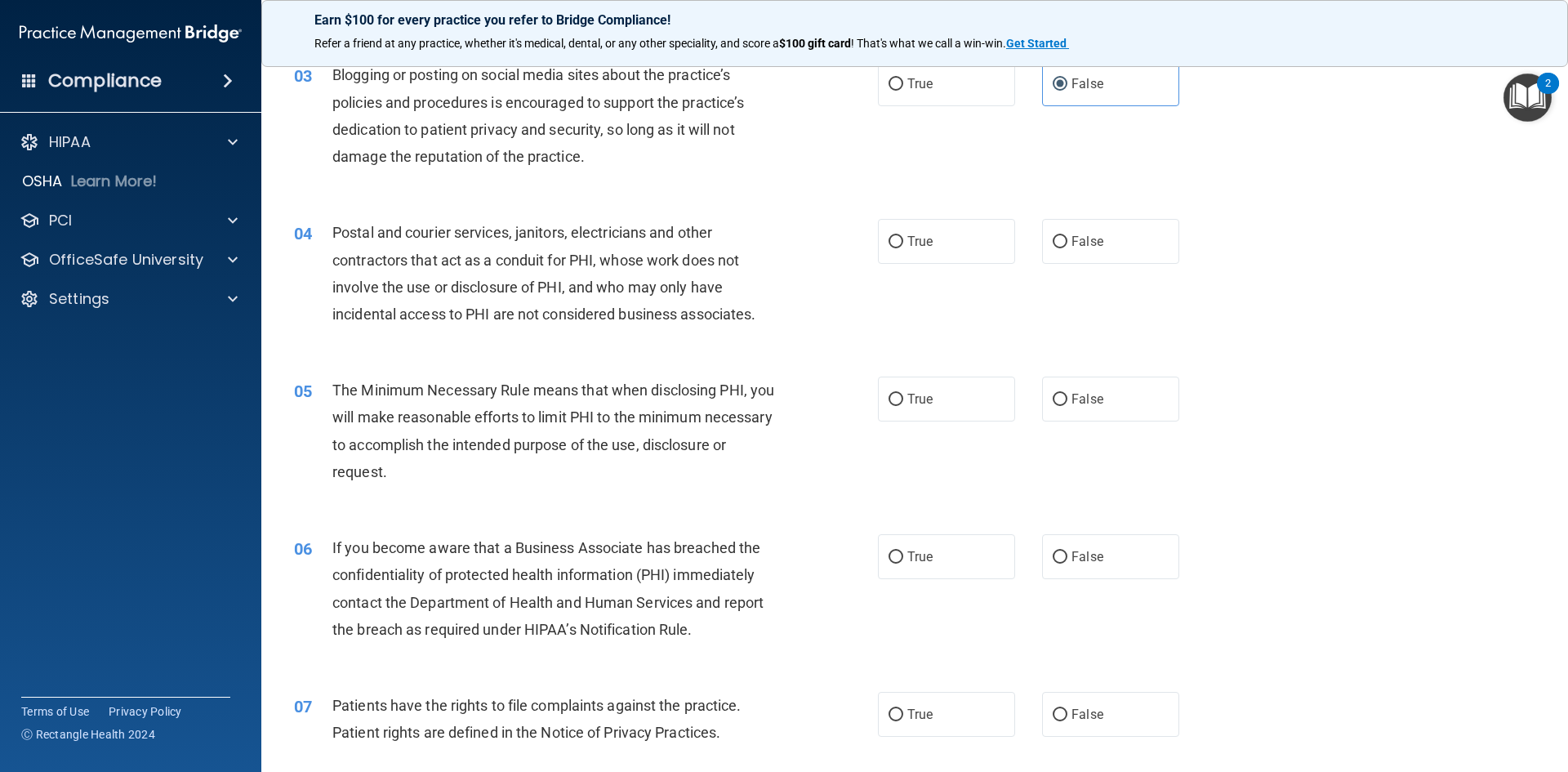
scroll to position [327, 0]
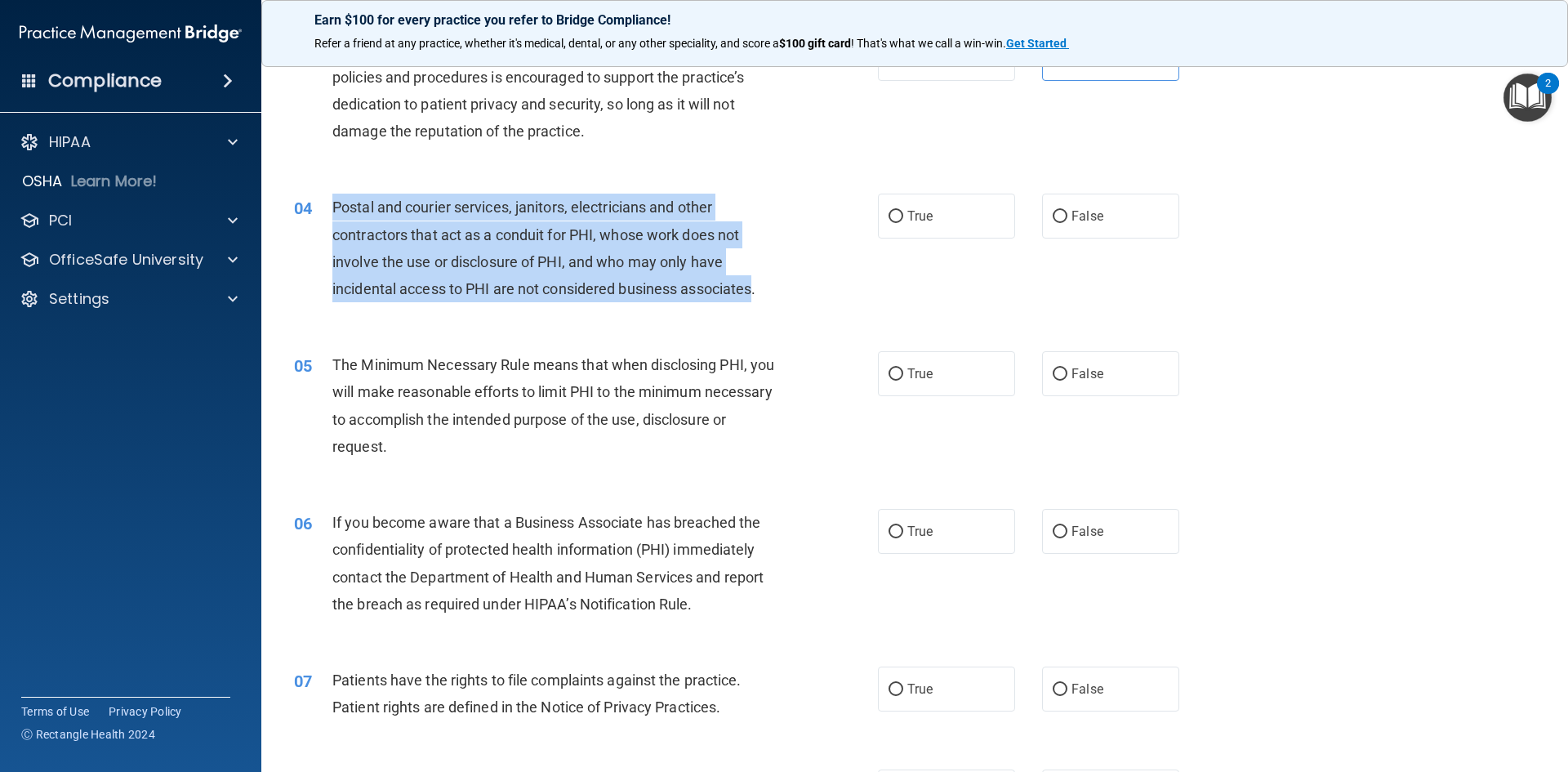
drag, startPoint x: 755, startPoint y: 292, endPoint x: 323, endPoint y: 208, distance: 440.1
click at [323, 208] on div "04 Postal and courier services, janitors, electricians and other contractors th…" at bounding box center [586, 252] width 633 height 117
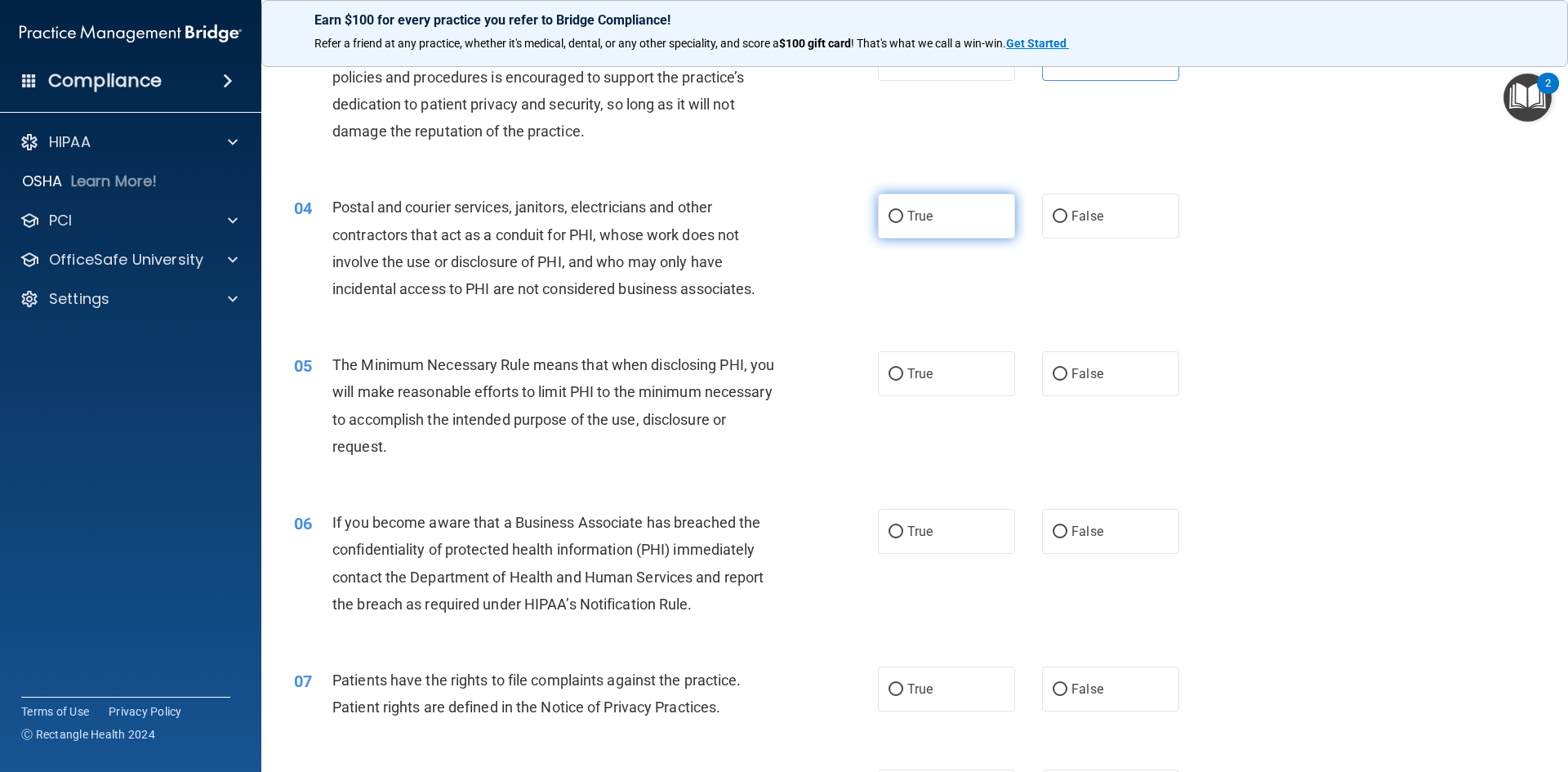
click at [972, 226] on label "True" at bounding box center [946, 216] width 137 height 45
click at [903, 223] on input "True" at bounding box center [896, 217] width 15 height 12
radio input "true"
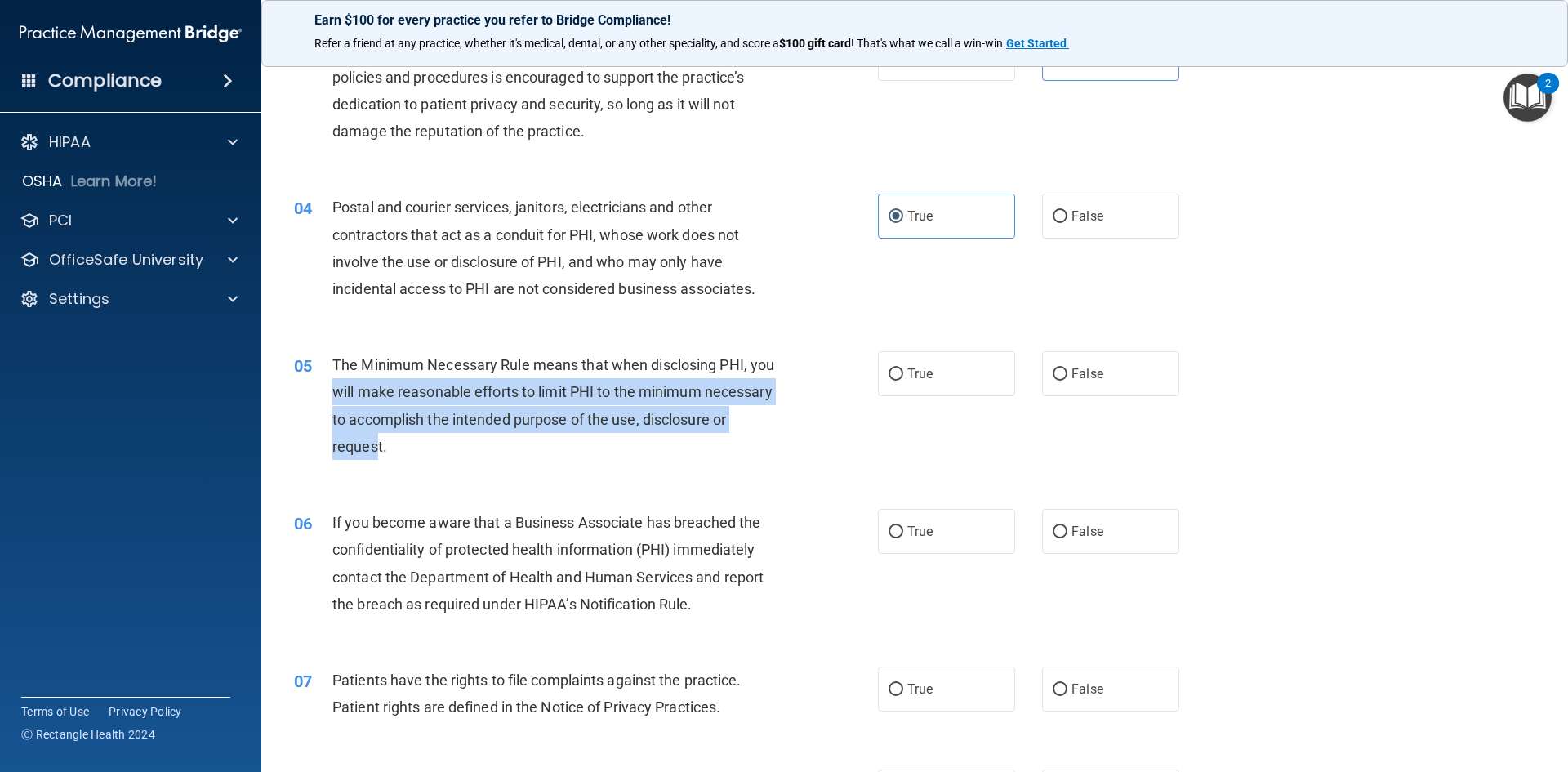
drag, startPoint x: 467, startPoint y: 446, endPoint x: 352, endPoint y: 399, distance: 124.2
click at [352, 399] on span "The Minimum Necessary Rule means that when disclosing PHI, you will make reason…" at bounding box center [553, 405] width 442 height 99
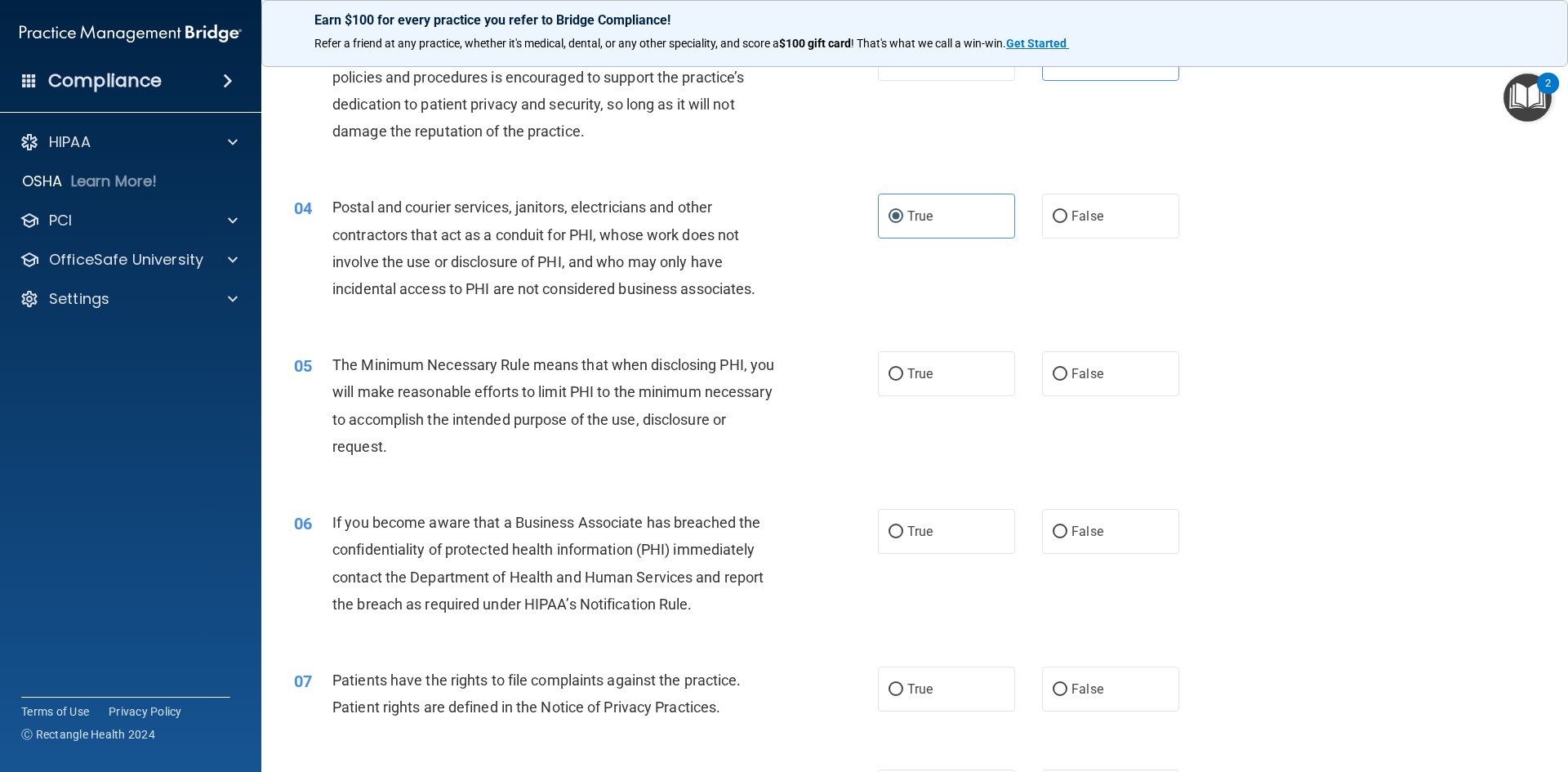
click at [500, 441] on div "The Minimum Necessary Rule means that when disclosing PHI, you will make reason…" at bounding box center [560, 405] width 457 height 109
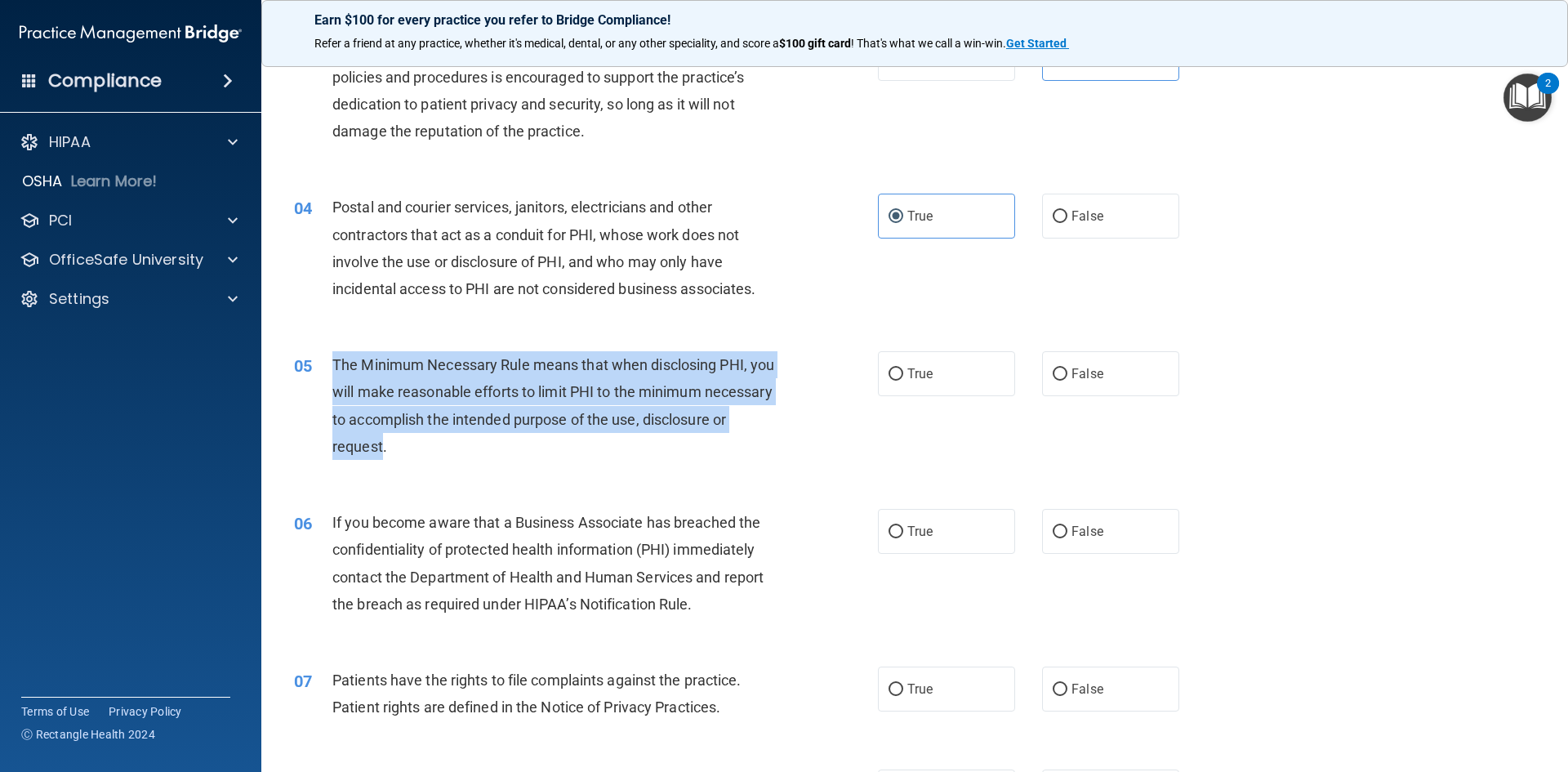
drag, startPoint x: 471, startPoint y: 448, endPoint x: 324, endPoint y: 374, distance: 164.0
click at [324, 374] on div "05 The Minimum Necessary Rule means that when disclosing PHI, you will make rea…" at bounding box center [586, 409] width 633 height 117
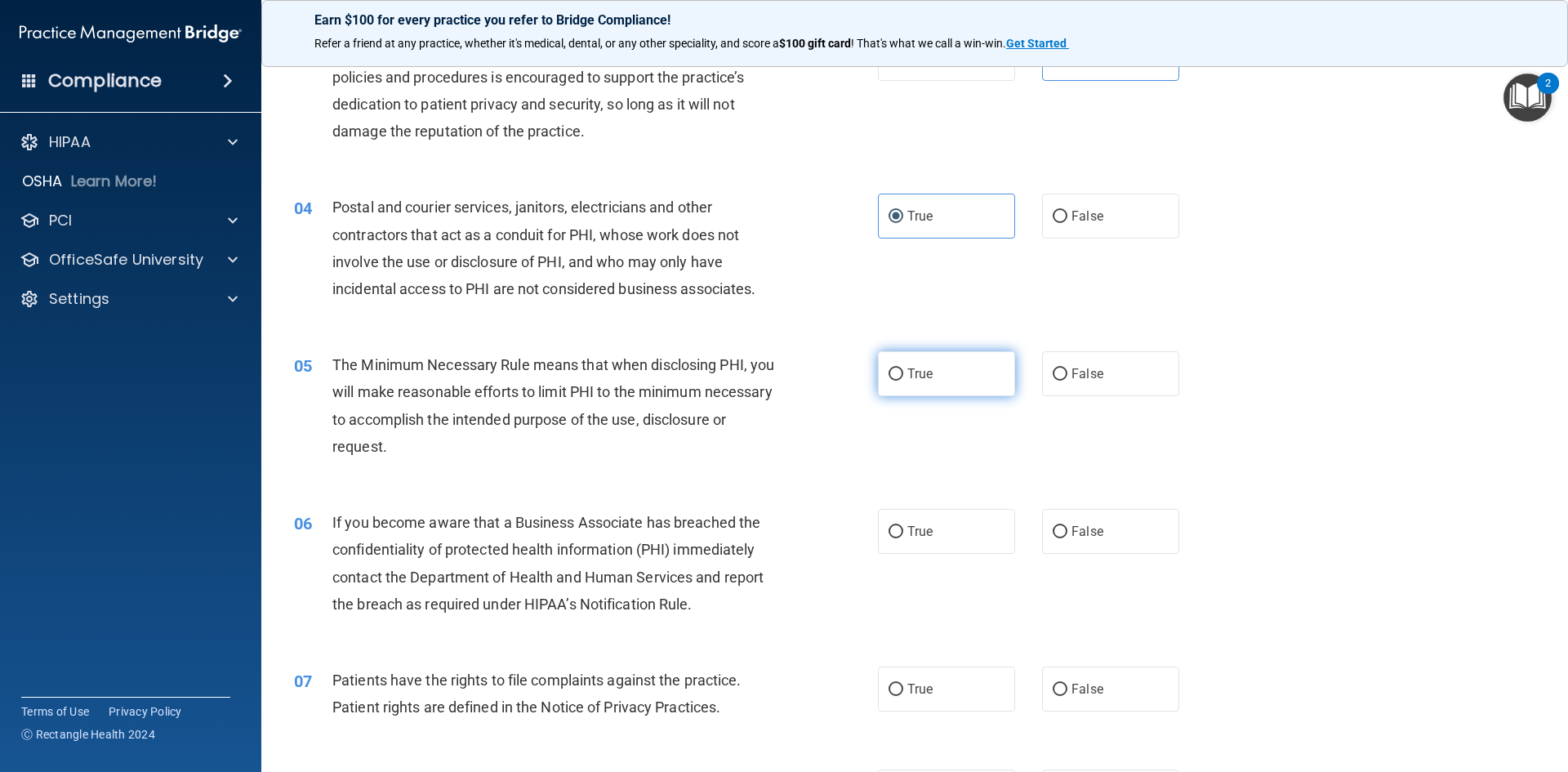
click at [932, 364] on label "True" at bounding box center [946, 373] width 137 height 45
click at [903, 368] on input "True" at bounding box center [896, 374] width 15 height 12
radio input "true"
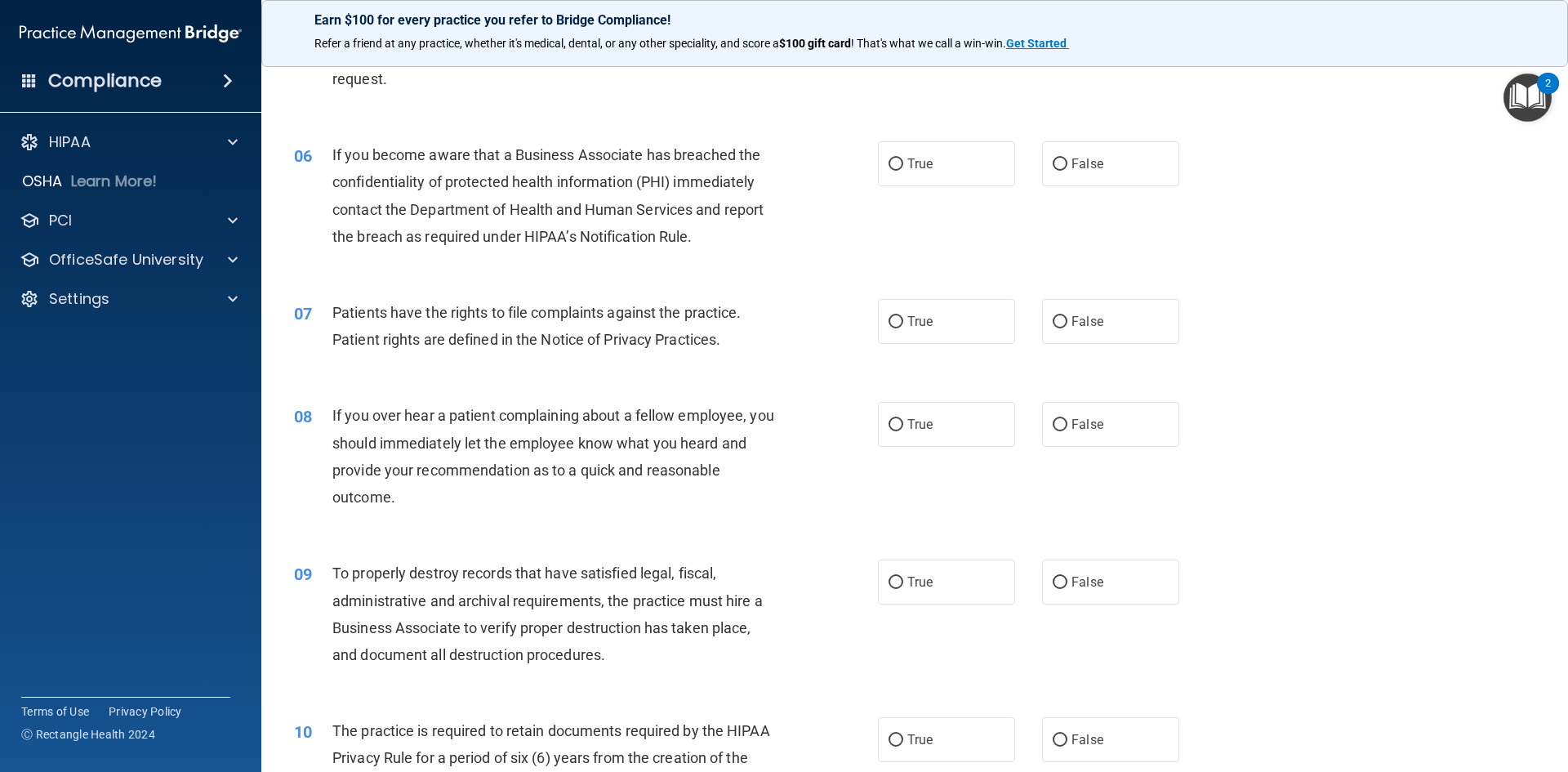
scroll to position [735, 0]
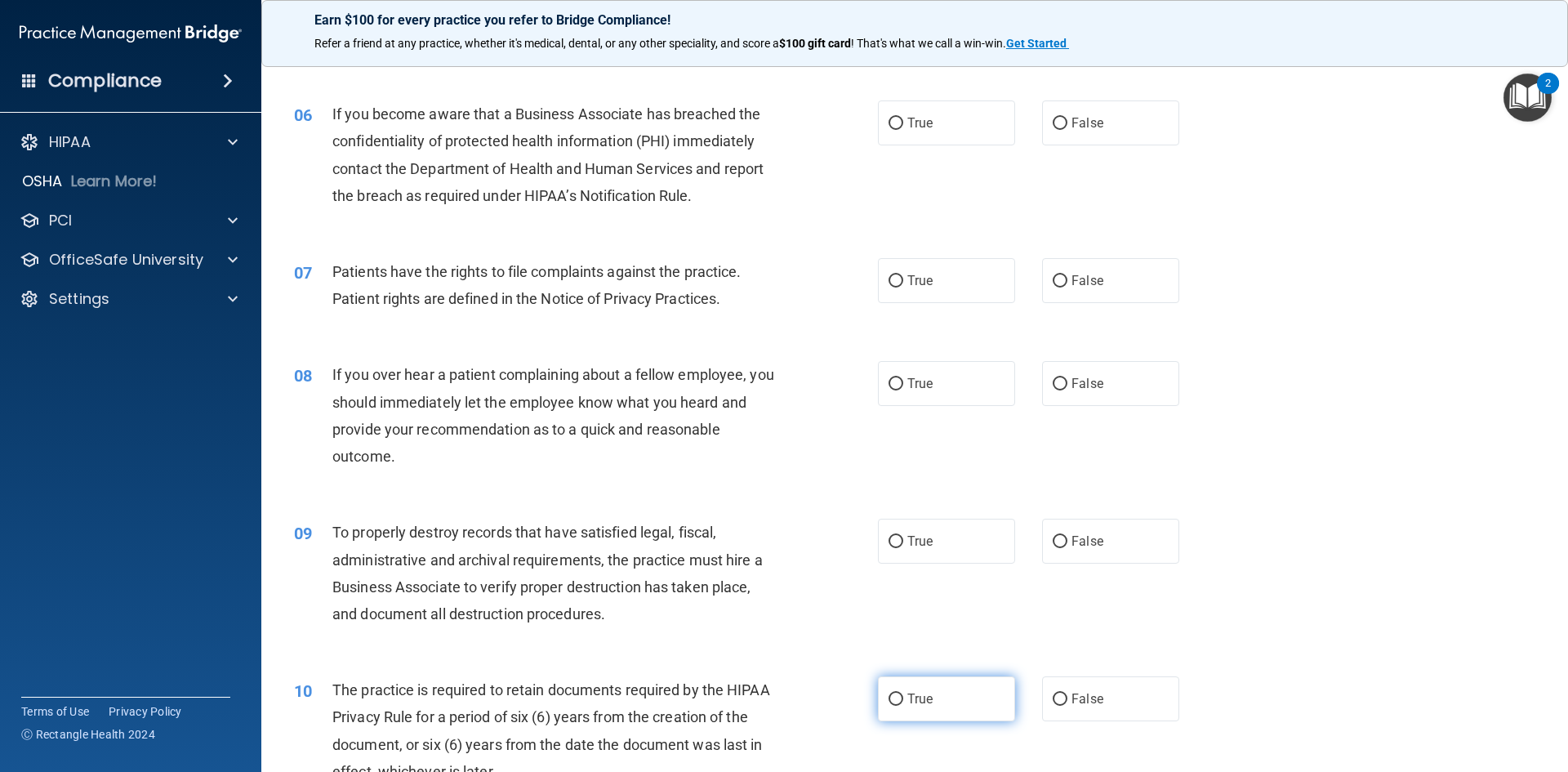
click at [944, 697] on label "True" at bounding box center [946, 698] width 137 height 45
click at [903, 697] on input "True" at bounding box center [896, 700] width 15 height 12
radio input "true"
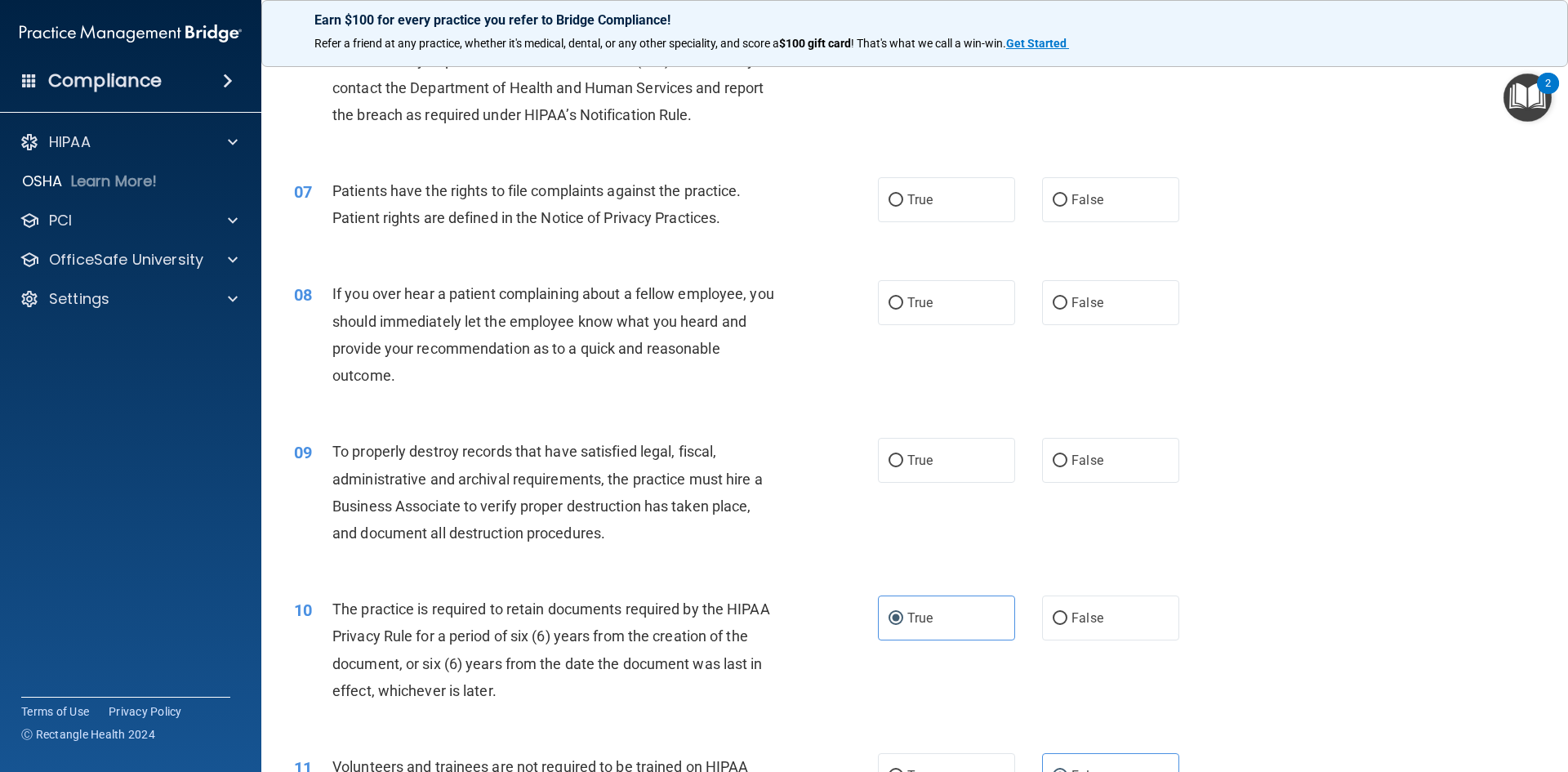
scroll to position [817, 0]
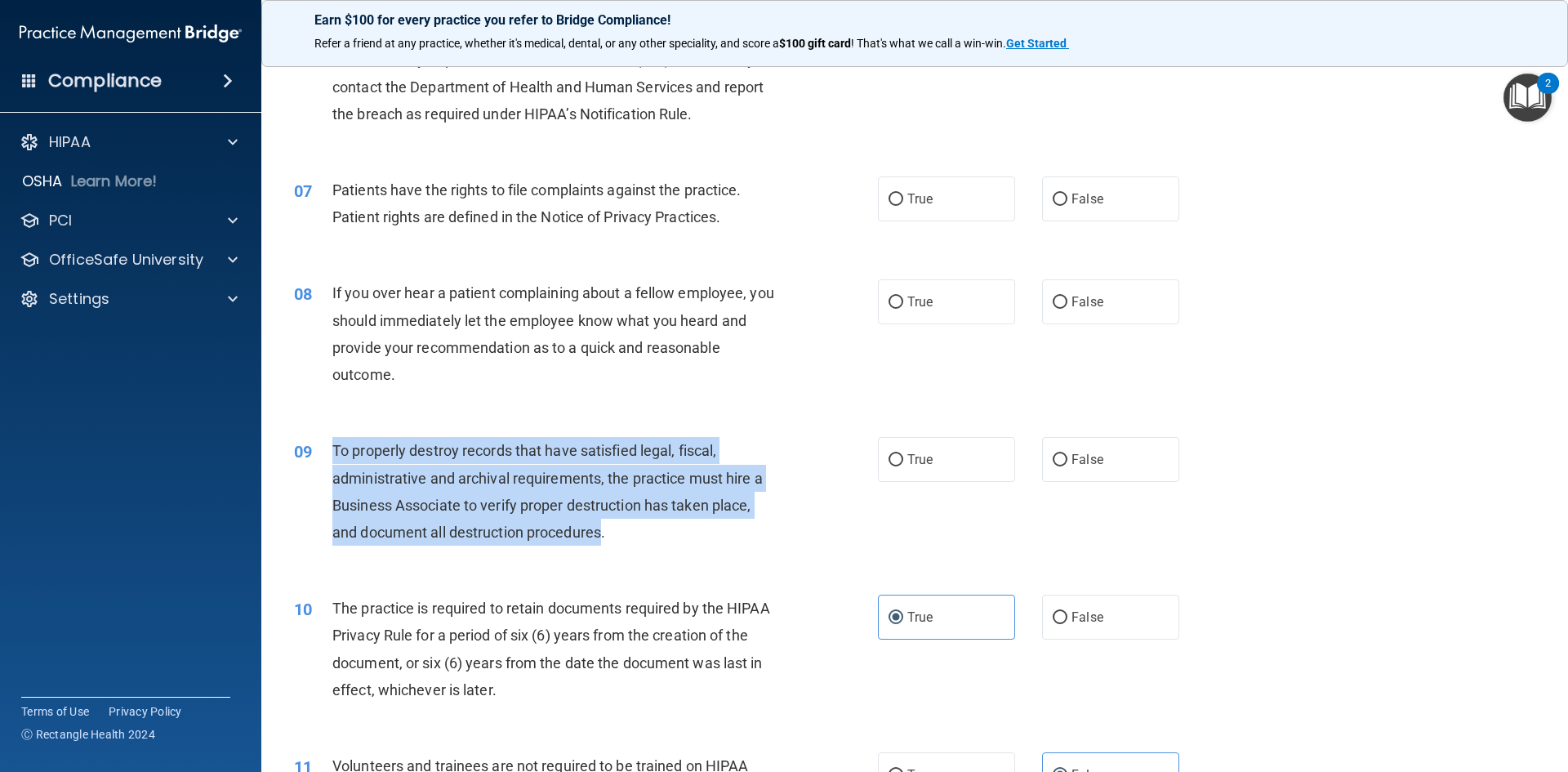
drag, startPoint x: 603, startPoint y: 536, endPoint x: 334, endPoint y: 456, distance: 280.4
click at [334, 456] on span "To properly destroy records that have satisfied legal, fiscal, administrative a…" at bounding box center [547, 491] width 430 height 99
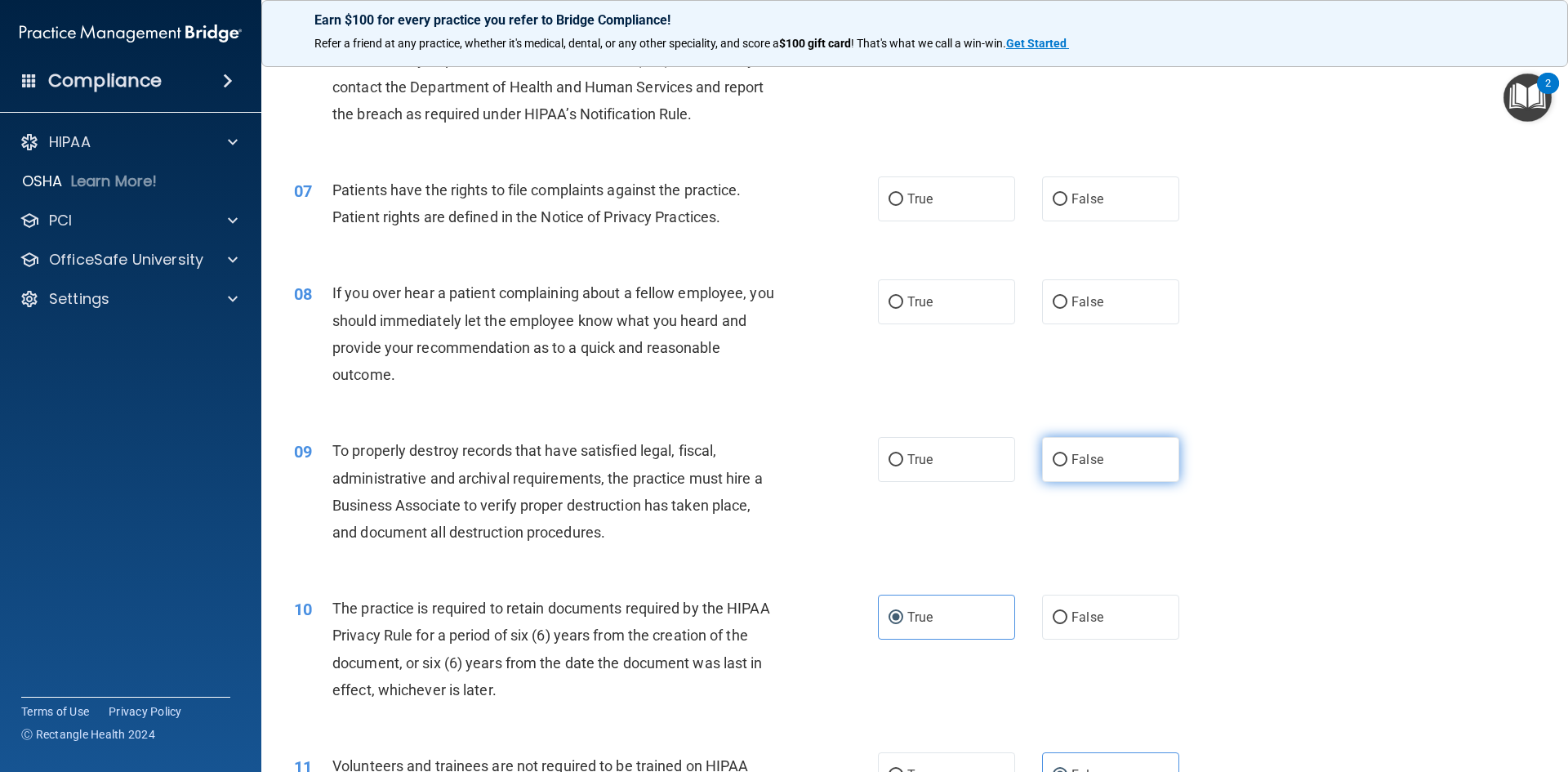
click at [1115, 471] on label "False" at bounding box center [1110, 459] width 137 height 45
click at [1068, 466] on input "False" at bounding box center [1060, 460] width 15 height 12
radio input "true"
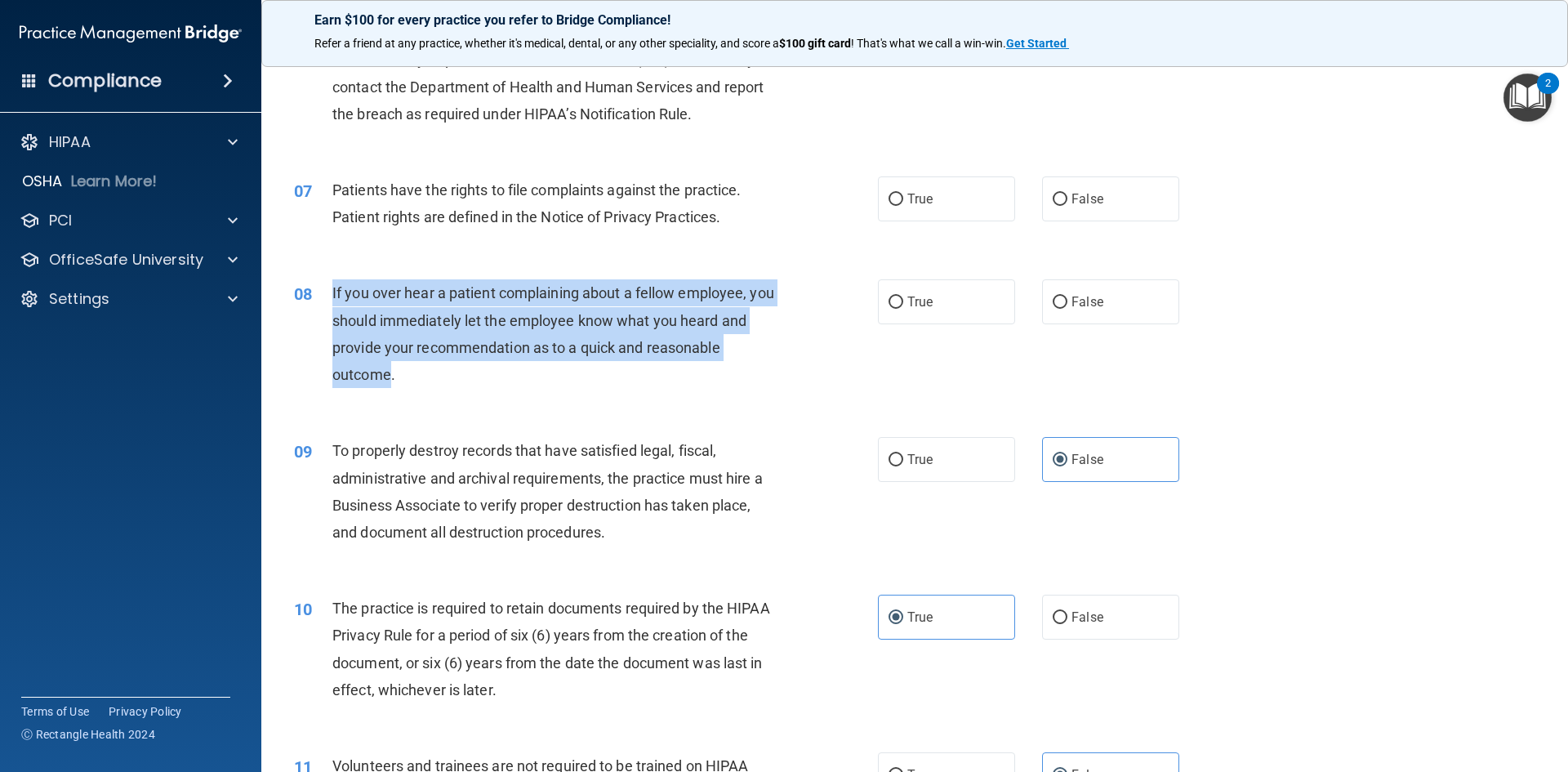
drag, startPoint x: 390, startPoint y: 372, endPoint x: 326, endPoint y: 294, distance: 101.0
click at [326, 294] on div "08 If you over hear a patient complaining about a fellow employee, you should i…" at bounding box center [586, 337] width 633 height 117
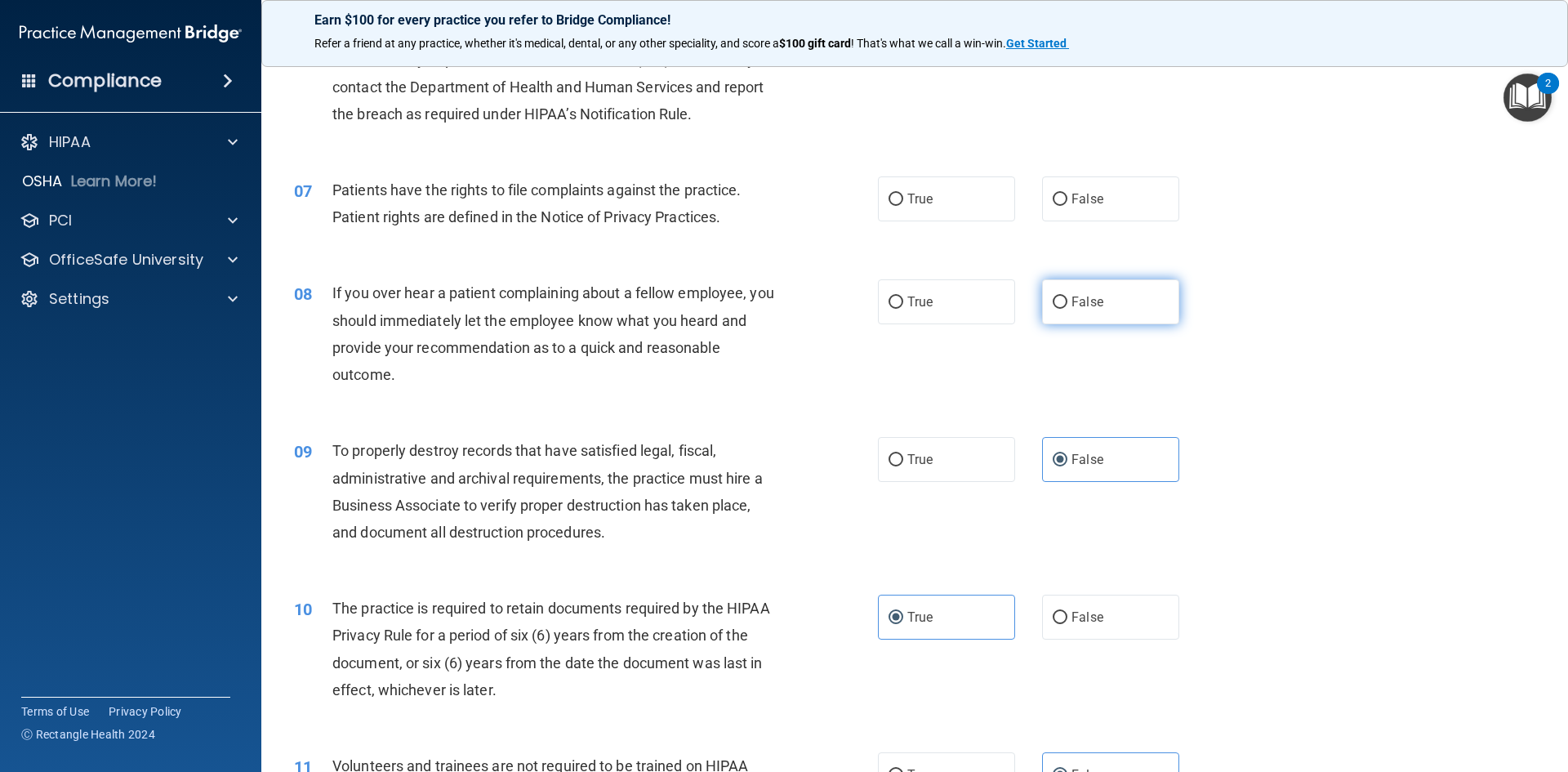
click at [1109, 316] on label "False" at bounding box center [1110, 301] width 137 height 45
click at [1068, 309] on input "False" at bounding box center [1060, 303] width 15 height 12
radio input "true"
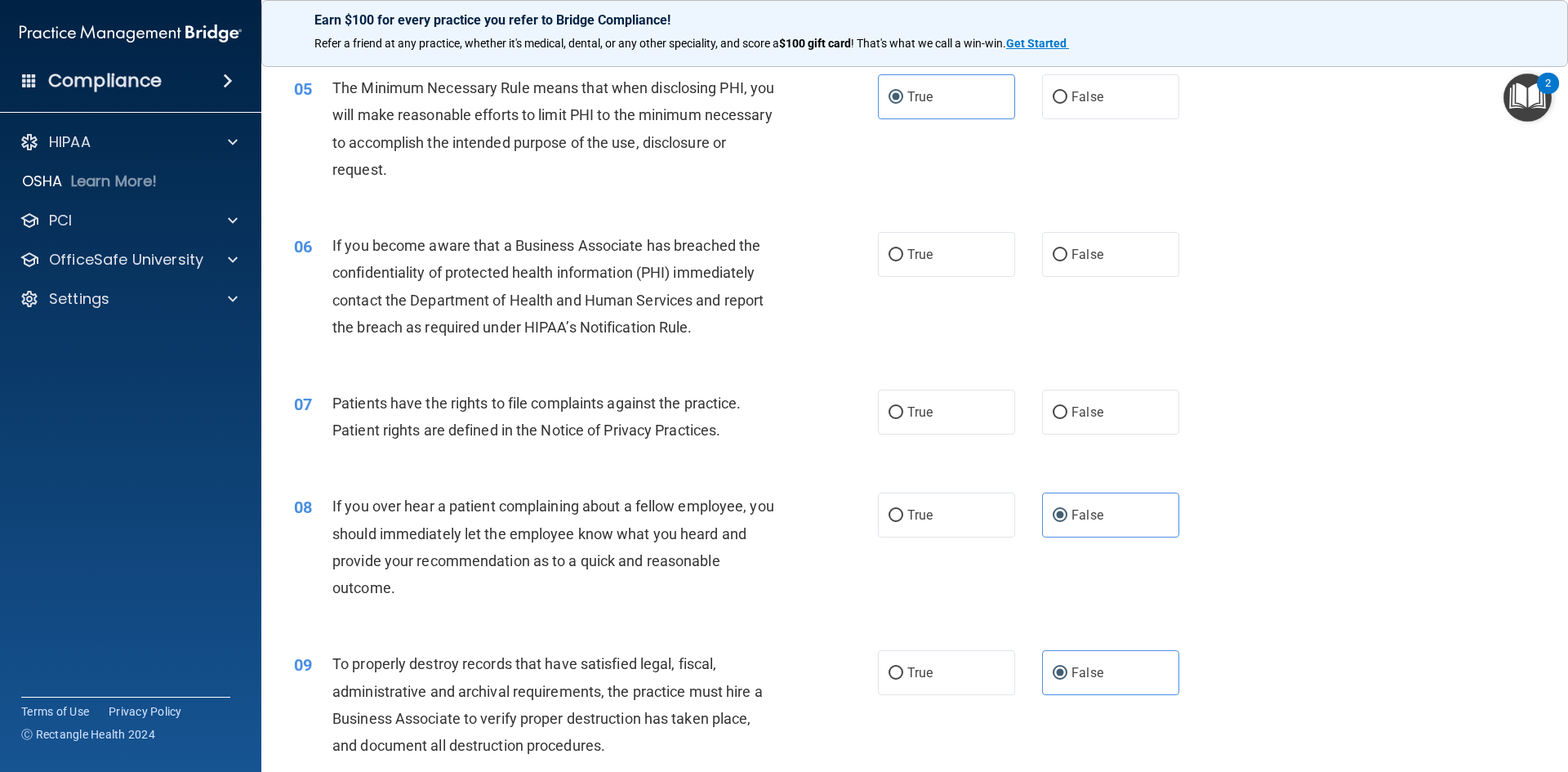
scroll to position [572, 0]
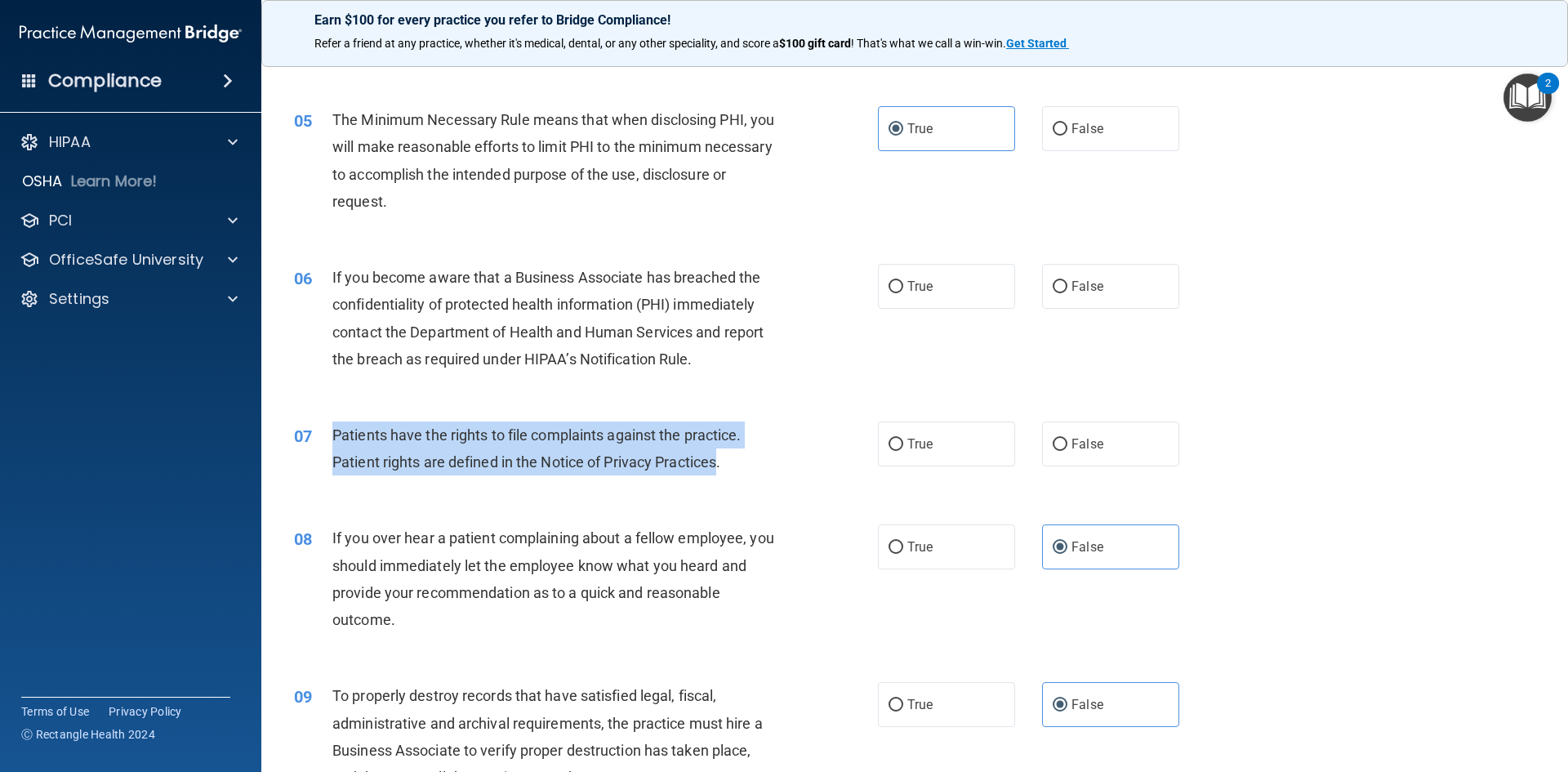
drag, startPoint x: 720, startPoint y: 461, endPoint x: 336, endPoint y: 426, distance: 385.5
click at [336, 426] on span "Patients have the rights to file complaints against the practice. Patient right…" at bounding box center [536, 448] width 409 height 44
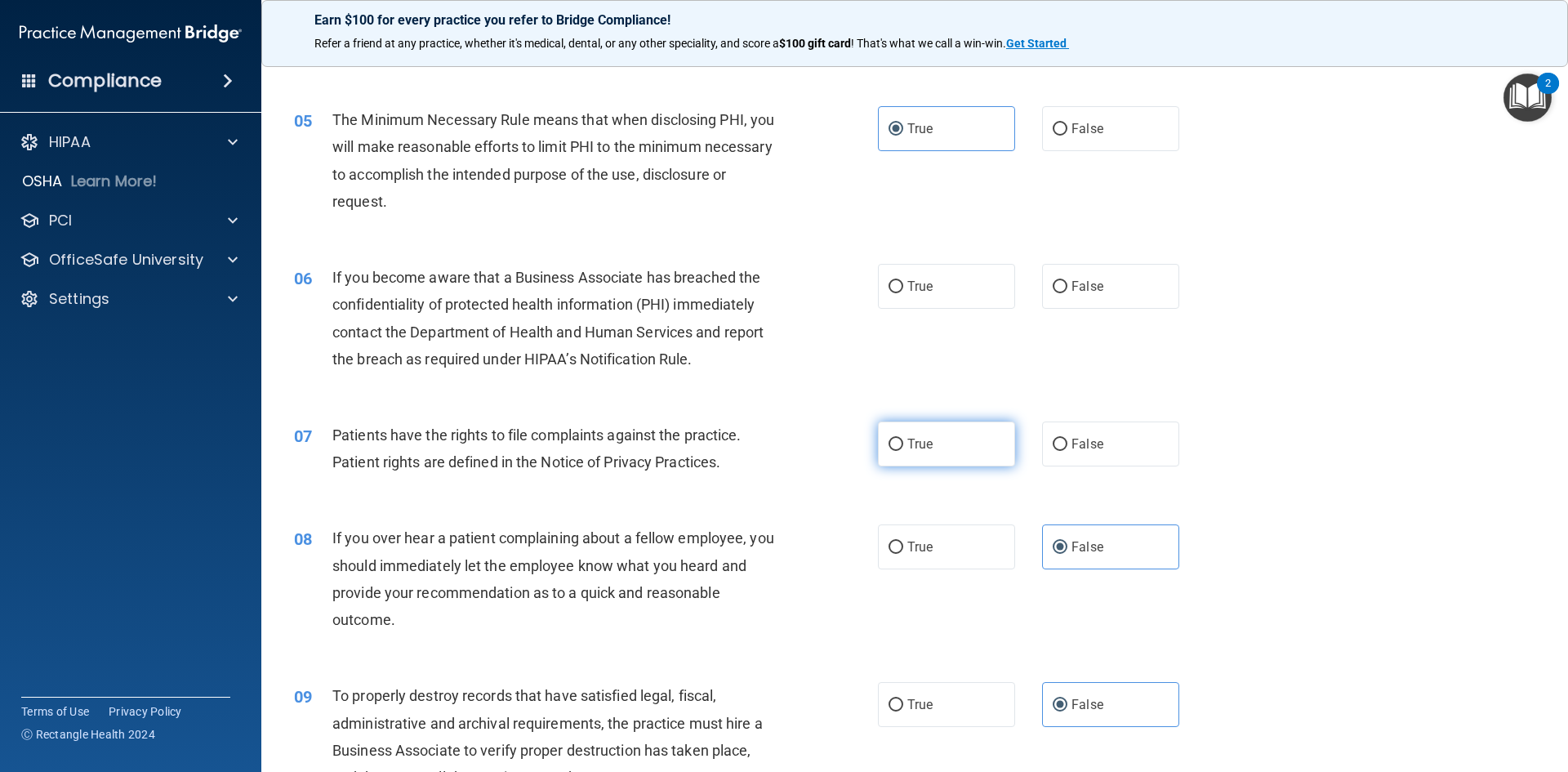
click at [936, 448] on label "True" at bounding box center [946, 443] width 137 height 45
click at [903, 448] on input "True" at bounding box center [896, 445] width 15 height 12
radio input "true"
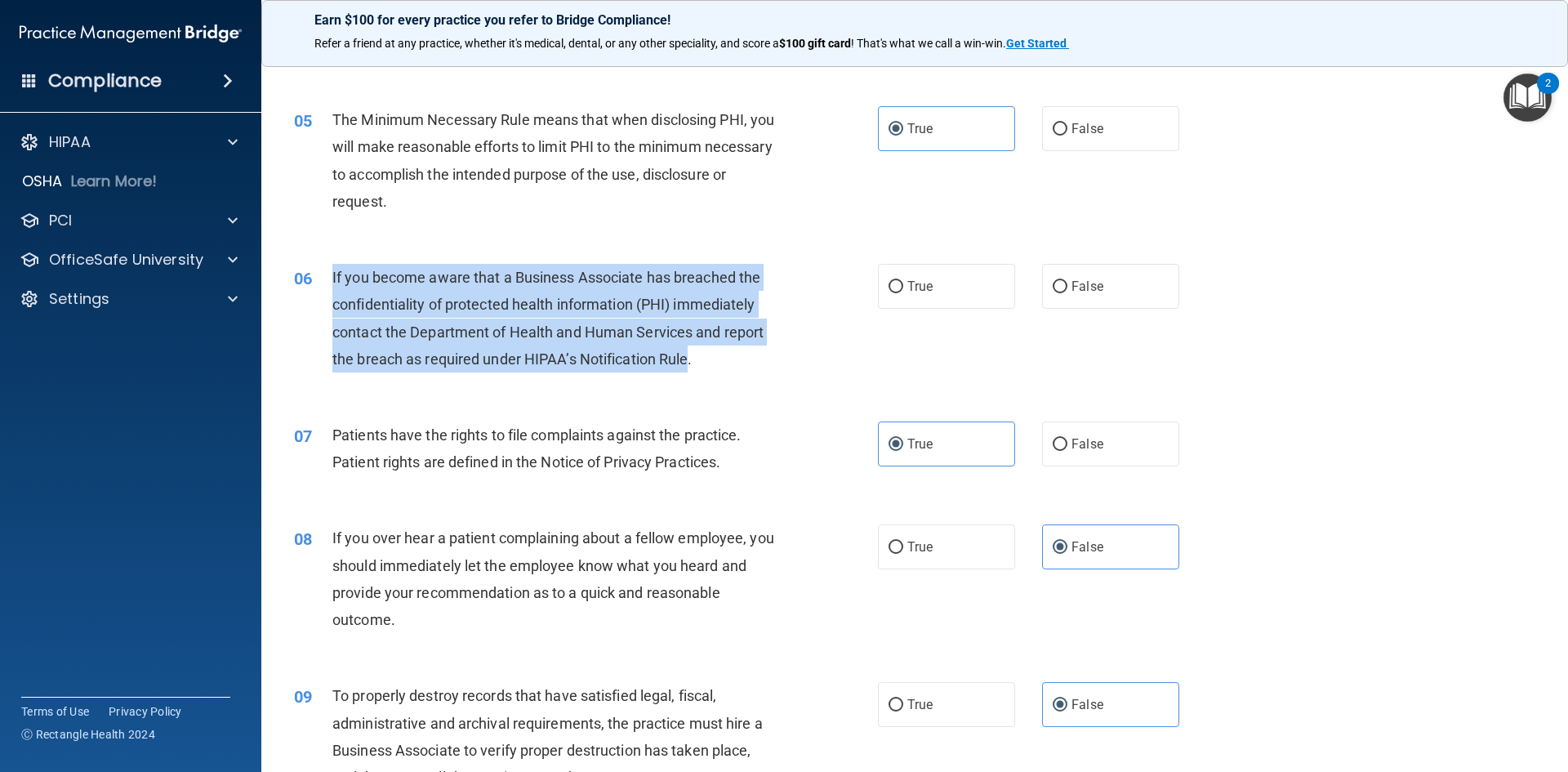
drag, startPoint x: 690, startPoint y: 357, endPoint x: 334, endPoint y: 274, distance: 365.6
click at [333, 275] on span "If you become aware that a Business Associate has breached the confidentiality …" at bounding box center [547, 318] width 431 height 99
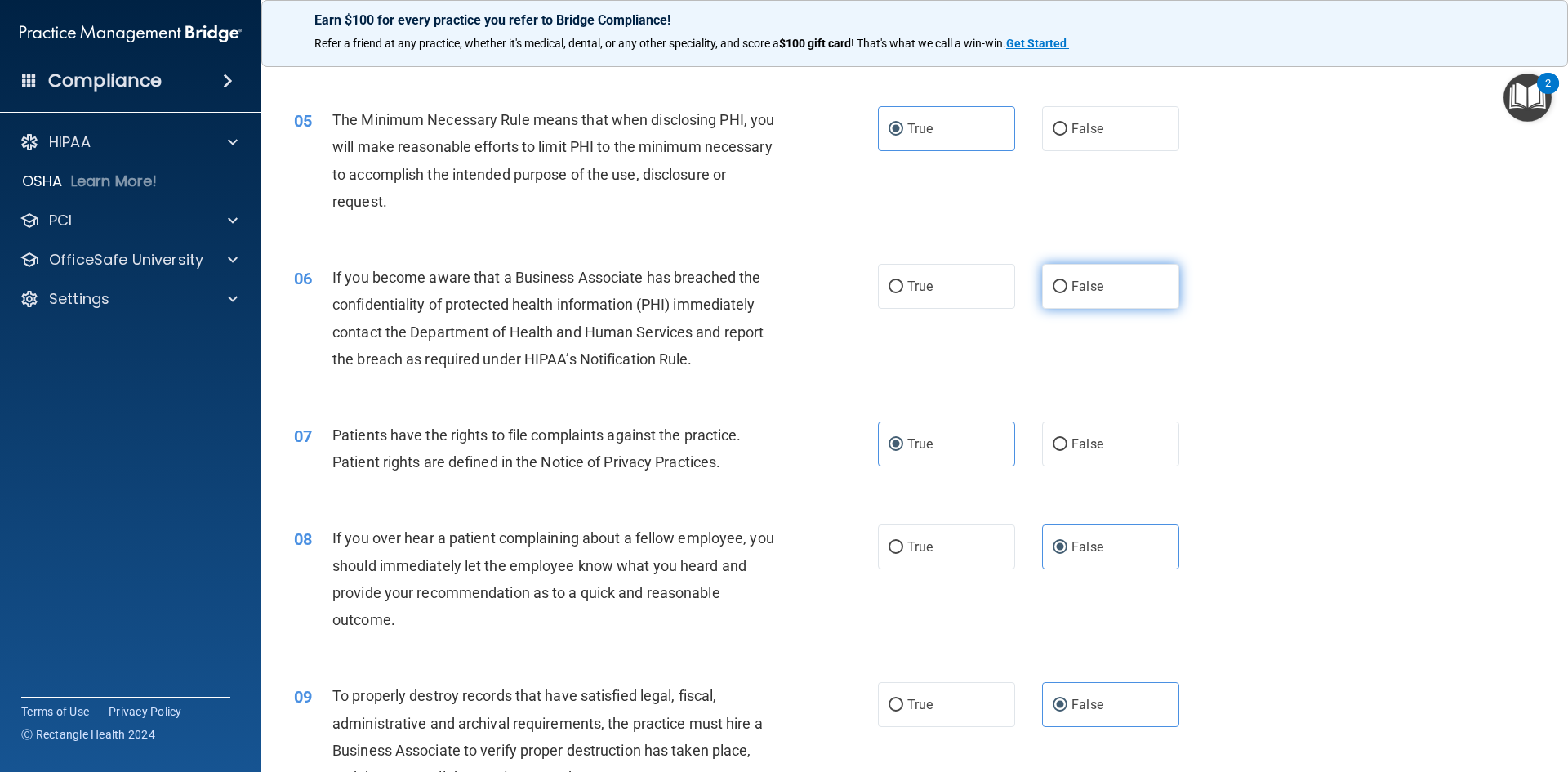
click at [1087, 271] on label "False" at bounding box center [1110, 286] width 137 height 45
click at [1068, 281] on input "False" at bounding box center [1060, 287] width 15 height 12
radio input "true"
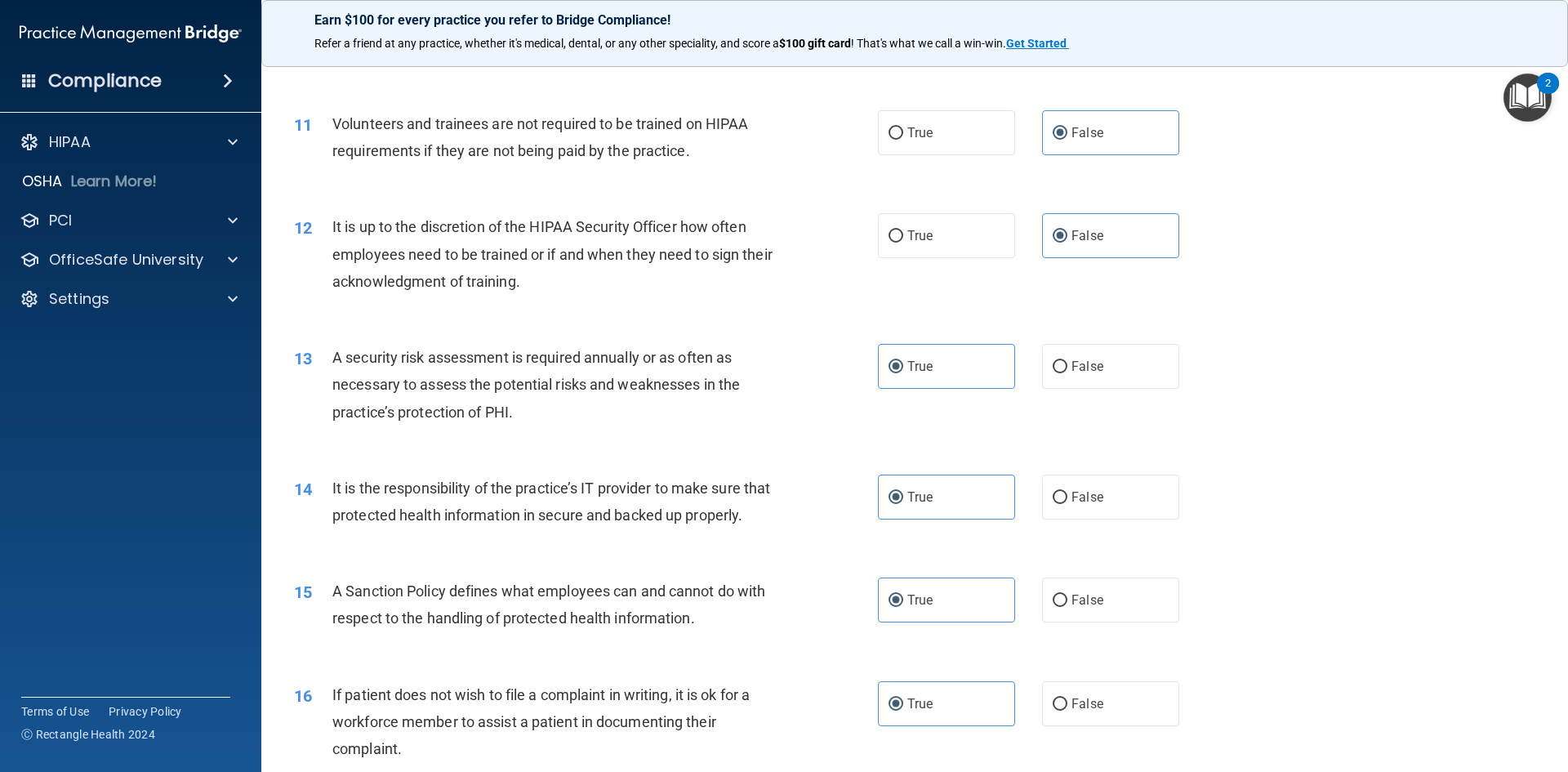
scroll to position [1470, 0]
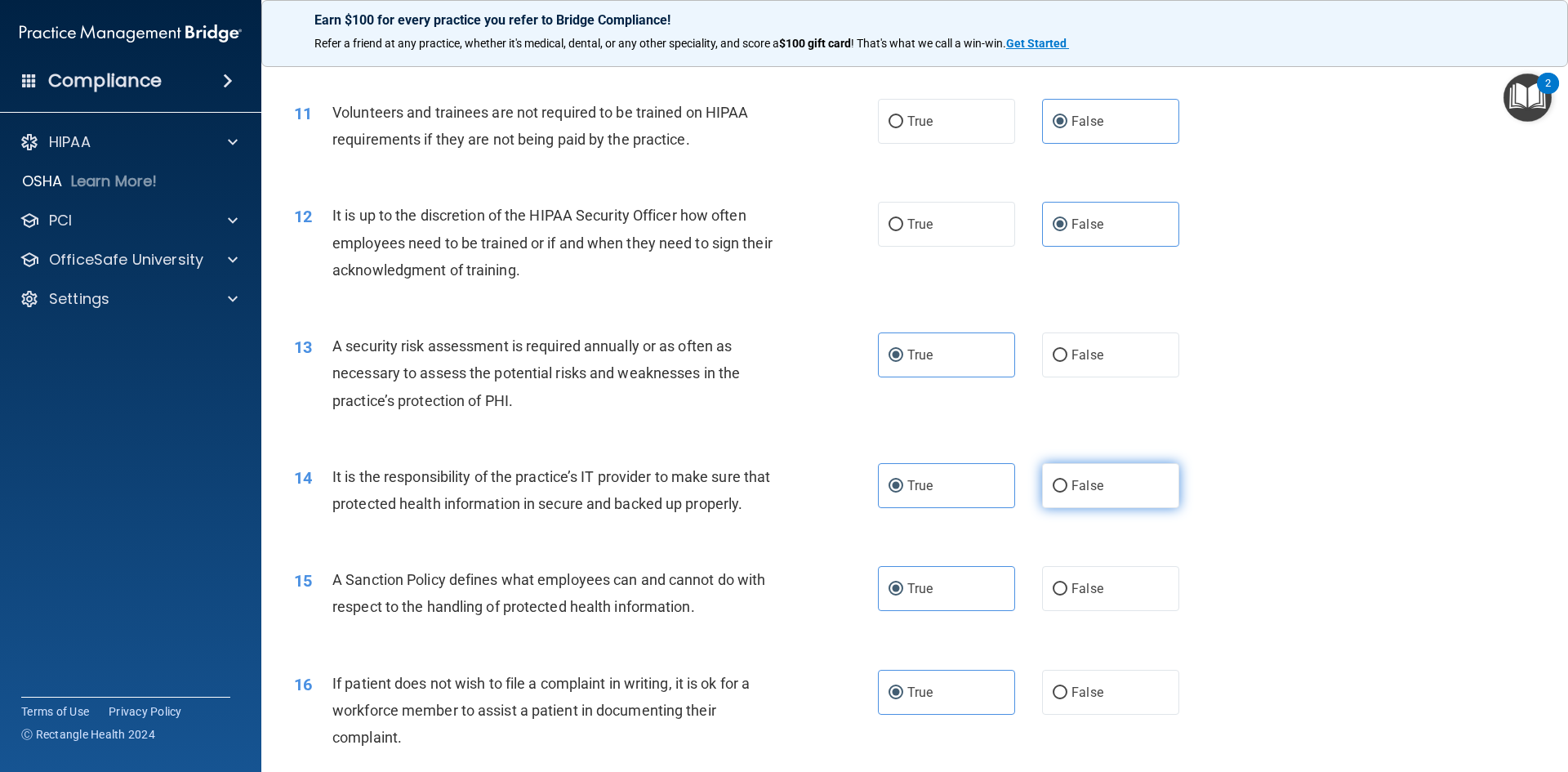
click at [1117, 497] on label "False" at bounding box center [1110, 485] width 137 height 45
click at [1068, 493] on input "False" at bounding box center [1060, 486] width 15 height 12
radio input "true"
radio input "false"
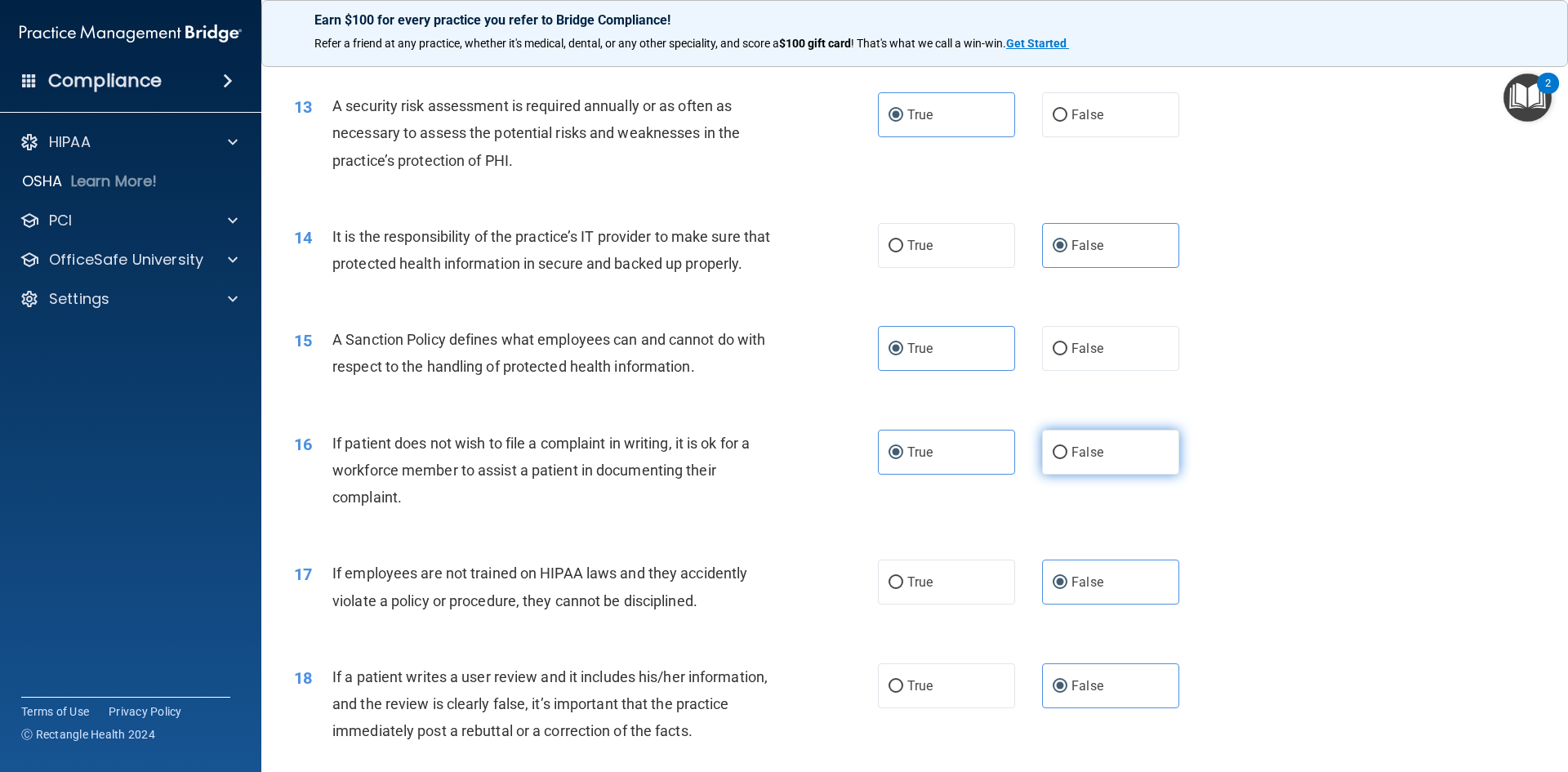
scroll to position [1715, 0]
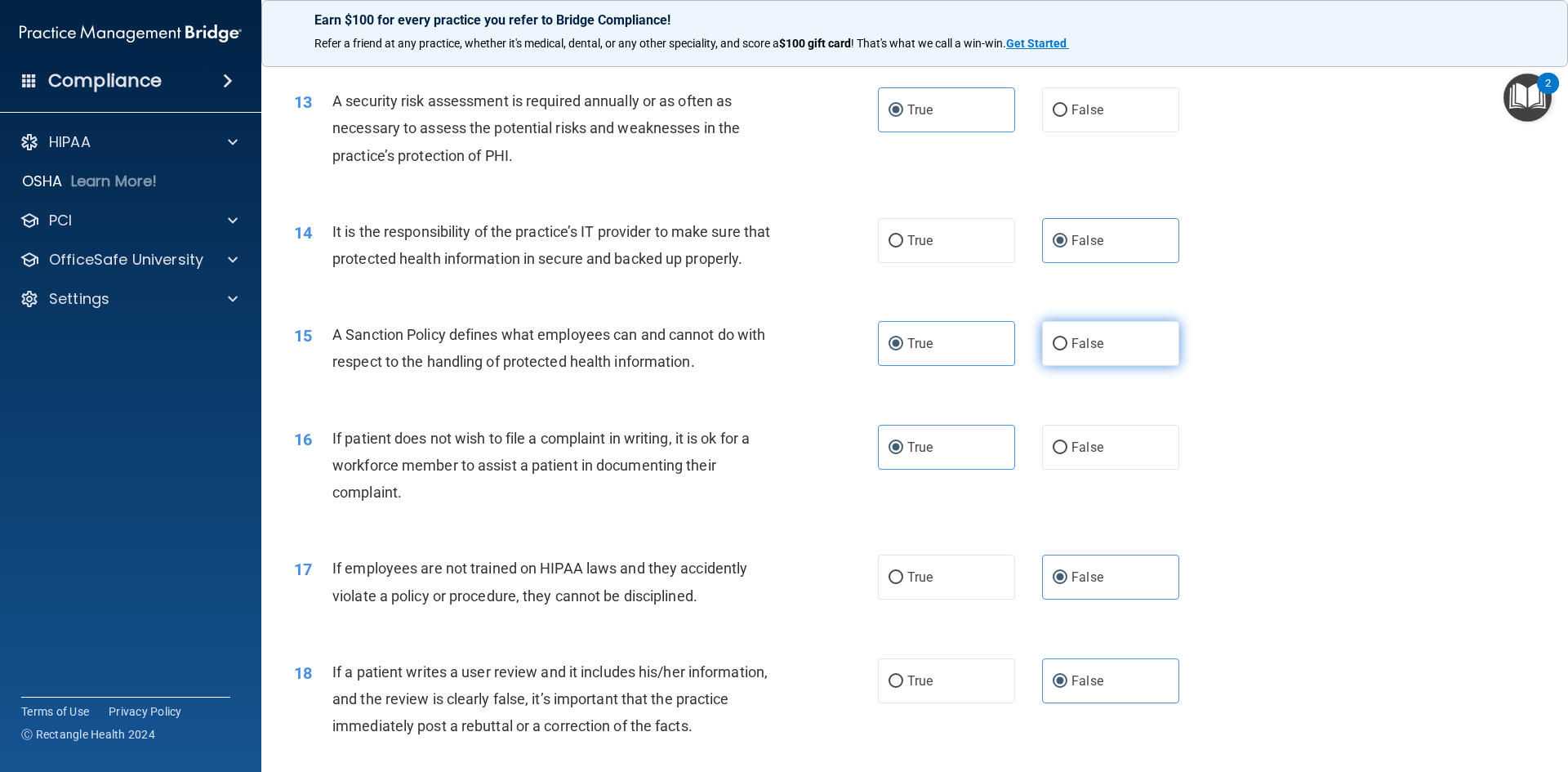
click at [1113, 366] on label "False" at bounding box center [1110, 343] width 137 height 45
click at [1068, 350] on input "False" at bounding box center [1060, 344] width 15 height 12
radio input "true"
radio input "false"
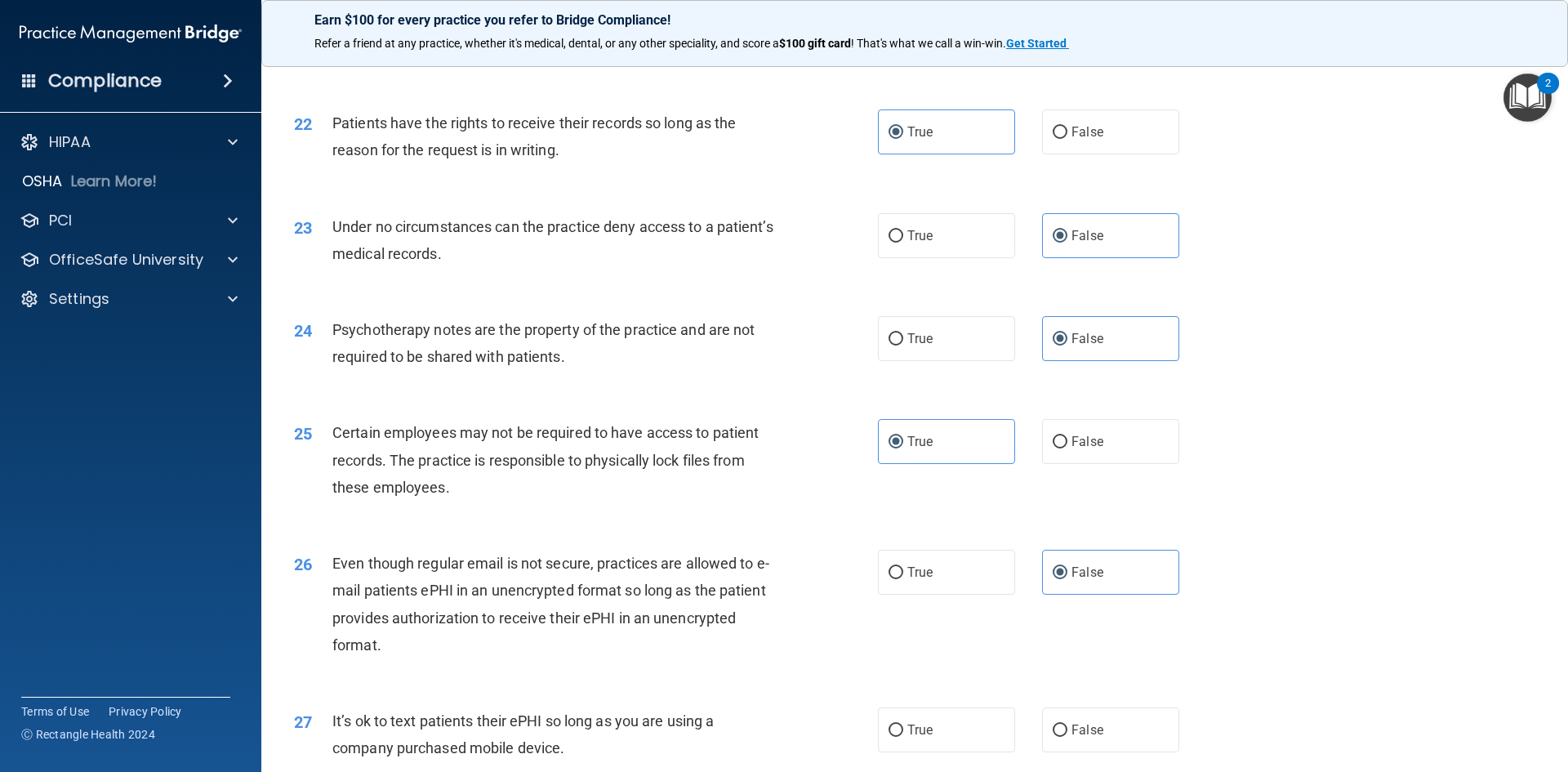
scroll to position [2777, 0]
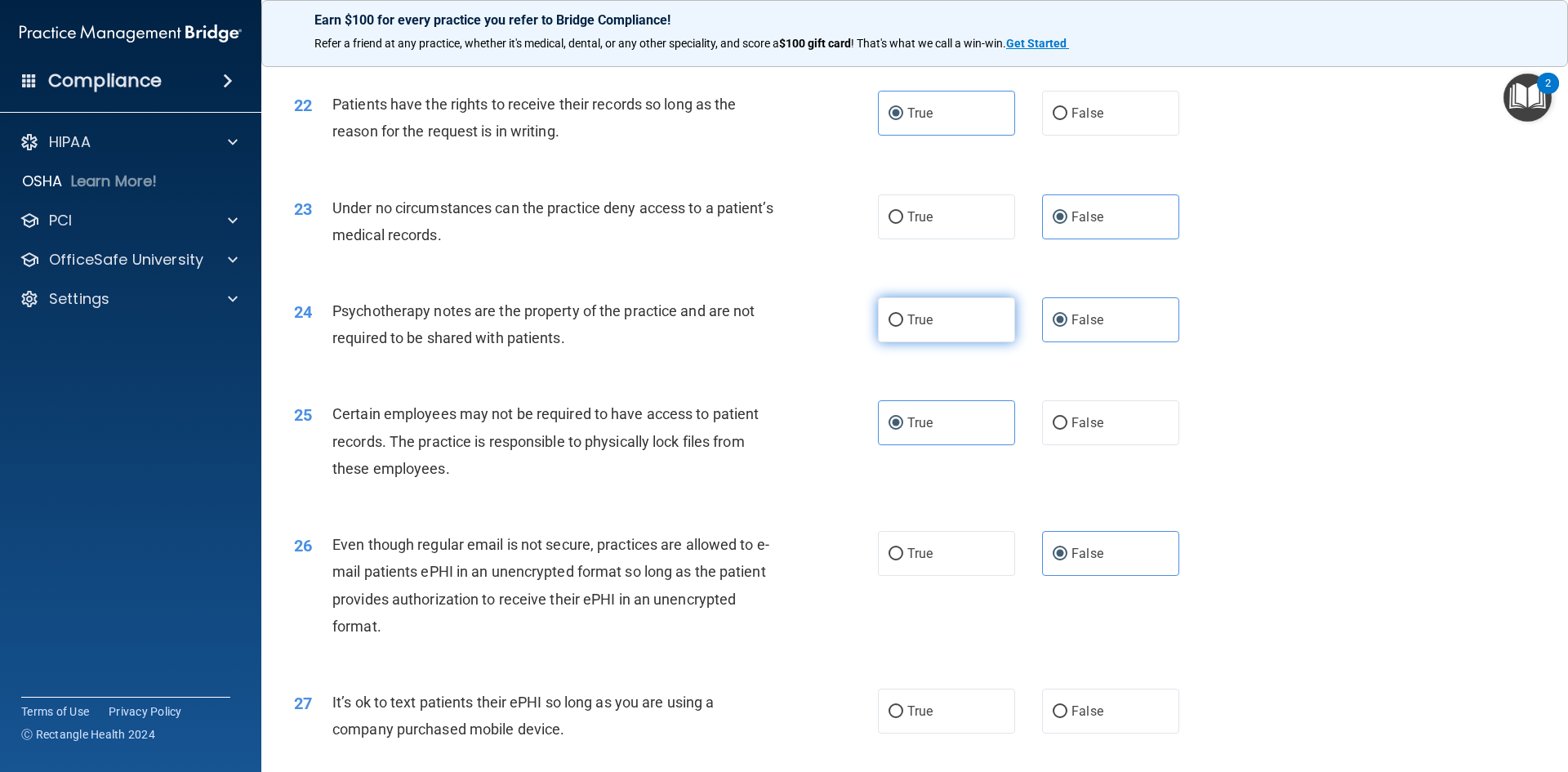
click at [936, 342] on label "True" at bounding box center [946, 319] width 137 height 45
click at [903, 327] on input "True" at bounding box center [896, 320] width 15 height 12
radio input "true"
radio input "false"
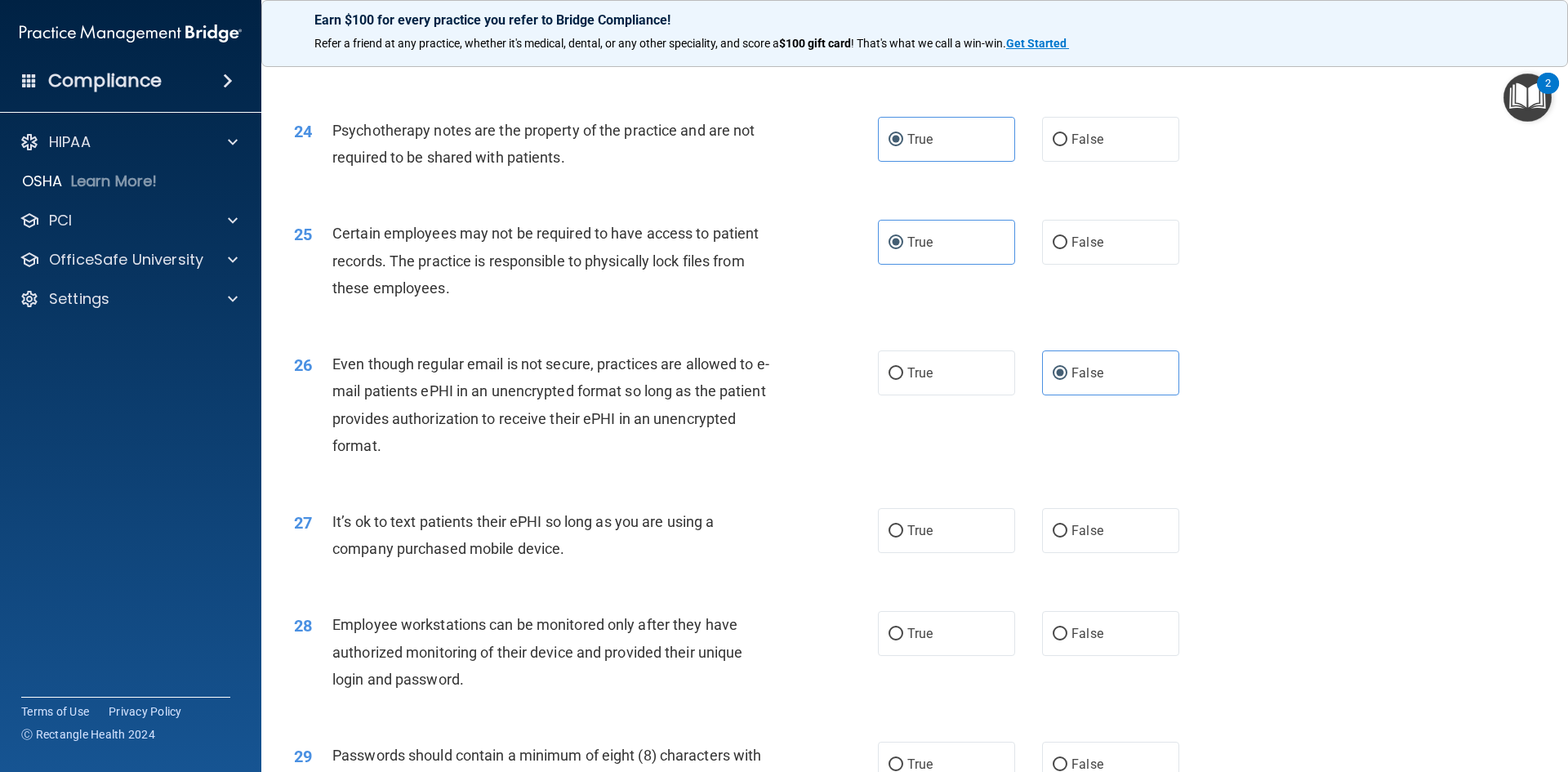
scroll to position [3104, 0]
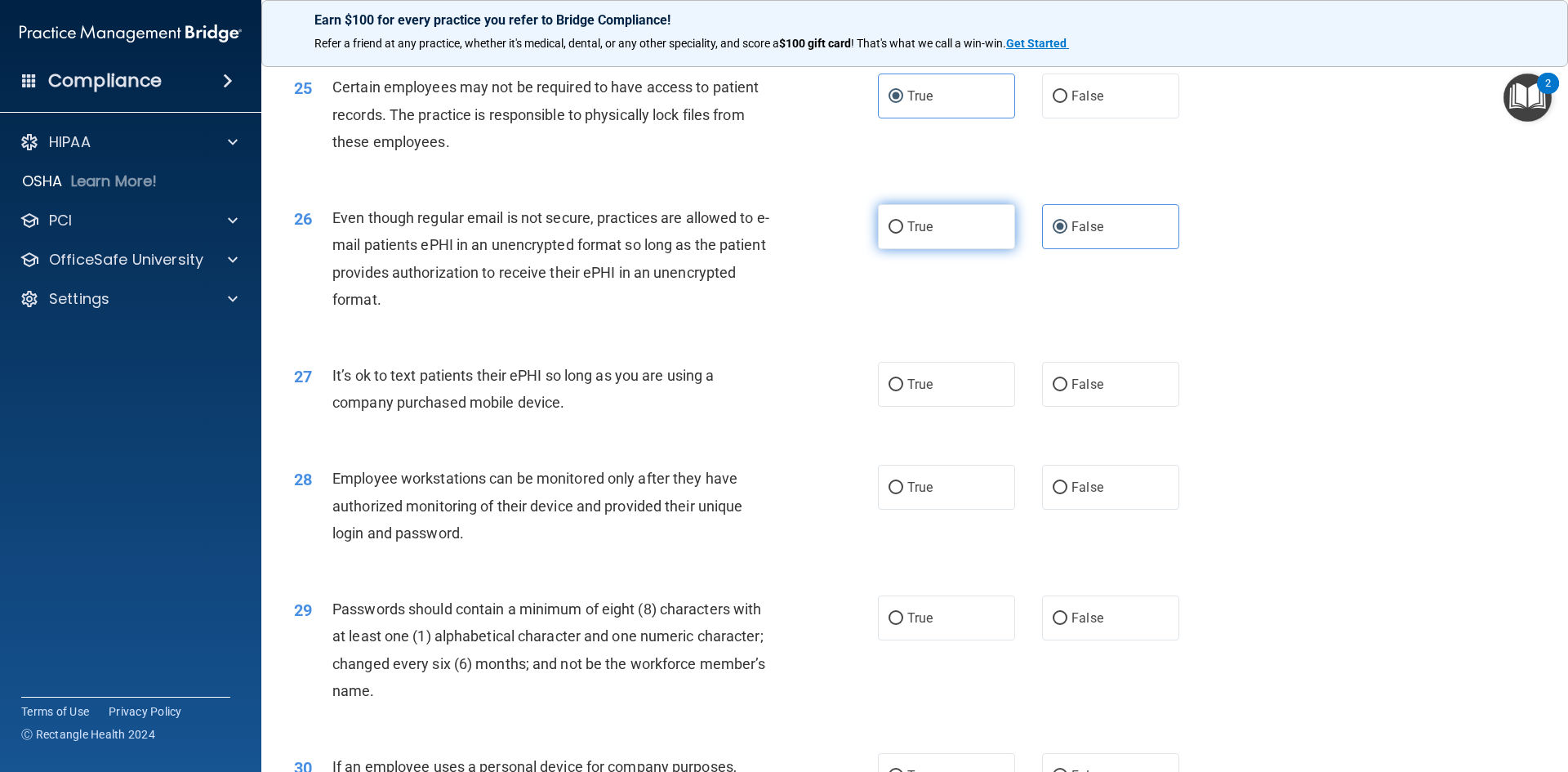
click at [943, 249] on label "True" at bounding box center [946, 226] width 137 height 45
click at [903, 234] on input "True" at bounding box center [896, 227] width 15 height 12
radio input "true"
radio input "false"
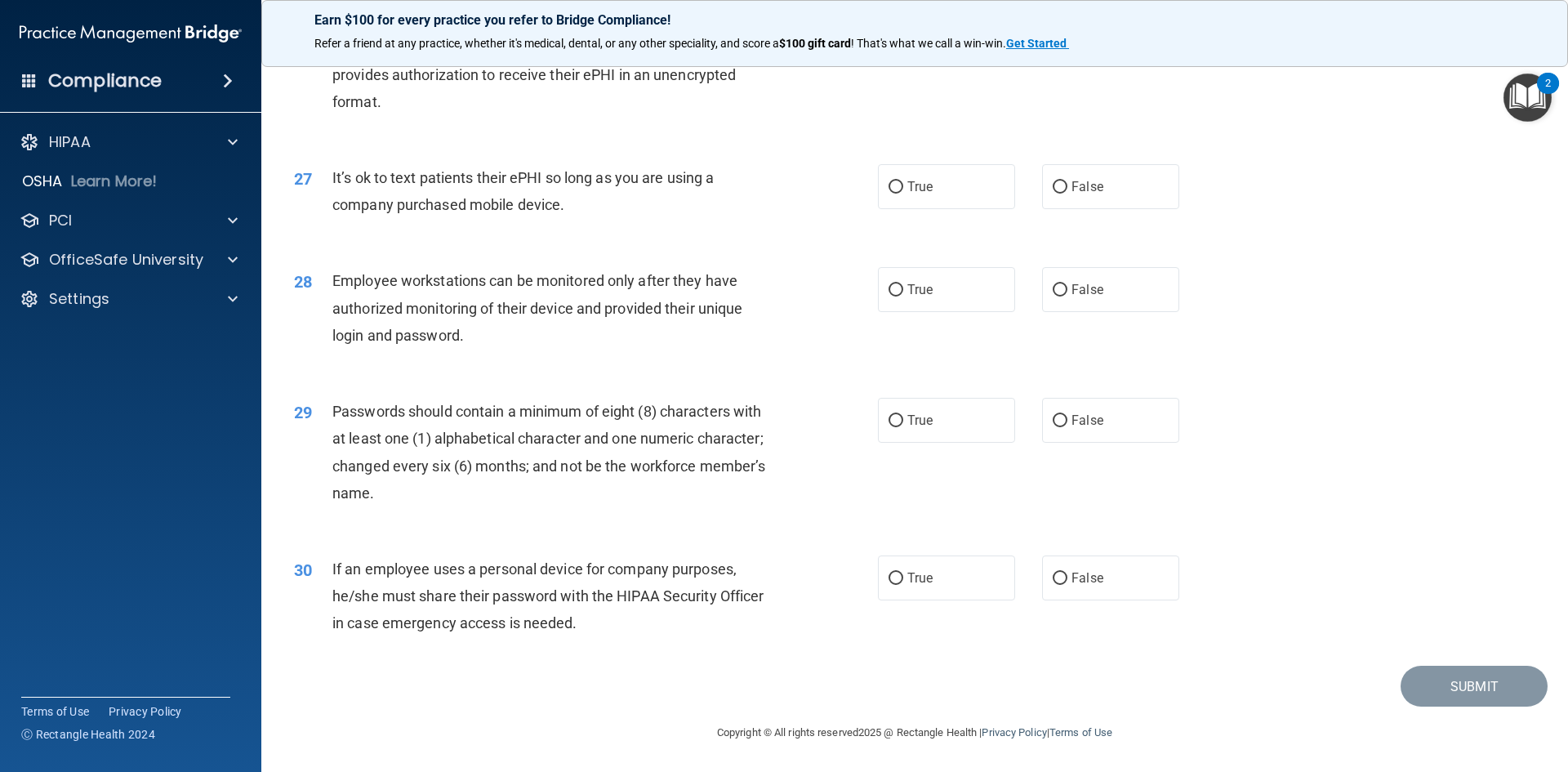
scroll to position [3329, 0]
click at [1073, 194] on label "False" at bounding box center [1110, 186] width 137 height 45
click at [1068, 194] on input "False" at bounding box center [1060, 187] width 15 height 12
radio input "true"
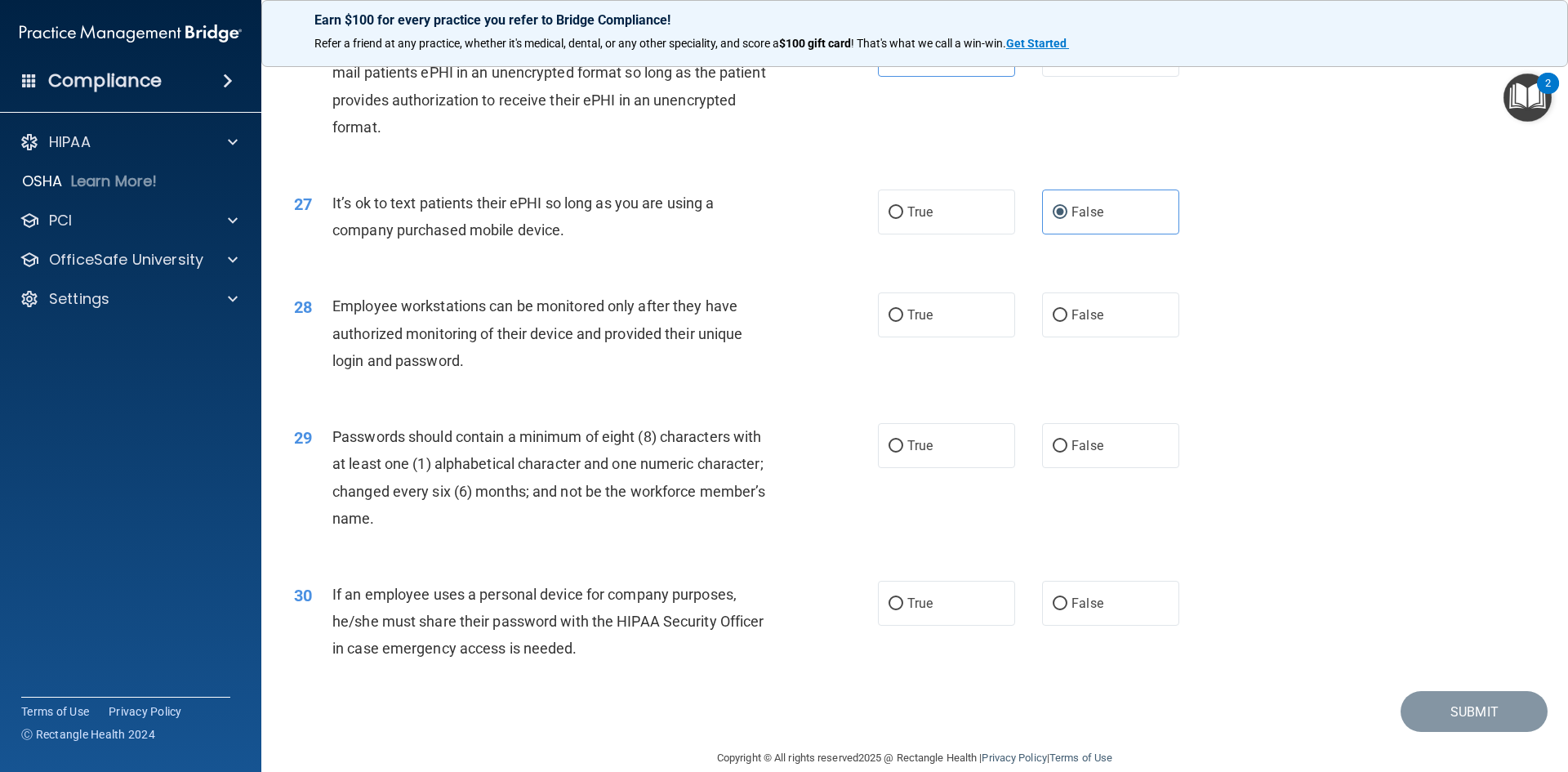
scroll to position [3247, 0]
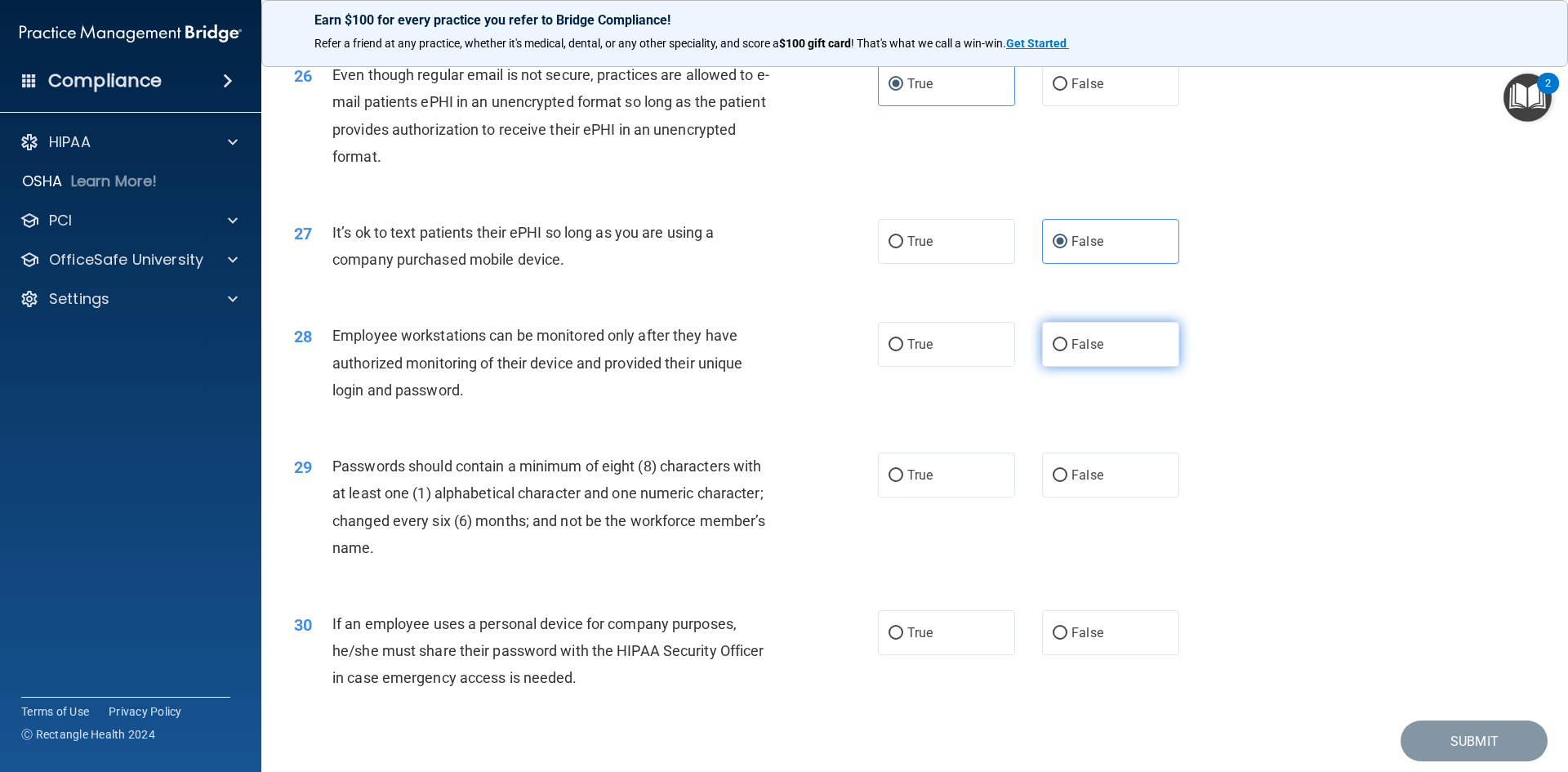
click at [1091, 352] on span "False" at bounding box center [1088, 345] width 32 height 16
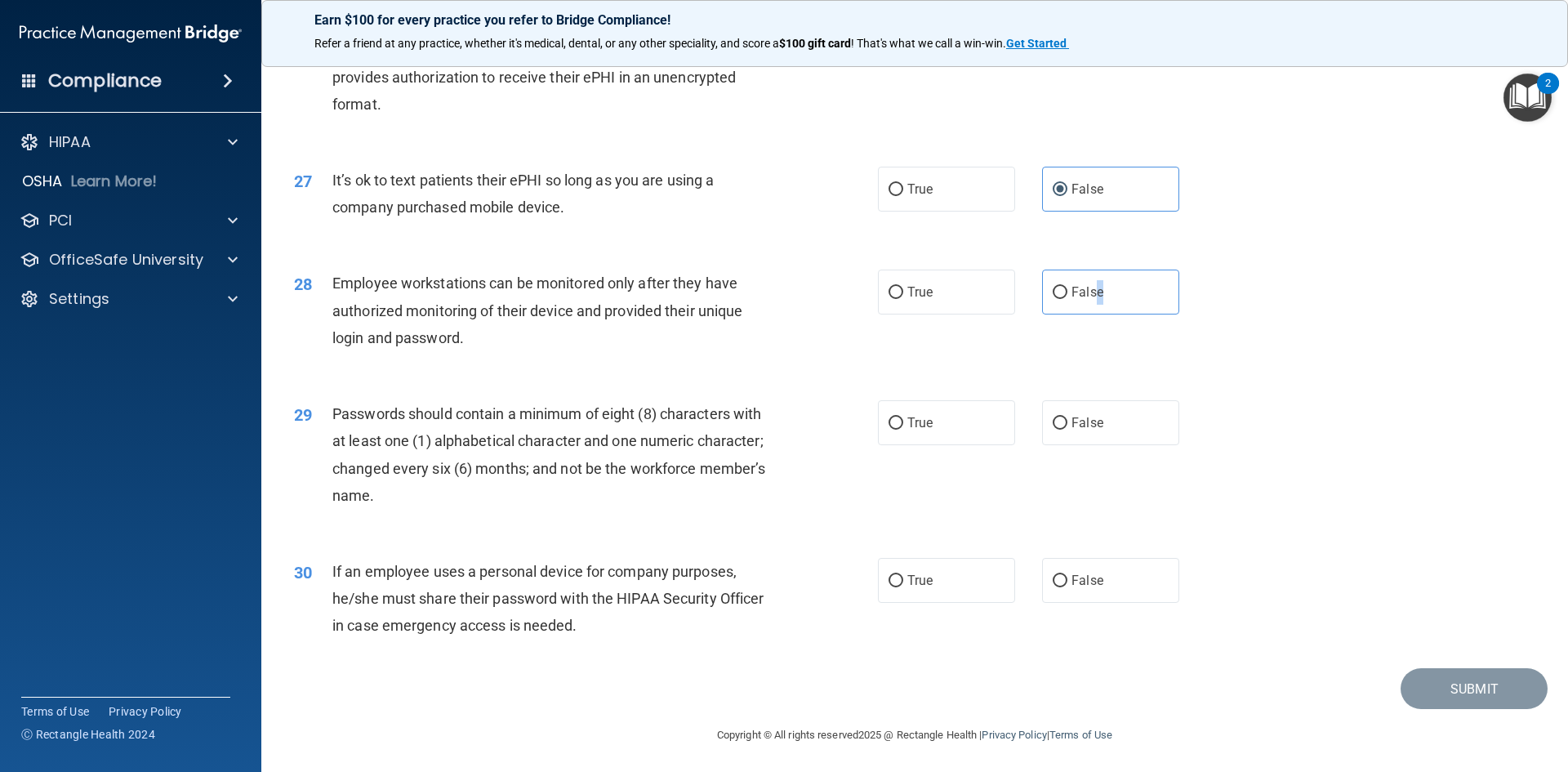
scroll to position [3329, 0]
click at [1120, 297] on label "False" at bounding box center [1110, 289] width 137 height 45
click at [1068, 297] on input "False" at bounding box center [1060, 290] width 15 height 12
radio input "true"
click at [957, 429] on label "True" at bounding box center [946, 420] width 137 height 45
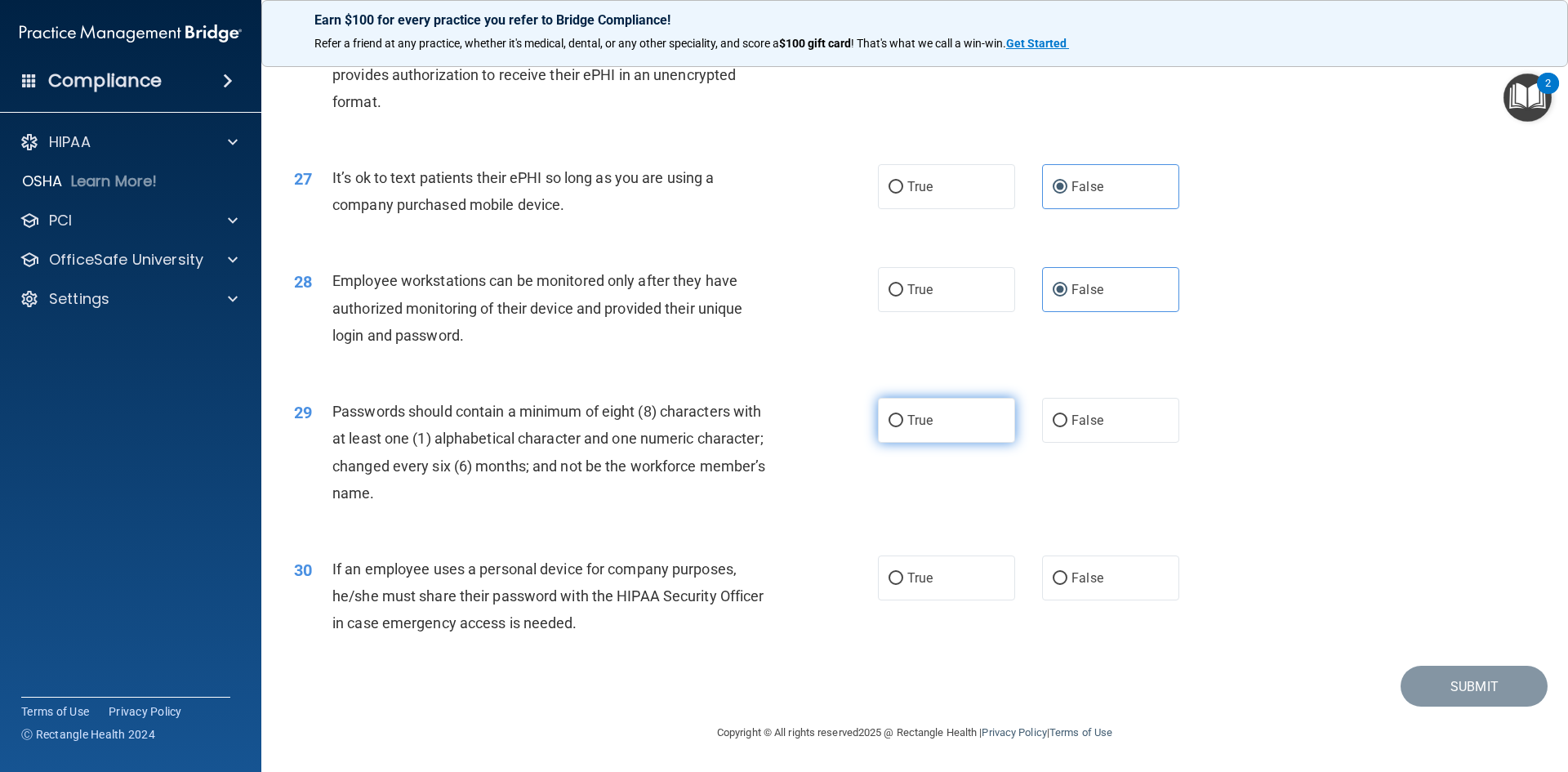
click at [903, 427] on input "True" at bounding box center [896, 421] width 15 height 12
radio input "true"
click at [1097, 599] on label "False" at bounding box center [1110, 577] width 137 height 45
click at [1068, 585] on input "False" at bounding box center [1060, 579] width 15 height 12
radio input "true"
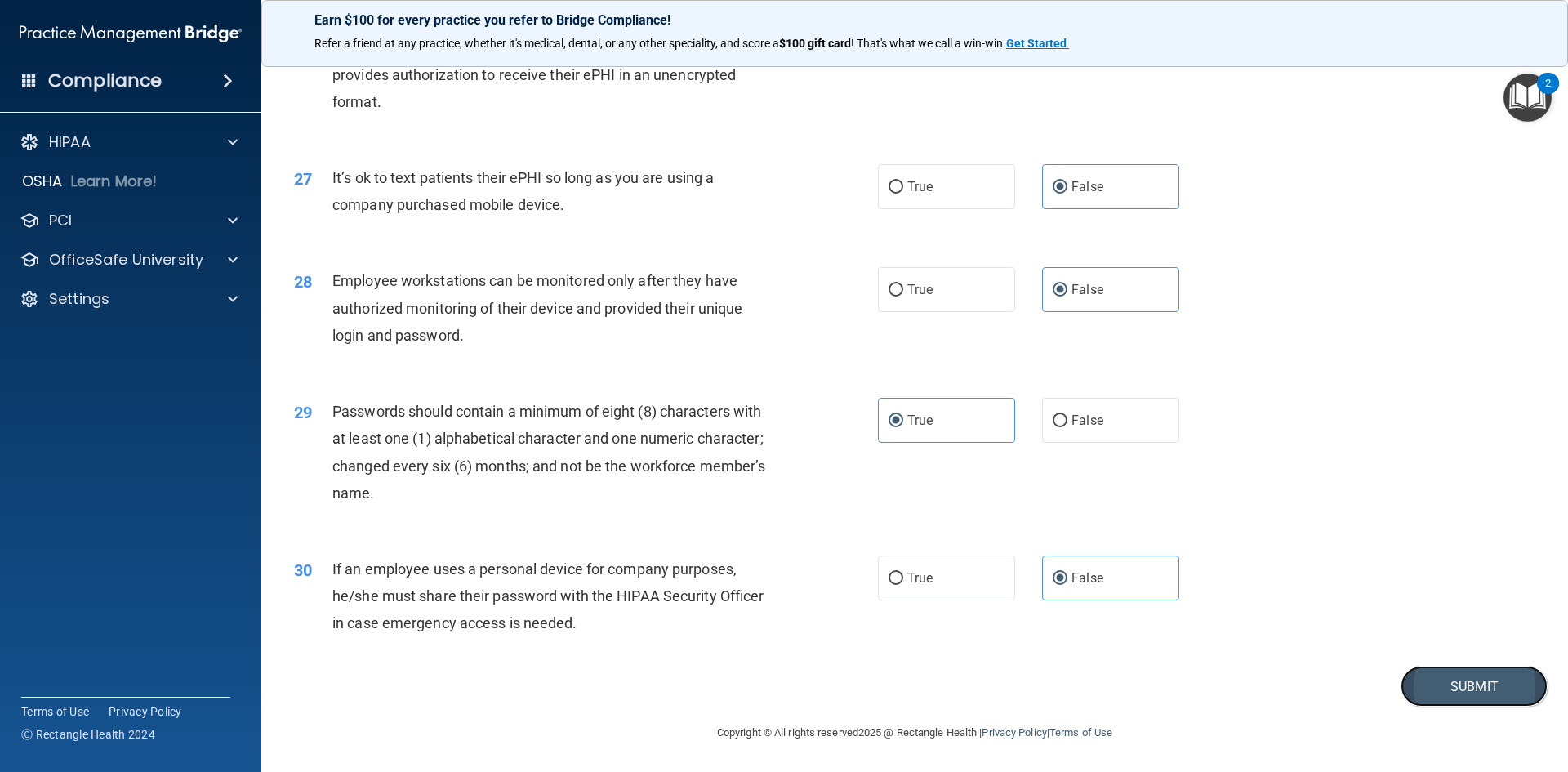
click at [1506, 700] on button "Submit" at bounding box center [1474, 687] width 147 height 42
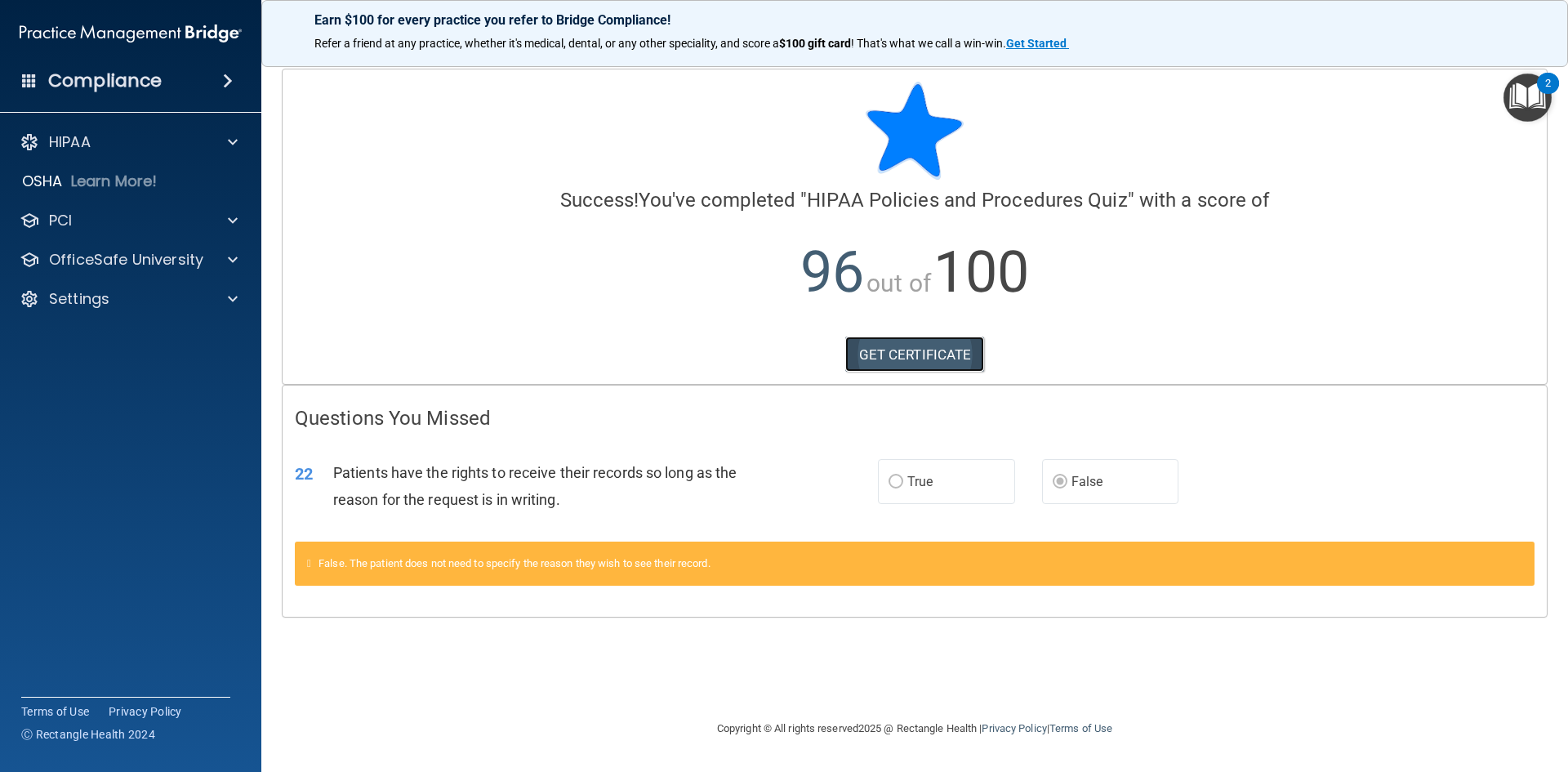
click at [895, 350] on link "GET CERTIFICATE" at bounding box center [915, 355] width 140 height 36
click at [170, 259] on p "OfficeSafe University" at bounding box center [126, 260] width 154 height 20
click at [207, 297] on img at bounding box center [198, 299] width 20 height 20
